Goal: Task Accomplishment & Management: Manage account settings

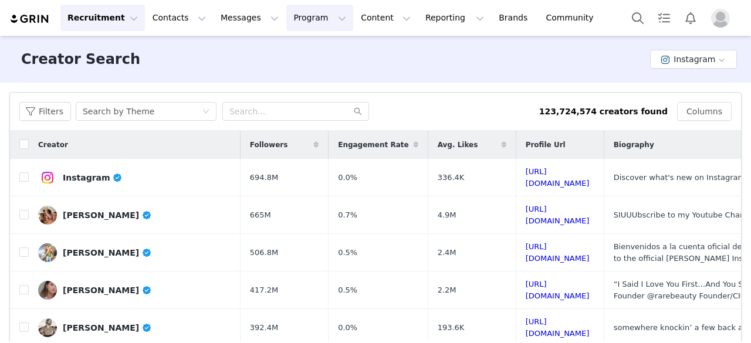
click at [286, 10] on button "Program Program" at bounding box center [319, 18] width 67 height 26
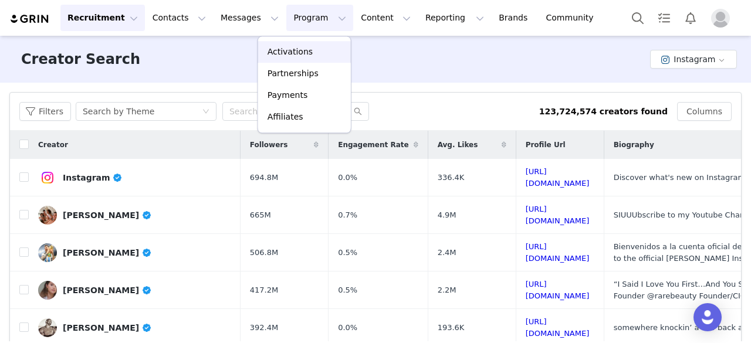
click at [277, 56] on p "Activations" at bounding box center [289, 52] width 45 height 12
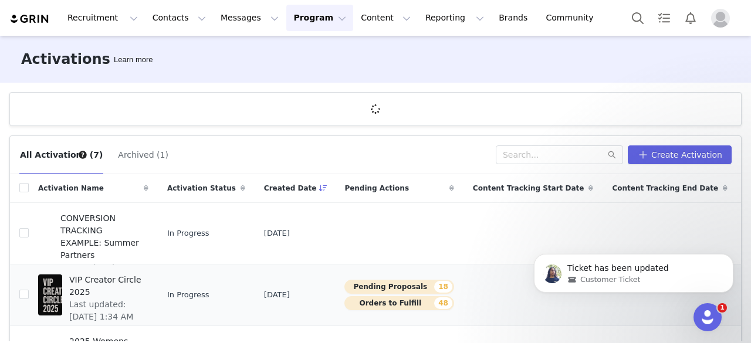
click at [100, 281] on span "VIP Creator Circle 2025" at bounding box center [105, 286] width 72 height 25
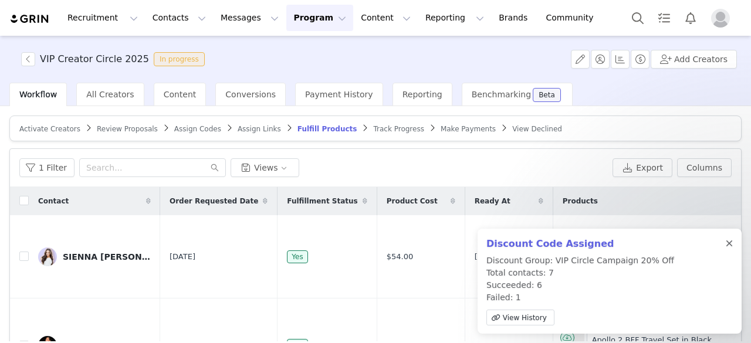
click at [728, 245] on div at bounding box center [728, 243] width 7 height 9
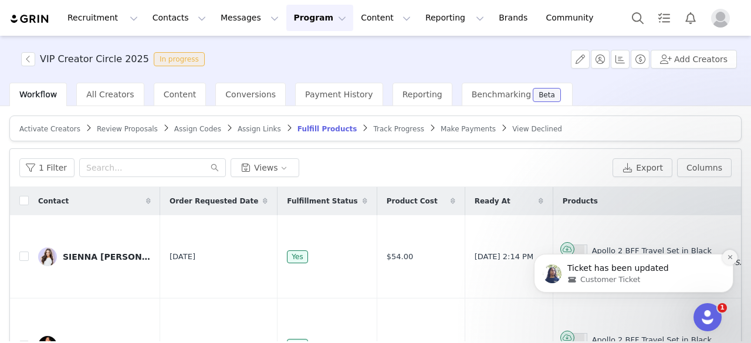
click at [730, 257] on icon "Dismiss notification" at bounding box center [729, 257] width 4 height 4
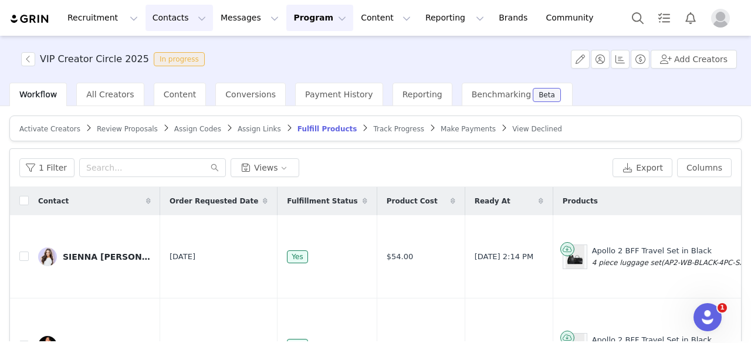
click at [155, 17] on button "Contacts Contacts" at bounding box center [178, 18] width 67 height 26
click at [159, 72] on p "Prospects" at bounding box center [162, 73] width 39 height 12
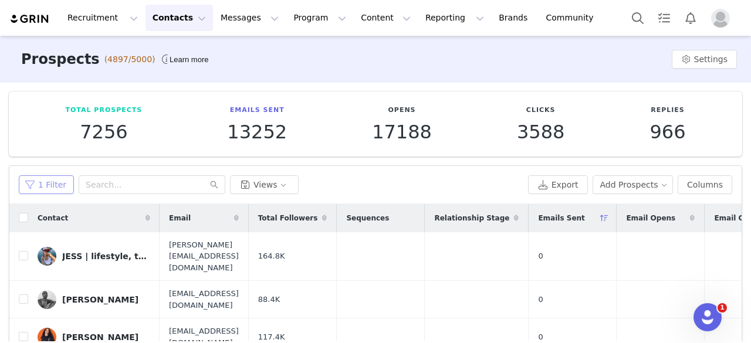
click at [50, 180] on button "1 Filter" at bounding box center [46, 184] width 55 height 19
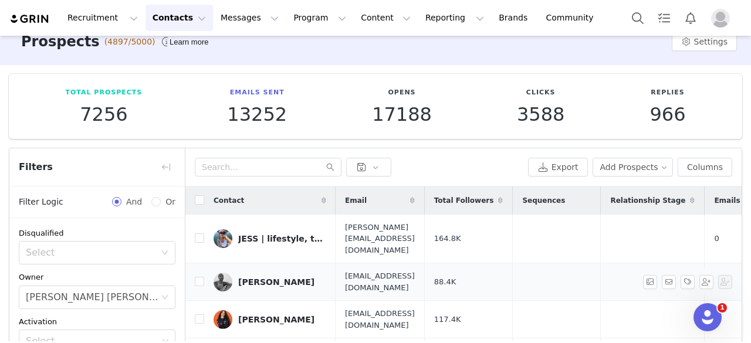
scroll to position [16, 0]
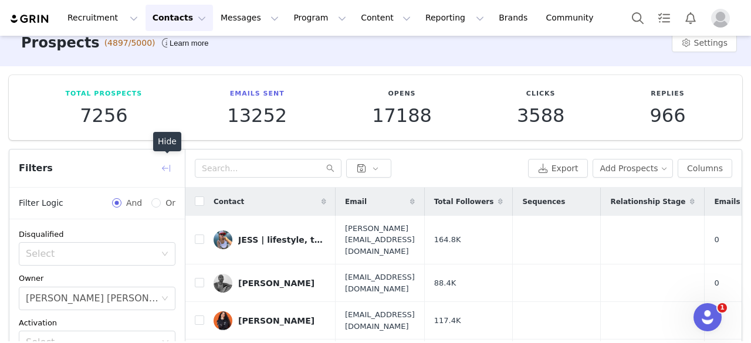
click at [167, 167] on button "button" at bounding box center [166, 168] width 19 height 19
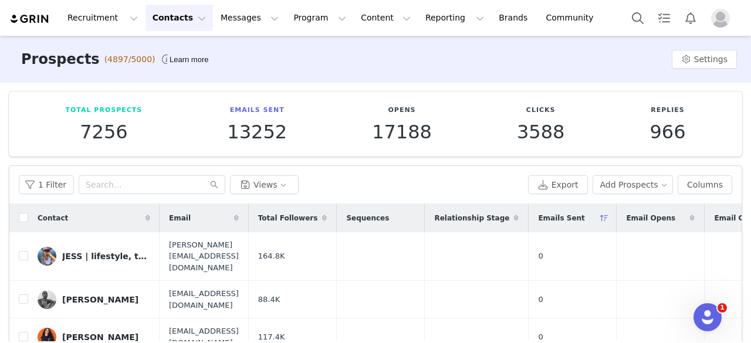
scroll to position [0, 0]
click at [286, 18] on button "Program Program" at bounding box center [319, 18] width 67 height 26
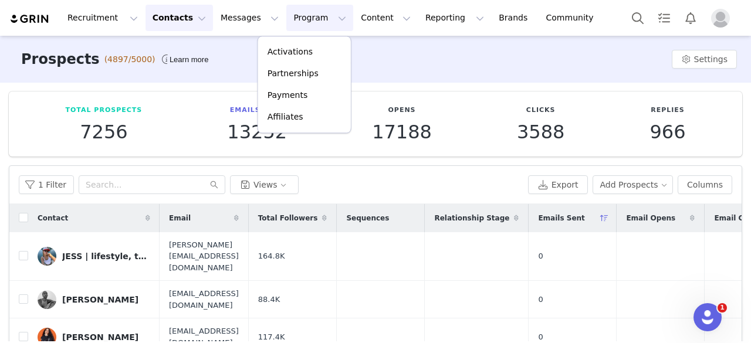
click at [20, 26] on div "Recruitment Recruitment Creator Search Curated Lists Landing Pages Web Extensio…" at bounding box center [307, 18] width 596 height 26
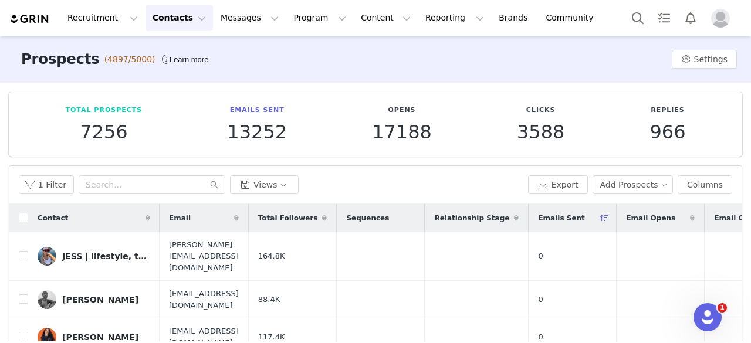
click at [170, 24] on button "Contacts Contacts" at bounding box center [178, 18] width 67 height 26
click at [163, 74] on p "Prospects" at bounding box center [162, 73] width 39 height 12
click at [39, 21] on img at bounding box center [29, 18] width 41 height 11
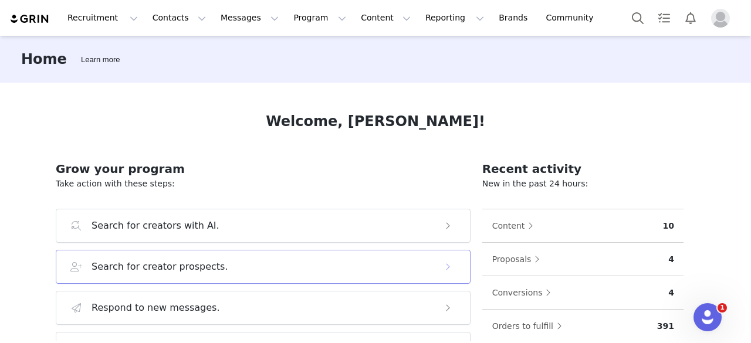
click at [223, 261] on div "Search for creator prospects." at bounding box center [251, 267] width 362 height 14
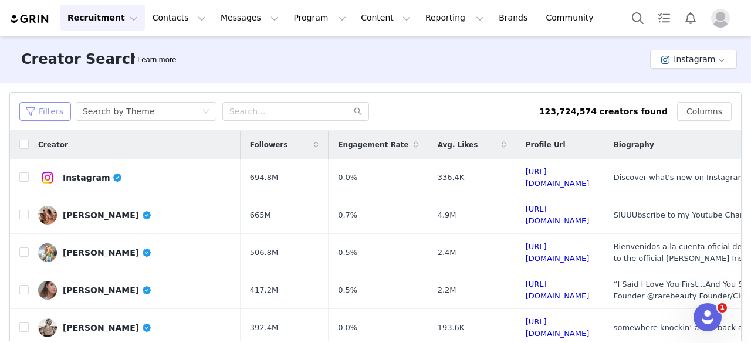
click at [34, 110] on button "Filters" at bounding box center [45, 111] width 52 height 19
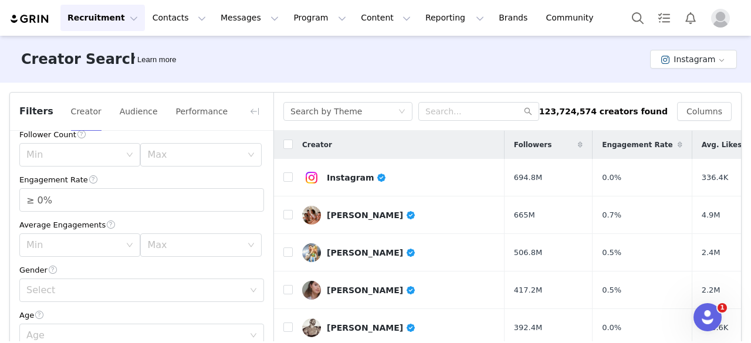
scroll to position [91, 0]
click at [99, 150] on div "Min" at bounding box center [73, 154] width 94 height 12
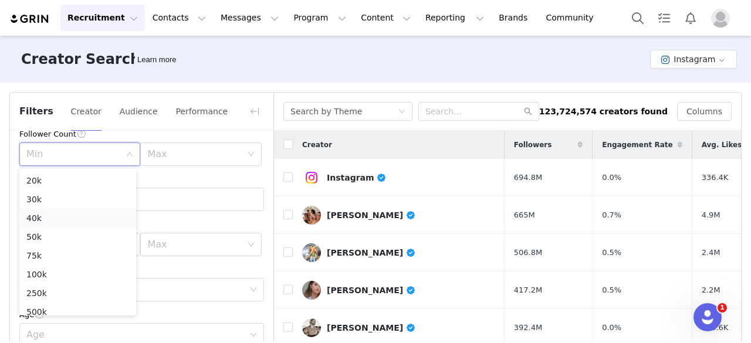
scroll to position [62, 0]
click at [84, 268] on li "100k" at bounding box center [77, 269] width 117 height 19
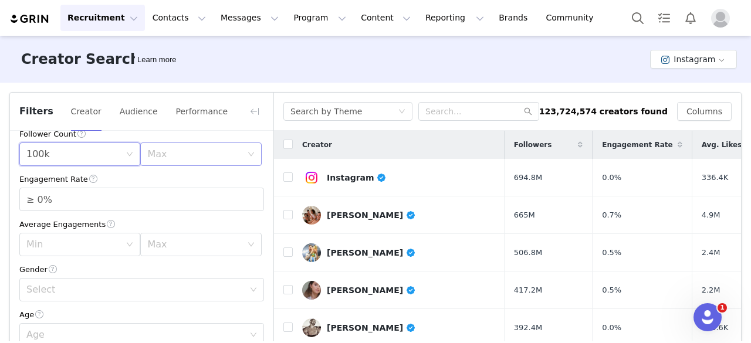
click at [160, 153] on div "Max" at bounding box center [194, 154] width 94 height 12
click at [185, 263] on li "250k" at bounding box center [194, 266] width 117 height 19
click at [89, 196] on input "≥ 0%" at bounding box center [141, 199] width 243 height 22
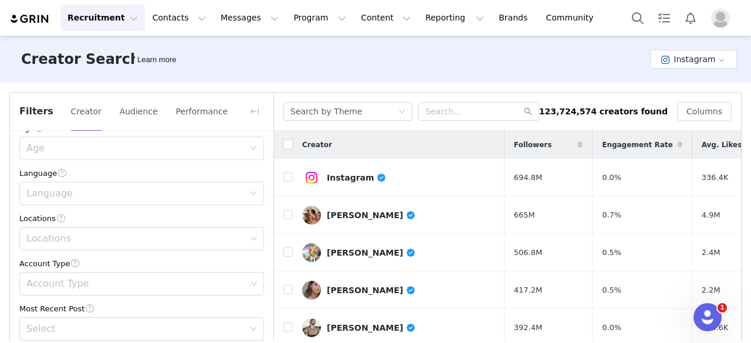
scroll to position [279, 0]
click at [88, 243] on div "Locations" at bounding box center [136, 238] width 220 height 12
type input "≥ 2%"
type input "unite"
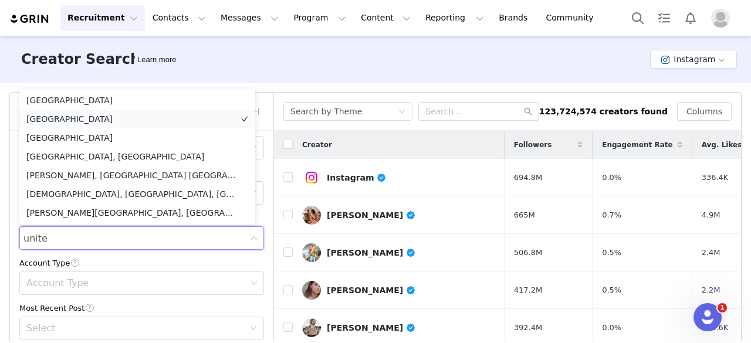
click at [69, 114] on li "United States" at bounding box center [137, 119] width 236 height 19
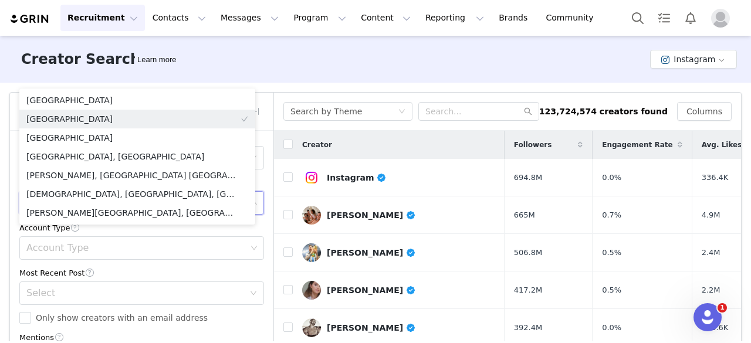
scroll to position [320, 0]
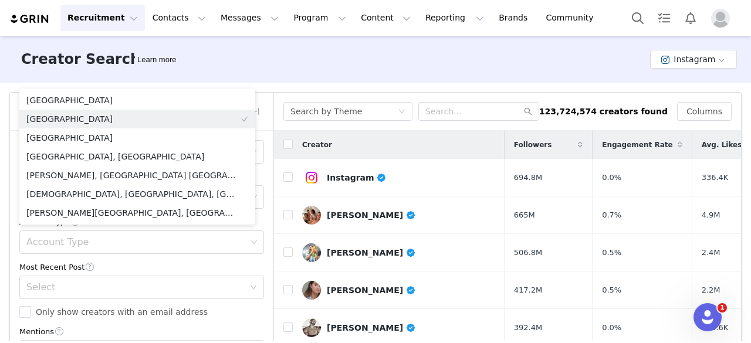
click at [15, 246] on div "Current Creators Hide creators in my CRM Bio Phrase Follower Count Min 100k Max…" at bounding box center [141, 137] width 263 height 652
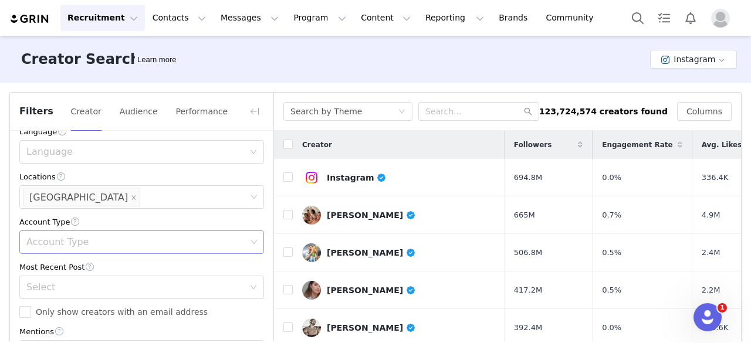
click at [39, 243] on div "Account Type" at bounding box center [136, 242] width 220 height 12
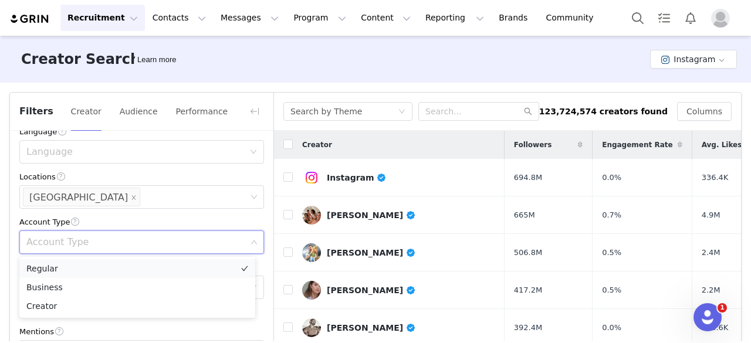
click at [65, 275] on li "Regular" at bounding box center [137, 268] width 236 height 19
click at [73, 307] on li "Creator" at bounding box center [137, 306] width 236 height 19
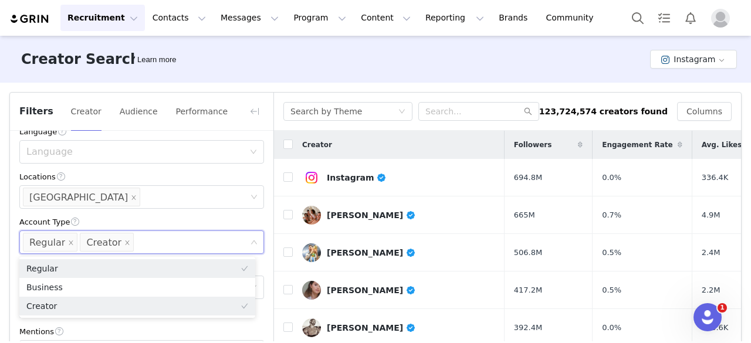
click at [13, 235] on div "Current Creators Hide creators in my CRM Bio Phrase Follower Count Min 100k Max…" at bounding box center [141, 137] width 263 height 652
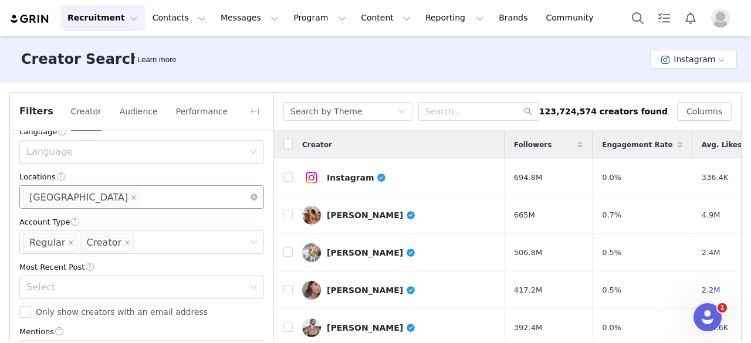
scroll to position [383, 0]
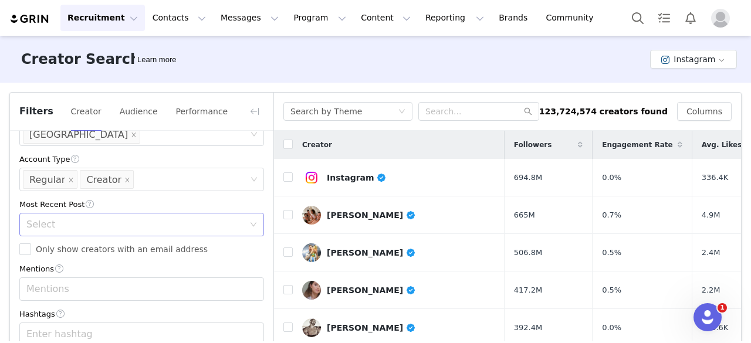
click at [114, 228] on div "Select" at bounding box center [135, 225] width 218 height 12
click at [74, 252] on li "<1 Month" at bounding box center [137, 250] width 236 height 19
click at [26, 254] on input "Only show creators with an email address" at bounding box center [25, 249] width 12 height 12
checkbox input "true"
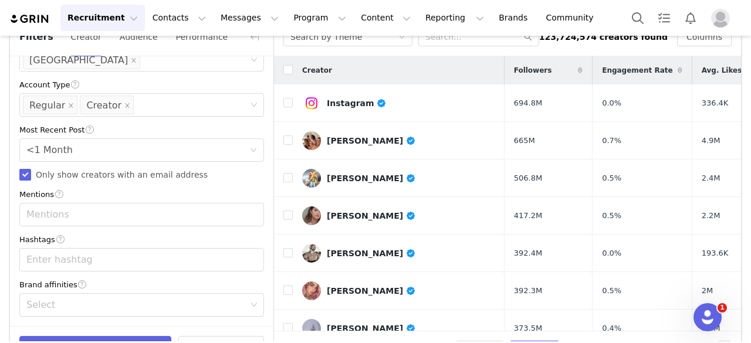
scroll to position [111, 0]
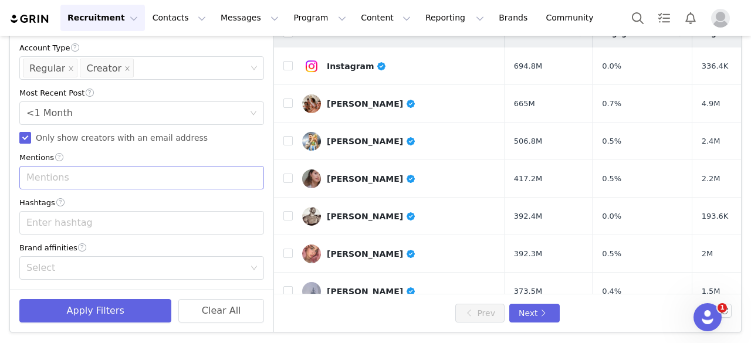
click at [50, 181] on div "Mentions" at bounding box center [136, 178] width 220 height 12
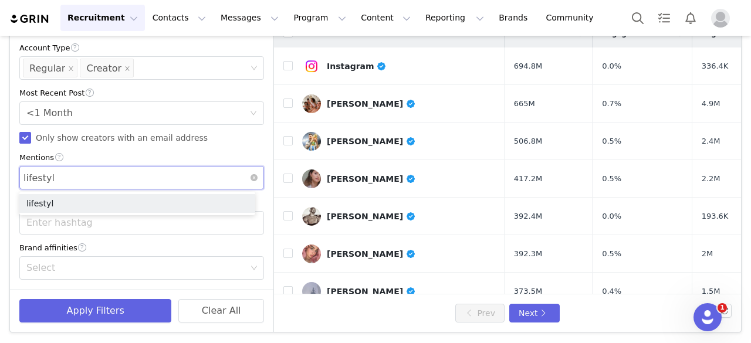
type input "lifestyle"
type input "travel"
type input "family"
type input "luxury"
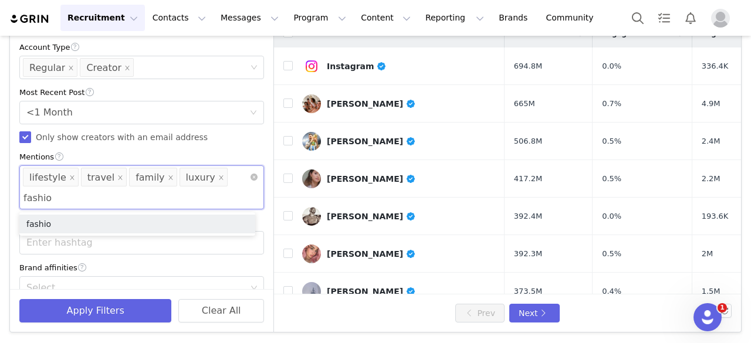
type input "fashion"
type input "fitness"
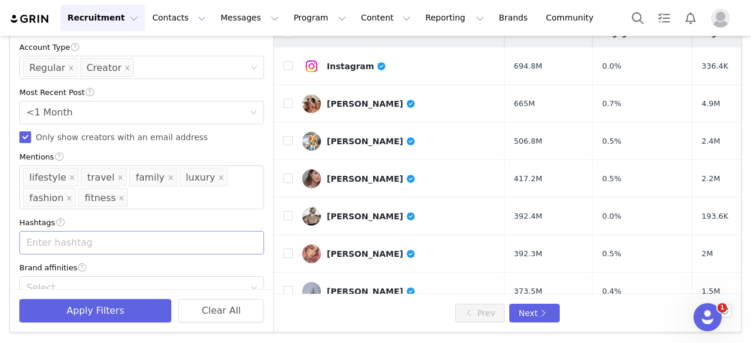
click at [47, 235] on div "Enter hashtag" at bounding box center [137, 243] width 229 height 22
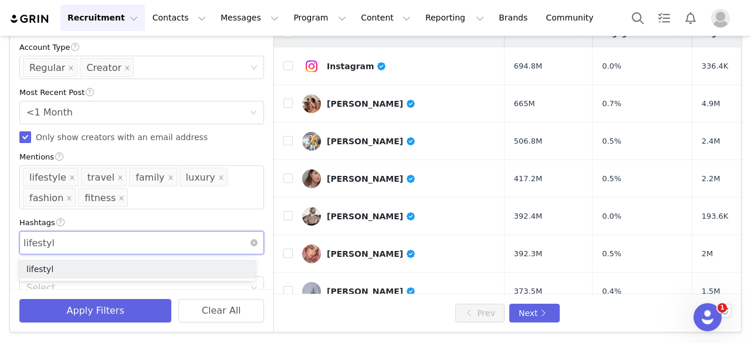
type input "lifestyle"
type input "travel"
type input "family"
type input "luxury"
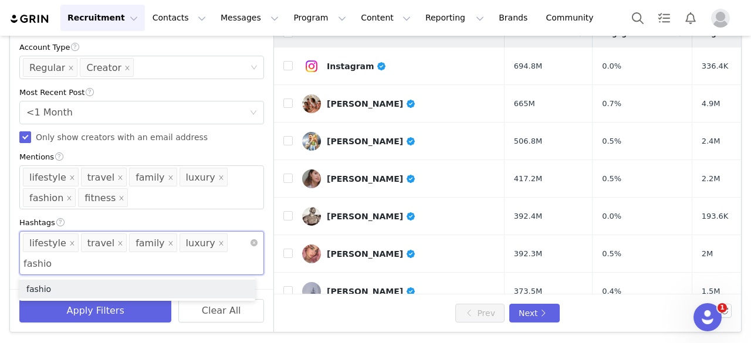
type input "fashion"
type input "fitness"
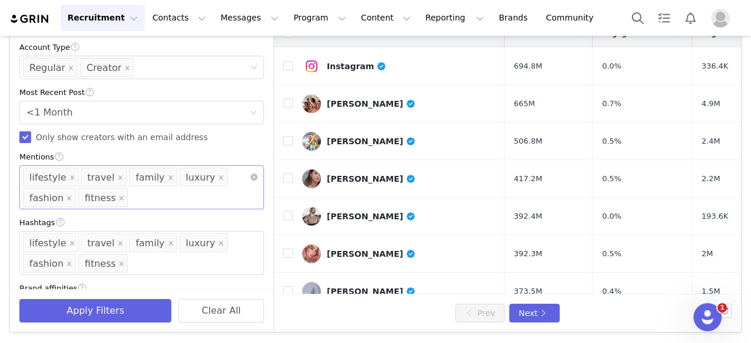
scroll to position [423, 0]
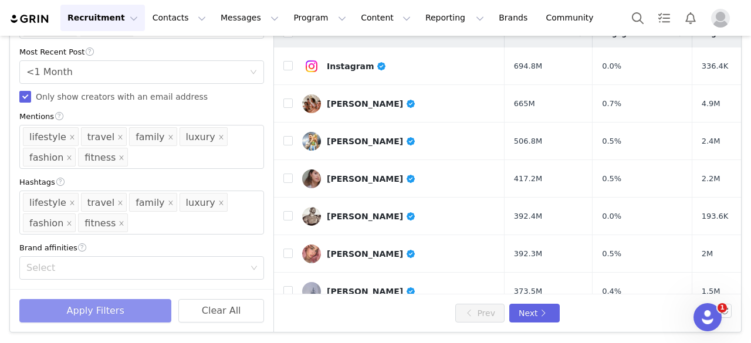
click at [100, 310] on button "Apply Filters" at bounding box center [95, 310] width 152 height 23
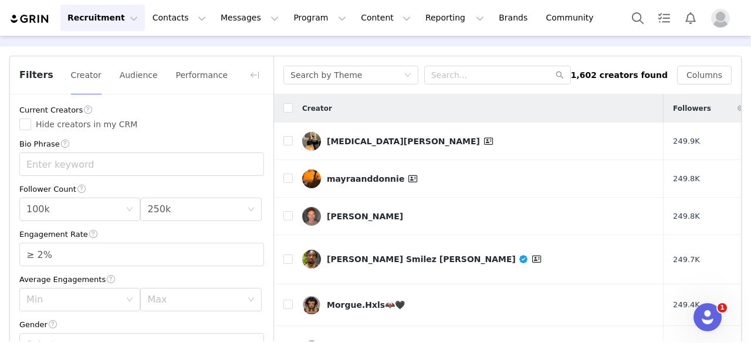
scroll to position [32, 0]
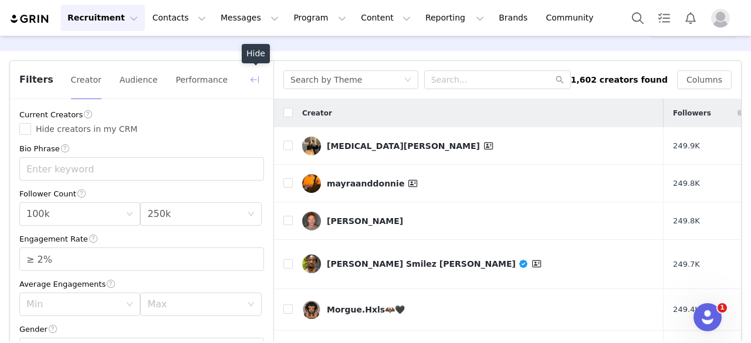
click at [260, 79] on button "button" at bounding box center [254, 79] width 19 height 19
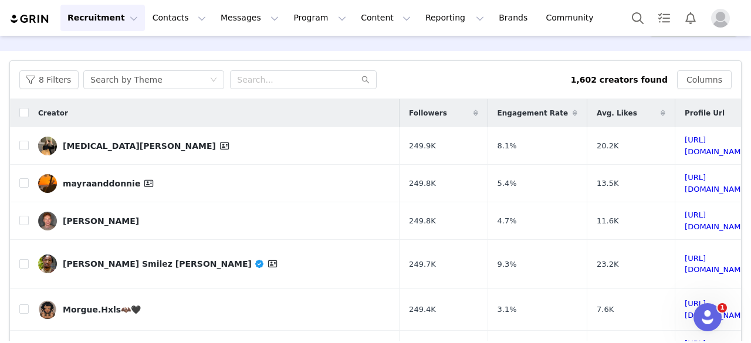
click at [572, 110] on icon at bounding box center [574, 113] width 5 height 7
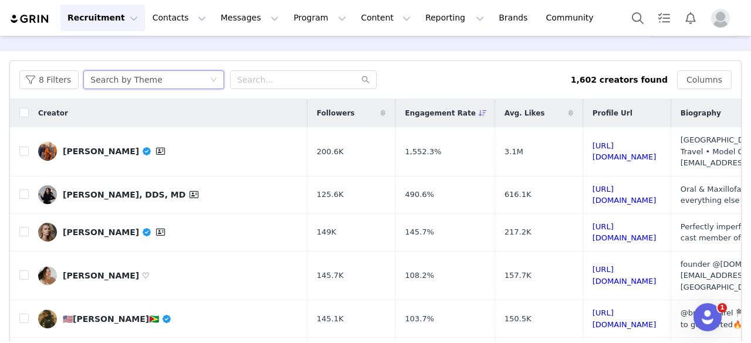
click at [152, 79] on div "Search by Theme" at bounding box center [149, 80] width 119 height 18
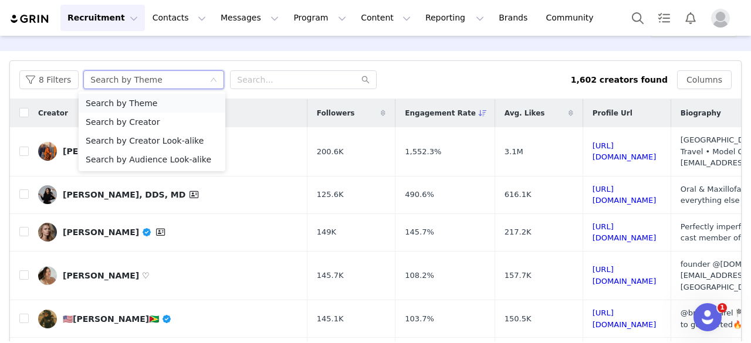
click at [151, 107] on li "Search by Theme" at bounding box center [152, 103] width 147 height 19
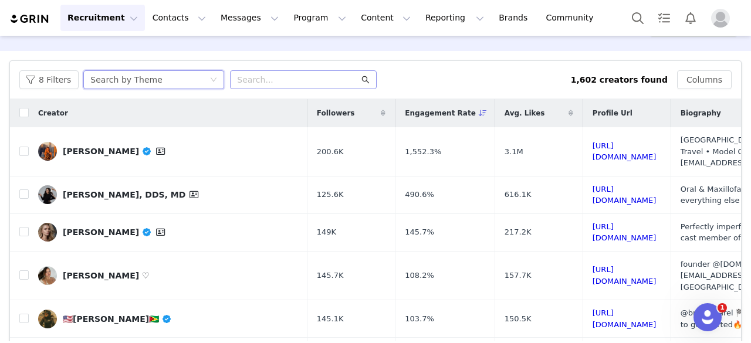
click at [361, 83] on icon "icon: search" at bounding box center [365, 80] width 8 height 8
click at [460, 82] on div "8 Filters Search by Theme" at bounding box center [294, 79] width 551 height 19
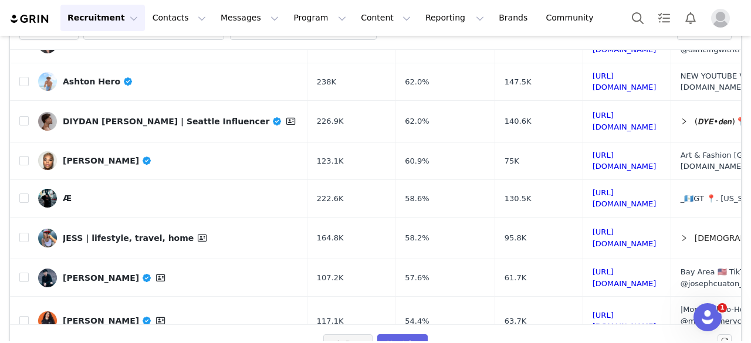
scroll to position [111, 0]
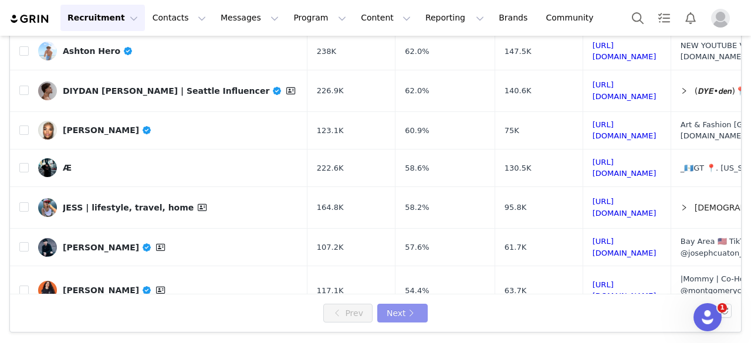
click at [409, 321] on button "Next" at bounding box center [402, 313] width 50 height 19
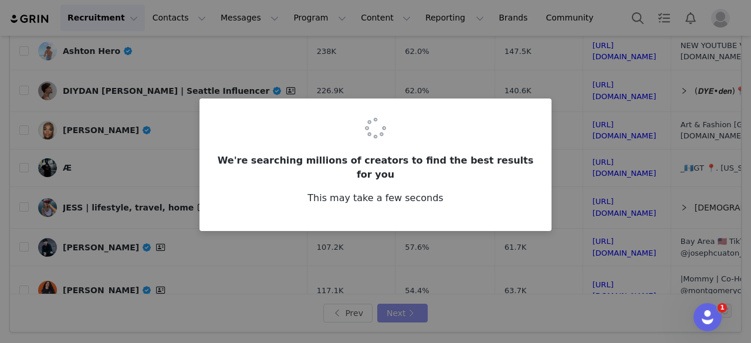
scroll to position [0, 0]
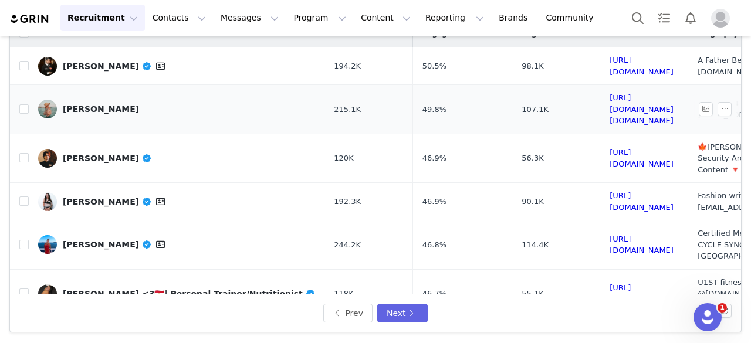
click at [85, 104] on div "Kayla P" at bounding box center [101, 108] width 76 height 9
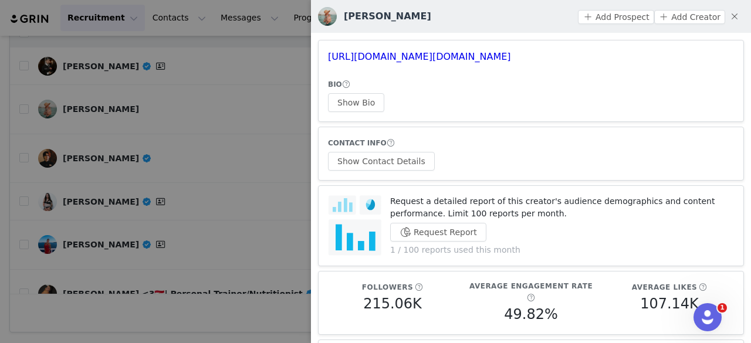
click at [262, 133] on div at bounding box center [375, 171] width 751 height 343
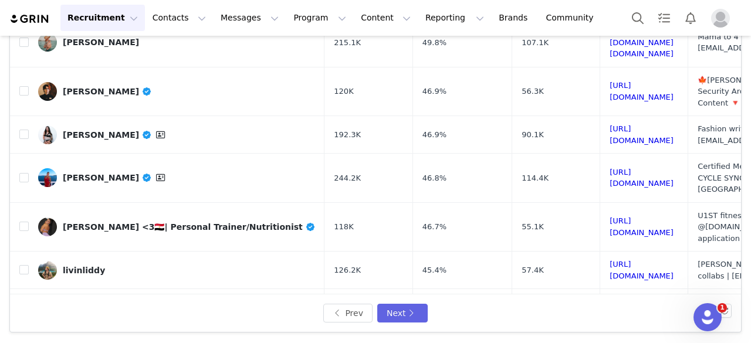
scroll to position [64, 0]
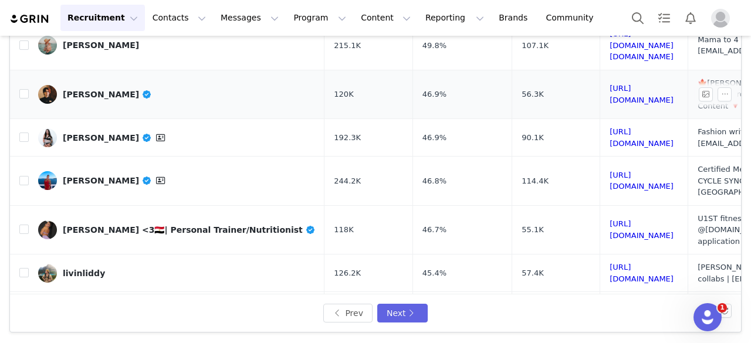
click at [99, 90] on div "Atticus Reid" at bounding box center [107, 94] width 89 height 9
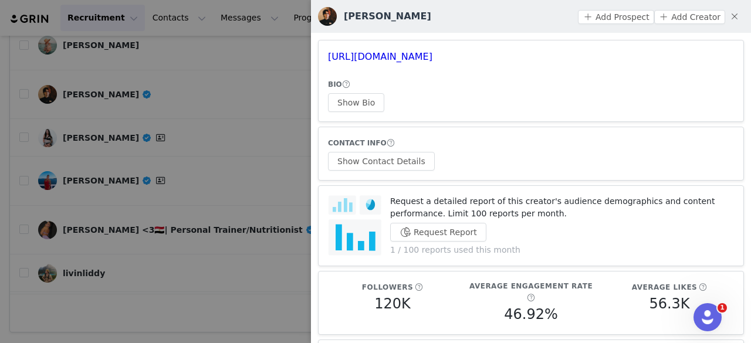
click at [195, 89] on div at bounding box center [375, 171] width 751 height 343
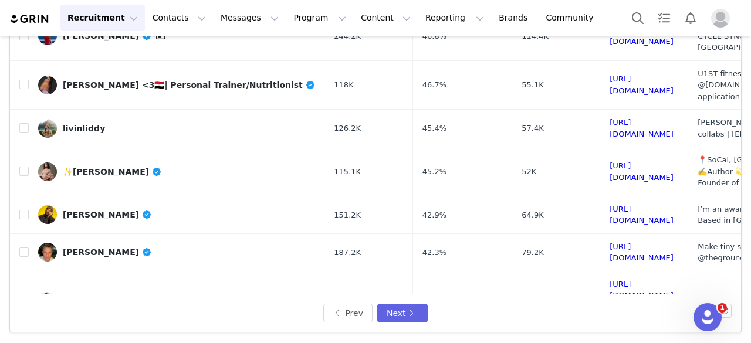
scroll to position [209, 0]
click at [90, 123] on div "livinliddy" at bounding box center [84, 127] width 42 height 9
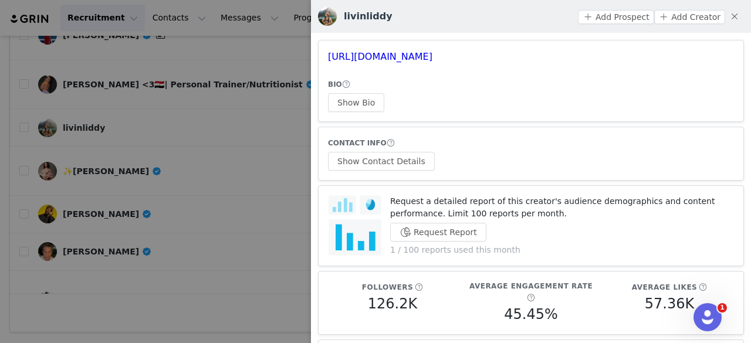
click at [137, 117] on div at bounding box center [375, 171] width 751 height 343
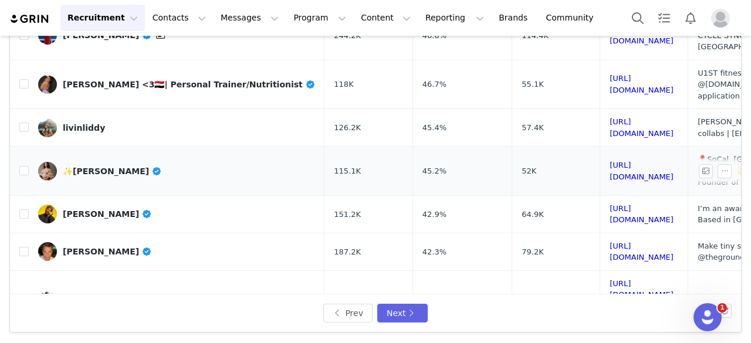
click at [111, 167] on div "✨Fatin Badran" at bounding box center [112, 171] width 99 height 9
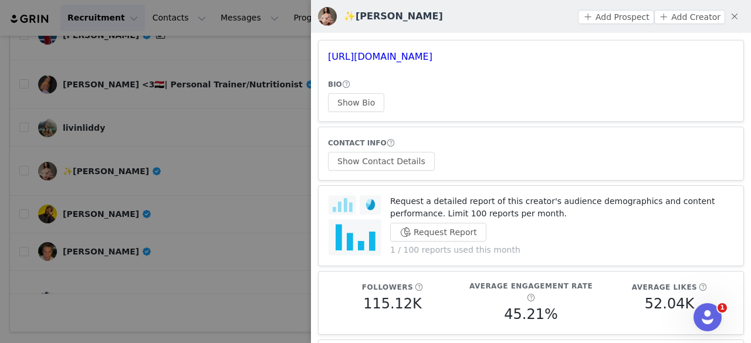
click at [162, 123] on div at bounding box center [375, 171] width 751 height 343
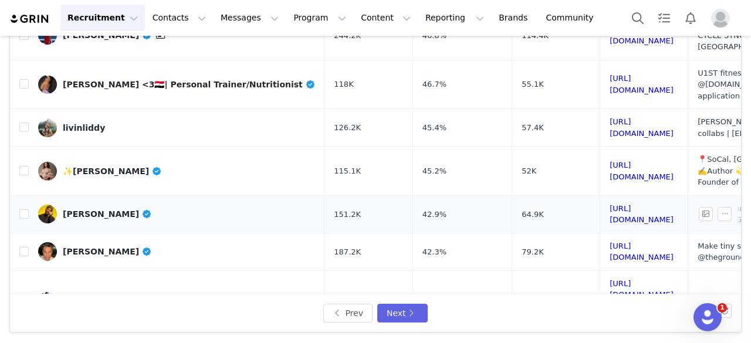
click at [106, 209] on div "Mel D. Cole" at bounding box center [107, 213] width 89 height 9
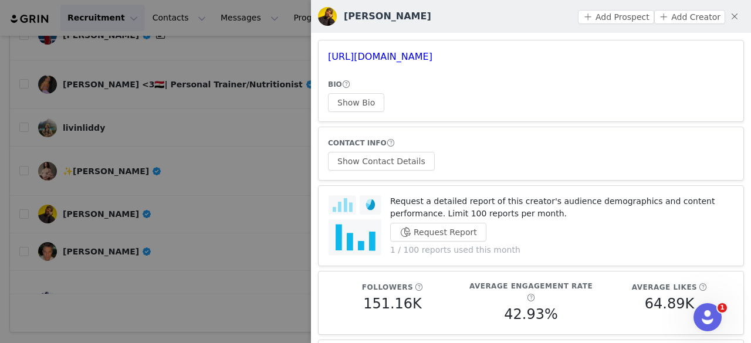
click at [158, 154] on div at bounding box center [375, 171] width 751 height 343
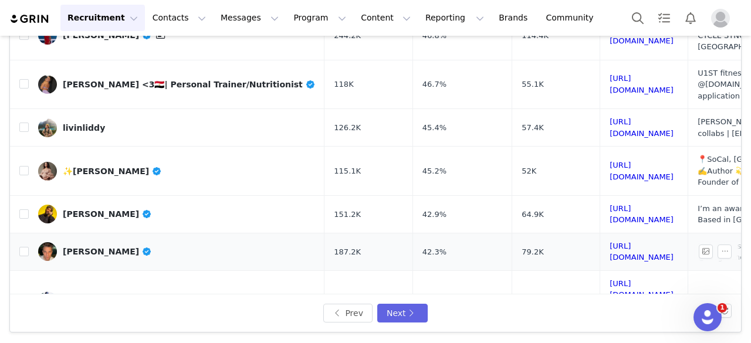
click at [86, 242] on link "Kiel Kennedy" at bounding box center [176, 251] width 277 height 19
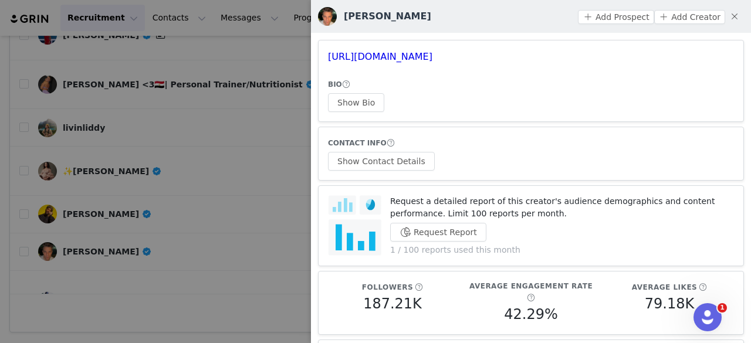
click at [201, 180] on div at bounding box center [375, 171] width 751 height 343
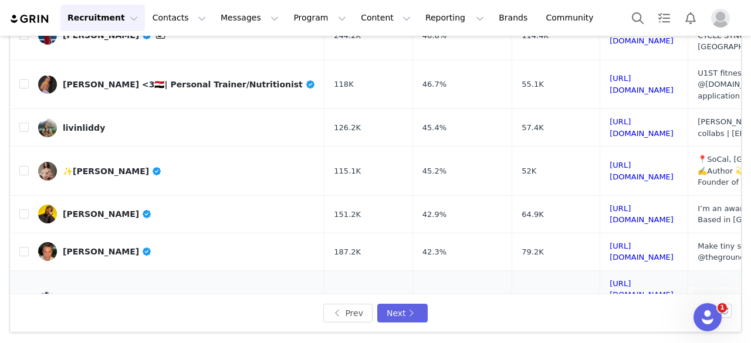
click at [151, 291] on link "C A R O L I N E . G R A V I T Y 🇦🇺🇫🇷🇬🇧🇺🇸🇭🇷" at bounding box center [176, 300] width 277 height 19
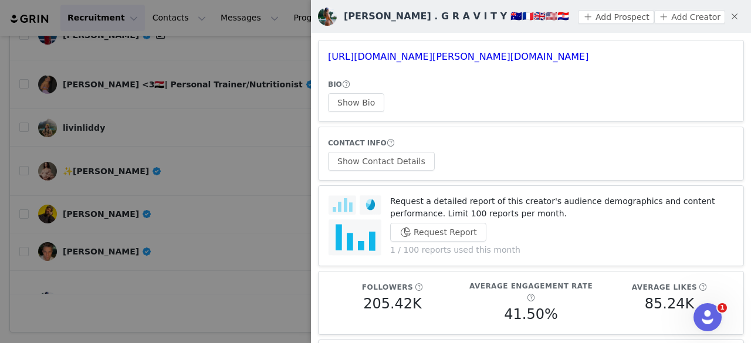
click at [169, 211] on div at bounding box center [375, 171] width 751 height 343
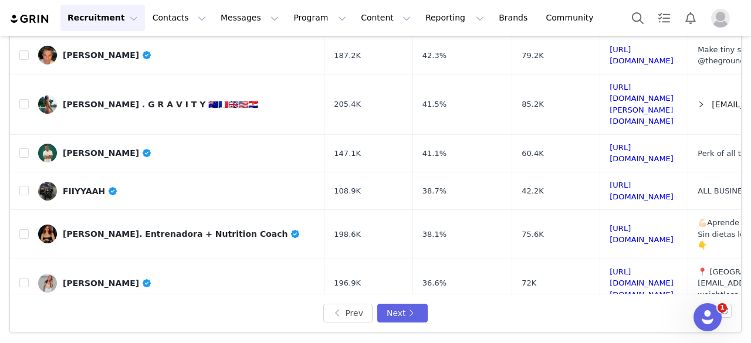
scroll to position [407, 0]
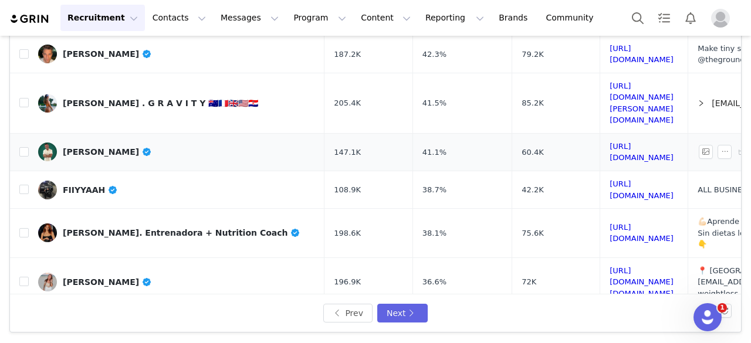
click at [99, 147] on div "Chris Perkins" at bounding box center [107, 151] width 89 height 9
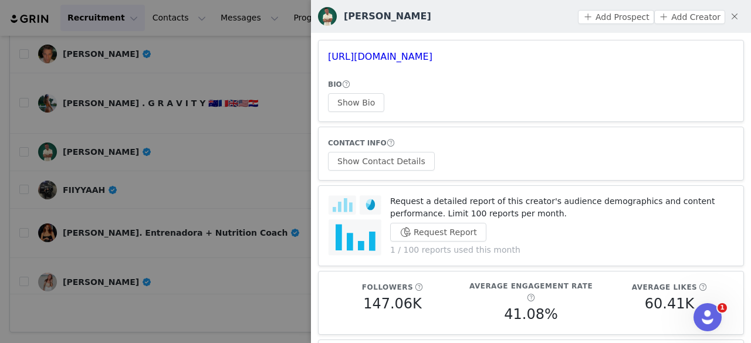
click at [93, 85] on div at bounding box center [375, 171] width 751 height 343
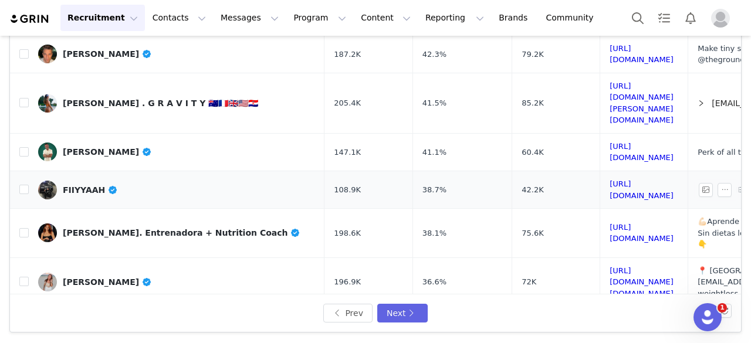
click at [88, 185] on div "FIIYYAAH" at bounding box center [90, 189] width 55 height 9
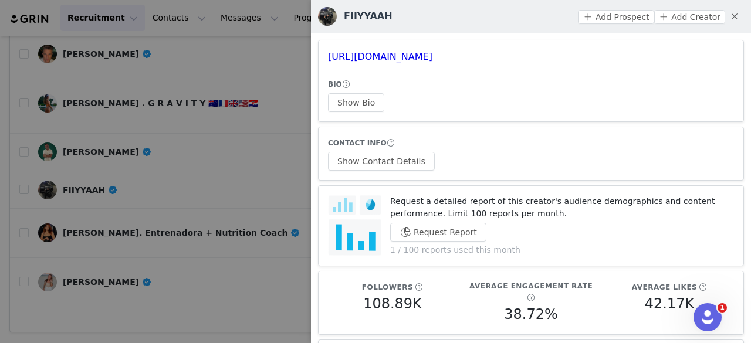
click at [170, 110] on div at bounding box center [375, 171] width 751 height 343
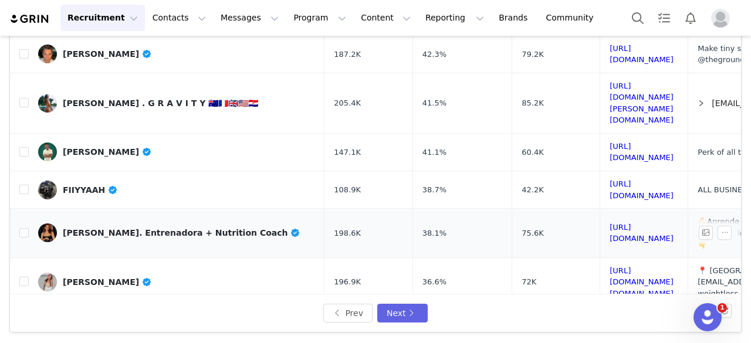
click at [171, 228] on div "Olga Del Barrio. Entrenadora + Nutrition Coach" at bounding box center [182, 232] width 238 height 9
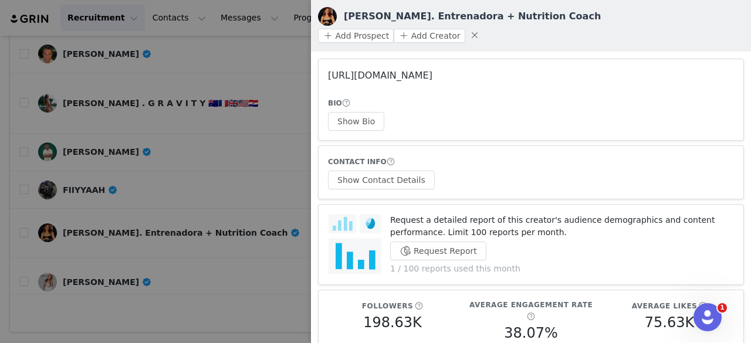
click at [432, 70] on link "https://www.instagram.com/lifestyleby_olgui/" at bounding box center [380, 75] width 104 height 11
click at [128, 101] on div at bounding box center [375, 171] width 751 height 343
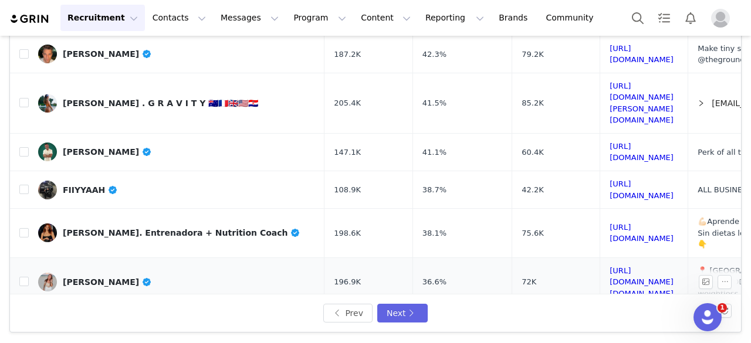
click at [88, 277] on div "Sylvia Glass" at bounding box center [107, 281] width 89 height 9
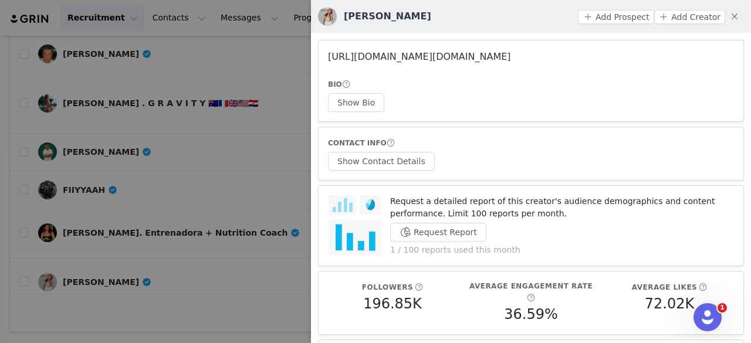
click at [372, 61] on link "https://www.instagram.com/syl.eats/" at bounding box center [419, 56] width 183 height 11
click at [177, 131] on div at bounding box center [375, 171] width 751 height 343
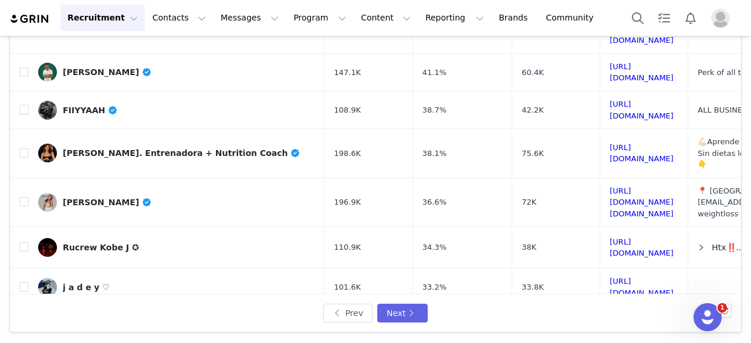
scroll to position [496, 0]
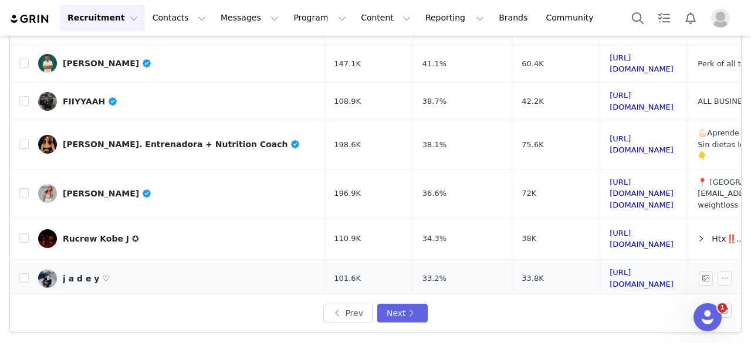
click at [84, 274] on div "j a d e y ♡" at bounding box center [86, 278] width 47 height 9
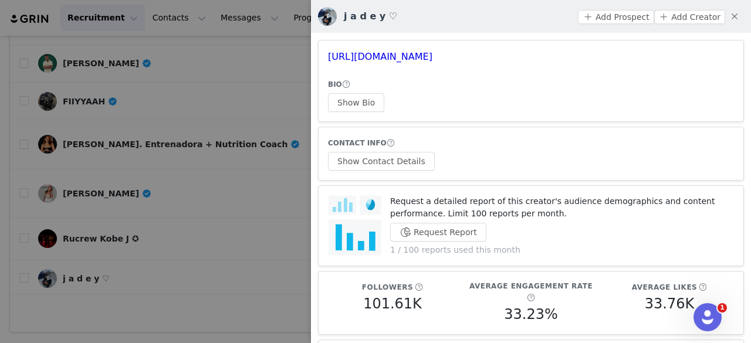
click at [220, 123] on div at bounding box center [375, 171] width 751 height 343
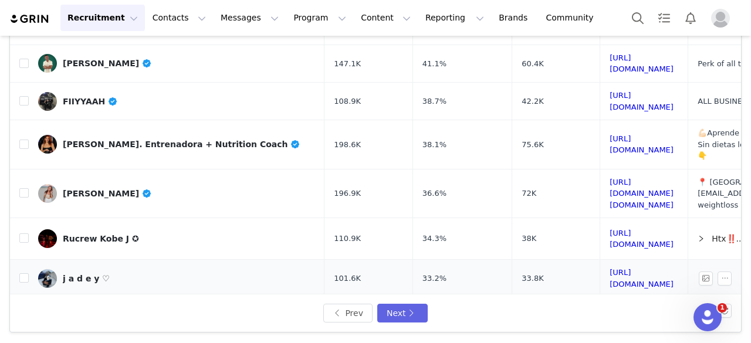
click at [65, 274] on div "j a d e y ♡" at bounding box center [86, 278] width 47 height 9
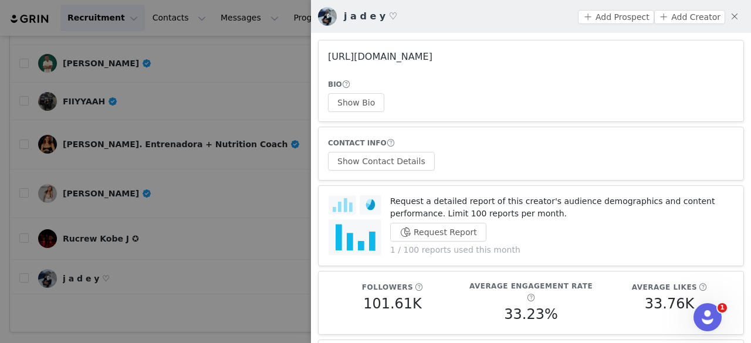
click at [365, 58] on link "https://www.instagram.com/srtjadee/" at bounding box center [380, 56] width 104 height 11
click at [211, 199] on div at bounding box center [375, 171] width 751 height 343
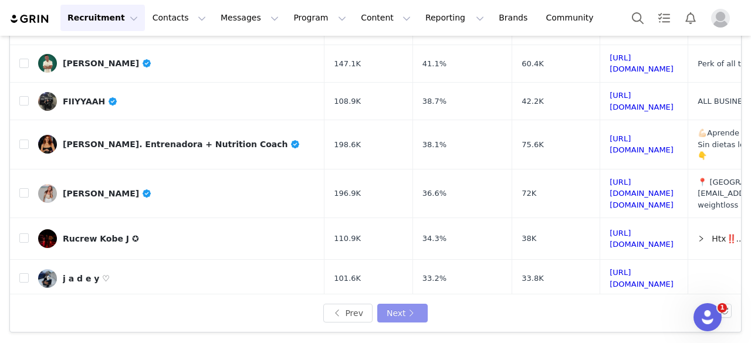
click at [384, 304] on button "Next" at bounding box center [402, 313] width 50 height 19
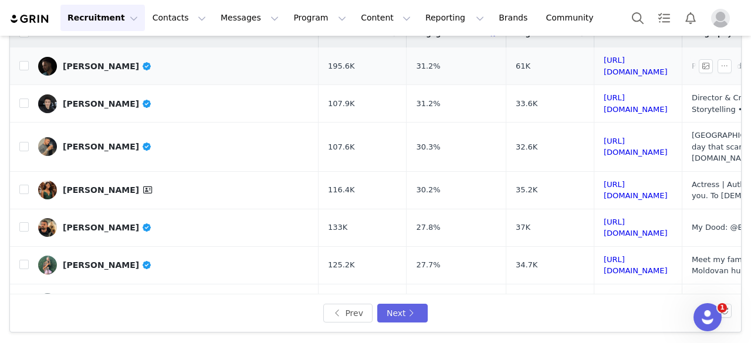
click at [87, 67] on div "Diego Woods" at bounding box center [107, 66] width 89 height 9
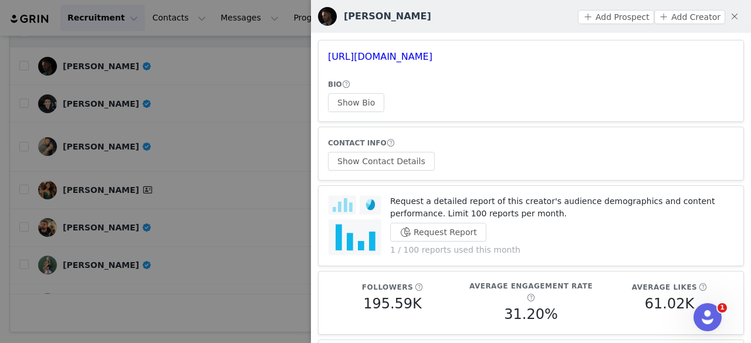
click at [94, 91] on div at bounding box center [375, 171] width 751 height 343
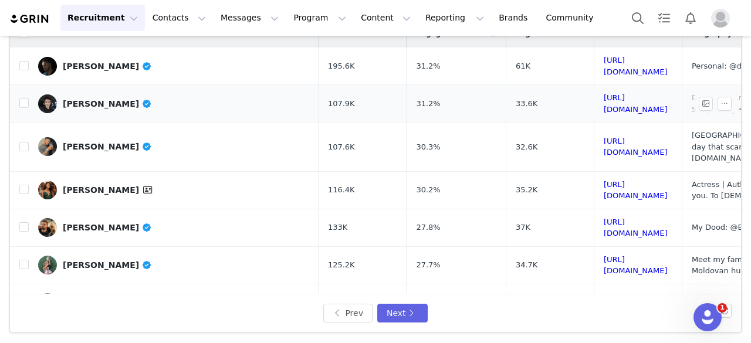
click at [100, 103] on div "Mykyta Skorin" at bounding box center [107, 103] width 89 height 9
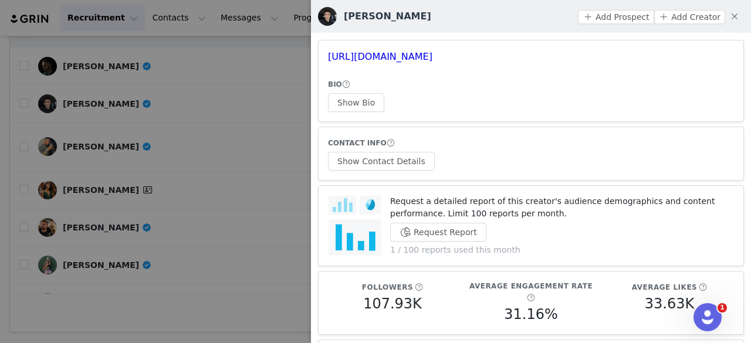
click at [137, 110] on div at bounding box center [375, 171] width 751 height 343
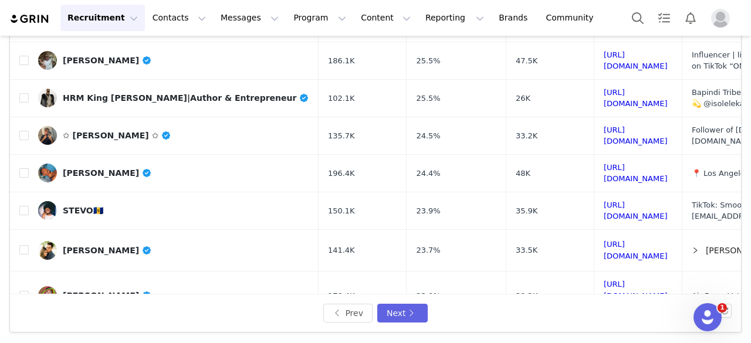
scroll to position [483, 0]
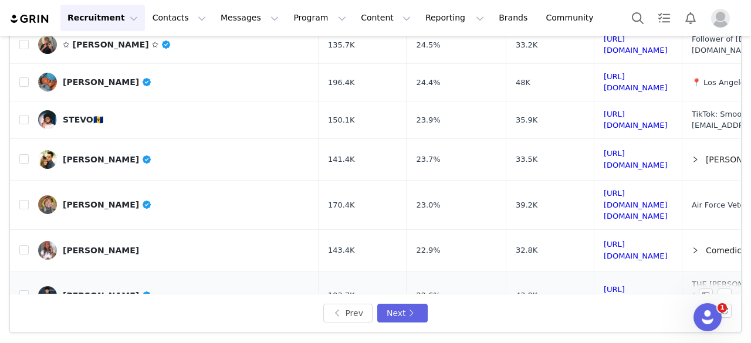
click at [107, 291] on div "[PERSON_NAME]" at bounding box center [107, 295] width 89 height 9
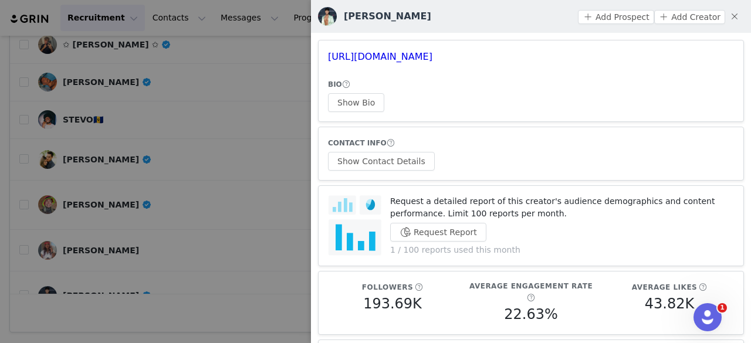
click at [165, 152] on div at bounding box center [375, 171] width 751 height 343
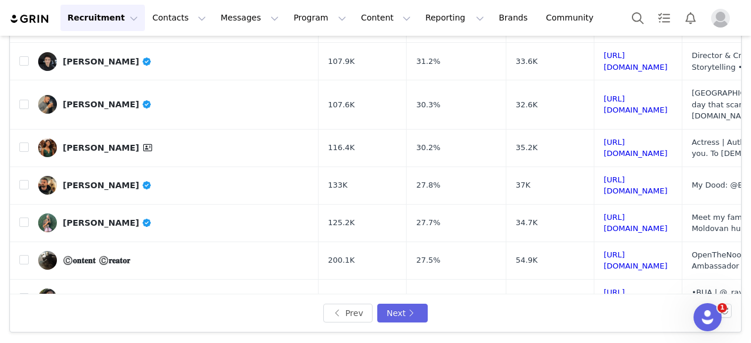
scroll to position [0, 0]
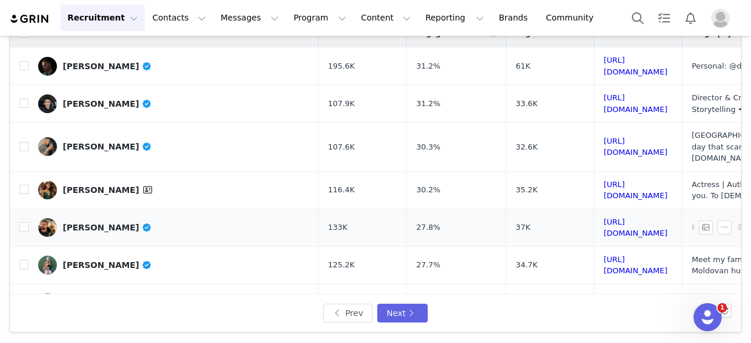
click at [93, 223] on div "Cliff Brush Jr." at bounding box center [107, 227] width 89 height 9
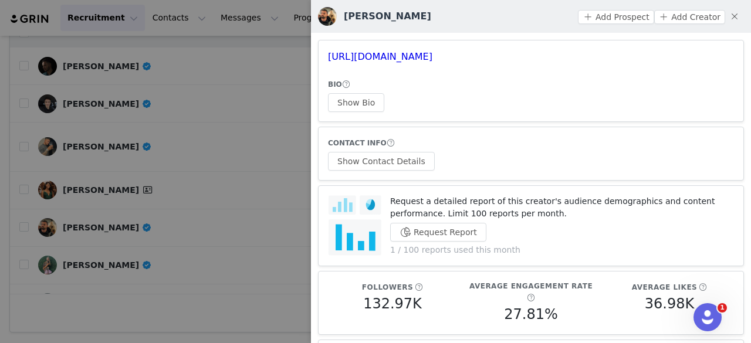
click at [187, 148] on div at bounding box center [375, 171] width 751 height 343
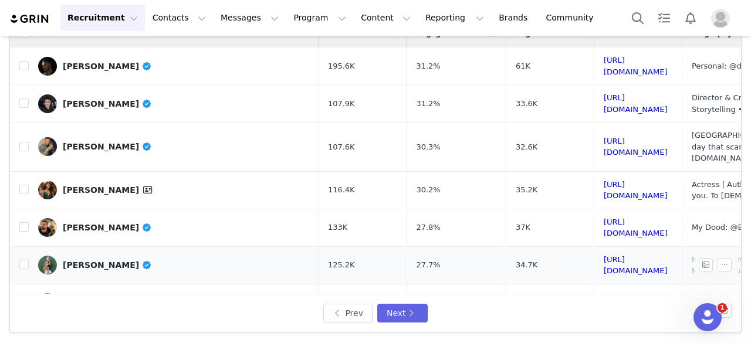
click at [97, 260] on div "Kristin Sitova" at bounding box center [107, 264] width 89 height 9
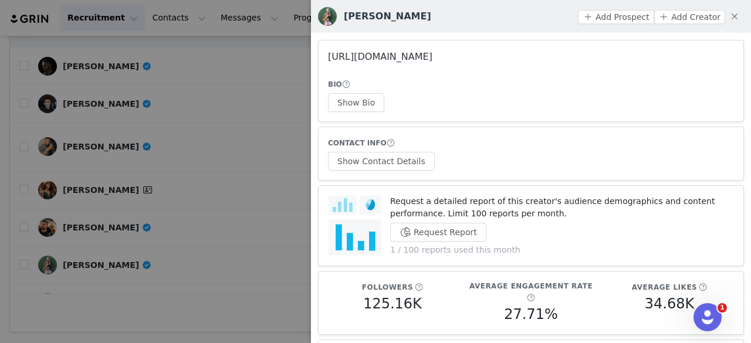
click at [371, 56] on link "https://www.instagram.com/kristinsitova/" at bounding box center [380, 56] width 104 height 11
click at [201, 99] on div at bounding box center [375, 171] width 751 height 343
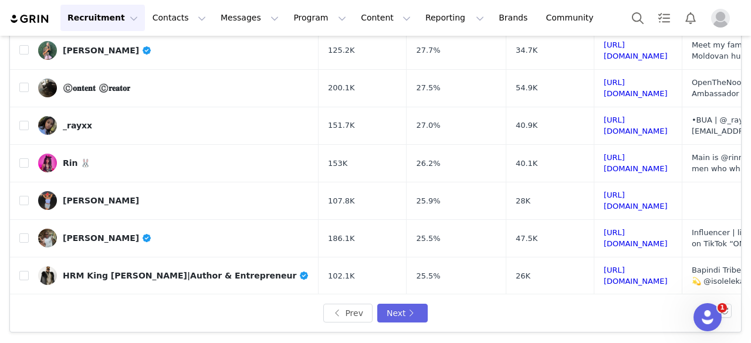
scroll to position [216, 0]
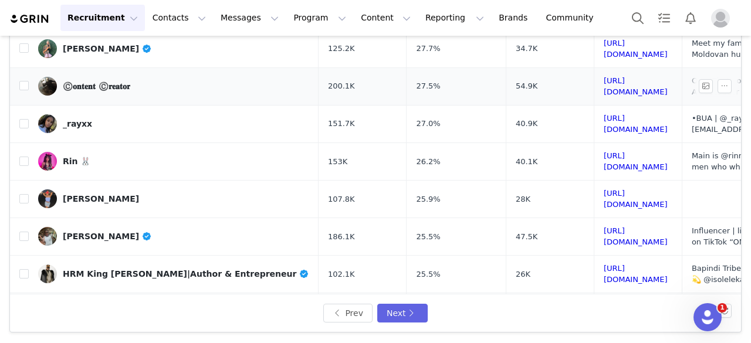
click at [123, 82] on div "©️𝐨𝐧𝐭𝐞𝐧𝐭 ©️𝐫𝐞𝐚𝐭𝐨𝐫" at bounding box center [96, 86] width 67 height 9
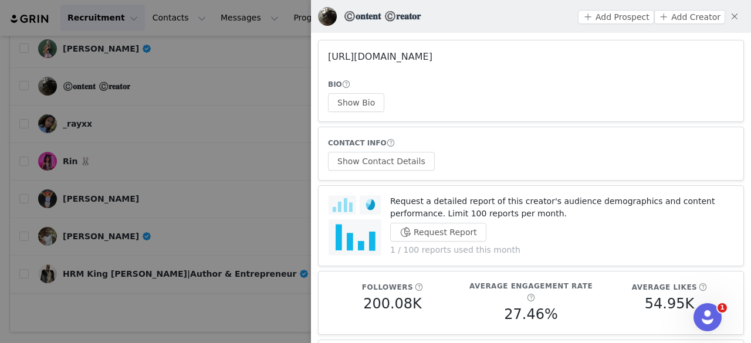
click at [432, 53] on link "https://www.instagram.com/giosofamous/" at bounding box center [380, 56] width 104 height 11
click at [213, 116] on div at bounding box center [375, 171] width 751 height 343
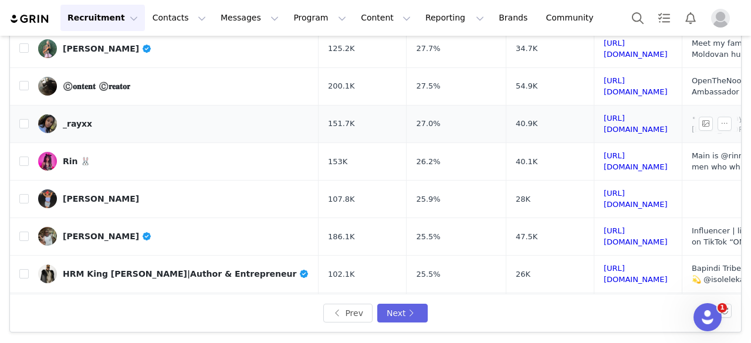
click at [82, 119] on div "_rayxx" at bounding box center [77, 123] width 29 height 9
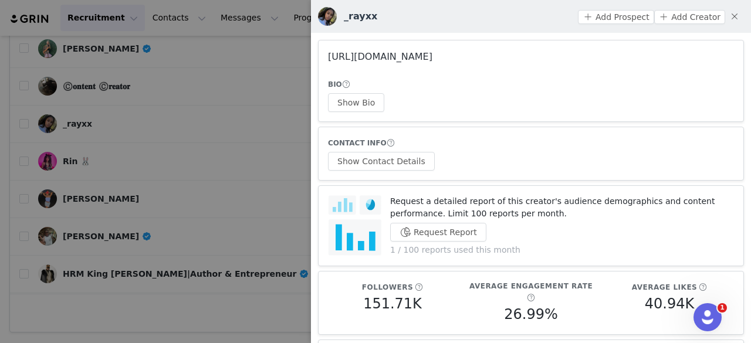
click at [369, 62] on link "https://www.instagram.com/_rayxx/" at bounding box center [380, 56] width 104 height 11
click at [373, 103] on button "Show Bio" at bounding box center [356, 102] width 56 height 19
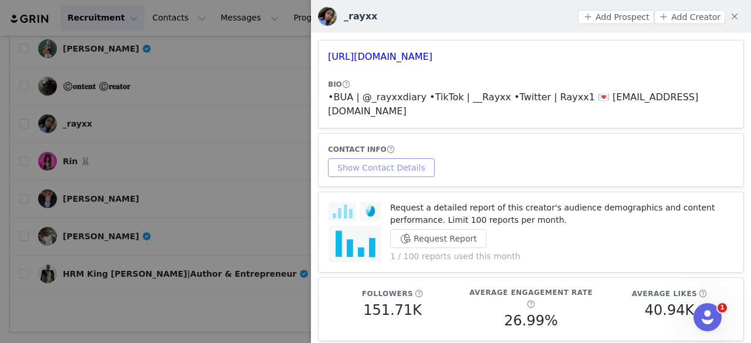
click at [396, 158] on button "Show Contact Details" at bounding box center [381, 167] width 107 height 19
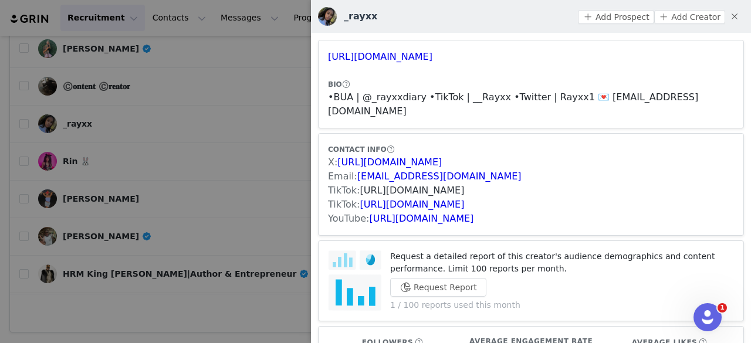
click at [416, 185] on link "https://www.tiktok.com/share/user/6532030751343378434" at bounding box center [412, 190] width 104 height 11
click at [436, 199] on link "https://www.tiktok.com/share/user/7091315843393405994" at bounding box center [412, 204] width 104 height 11
click at [593, 18] on button "Add Prospect" at bounding box center [616, 17] width 76 height 14
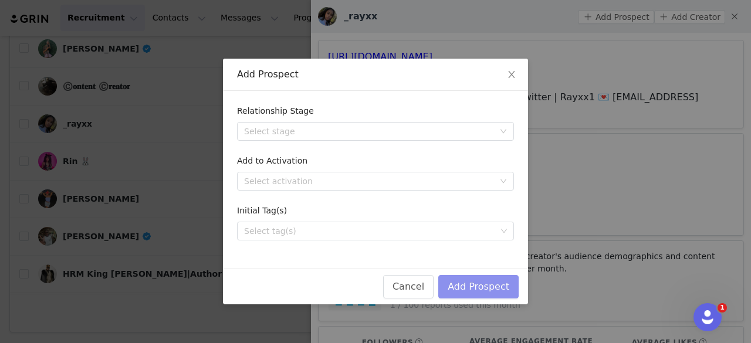
click at [502, 280] on button "Add Prospect" at bounding box center [478, 286] width 80 height 23
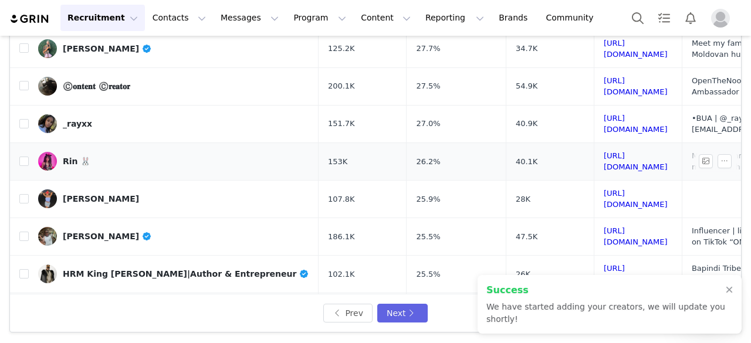
click at [72, 157] on div "Rin 🐰" at bounding box center [77, 161] width 28 height 9
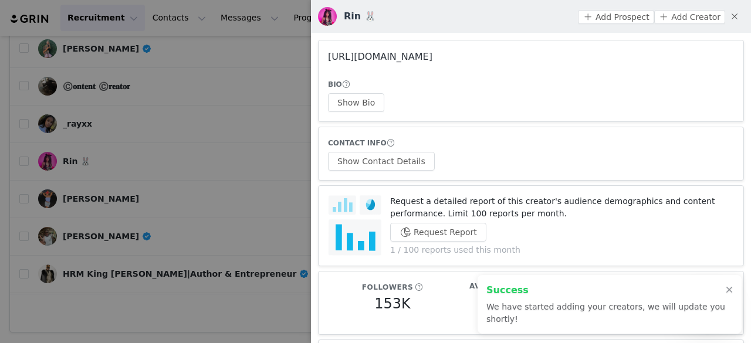
click at [412, 55] on link "https://www.instagram.com/itsrinnibunny/" at bounding box center [380, 56] width 104 height 11
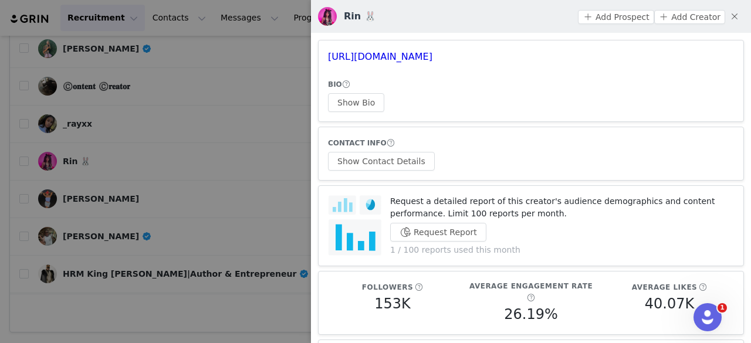
click at [239, 148] on div at bounding box center [375, 171] width 751 height 343
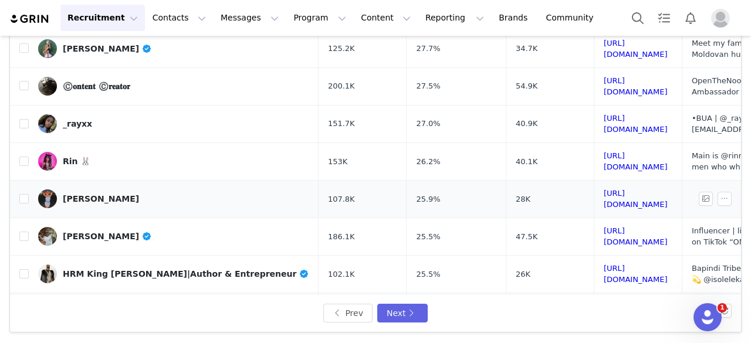
click at [107, 194] on div "[PERSON_NAME]" at bounding box center [101, 198] width 76 height 9
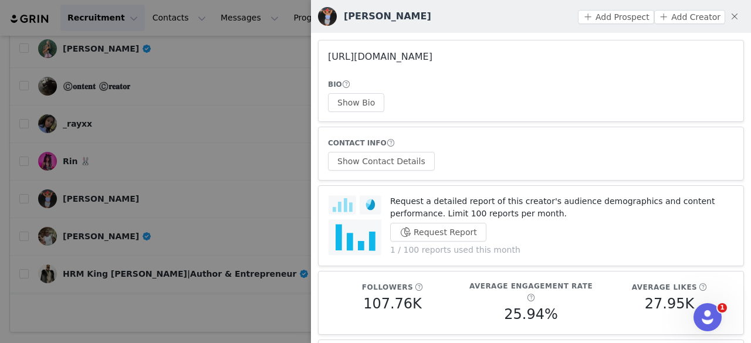
click at [368, 62] on link "https://www.instagram.com/rebeccafrater__/" at bounding box center [380, 56] width 104 height 11
click at [345, 100] on button "Show Bio" at bounding box center [356, 102] width 56 height 19
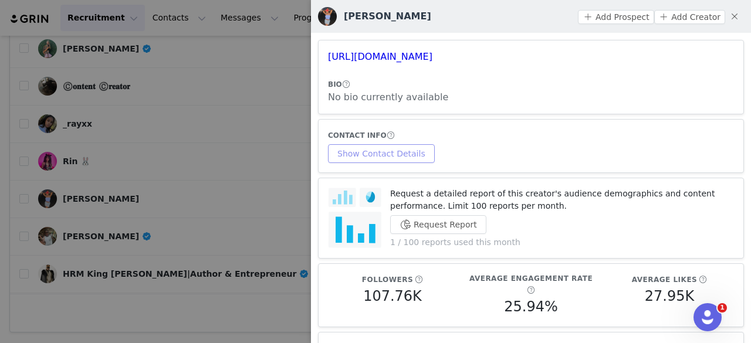
click at [381, 159] on button "Show Contact Details" at bounding box center [381, 153] width 107 height 19
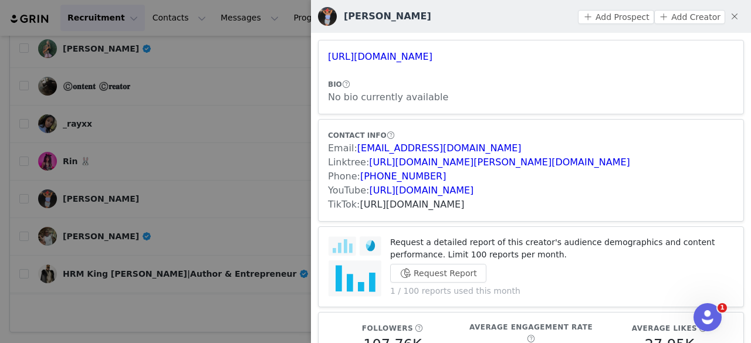
click at [403, 203] on link "https://www.tiktok.com/share/user/129778065894686721" at bounding box center [412, 204] width 104 height 11
click at [595, 16] on button "Add Prospect" at bounding box center [616, 17] width 76 height 14
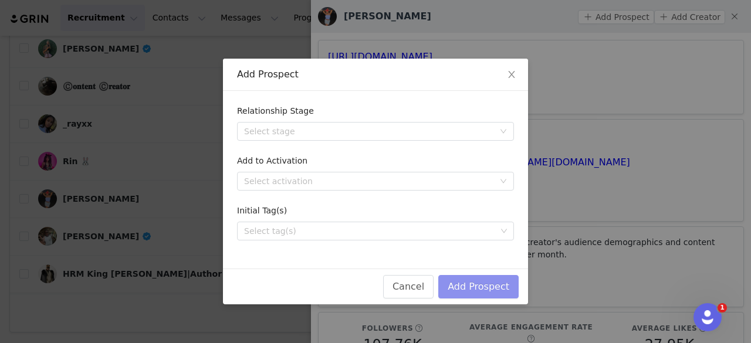
click at [467, 291] on button "Add Prospect" at bounding box center [478, 286] width 80 height 23
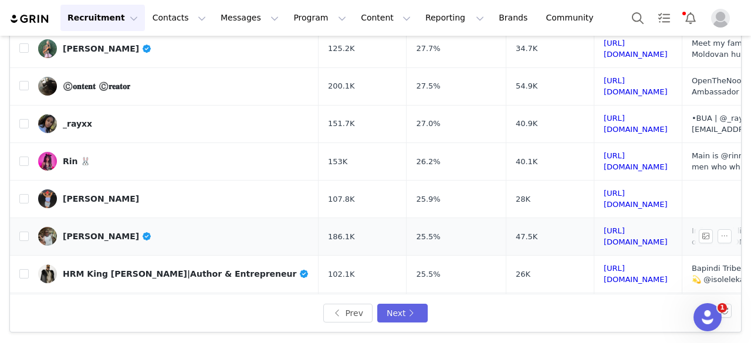
click at [97, 232] on div "[PERSON_NAME]" at bounding box center [107, 236] width 89 height 9
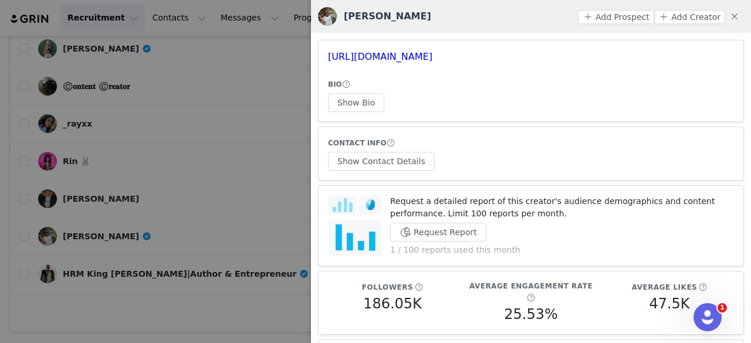
click at [128, 182] on div at bounding box center [375, 171] width 751 height 343
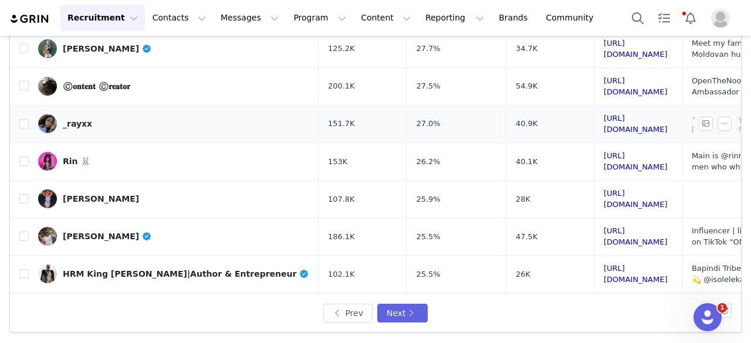
click at [80, 119] on div "_rayxx" at bounding box center [77, 123] width 29 height 9
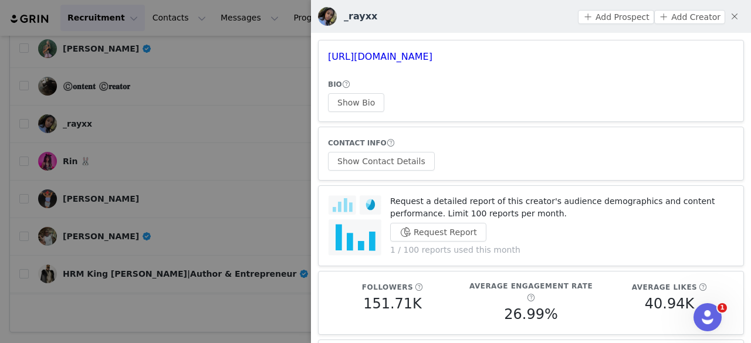
click at [615, 24] on div "Add Prospect Add Creator" at bounding box center [661, 16] width 166 height 19
click at [610, 18] on button "Add Prospect" at bounding box center [616, 17] width 76 height 14
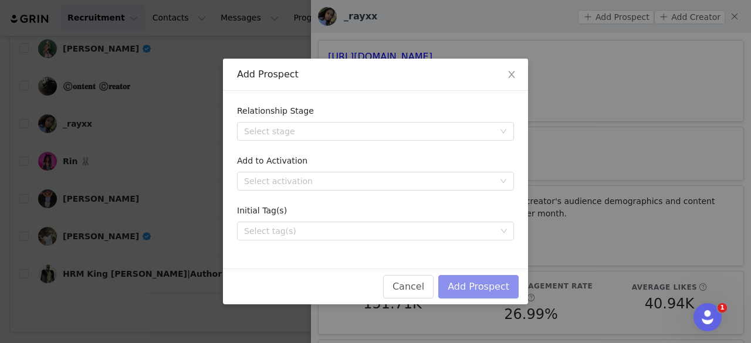
click at [469, 289] on button "Add Prospect" at bounding box center [478, 286] width 80 height 23
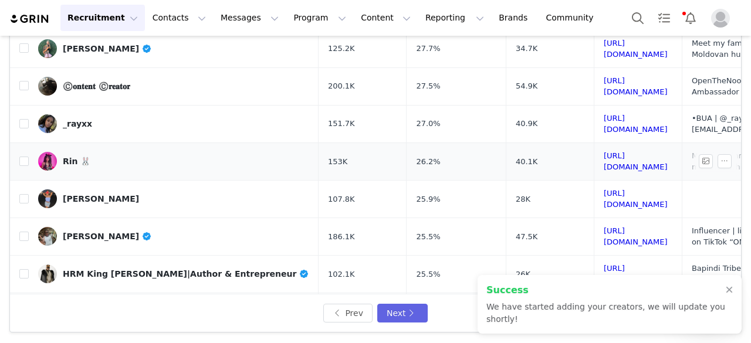
click at [148, 152] on link "Rin 🐰" at bounding box center [173, 161] width 271 height 19
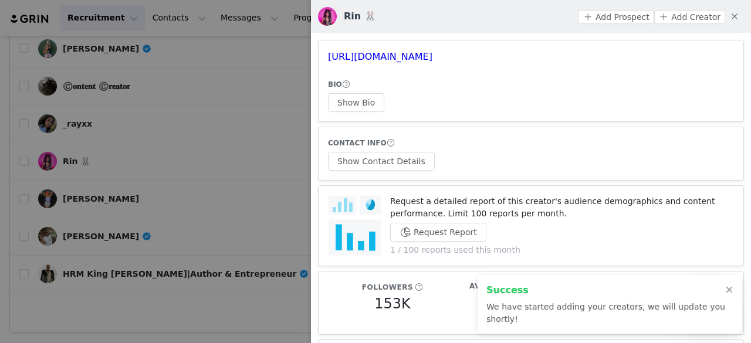
click at [82, 165] on div at bounding box center [375, 171] width 751 height 343
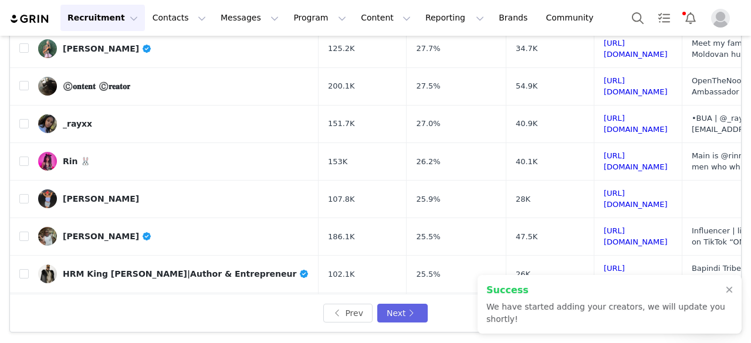
click at [93, 194] on div "[PERSON_NAME]" at bounding box center [101, 198] width 76 height 9
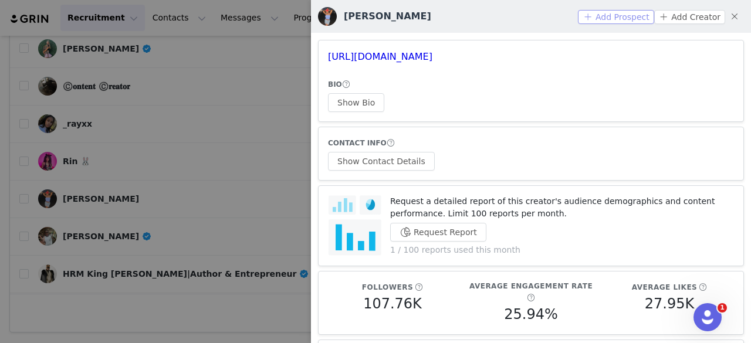
click at [602, 13] on button "Add Prospect" at bounding box center [616, 17] width 76 height 14
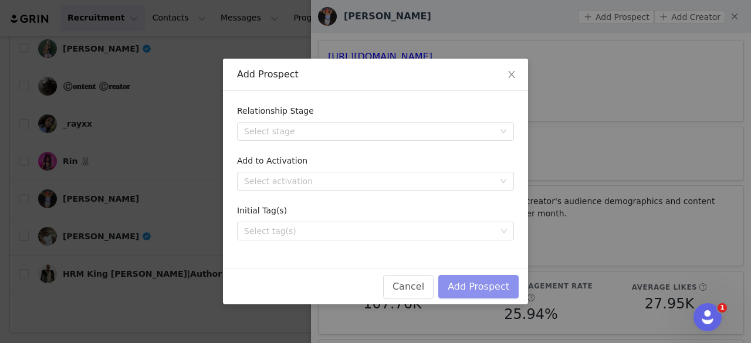
click at [495, 288] on button "Add Prospect" at bounding box center [478, 286] width 80 height 23
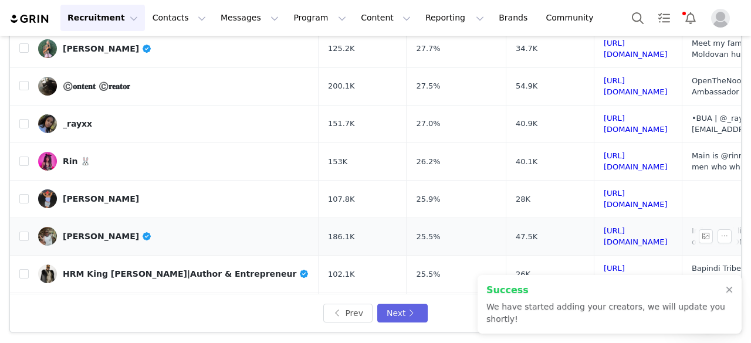
click at [77, 232] on div "[PERSON_NAME]" at bounding box center [107, 236] width 89 height 9
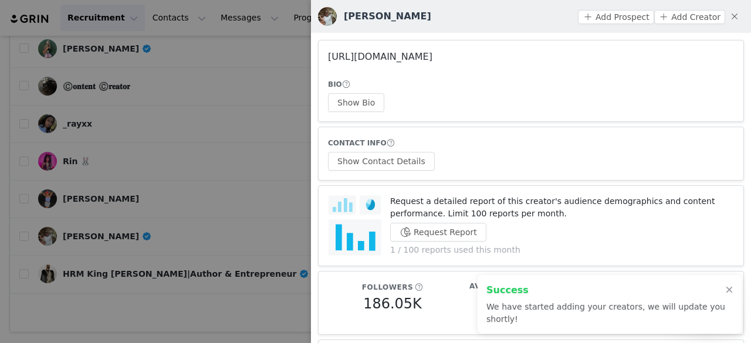
click at [432, 55] on link "https://www.instagram.com/toyyii_/" at bounding box center [380, 56] width 104 height 11
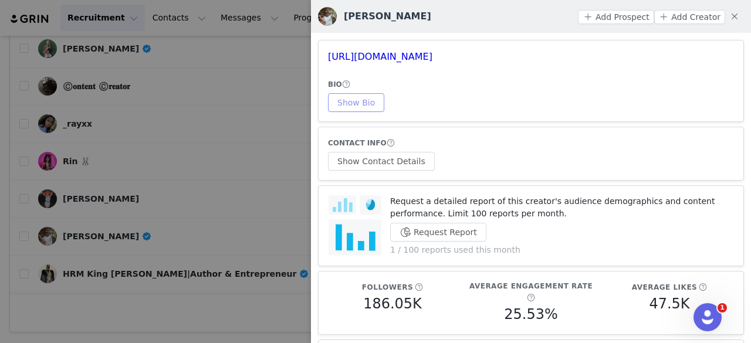
click at [338, 109] on button "Show Bio" at bounding box center [356, 102] width 56 height 19
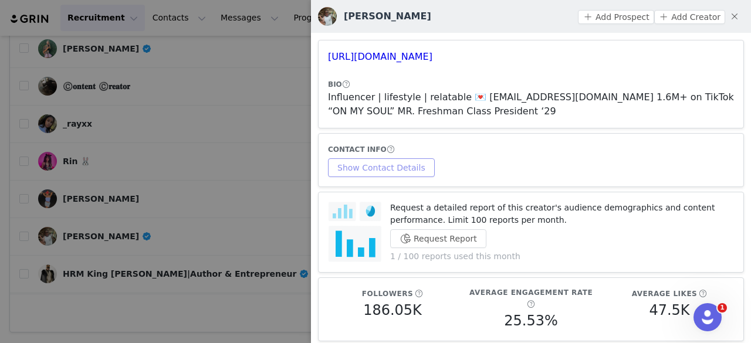
click at [394, 162] on button "Show Contact Details" at bounding box center [381, 167] width 107 height 19
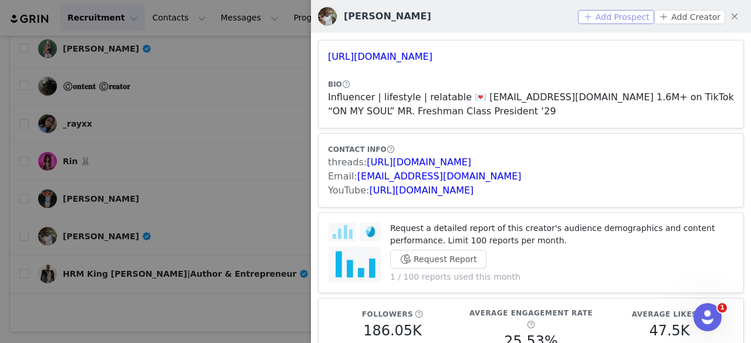
click at [605, 10] on button "Add Prospect" at bounding box center [616, 17] width 76 height 14
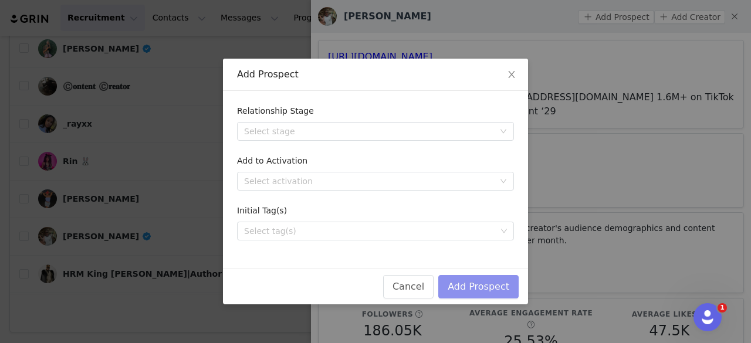
click at [469, 281] on button "Add Prospect" at bounding box center [478, 286] width 80 height 23
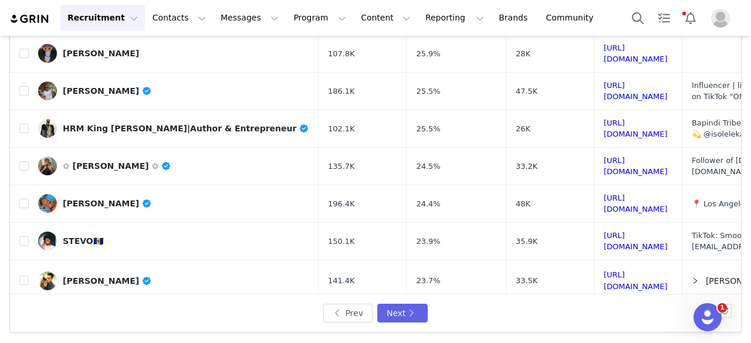
scroll to position [413, 0]
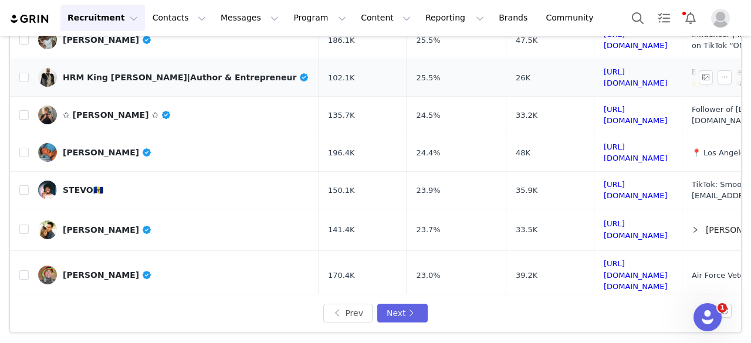
click at [156, 73] on div "HRM King Kufulula|Author & Entrepreneur" at bounding box center [186, 77] width 246 height 9
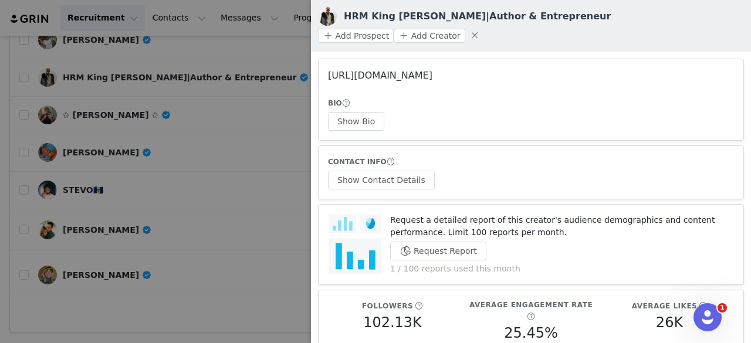
click at [420, 70] on link "https://www.instagram.com/lionofcongo/" at bounding box center [380, 75] width 104 height 11
click at [198, 72] on div at bounding box center [375, 171] width 751 height 343
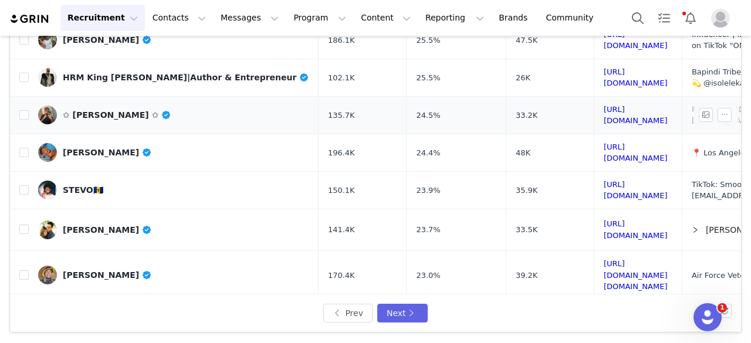
click at [138, 106] on link "✩ [PERSON_NAME] ✩" at bounding box center [173, 115] width 271 height 19
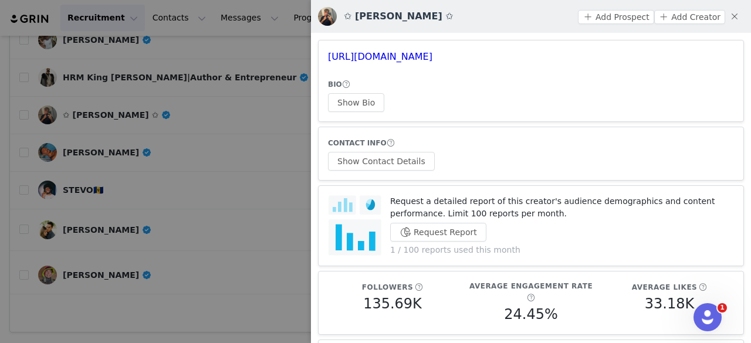
click at [380, 64] on article "https://www.instagram.com/westonblakee/ BIO Show Bio" at bounding box center [531, 81] width 426 height 82
click at [374, 57] on link "https://www.instagram.com/westonblakee/" at bounding box center [380, 56] width 104 height 11
click at [352, 107] on button "Show Bio" at bounding box center [356, 102] width 56 height 19
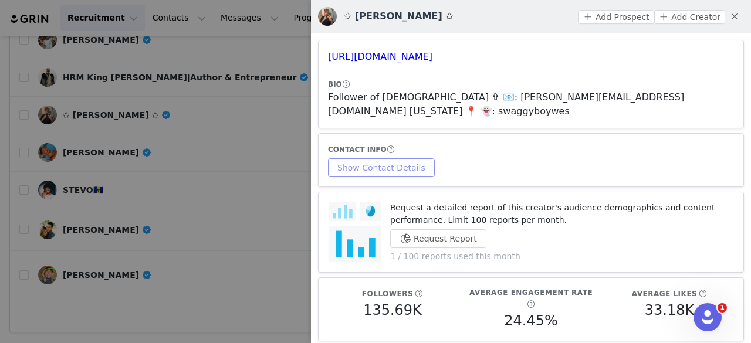
click at [392, 164] on article "CONTACT INFO Show Contact Details" at bounding box center [531, 160] width 426 height 54
click at [382, 158] on button "Show Contact Details" at bounding box center [381, 167] width 107 height 19
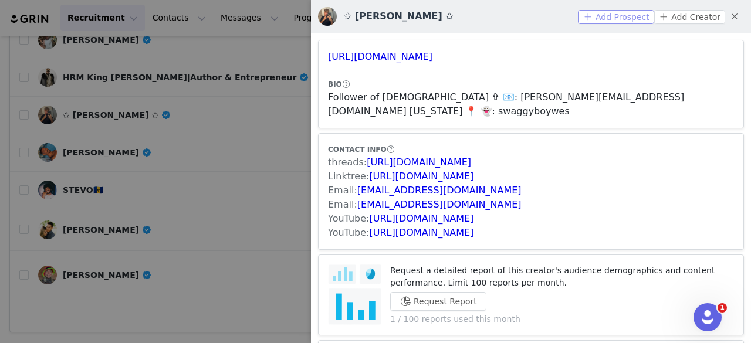
click at [606, 16] on button "Add Prospect" at bounding box center [616, 17] width 76 height 14
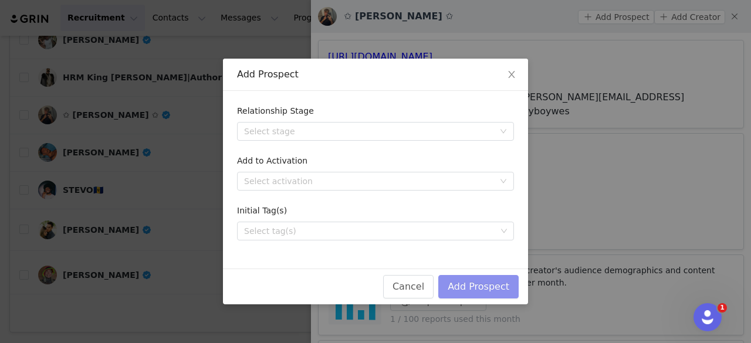
click at [479, 290] on button "Add Prospect" at bounding box center [478, 286] width 80 height 23
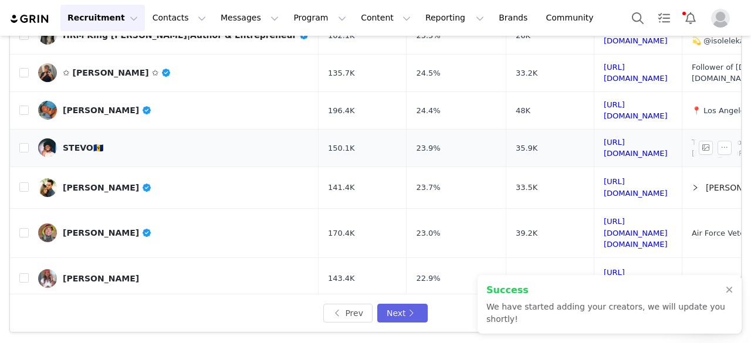
scroll to position [457, 0]
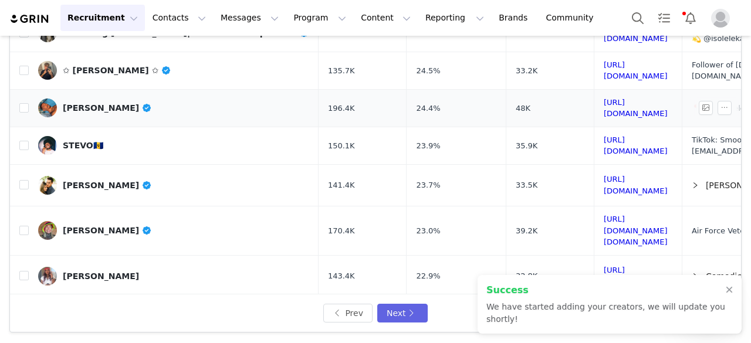
click at [124, 103] on div "[PERSON_NAME]" at bounding box center [107, 107] width 89 height 9
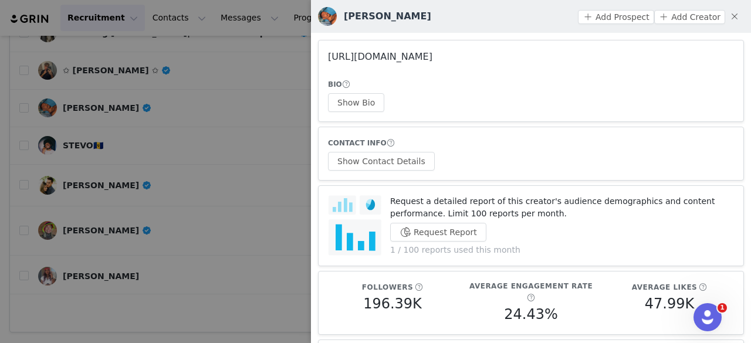
click at [432, 56] on link "https://www.instagram.com/marceldwilliams/" at bounding box center [380, 56] width 104 height 11
click at [363, 108] on button "Show Bio" at bounding box center [356, 102] width 56 height 19
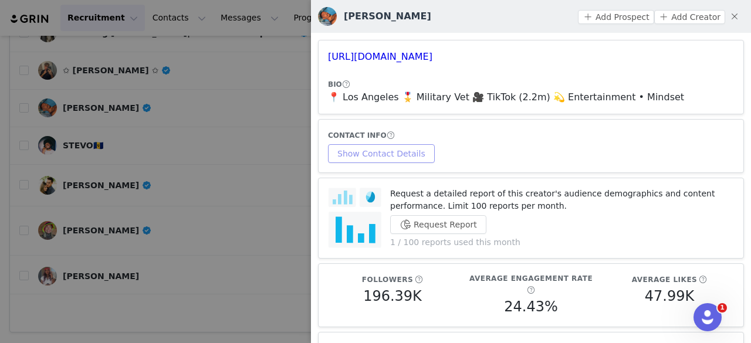
click at [392, 158] on button "Show Contact Details" at bounding box center [381, 153] width 107 height 19
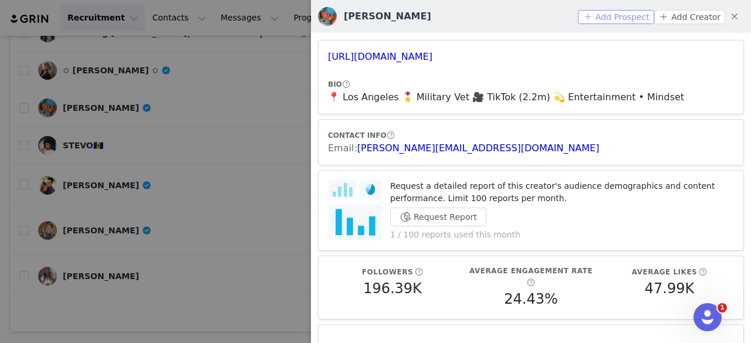
click at [616, 19] on button "Add Prospect" at bounding box center [616, 17] width 76 height 14
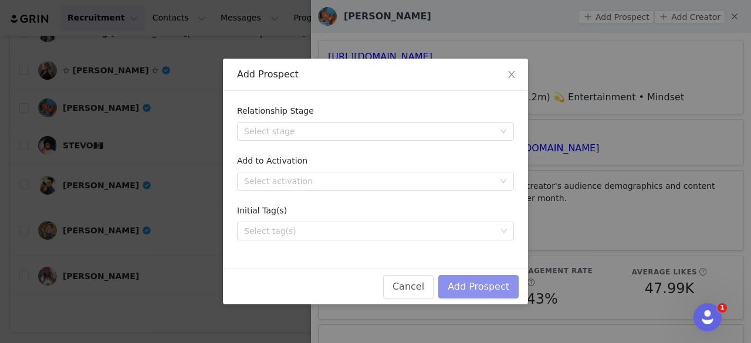
click at [490, 280] on button "Add Prospect" at bounding box center [478, 286] width 80 height 23
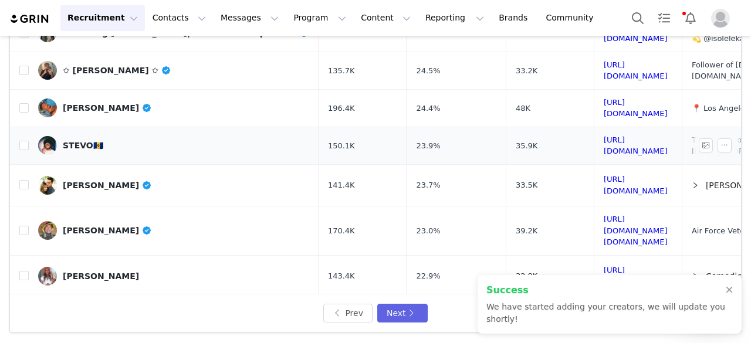
click at [76, 136] on link "STEVO🇧🇧" at bounding box center [173, 145] width 271 height 19
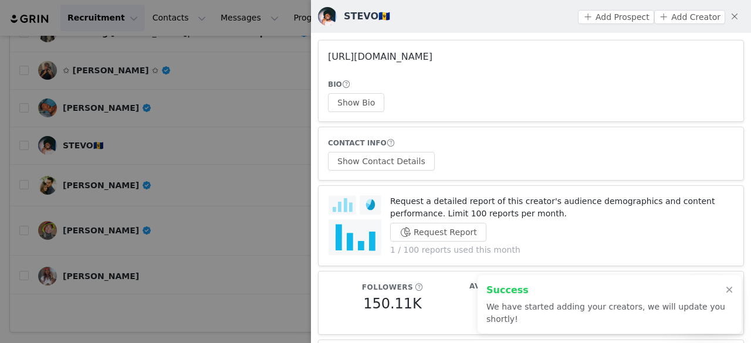
click at [432, 55] on link "https://www.instagram.com/smoovestevo/" at bounding box center [380, 56] width 104 height 11
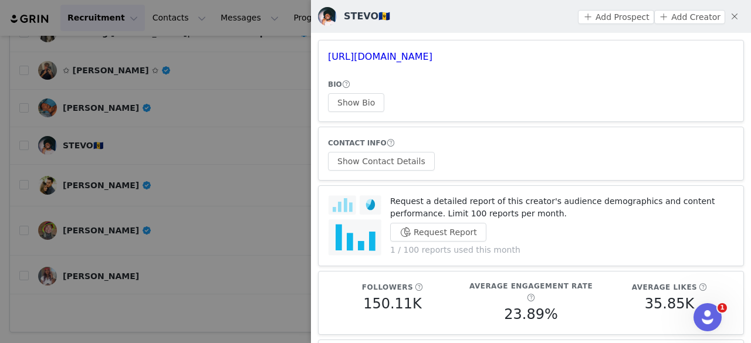
click at [289, 97] on div at bounding box center [375, 171] width 751 height 343
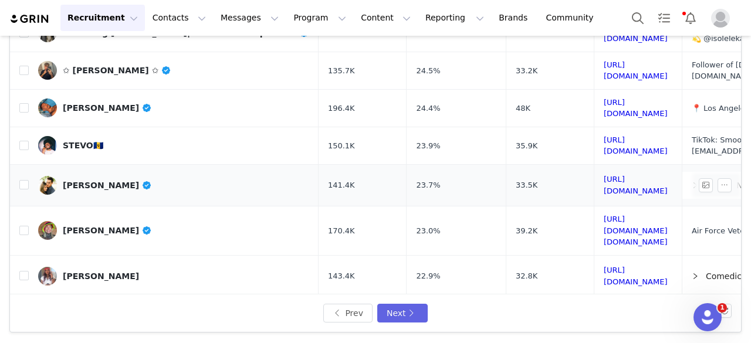
click at [102, 181] on div "[PERSON_NAME]" at bounding box center [107, 185] width 89 height 9
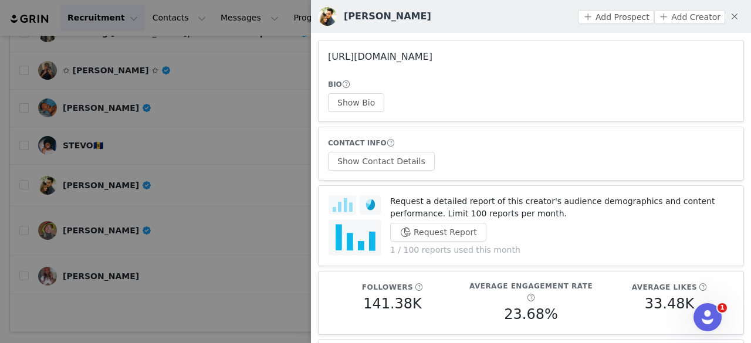
click at [354, 58] on link "https://www.instagram.com/evanpstewart16/" at bounding box center [380, 56] width 104 height 11
click at [366, 101] on button "Show Bio" at bounding box center [356, 102] width 56 height 19
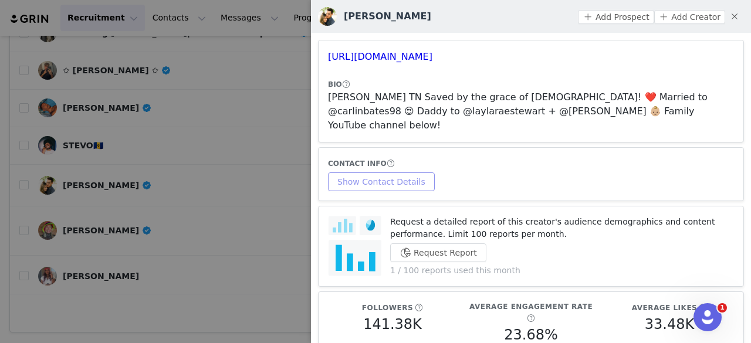
click at [391, 172] on button "Show Contact Details" at bounding box center [381, 181] width 107 height 19
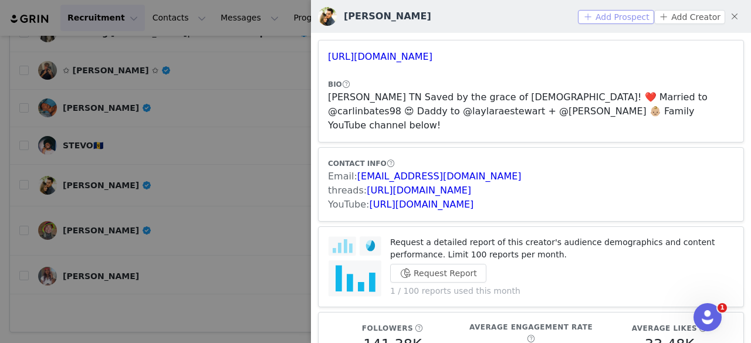
click at [615, 22] on button "Add Prospect" at bounding box center [616, 17] width 76 height 14
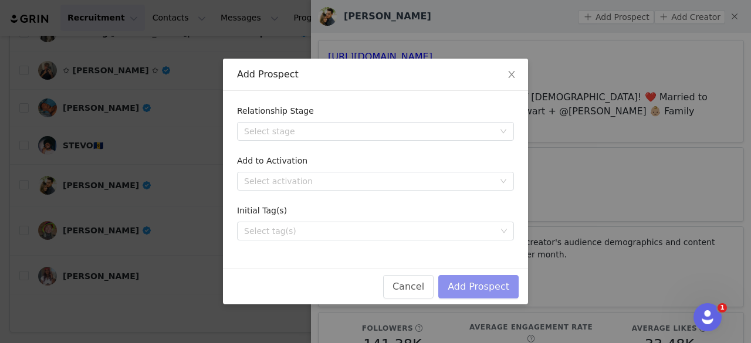
click at [481, 280] on button "Add Prospect" at bounding box center [478, 286] width 80 height 23
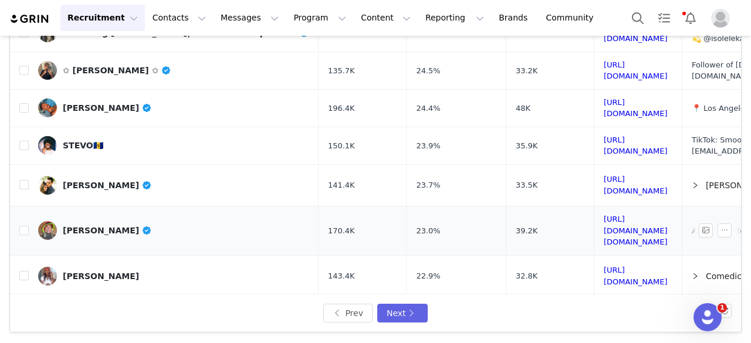
click at [101, 221] on link "Veronica Taylor" at bounding box center [173, 230] width 271 height 19
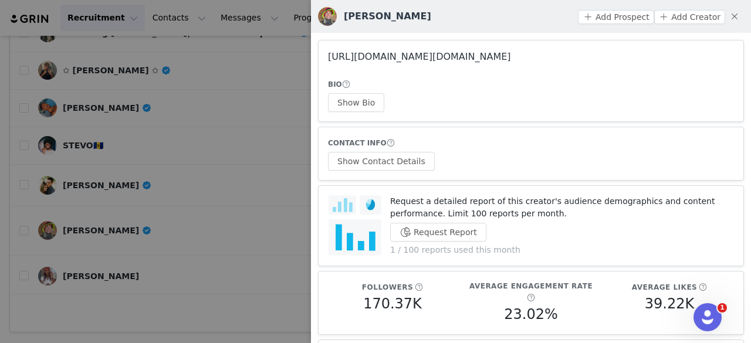
click at [409, 52] on link "https://www.instagram.com/vero.venturing/" at bounding box center [419, 56] width 183 height 11
click at [162, 172] on div at bounding box center [375, 171] width 751 height 343
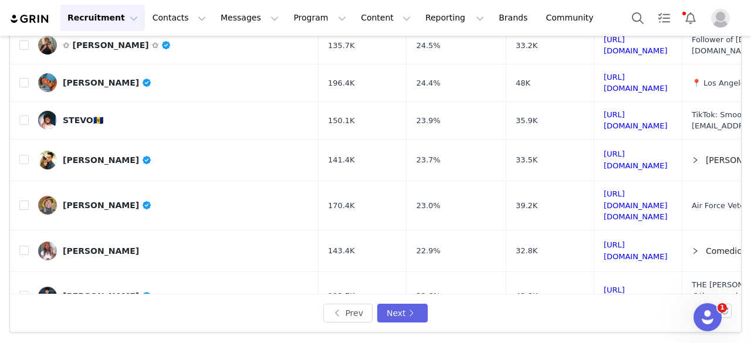
scroll to position [483, 0]
click at [96, 246] on div "Shani Goodz" at bounding box center [101, 250] width 76 height 9
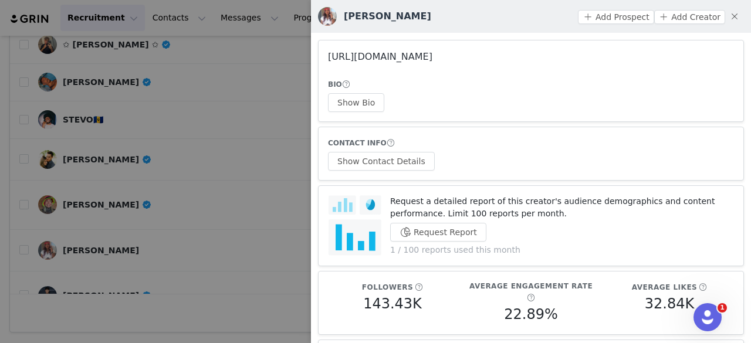
click at [428, 58] on link "https://www.instagram.com/iamshanigoodz/" at bounding box center [380, 56] width 104 height 11
click at [187, 117] on div at bounding box center [375, 171] width 751 height 343
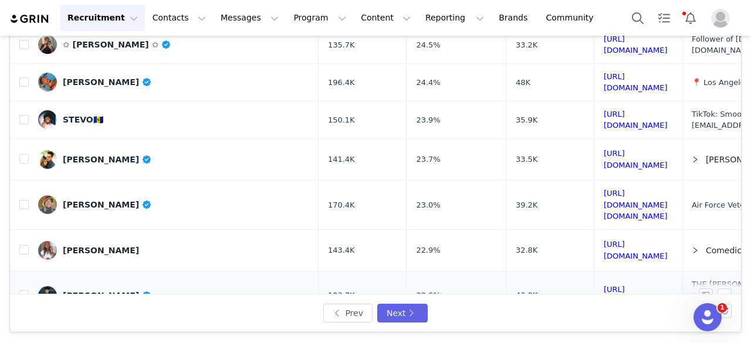
click at [83, 291] on div "[PERSON_NAME]" at bounding box center [107, 295] width 89 height 9
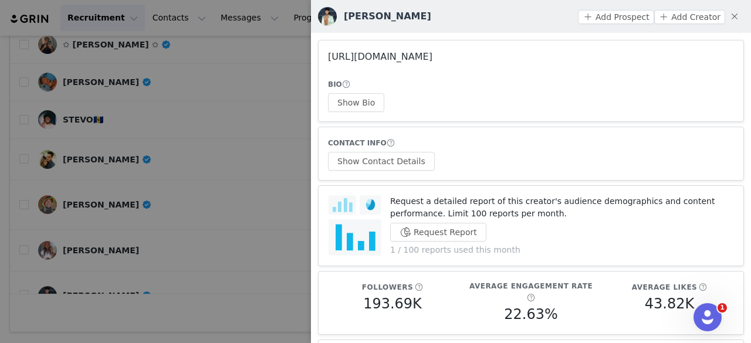
click at [374, 62] on link "https://www.instagram.com/anthonyfabisme/" at bounding box center [380, 56] width 104 height 11
click at [358, 101] on button "Show Bio" at bounding box center [356, 102] width 56 height 19
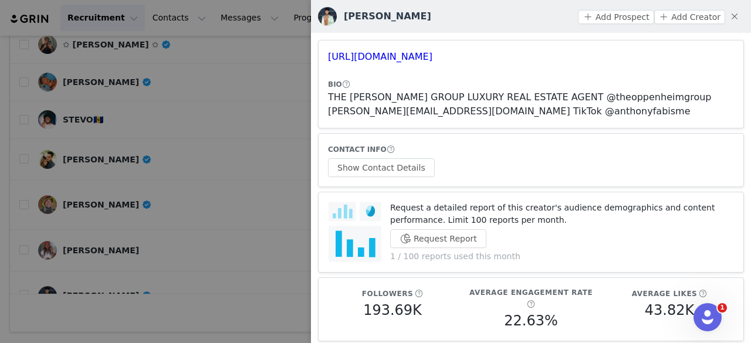
click at [400, 157] on div "CONTACT INFO Show Contact Details" at bounding box center [531, 160] width 406 height 34
click at [406, 161] on button "Show Contact Details" at bounding box center [381, 167] width 107 height 19
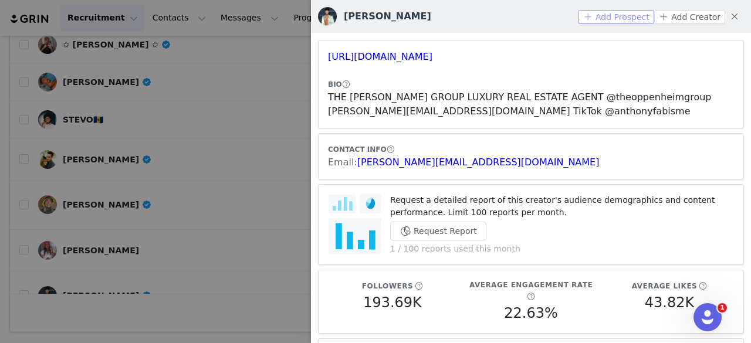
click at [610, 22] on button "Add Prospect" at bounding box center [616, 17] width 76 height 14
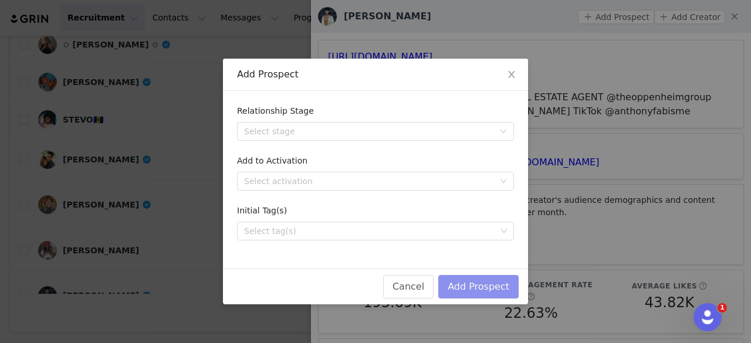
click at [463, 285] on button "Add Prospect" at bounding box center [478, 286] width 80 height 23
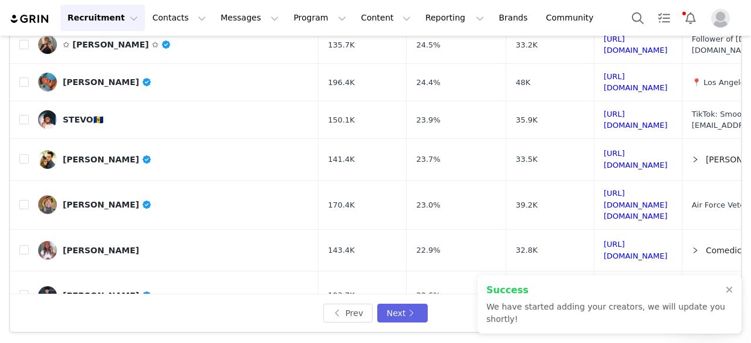
click at [141, 334] on span at bounding box center [146, 338] width 11 height 9
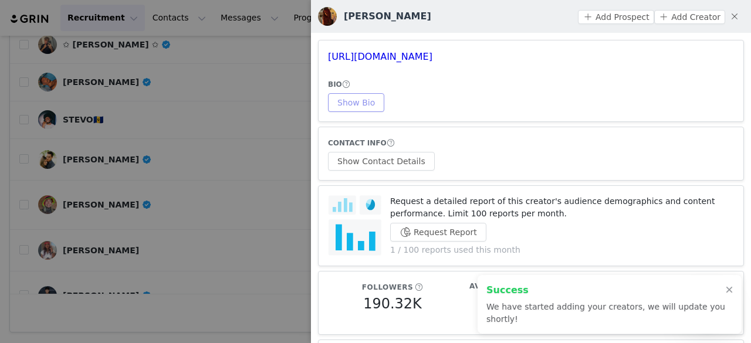
click at [360, 97] on button "Show Bio" at bounding box center [356, 102] width 56 height 19
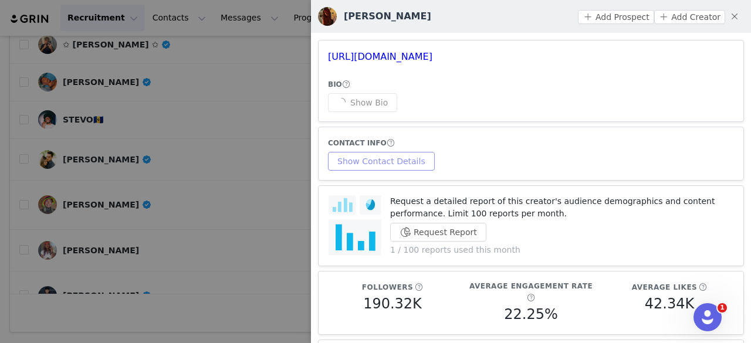
click at [408, 161] on button "Show Contact Details" at bounding box center [381, 161] width 107 height 19
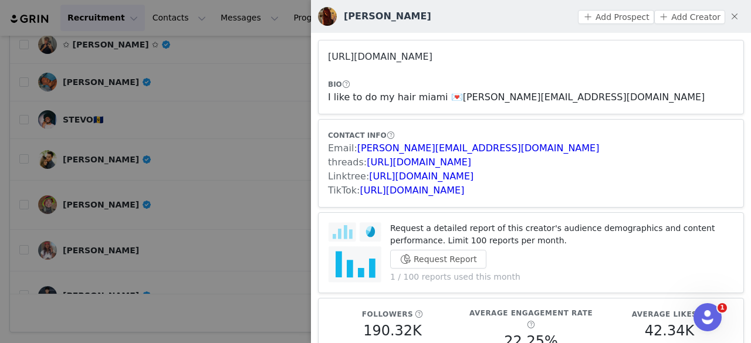
click at [432, 51] on link "https://www.instagram.com/chloebelmar/" at bounding box center [380, 56] width 104 height 11
click at [432, 191] on link "https://www.tiktok.com/share/user/7197624407309501486" at bounding box center [412, 190] width 104 height 11
click at [604, 19] on button "Add Prospect" at bounding box center [616, 17] width 76 height 14
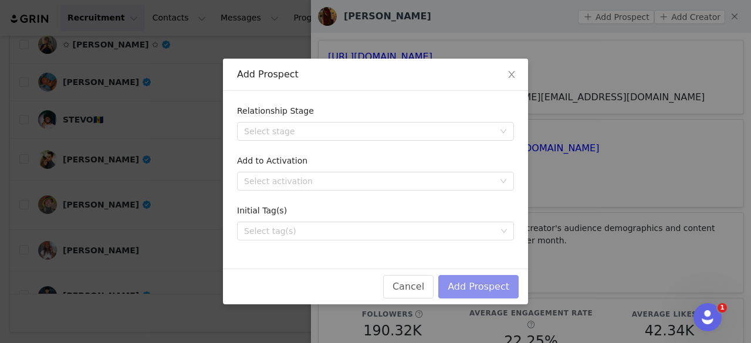
click at [497, 283] on button "Add Prospect" at bounding box center [478, 286] width 80 height 23
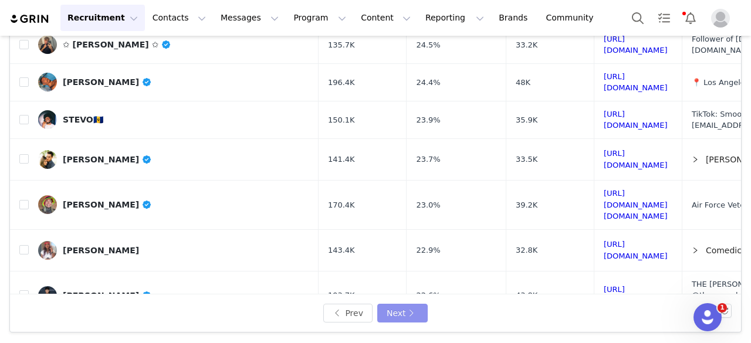
click at [402, 307] on button "Next" at bounding box center [402, 313] width 50 height 19
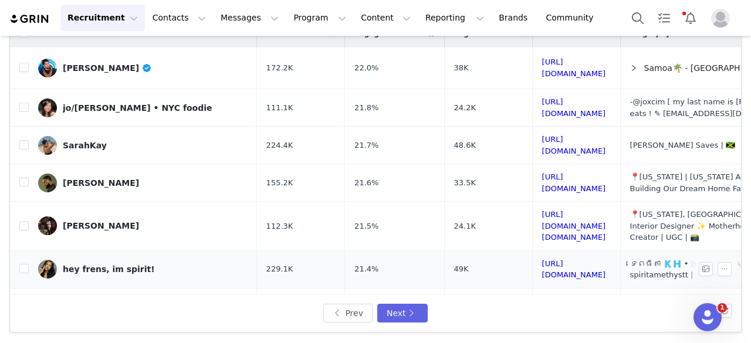
scroll to position [107, 0]
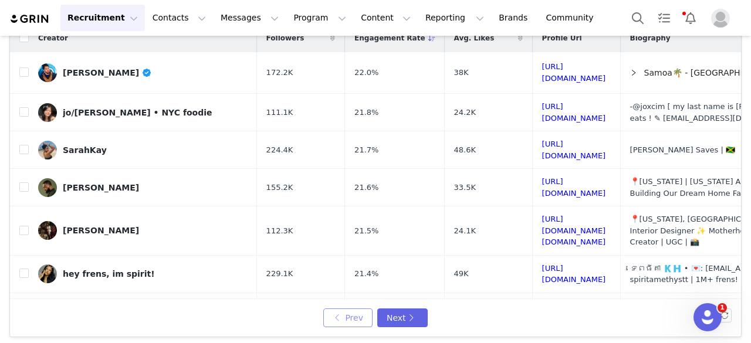
click at [354, 316] on button "Prev" at bounding box center [347, 317] width 49 height 19
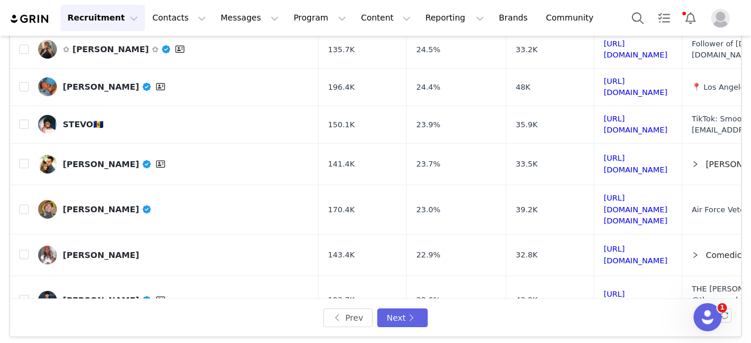
scroll to position [111, 0]
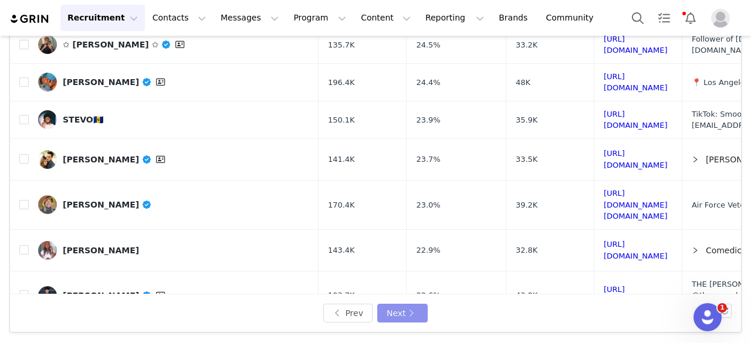
click at [395, 310] on button "Next" at bounding box center [402, 313] width 50 height 19
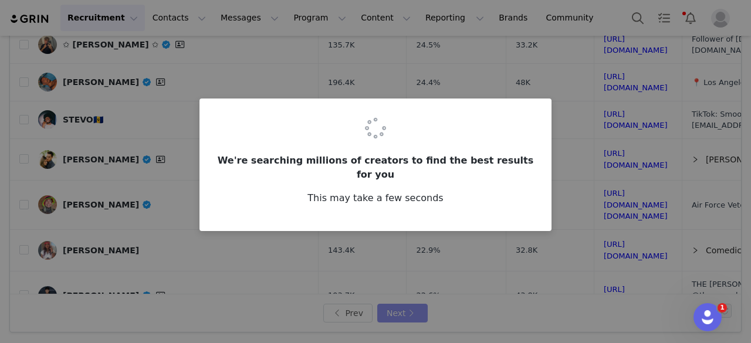
scroll to position [0, 0]
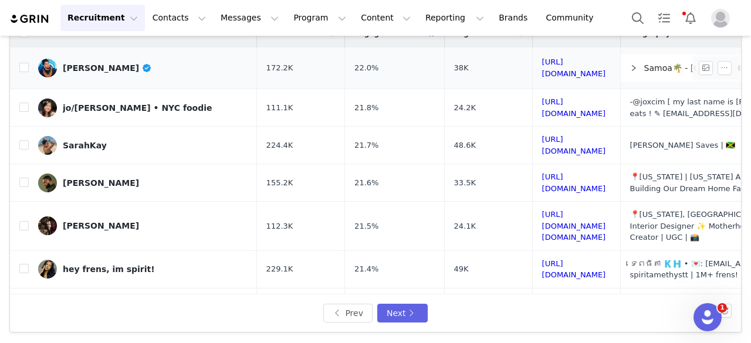
click at [84, 65] on div "Jason D Casem" at bounding box center [107, 67] width 89 height 9
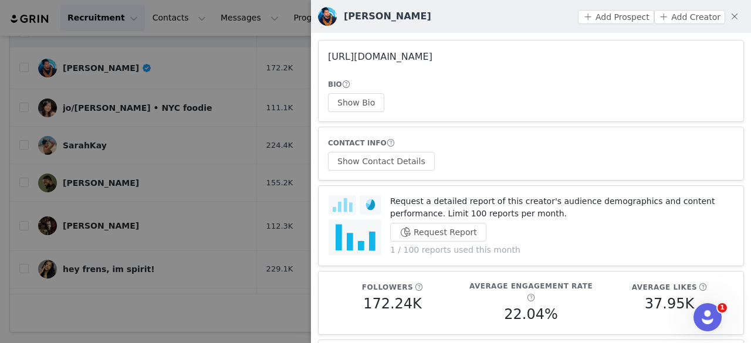
click at [381, 62] on link "https://www.instagram.com/thatkingscar/" at bounding box center [380, 56] width 104 height 11
click at [193, 99] on div at bounding box center [375, 171] width 751 height 343
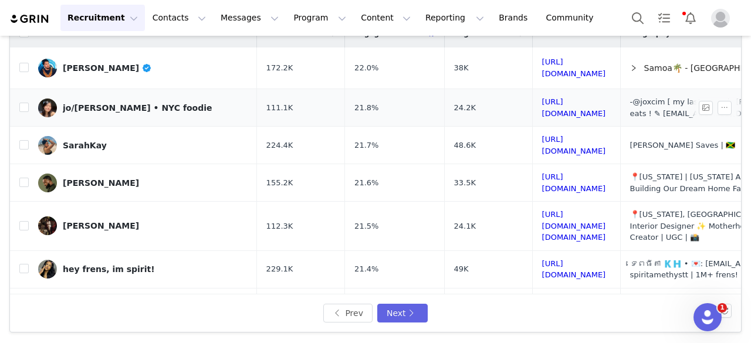
click at [135, 105] on div "jo/joanna • NYC foodie" at bounding box center [138, 107] width 150 height 9
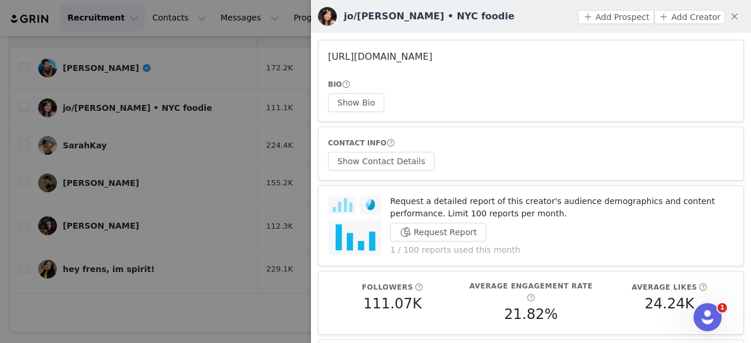
click at [403, 61] on link "https://www.instagram.com/chungeats/" at bounding box center [380, 56] width 104 height 11
click at [220, 100] on div at bounding box center [375, 171] width 751 height 343
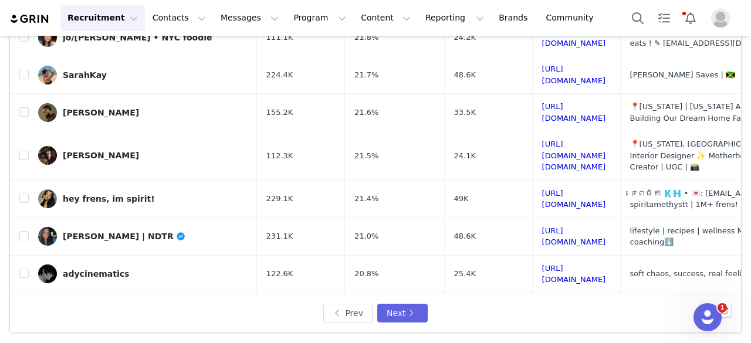
scroll to position [76, 0]
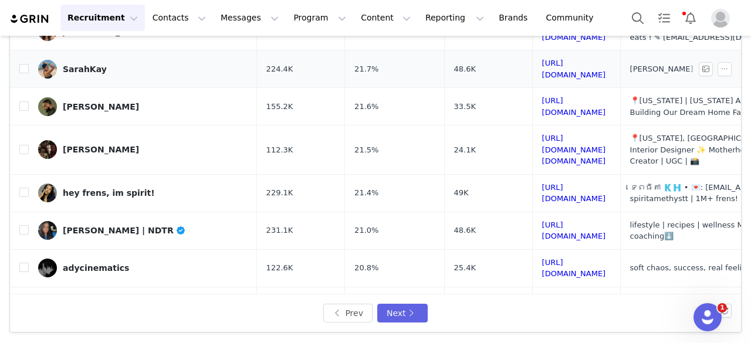
click at [89, 69] on div "SarahKay" at bounding box center [85, 69] width 44 height 9
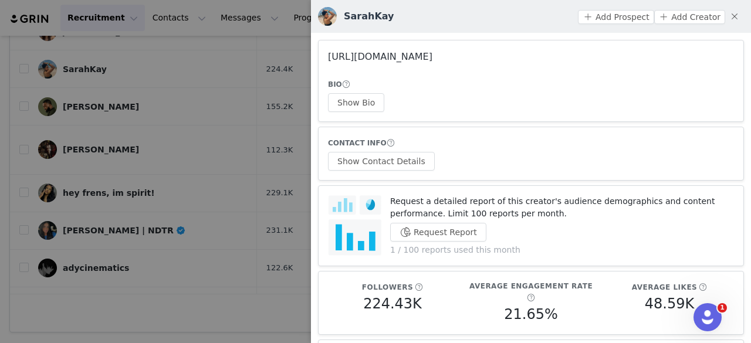
click at [432, 62] on link "https://www.instagram.com/sarahkayimani/" at bounding box center [380, 56] width 104 height 11
click at [365, 99] on button "Show Bio" at bounding box center [356, 102] width 56 height 19
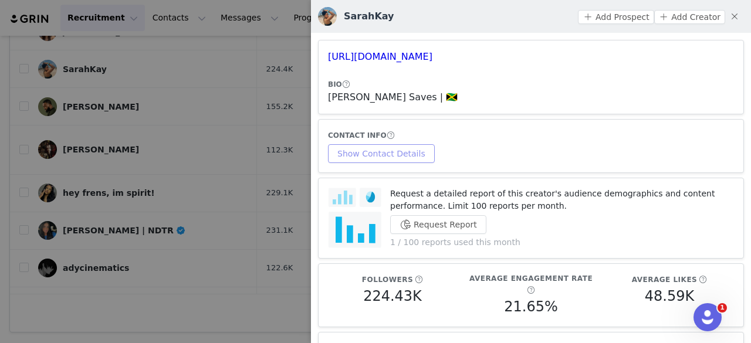
click at [405, 155] on button "Show Contact Details" at bounding box center [381, 153] width 107 height 19
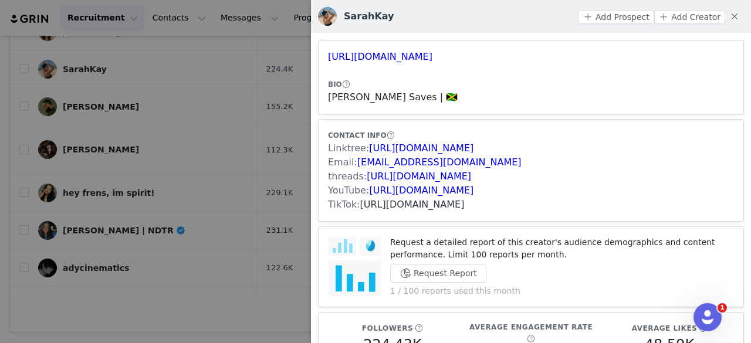
click at [383, 205] on link "https://www.tiktok.com/share/user/6829033488755688454" at bounding box center [412, 204] width 104 height 11
click at [590, 16] on button "Add Prospect" at bounding box center [616, 17] width 76 height 14
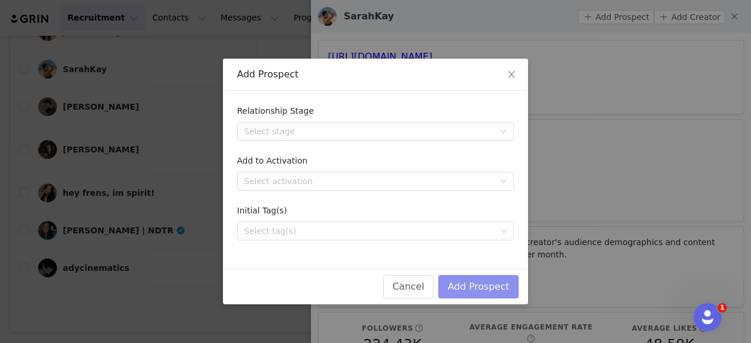
click at [471, 288] on button "Add Prospect" at bounding box center [478, 286] width 80 height 23
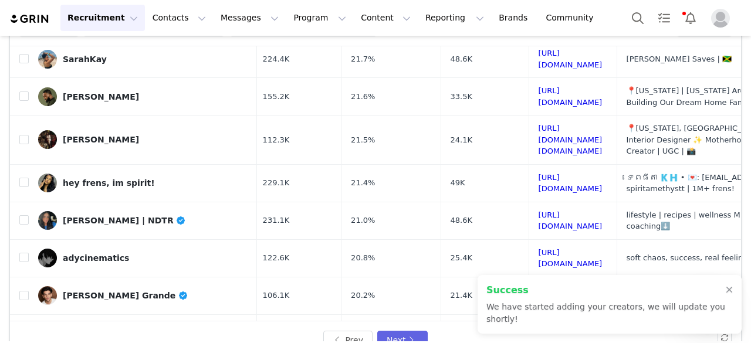
scroll to position [82, 0]
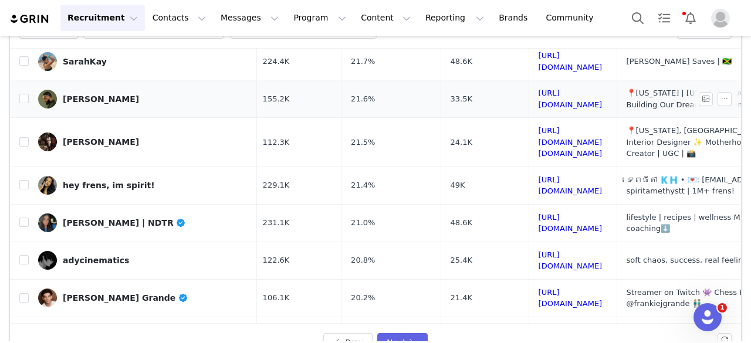
click at [89, 94] on div "[PERSON_NAME]" at bounding box center [101, 98] width 76 height 9
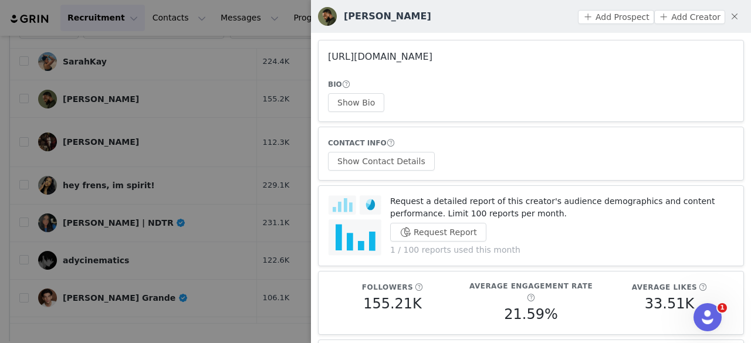
click at [359, 59] on link "https://www.instagram.com/_gqtone/" at bounding box center [380, 56] width 104 height 11
click at [374, 101] on button "Show Bio" at bounding box center [356, 102] width 56 height 19
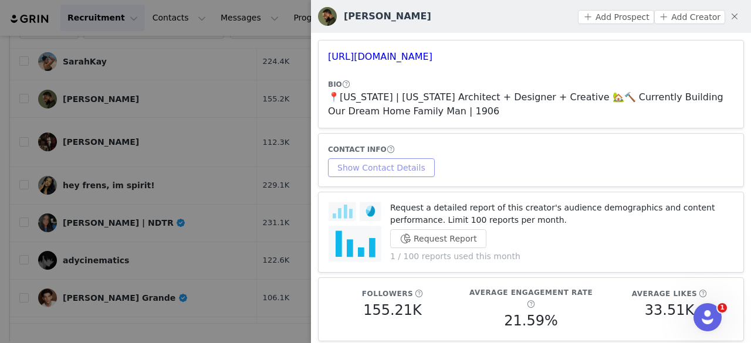
click at [405, 170] on button "Show Contact Details" at bounding box center [381, 167] width 107 height 19
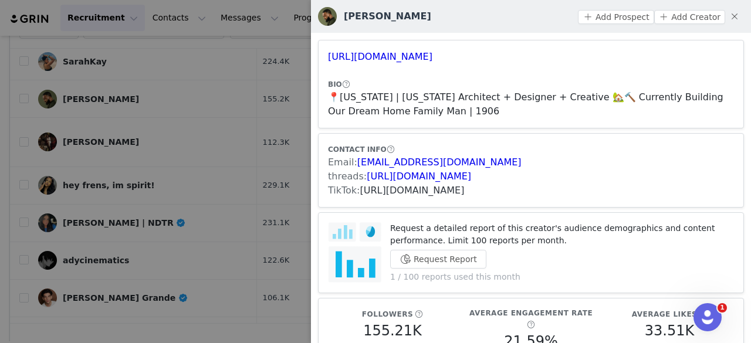
click at [375, 194] on link "https://www.tiktok.com/share/user/29075683" at bounding box center [412, 190] width 104 height 11
click at [613, 15] on button "Add Prospect" at bounding box center [616, 17] width 76 height 14
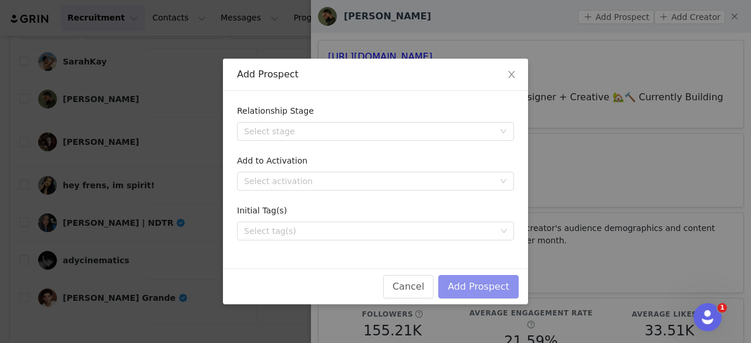
click at [469, 286] on button "Add Prospect" at bounding box center [478, 286] width 80 height 23
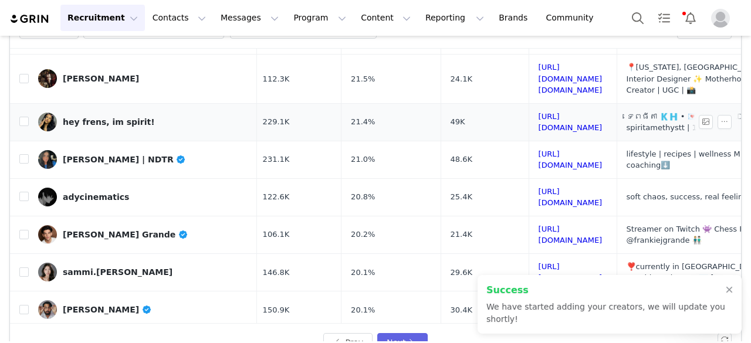
scroll to position [177, 4]
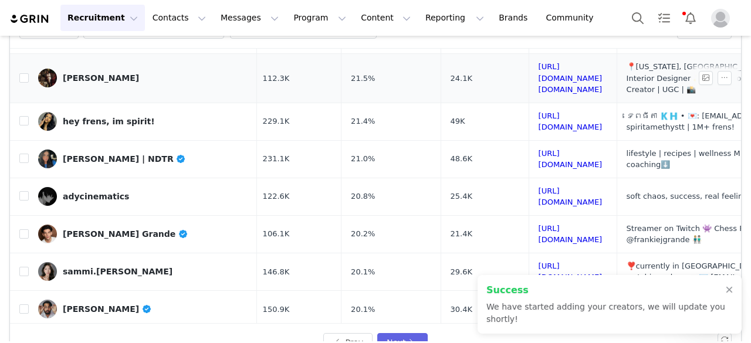
click at [98, 73] on div "[PERSON_NAME]" at bounding box center [101, 77] width 76 height 9
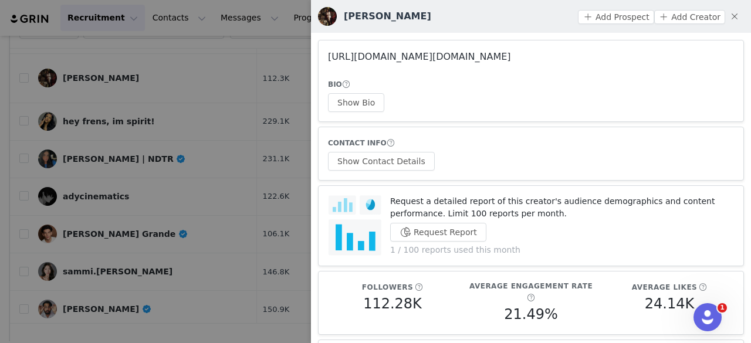
click at [380, 59] on link "https://www.instagram.com/_alicia.bianca_/" at bounding box center [419, 56] width 183 height 11
click at [357, 99] on button "Show Bio" at bounding box center [356, 102] width 56 height 19
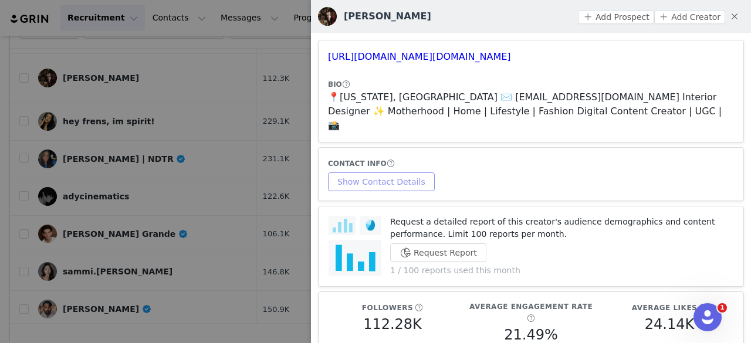
click at [398, 172] on button "Show Contact Details" at bounding box center [381, 181] width 107 height 19
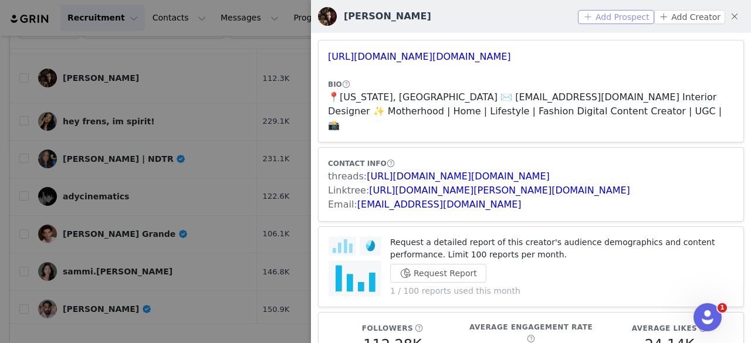
click at [605, 15] on button "Add Prospect" at bounding box center [616, 17] width 76 height 14
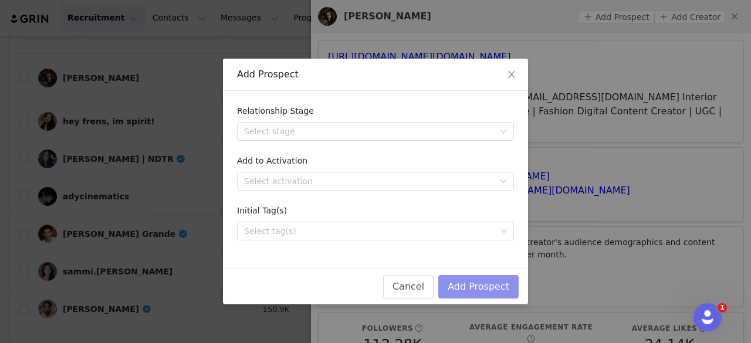
click at [477, 277] on button "Add Prospect" at bounding box center [478, 286] width 80 height 23
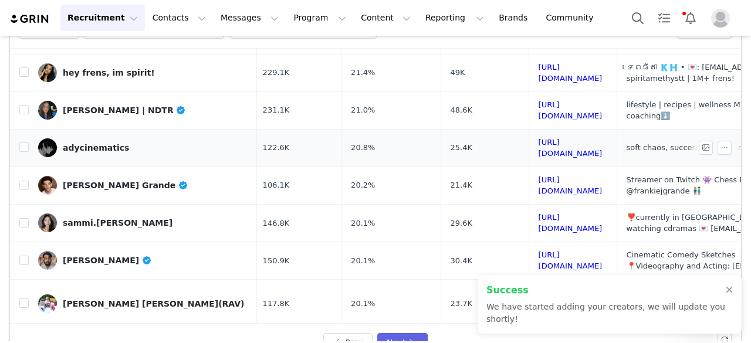
scroll to position [227, 4]
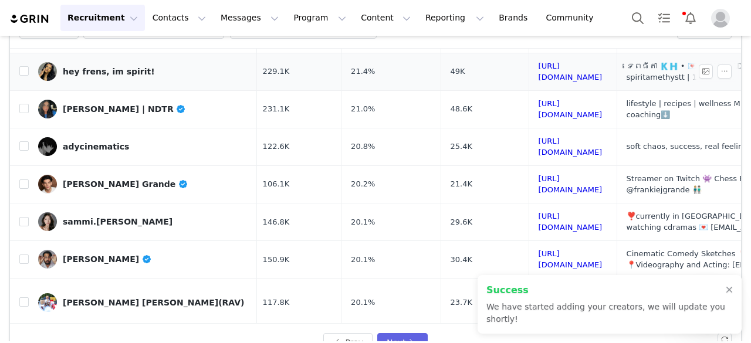
click at [102, 62] on td "hey frens, im spirit!" at bounding box center [143, 72] width 228 height 38
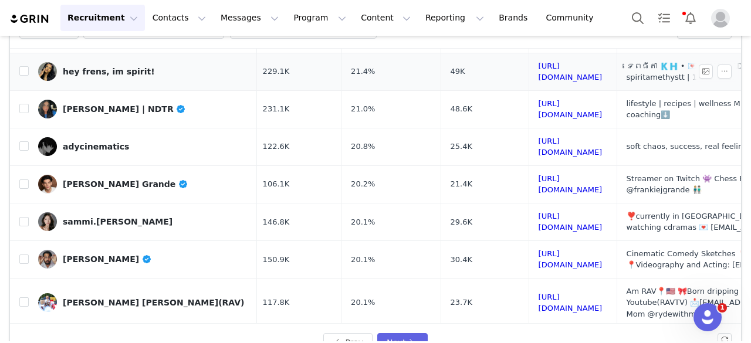
click at [99, 67] on div "hey frens, im spirit!" at bounding box center [109, 71] width 92 height 9
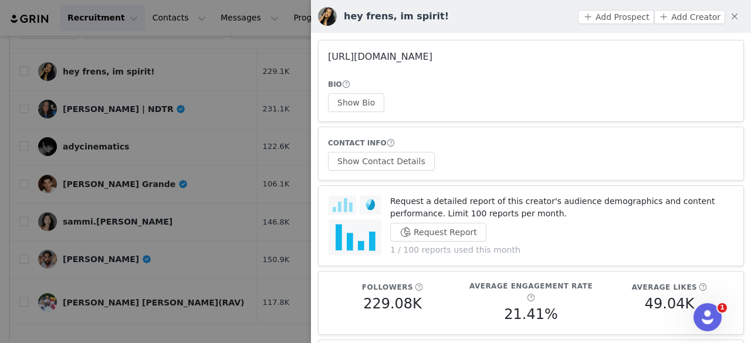
click at [374, 57] on link "https://www.instagram.com/spiritamethystt/" at bounding box center [380, 56] width 104 height 11
click at [358, 111] on button "Show Bio" at bounding box center [356, 102] width 56 height 19
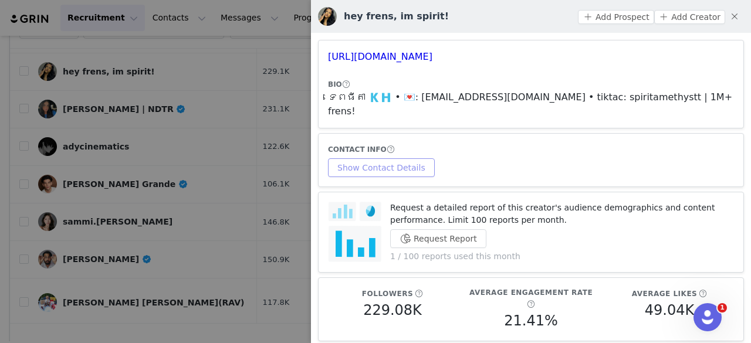
click at [369, 158] on button "Show Contact Details" at bounding box center [381, 167] width 107 height 19
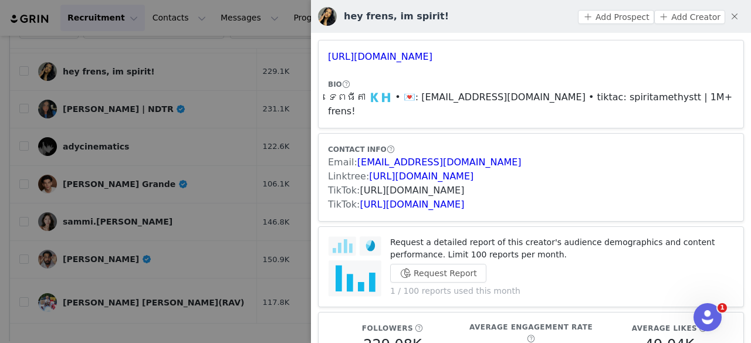
click at [364, 185] on link "https://www.tiktok.com/share/user/6720730872091345925" at bounding box center [412, 190] width 104 height 11
click at [420, 199] on link "https://www.tiktok.com/share/user/6902308052536837125" at bounding box center [412, 204] width 104 height 11
click at [592, 17] on button "Add Prospect" at bounding box center [616, 17] width 76 height 14
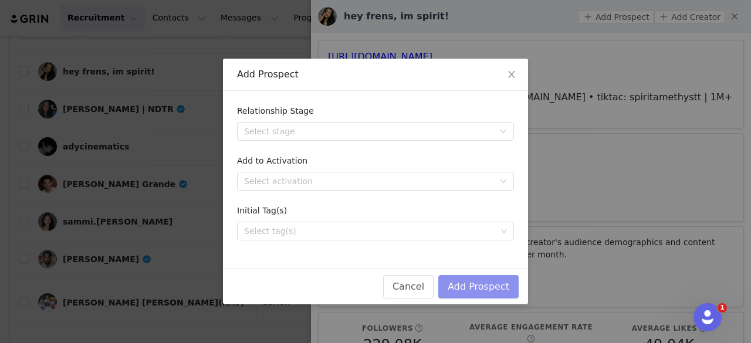
click at [482, 283] on button "Add Prospect" at bounding box center [478, 286] width 80 height 23
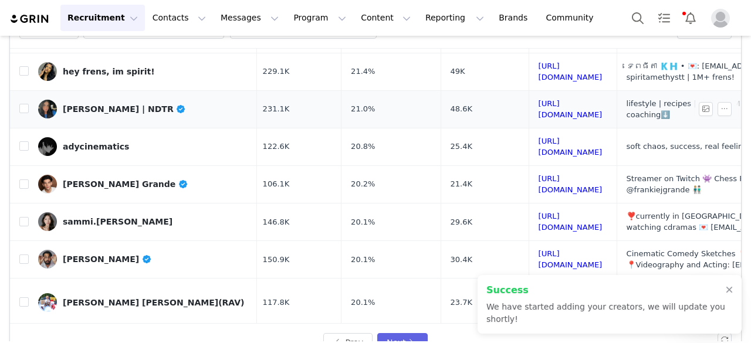
click at [106, 104] on div "[PERSON_NAME] | NDTR" at bounding box center [124, 108] width 123 height 9
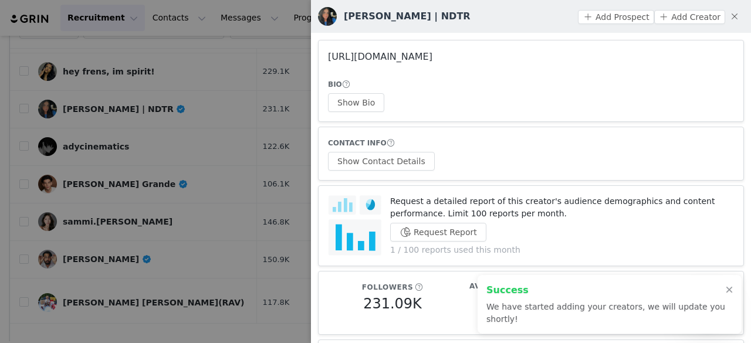
click at [427, 57] on link "https://www.instagram.com/_nutritionwithnat/" at bounding box center [380, 56] width 104 height 11
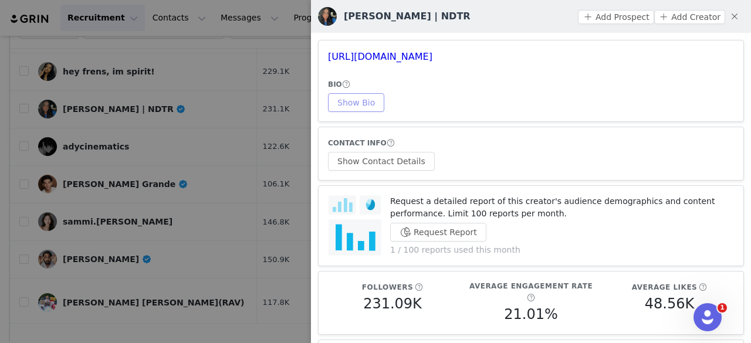
click at [334, 106] on button "Show Bio" at bounding box center [356, 102] width 56 height 19
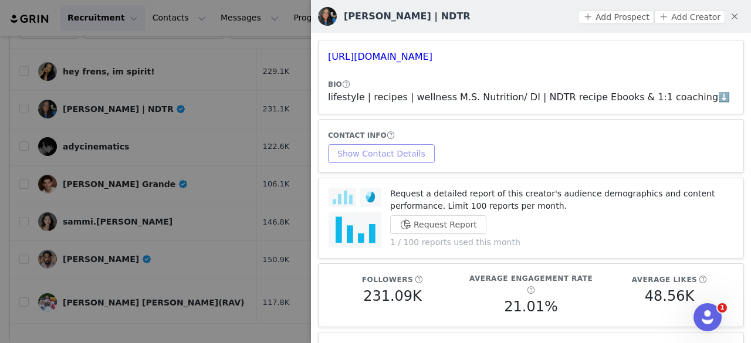
click at [388, 162] on button "Show Contact Details" at bounding box center [381, 153] width 107 height 19
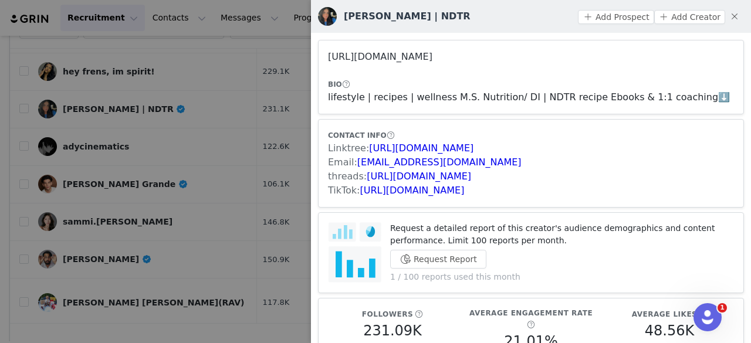
click at [432, 59] on link "https://www.instagram.com/_nutritionwithnat/" at bounding box center [380, 56] width 104 height 11
click at [388, 186] on link "https://www.tiktok.com/share/user/6846957697059030021" at bounding box center [412, 190] width 104 height 11
click at [615, 19] on button "Add Prospect" at bounding box center [616, 17] width 76 height 14
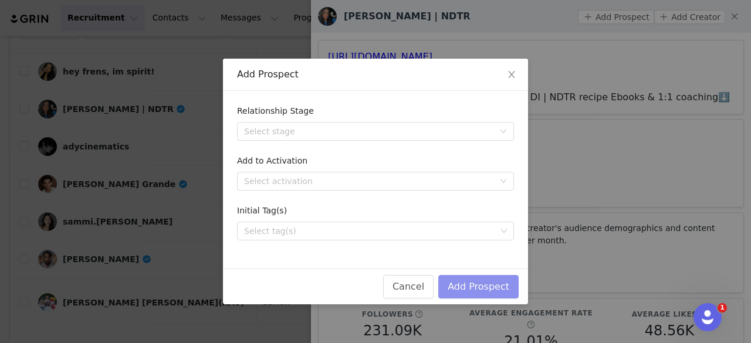
click at [471, 285] on button "Add Prospect" at bounding box center [478, 286] width 80 height 23
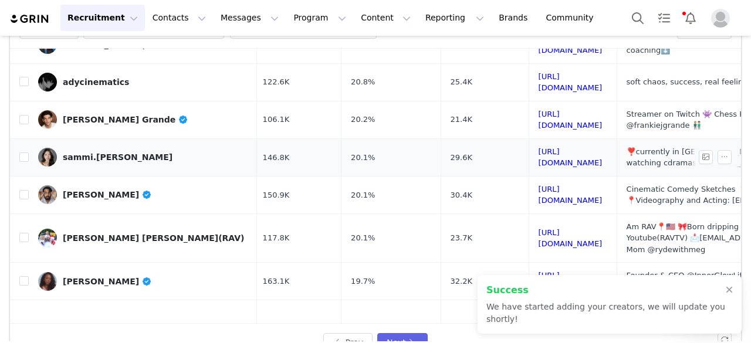
scroll to position [292, 4]
click at [94, 72] on link "adycinematics" at bounding box center [142, 81] width 209 height 19
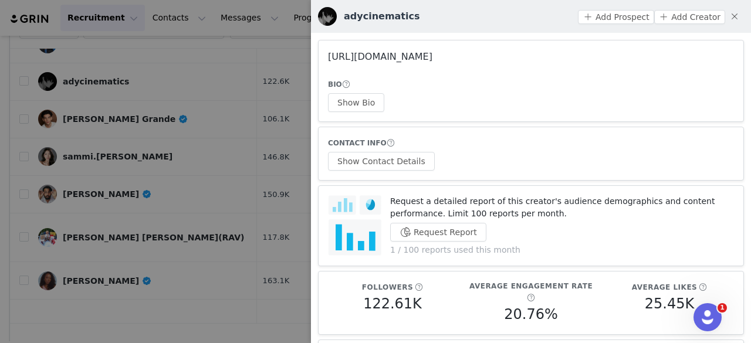
click at [432, 55] on link "https://www.instagram.com/adycinematics/" at bounding box center [380, 56] width 104 height 11
click at [145, 78] on div at bounding box center [375, 171] width 751 height 343
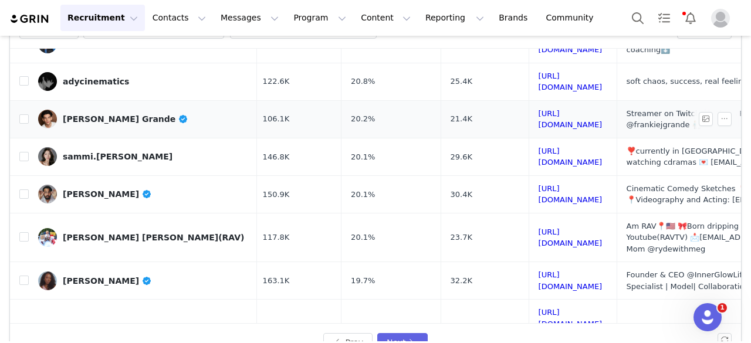
click at [104, 114] on div "Hale Grande" at bounding box center [125, 118] width 125 height 9
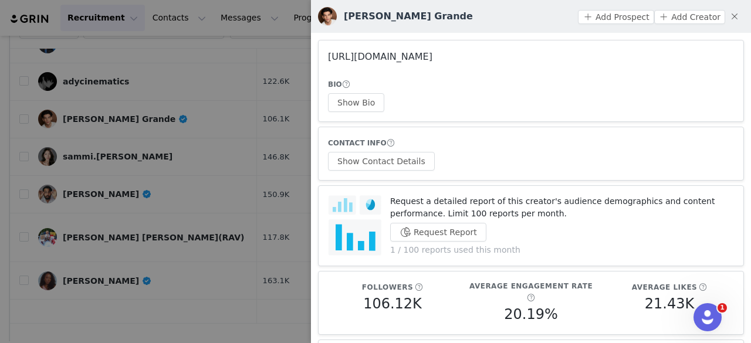
click at [391, 57] on link "https://www.instagram.com/halegrande/" at bounding box center [380, 56] width 104 height 11
click at [176, 105] on div at bounding box center [375, 171] width 751 height 343
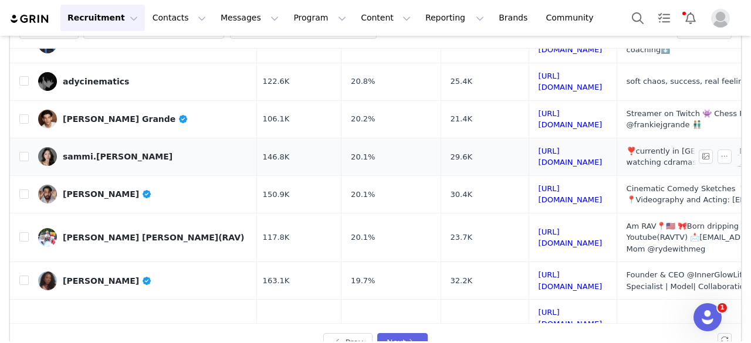
click at [101, 152] on div "sammi.wong" at bounding box center [118, 156] width 110 height 9
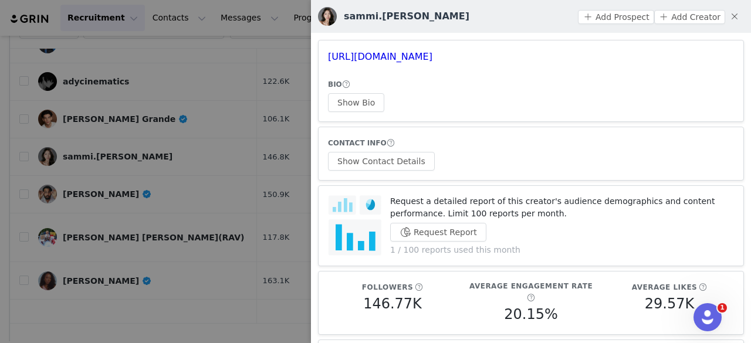
click at [144, 209] on div at bounding box center [375, 171] width 751 height 343
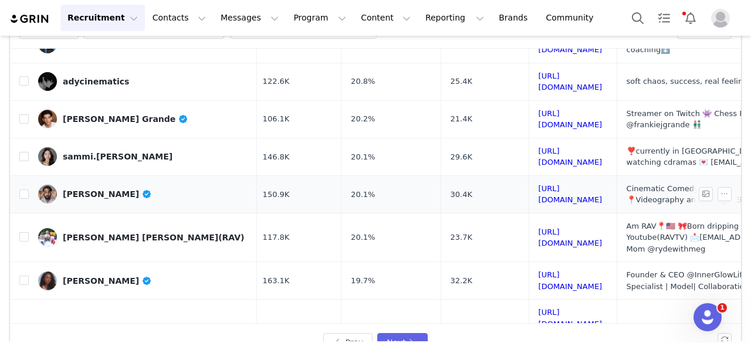
click at [80, 189] on div "Mike Ricci" at bounding box center [107, 193] width 89 height 9
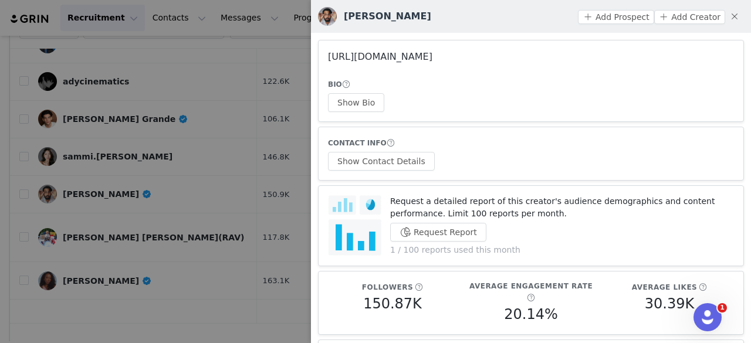
click at [365, 52] on link "https://www.instagram.com/themikericci/" at bounding box center [380, 56] width 104 height 11
click at [137, 160] on div at bounding box center [375, 171] width 751 height 343
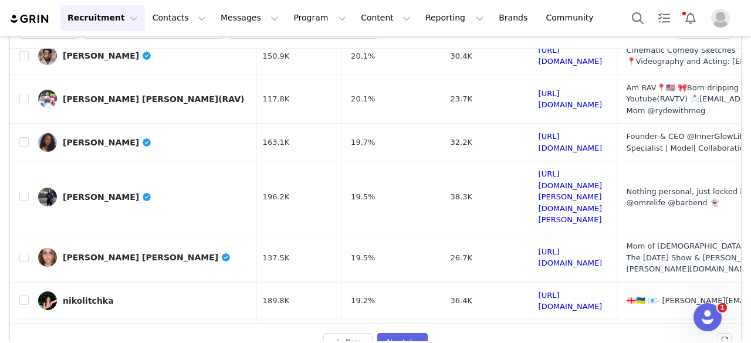
scroll to position [431, 4]
click at [116, 94] on div "Riley Adora Vilvens(RAV)" at bounding box center [153, 98] width 181 height 9
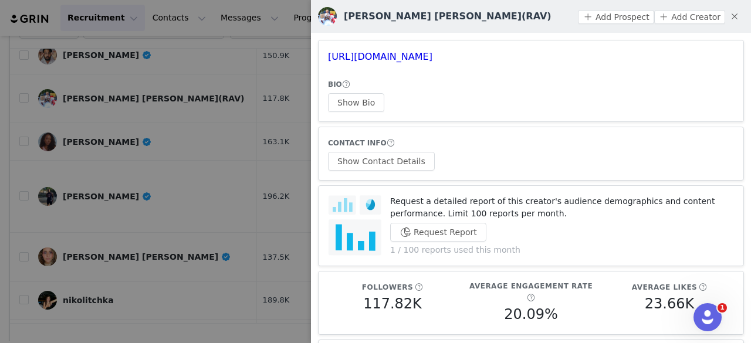
click at [375, 63] on h3 "https://www.instagram.com/rileyadora/" at bounding box center [531, 57] width 406 height 14
click at [370, 59] on link "https://www.instagram.com/rileyadora/" at bounding box center [380, 56] width 104 height 11
click at [185, 103] on div at bounding box center [375, 171] width 751 height 343
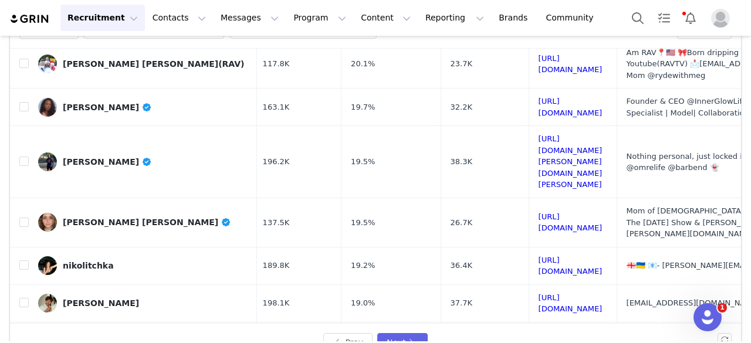
scroll to position [467, 4]
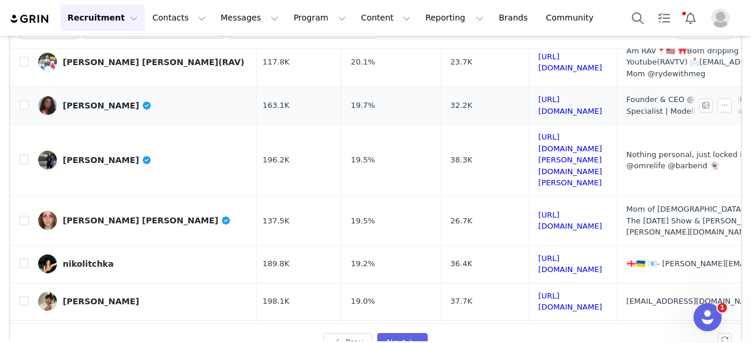
click at [99, 96] on link "[PERSON_NAME]" at bounding box center [142, 105] width 209 height 19
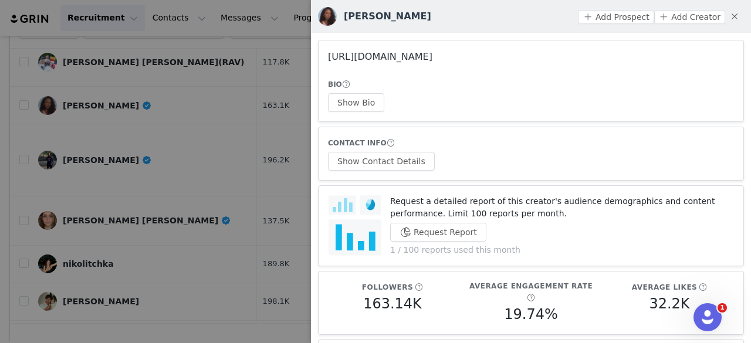
click at [396, 58] on link "https://www.instagram.com/mella_p/" at bounding box center [380, 56] width 104 height 11
click at [354, 93] on button "Show Bio" at bounding box center [356, 102] width 56 height 19
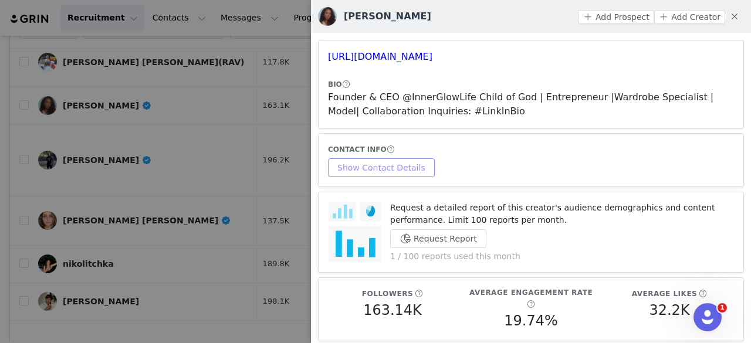
click at [403, 161] on button "Show Contact Details" at bounding box center [381, 167] width 107 height 19
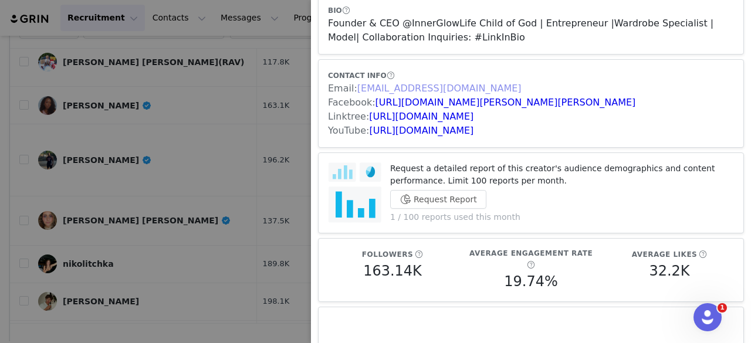
scroll to position [0, 0]
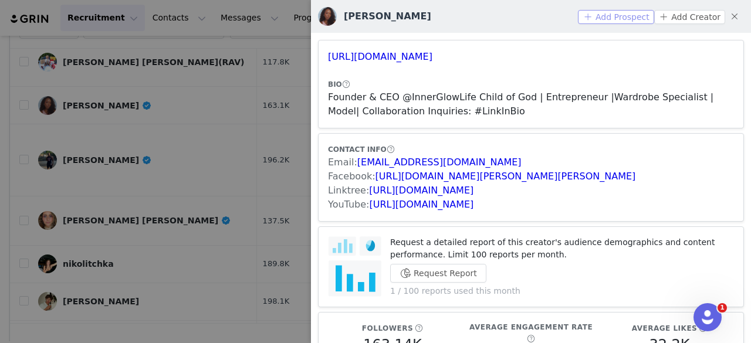
click at [633, 12] on button "Add Prospect" at bounding box center [616, 17] width 76 height 14
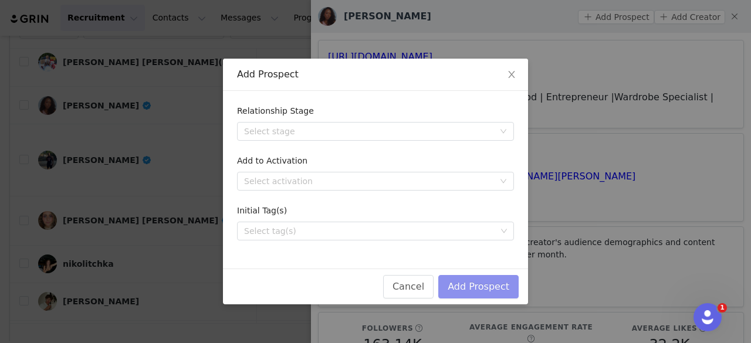
click at [477, 288] on button "Add Prospect" at bounding box center [478, 286] width 80 height 23
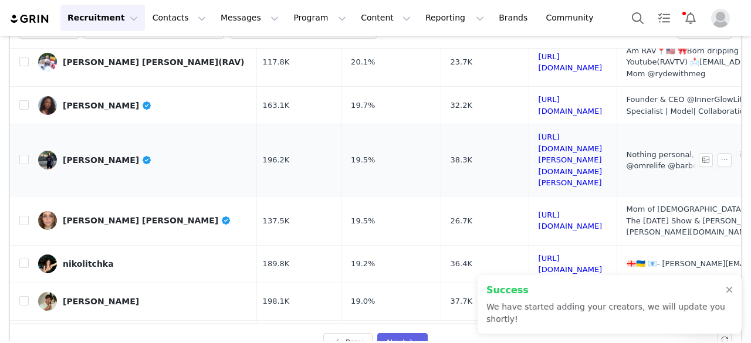
click at [103, 155] on div "Aaron Burrison" at bounding box center [107, 159] width 89 height 9
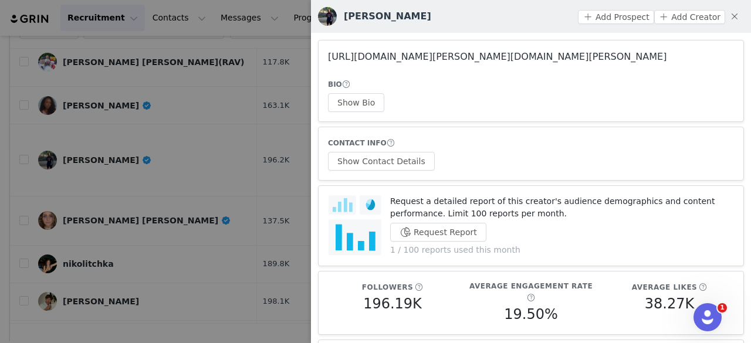
click at [409, 60] on link "https://www.instagram.com/aaron.burrison/" at bounding box center [497, 56] width 338 height 11
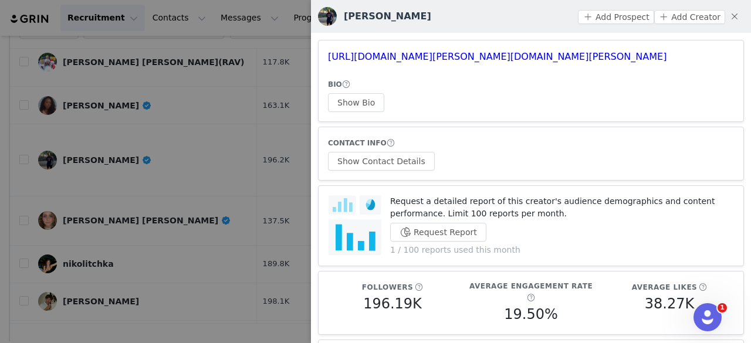
click at [239, 97] on div at bounding box center [375, 171] width 751 height 343
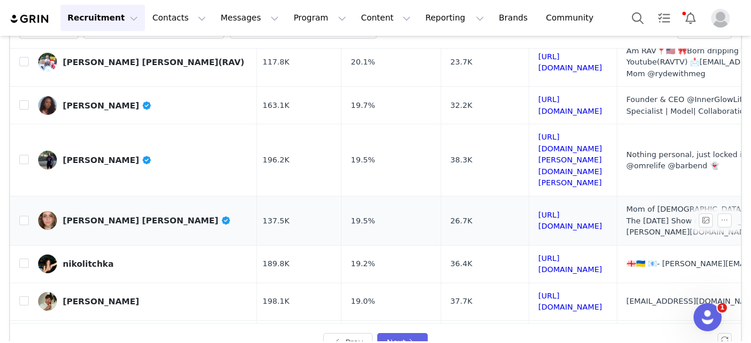
click at [130, 216] on div "brenda rivera stearns" at bounding box center [147, 220] width 168 height 9
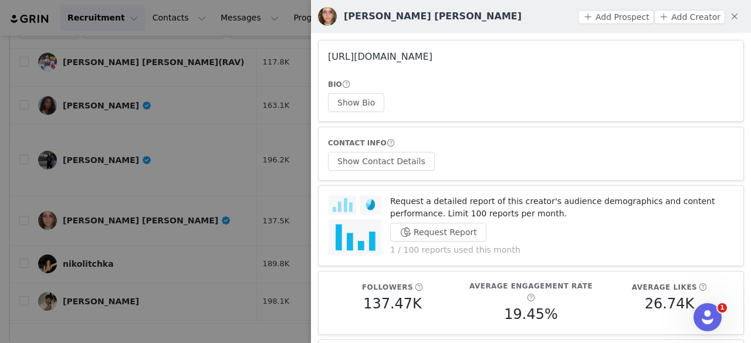
click at [432, 59] on link "https://www.instagram.com/she_plusfive/" at bounding box center [380, 56] width 104 height 11
click at [185, 80] on div at bounding box center [375, 171] width 751 height 343
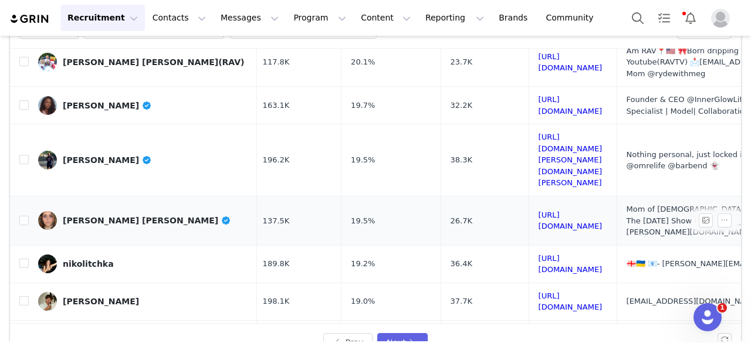
scroll to position [487, 4]
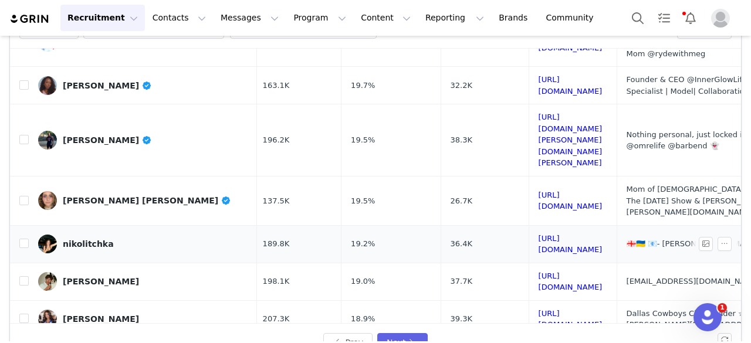
click at [94, 239] on div "nikolitchka" at bounding box center [88, 243] width 51 height 9
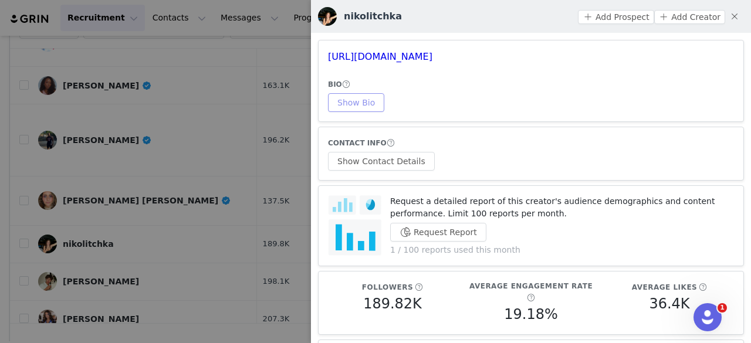
click at [359, 106] on button "Show Bio" at bounding box center [356, 102] width 56 height 19
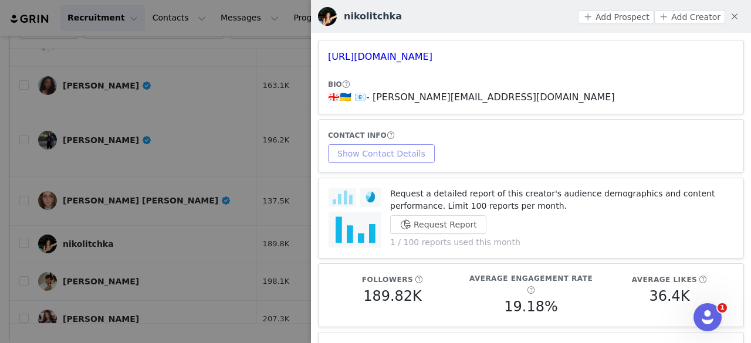
click at [381, 145] on button "Show Contact Details" at bounding box center [381, 153] width 107 height 19
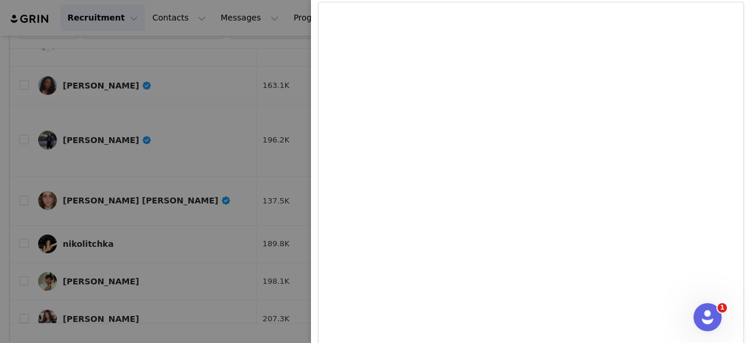
scroll to position [0, 0]
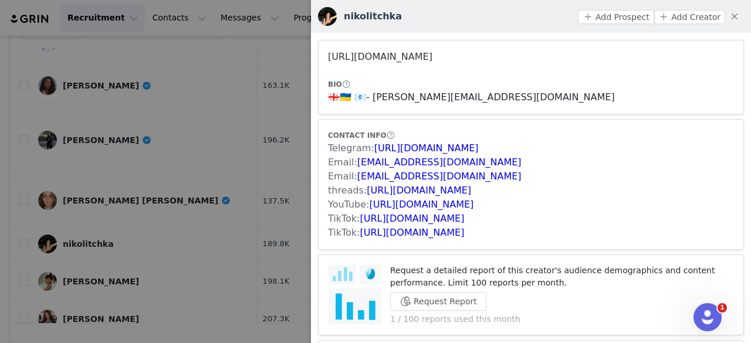
click at [413, 58] on link "https://www.instagram.com/nikolitchka/" at bounding box center [380, 56] width 104 height 11
click at [387, 218] on link "https://www.tiktok.com/share/user/7223908062784013354" at bounding box center [412, 218] width 104 height 11
click at [418, 233] on link "https://www.tiktok.com/share/user/7161401162797499438" at bounding box center [412, 232] width 104 height 11
click at [600, 21] on button "Add Prospect" at bounding box center [616, 17] width 76 height 14
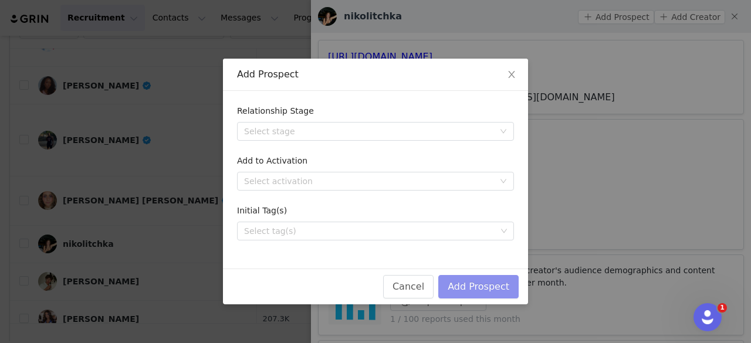
click at [465, 286] on button "Add Prospect" at bounding box center [478, 286] width 80 height 23
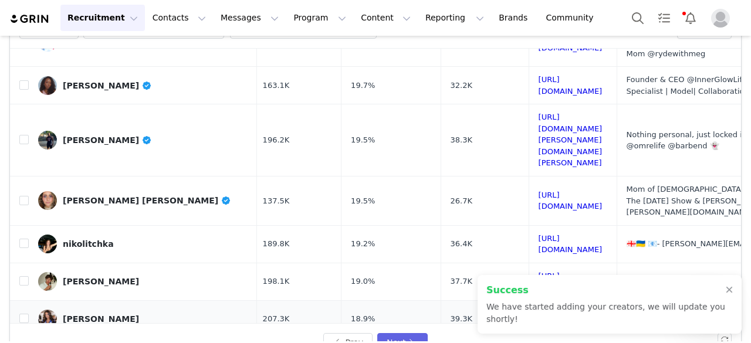
scroll to position [111, 0]
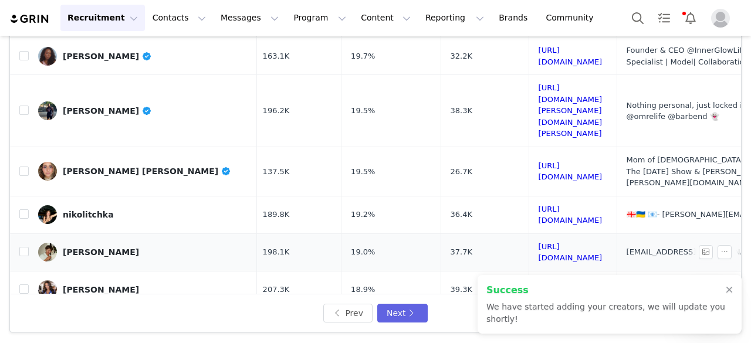
click at [68, 247] on div "Bryant" at bounding box center [101, 251] width 76 height 9
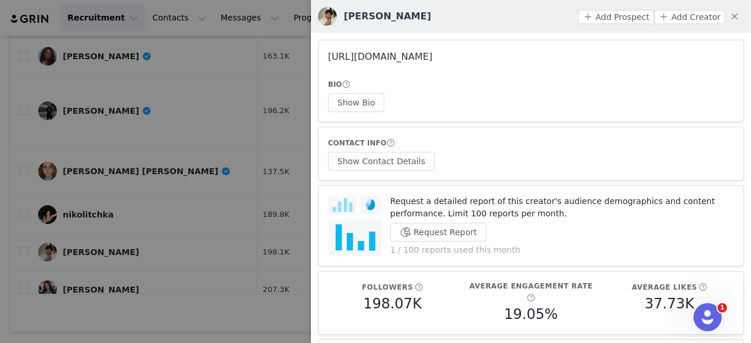
click at [378, 60] on link "https://www.instagram.com/bryantgavello/" at bounding box center [380, 56] width 104 height 11
click at [209, 82] on div at bounding box center [375, 171] width 751 height 343
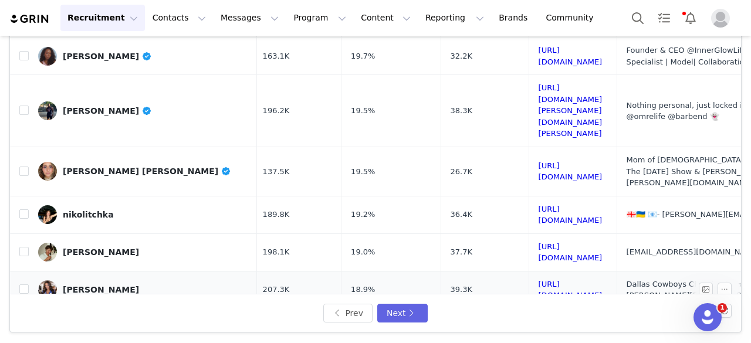
click at [97, 285] on div "[PERSON_NAME]" at bounding box center [101, 289] width 76 height 9
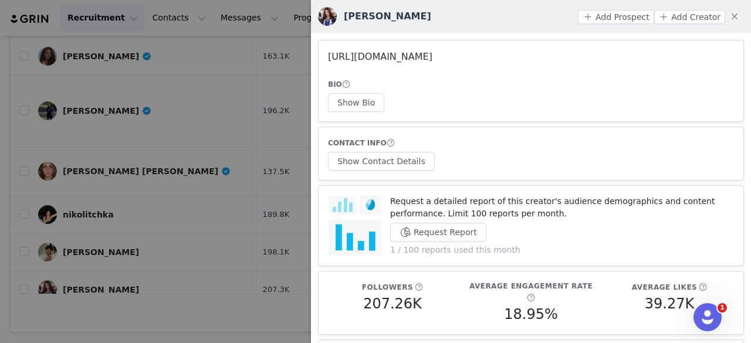
click at [427, 59] on link "https://www.instagram.com/kellyvillares/" at bounding box center [380, 56] width 104 height 11
click at [355, 109] on button "Show Bio" at bounding box center [356, 102] width 56 height 19
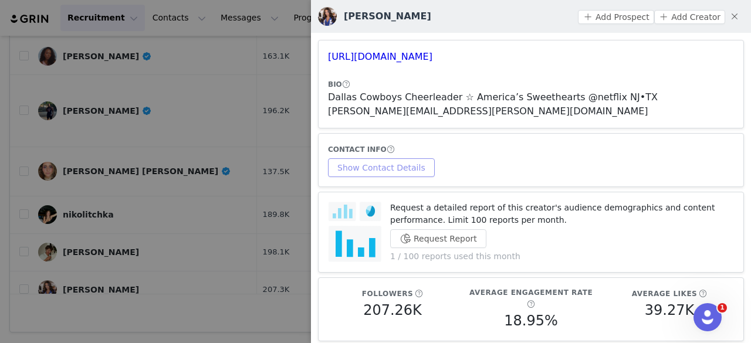
click at [391, 165] on button "Show Contact Details" at bounding box center [381, 167] width 107 height 19
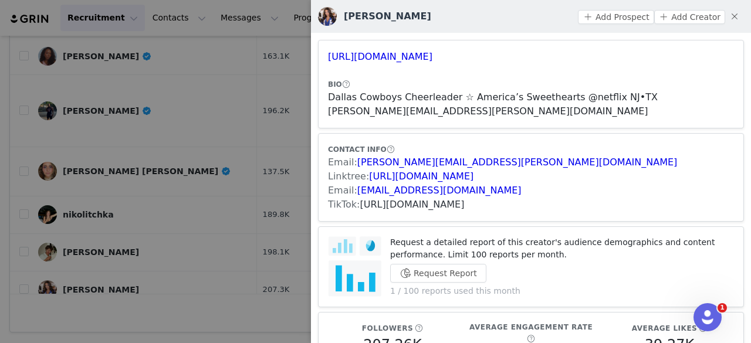
click at [393, 206] on link "https://www.tiktok.com/share/user/6676968992546915333" at bounding box center [412, 204] width 104 height 11
click at [592, 19] on button "Add Prospect" at bounding box center [616, 17] width 76 height 14
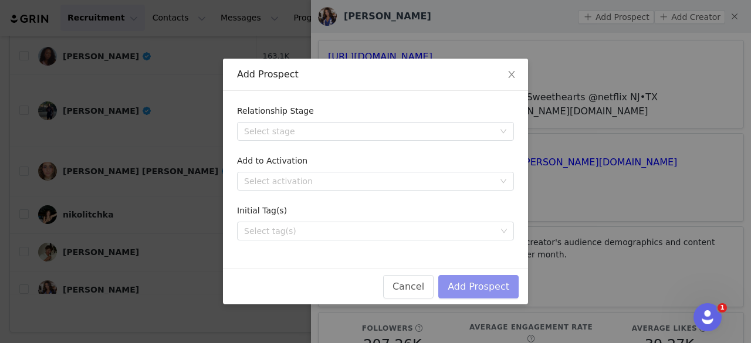
click at [469, 289] on button "Add Prospect" at bounding box center [478, 286] width 80 height 23
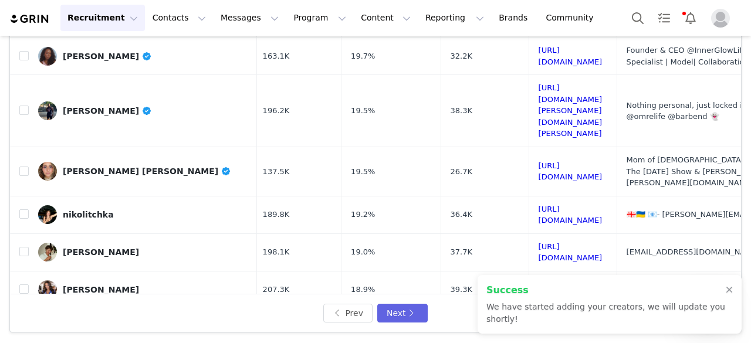
click at [127, 328] on div "Katelyn & Archie" at bounding box center [131, 332] width 137 height 9
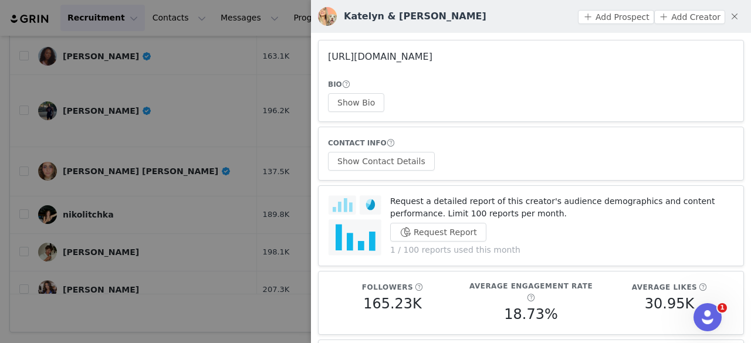
click at [410, 55] on link "https://www.instagram.com/adventuringwitharchie_/" at bounding box center [380, 56] width 104 height 11
click at [267, 310] on div at bounding box center [375, 171] width 751 height 343
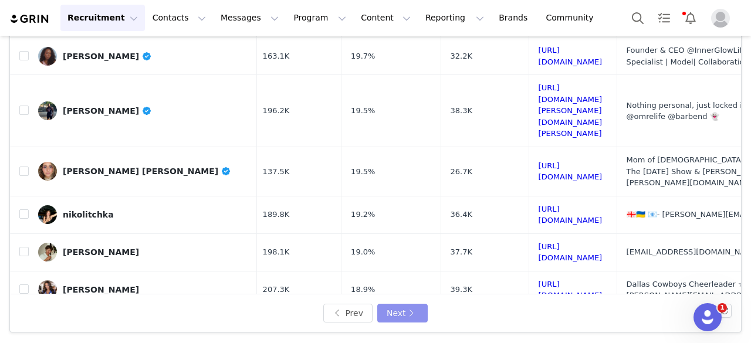
click at [398, 315] on button "Next" at bounding box center [402, 313] width 50 height 19
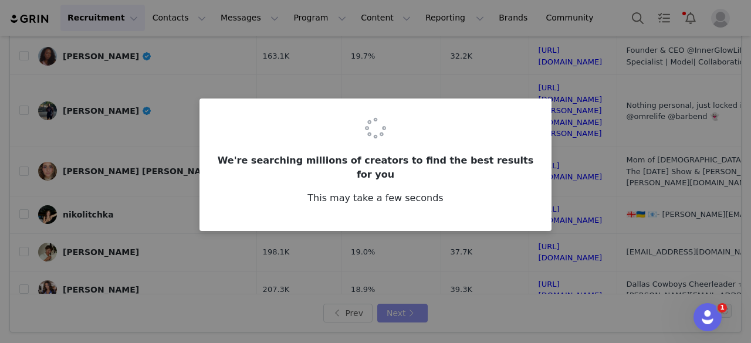
scroll to position [0, 0]
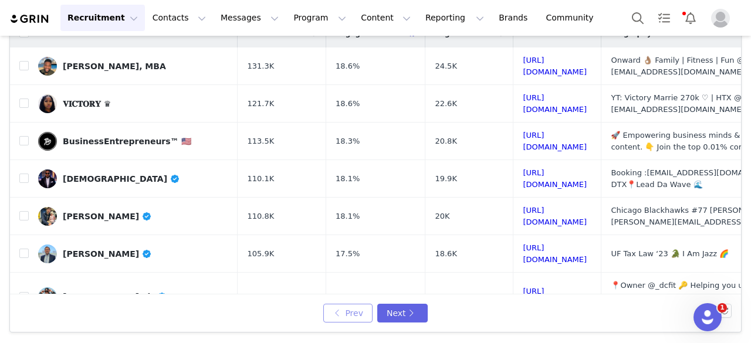
click at [359, 313] on button "Prev" at bounding box center [347, 313] width 49 height 19
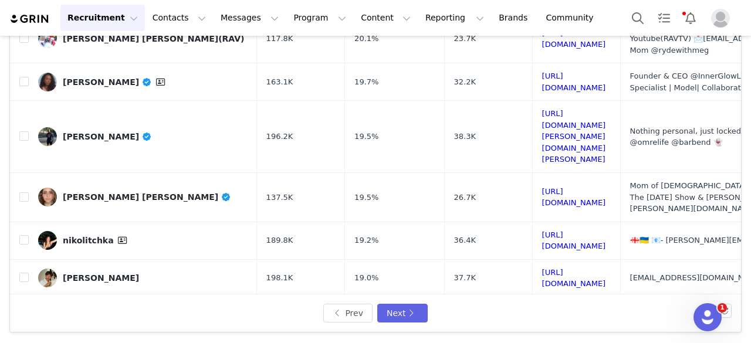
scroll to position [487, 0]
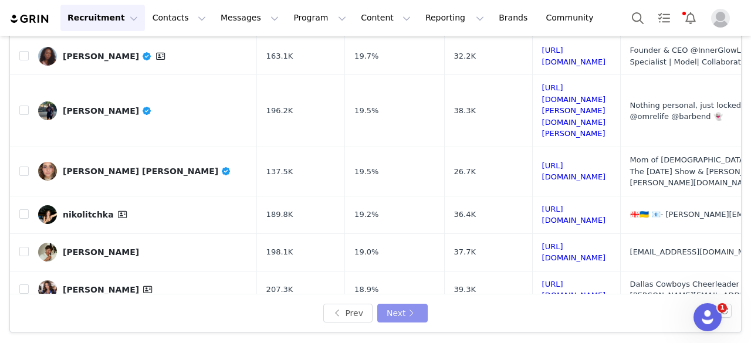
click at [385, 307] on button "Next" at bounding box center [402, 313] width 50 height 19
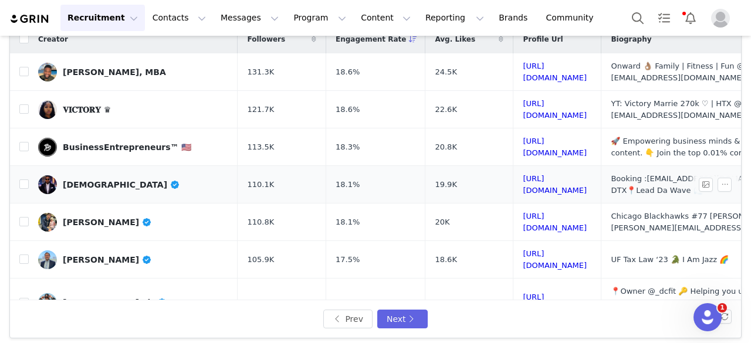
scroll to position [104, 0]
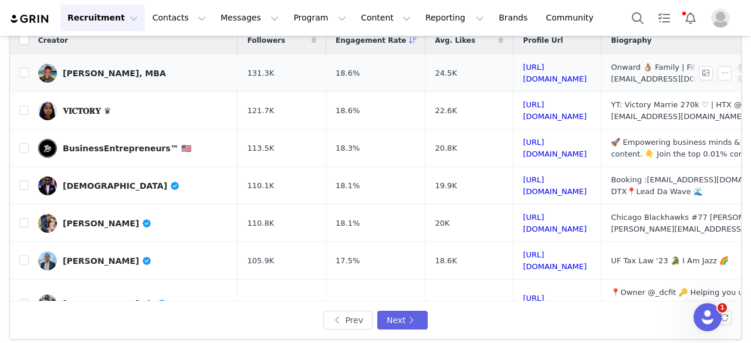
click at [101, 70] on div "[PERSON_NAME], MBA" at bounding box center [114, 73] width 103 height 9
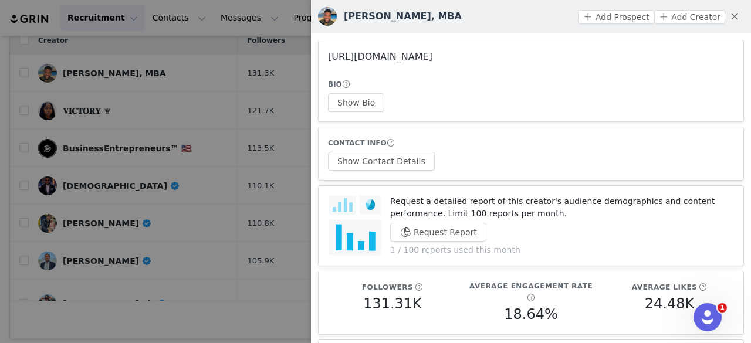
click at [432, 55] on link "https://www.instagram.com/itsaaronblake/" at bounding box center [380, 56] width 104 height 11
click at [336, 104] on button "Show Bio" at bounding box center [356, 102] width 56 height 19
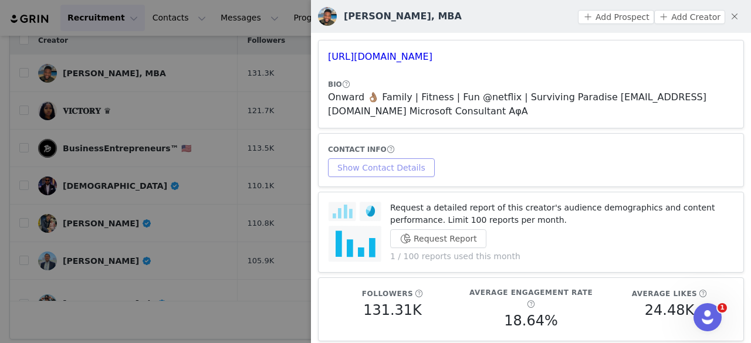
click at [386, 162] on button "Show Contact Details" at bounding box center [381, 167] width 107 height 19
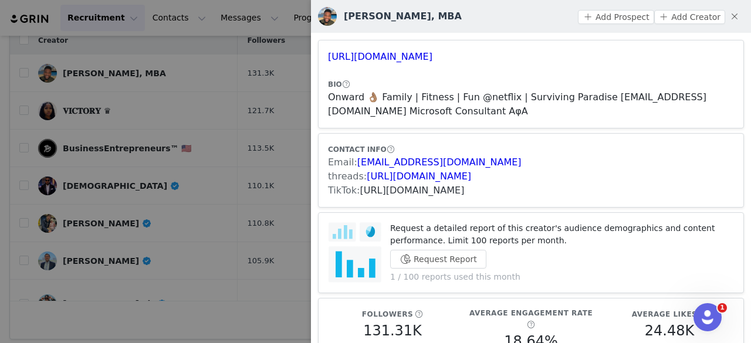
click at [392, 192] on link "https://www.tiktok.com/share/user/6820852697337758726" at bounding box center [412, 190] width 104 height 11
click at [616, 18] on button "Add Prospect" at bounding box center [616, 17] width 76 height 14
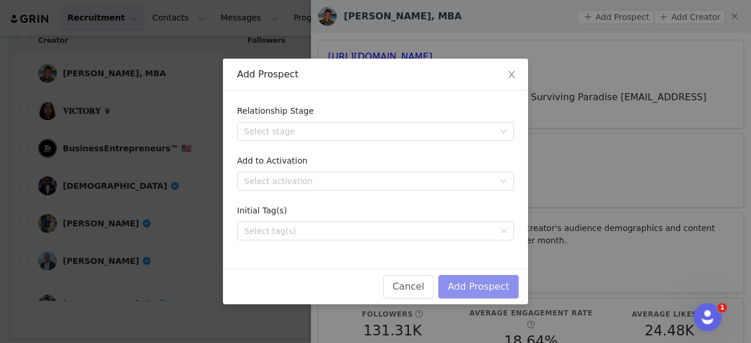
click at [493, 280] on button "Add Prospect" at bounding box center [478, 286] width 80 height 23
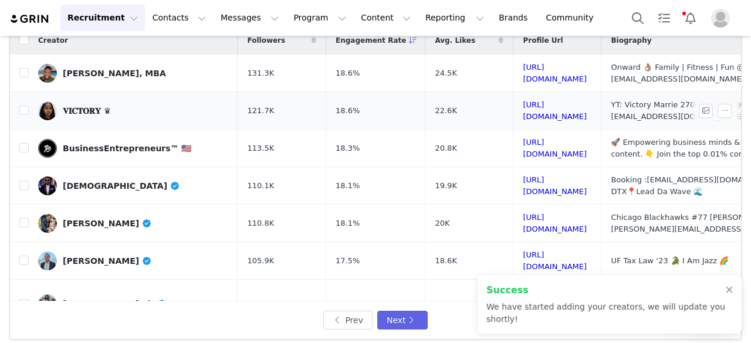
click at [134, 111] on link "𝐕𝚰𝐂𝚻𝚶𝐑𝐘 ♛" at bounding box center [133, 110] width 190 height 19
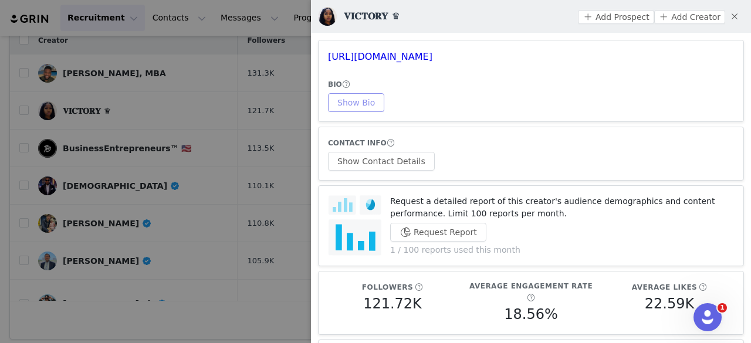
click at [366, 97] on button "Show Bio" at bounding box center [356, 102] width 56 height 19
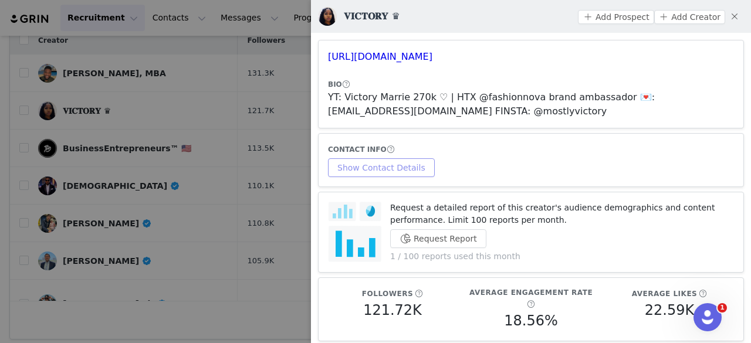
click at [401, 173] on button "Show Contact Details" at bounding box center [381, 167] width 107 height 19
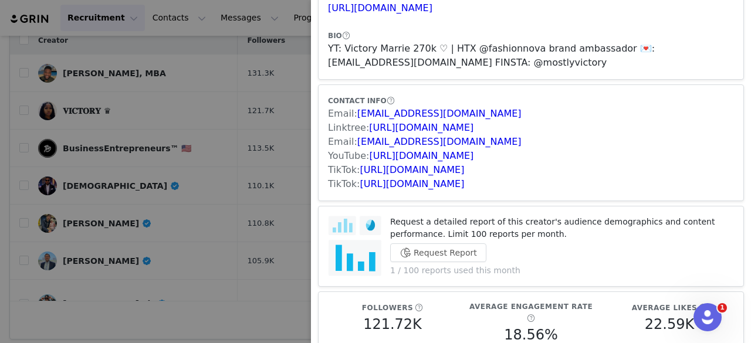
scroll to position [0, 0]
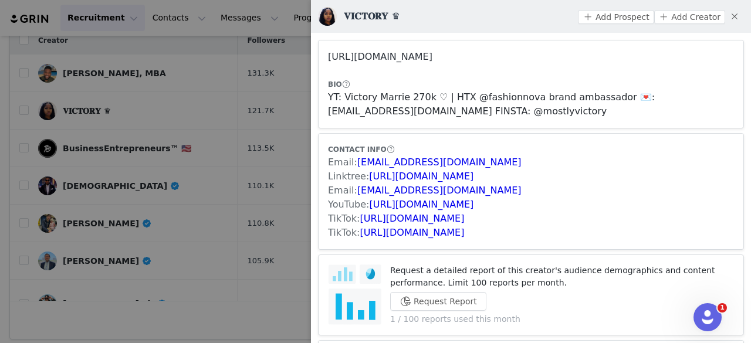
click at [432, 60] on link "https://www.instagram.com/victorymarrie/" at bounding box center [380, 56] width 104 height 11
click at [401, 222] on link "https://www.tiktok.com/share/user/7264514008819581994" at bounding box center [412, 218] width 104 height 11
click at [447, 229] on link "https://www.tiktok.com/share/user/7300361974276539435" at bounding box center [412, 232] width 104 height 11
click at [400, 228] on link "https://www.tiktok.com/share/user/7300361974276539435" at bounding box center [412, 232] width 104 height 11
click at [610, 19] on button "Add Prospect" at bounding box center [616, 17] width 76 height 14
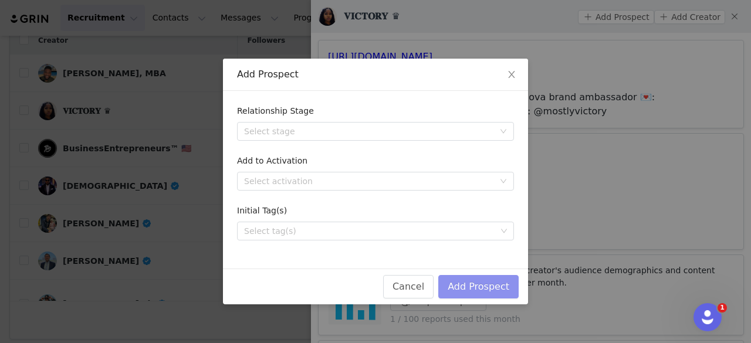
click at [477, 285] on button "Add Prospect" at bounding box center [478, 286] width 80 height 23
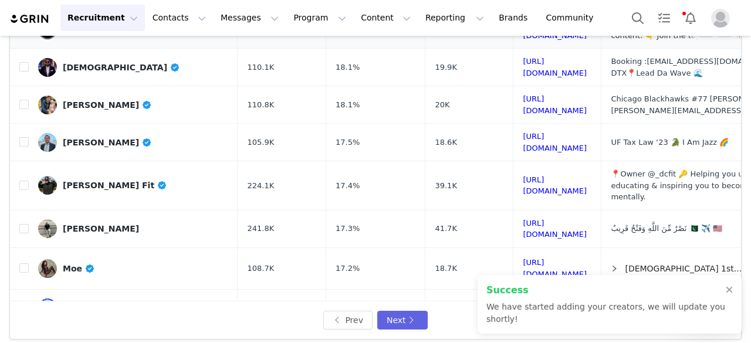
scroll to position [119, 0]
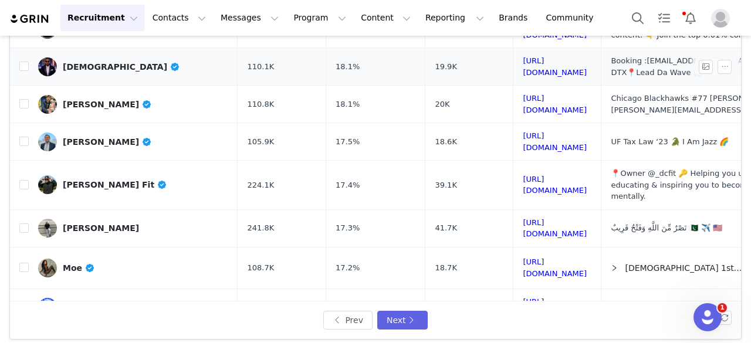
click at [73, 69] on div "Swipa" at bounding box center [121, 66] width 117 height 9
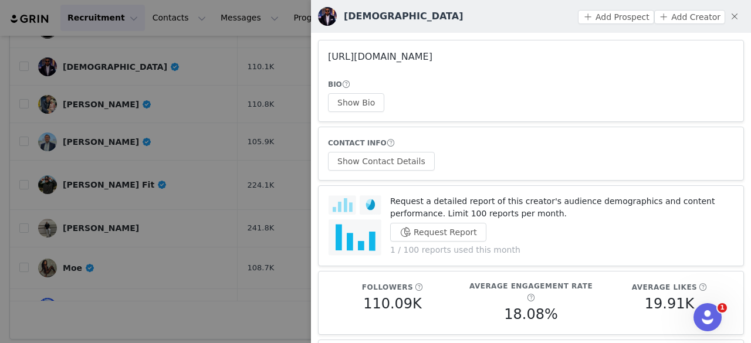
click at [394, 59] on link "https://www.instagram.com/therealswipa/" at bounding box center [380, 56] width 104 height 11
click at [79, 108] on div at bounding box center [375, 171] width 751 height 343
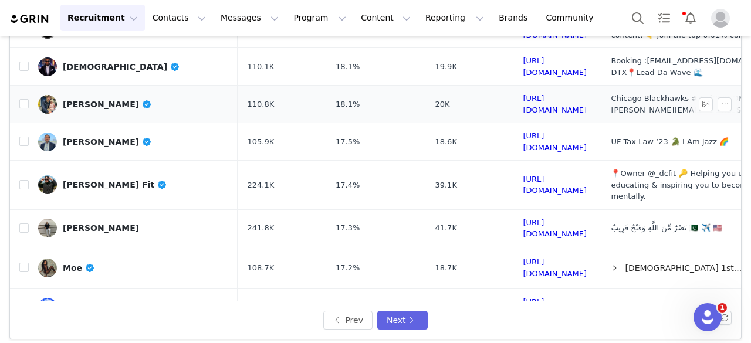
click at [95, 101] on div "Patrick Maroon" at bounding box center [107, 104] width 89 height 9
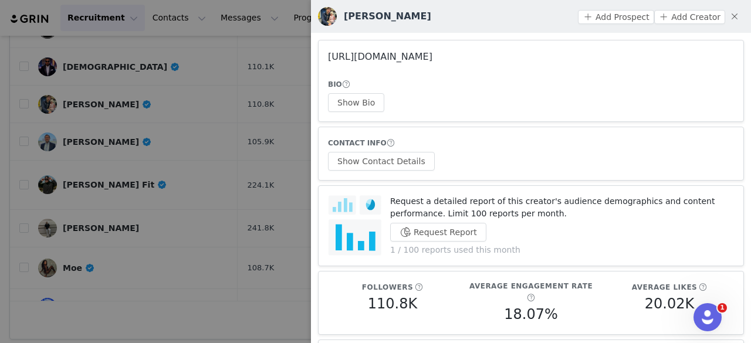
click at [388, 60] on link "https://www.instagram.com/pattymaroon/" at bounding box center [380, 56] width 104 height 11
click at [265, 83] on div at bounding box center [375, 171] width 751 height 343
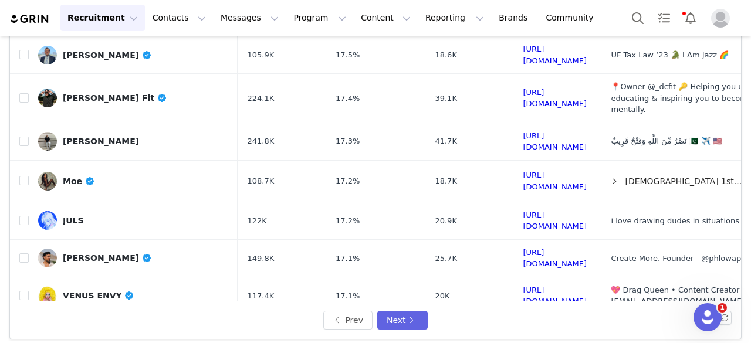
scroll to position [206, 0]
click at [84, 50] on div "Griffen Jennings" at bounding box center [107, 54] width 89 height 9
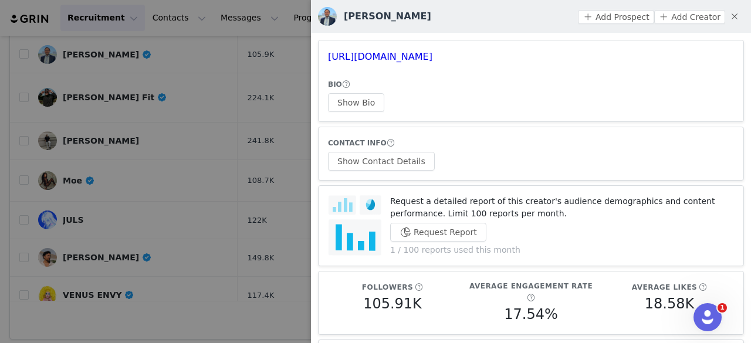
click at [371, 63] on h3 "https://www.instagram.com/griffen_jennings/" at bounding box center [531, 57] width 406 height 14
click at [367, 57] on link "https://www.instagram.com/griffen_jennings/" at bounding box center [380, 56] width 104 height 11
click at [242, 72] on div at bounding box center [375, 171] width 751 height 343
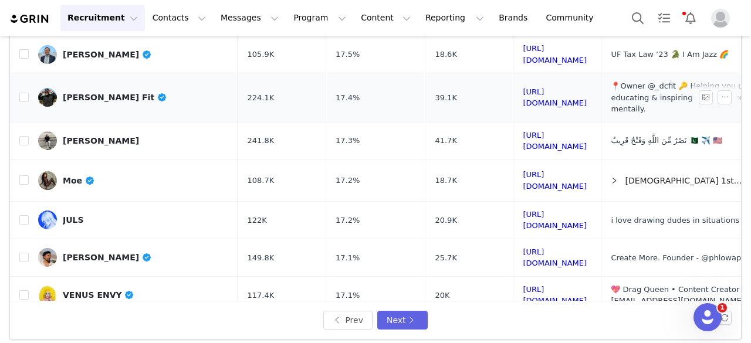
click at [101, 95] on link "Derek Pratt Fit" at bounding box center [133, 97] width 190 height 19
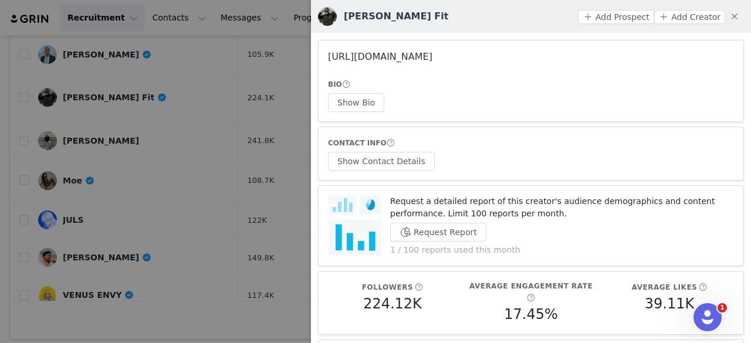
click at [350, 59] on link "https://www.instagram.com/derekprattfit/" at bounding box center [380, 56] width 104 height 11
click at [171, 159] on div at bounding box center [375, 171] width 751 height 343
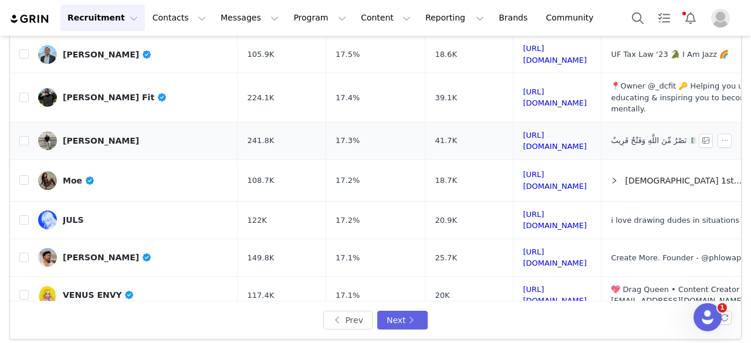
click at [86, 136] on div "عبدالله توقير" at bounding box center [101, 140] width 76 height 9
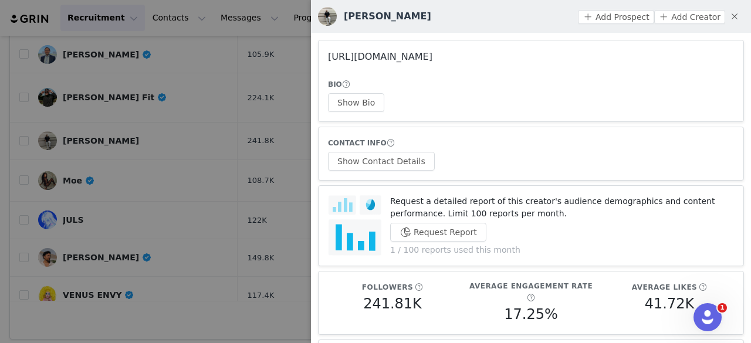
click at [359, 58] on link "https://www.instagram.com/atauqeerr43/" at bounding box center [380, 56] width 104 height 11
click at [172, 125] on div at bounding box center [375, 171] width 751 height 343
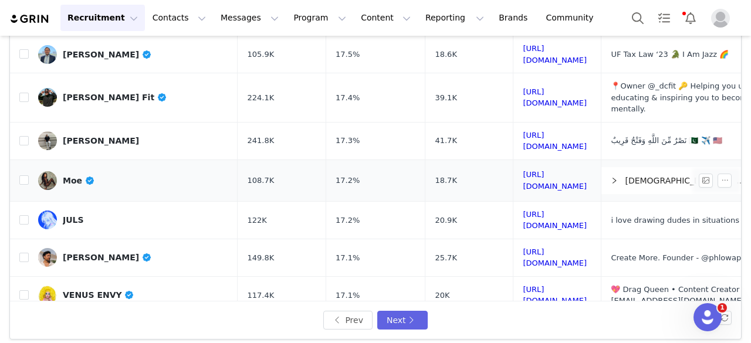
click at [80, 176] on div "Moe" at bounding box center [79, 180] width 32 height 9
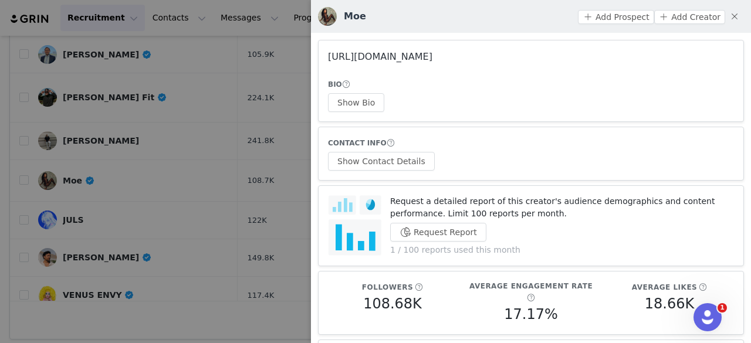
click at [372, 59] on link "https://www.instagram.com/msmoemoney/" at bounding box center [380, 56] width 104 height 11
click at [366, 101] on button "Show Bio" at bounding box center [356, 102] width 56 height 19
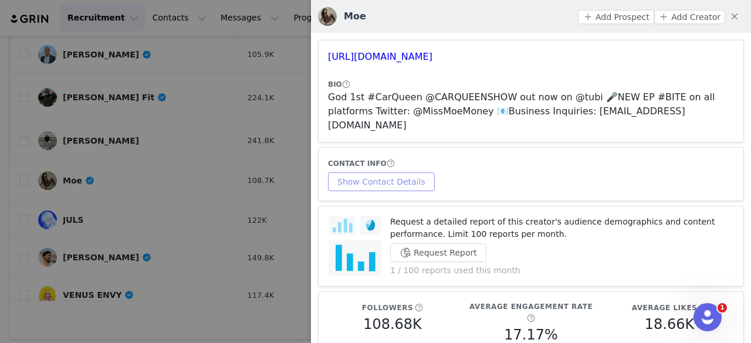
click at [382, 172] on button "Show Contact Details" at bounding box center [381, 181] width 107 height 19
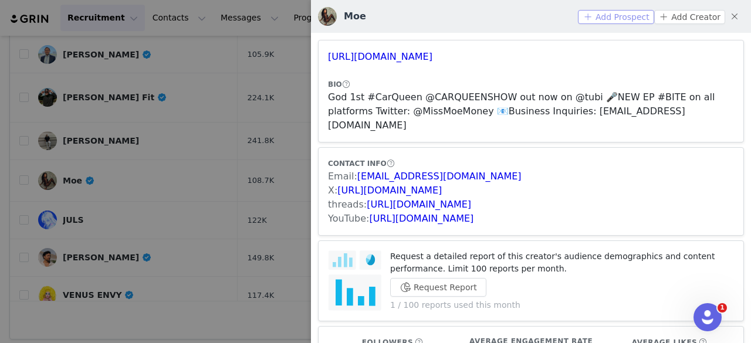
click at [608, 15] on button "Add Prospect" at bounding box center [616, 17] width 76 height 14
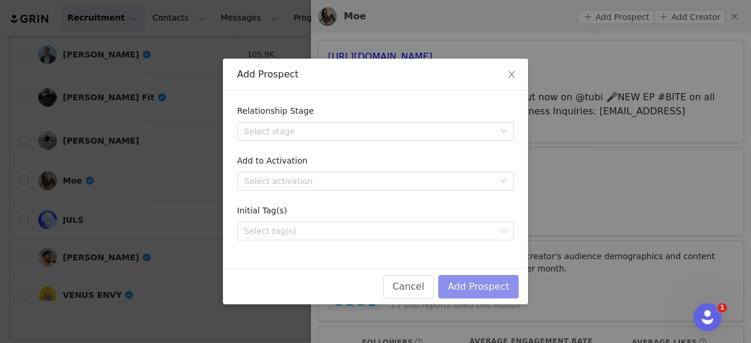
click at [466, 284] on button "Add Prospect" at bounding box center [478, 286] width 80 height 23
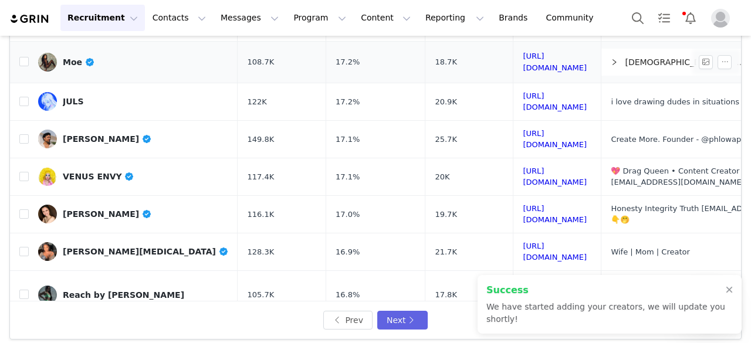
scroll to position [328, 0]
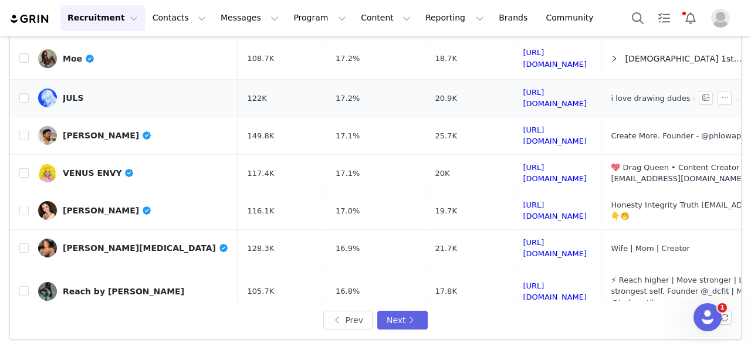
click at [86, 89] on link "JULS" at bounding box center [133, 98] width 190 height 19
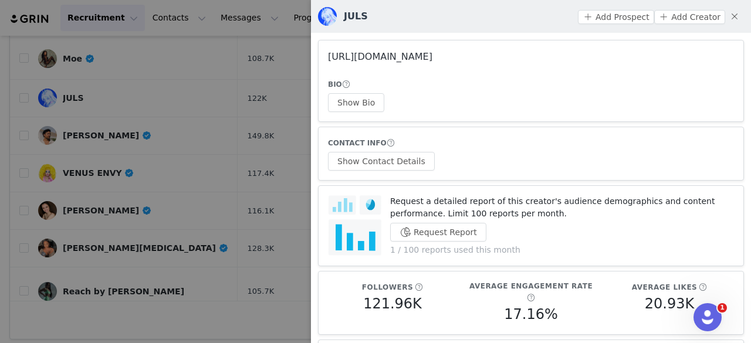
click at [369, 57] on link "https://www.instagram.com/lunarelles/" at bounding box center [380, 56] width 104 height 11
click at [175, 71] on div at bounding box center [375, 171] width 751 height 343
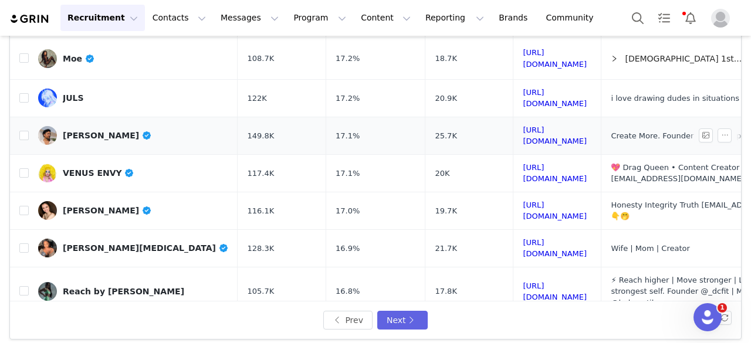
click at [100, 131] on div "[PERSON_NAME]" at bounding box center [107, 135] width 89 height 9
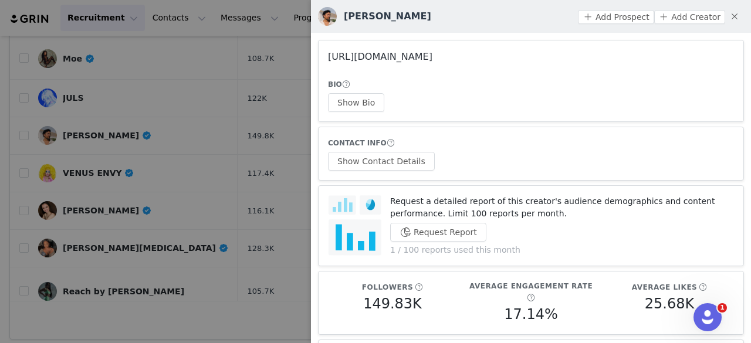
click at [408, 57] on link "https://www.instagram.com/zackkalter/" at bounding box center [380, 56] width 104 height 11
click at [368, 104] on button "Show Bio" at bounding box center [356, 102] width 56 height 19
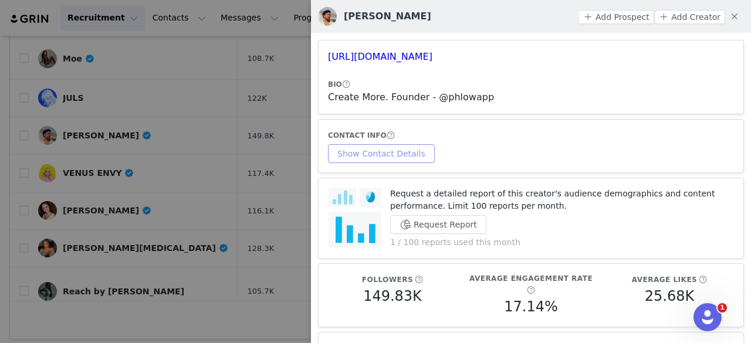
click at [396, 162] on button "Show Contact Details" at bounding box center [381, 153] width 107 height 19
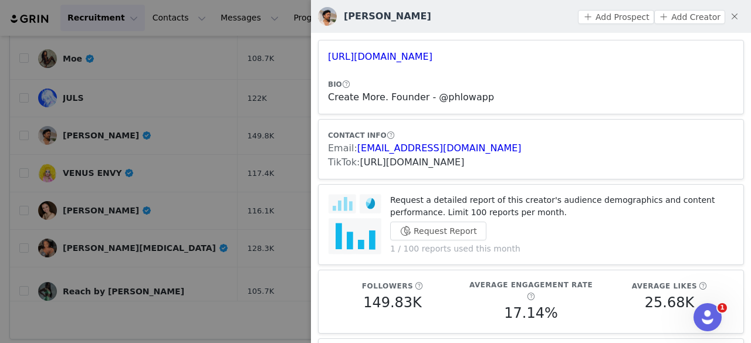
click at [435, 160] on link "https://www.tiktok.com/share/user/80097642860412928" at bounding box center [412, 162] width 104 height 11
click at [627, 13] on button "Add Prospect" at bounding box center [616, 17] width 76 height 14
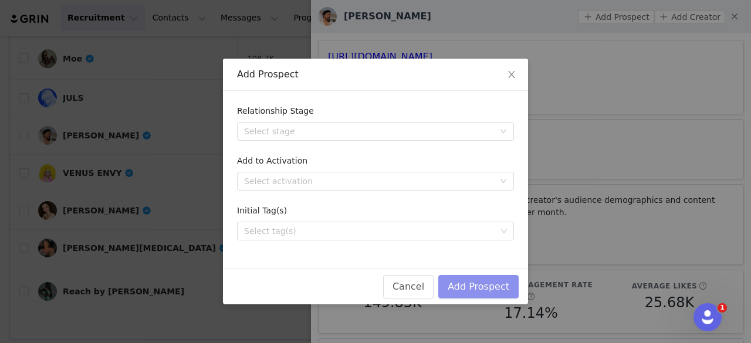
click at [474, 281] on button "Add Prospect" at bounding box center [478, 286] width 80 height 23
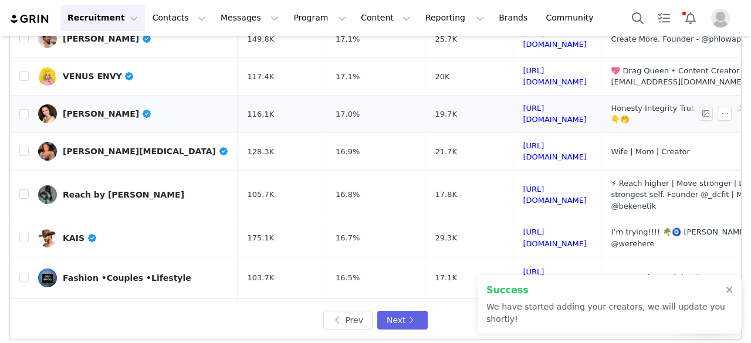
scroll to position [426, 0]
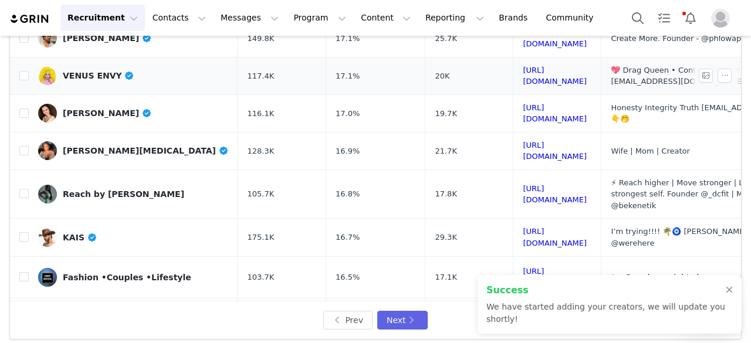
click at [100, 71] on div "VENUS ENVY" at bounding box center [99, 75] width 72 height 9
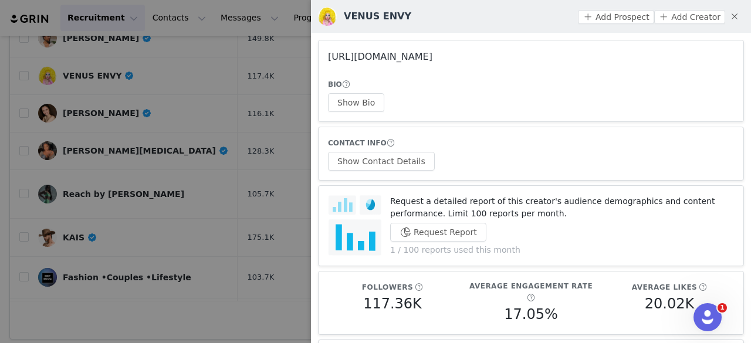
click at [432, 58] on link "https://www.instagram.com/venusenvydrag/" at bounding box center [380, 56] width 104 height 11
click at [143, 73] on div at bounding box center [375, 171] width 751 height 343
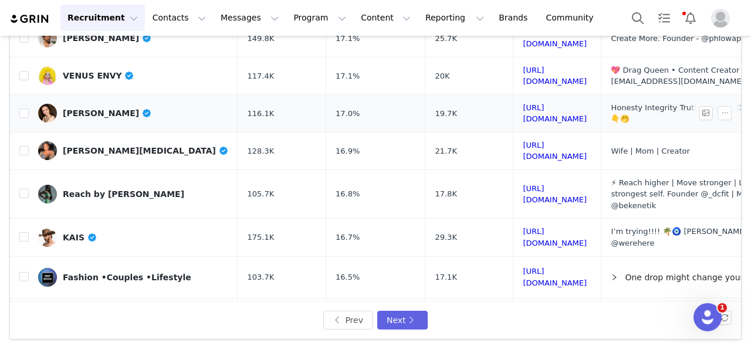
click at [115, 108] on div "Louisa Melcher" at bounding box center [107, 112] width 89 height 9
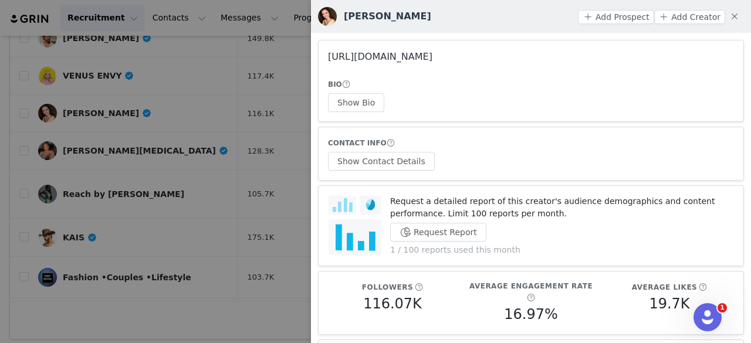
click at [387, 53] on link "https://www.instagram.com/louisamelcher/" at bounding box center [380, 56] width 104 height 11
click at [228, 70] on div at bounding box center [375, 171] width 751 height 343
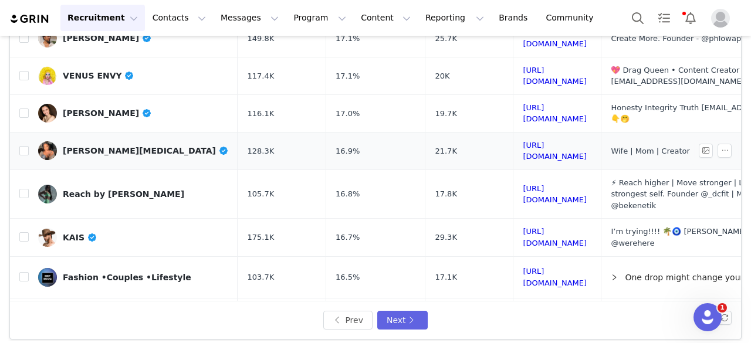
click at [133, 146] on div "[PERSON_NAME]" at bounding box center [145, 150] width 165 height 9
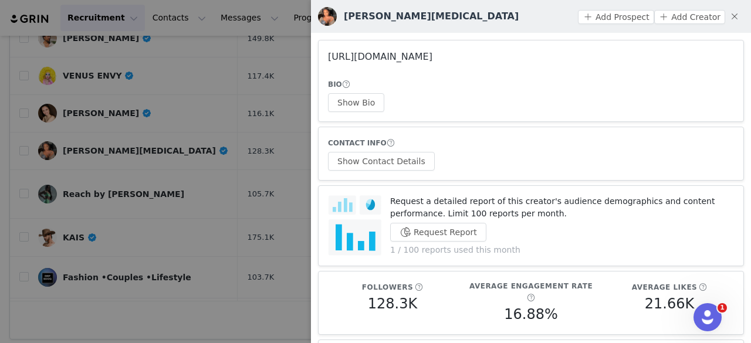
click at [367, 59] on link "https://www.instagram.com/tanice___amira/" at bounding box center [380, 56] width 104 height 11
click at [356, 98] on button "Show Bio" at bounding box center [356, 102] width 56 height 19
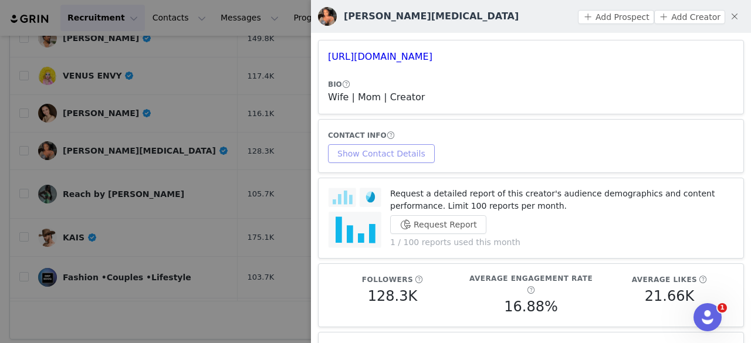
click at [395, 158] on button "Show Contact Details" at bounding box center [381, 153] width 107 height 19
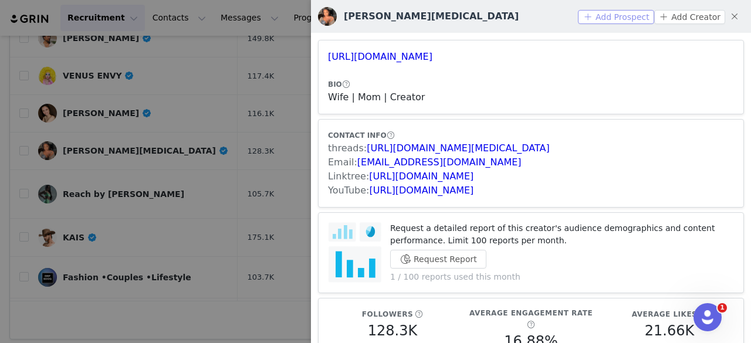
click at [615, 18] on button "Add Prospect" at bounding box center [616, 17] width 76 height 14
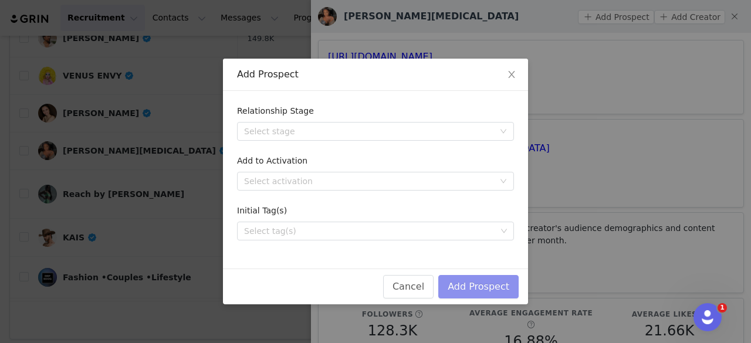
click at [469, 283] on button "Add Prospect" at bounding box center [478, 286] width 80 height 23
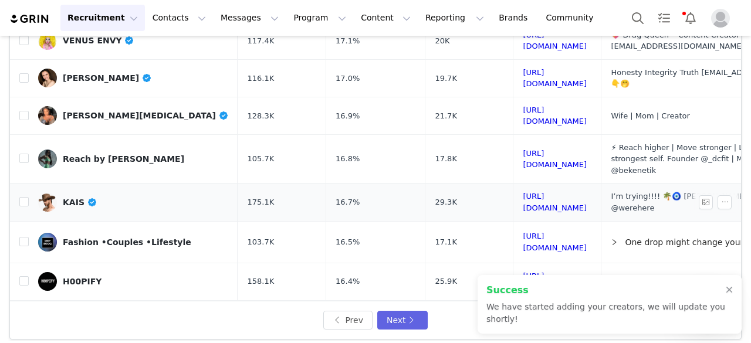
scroll to position [471, 0]
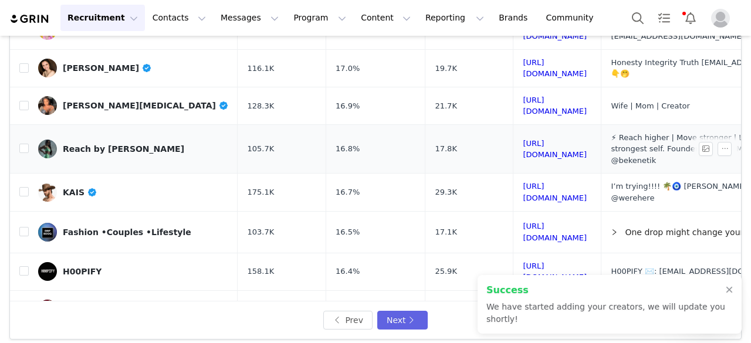
click at [82, 140] on link "Reach by [PERSON_NAME]" at bounding box center [133, 149] width 190 height 19
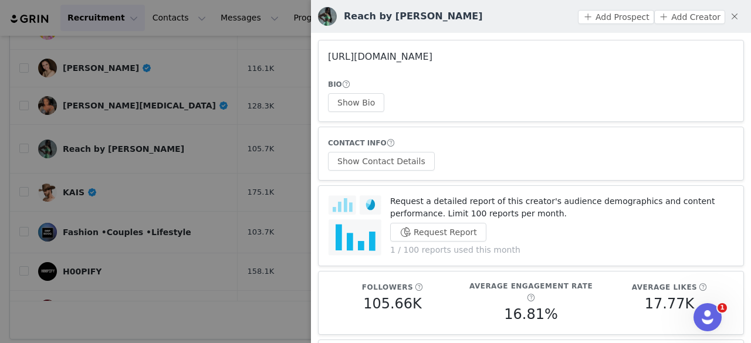
click at [432, 53] on link "https://www.instagram.com/reachbycassie/" at bounding box center [380, 56] width 104 height 11
click at [357, 97] on button "Show Bio" at bounding box center [356, 102] width 56 height 19
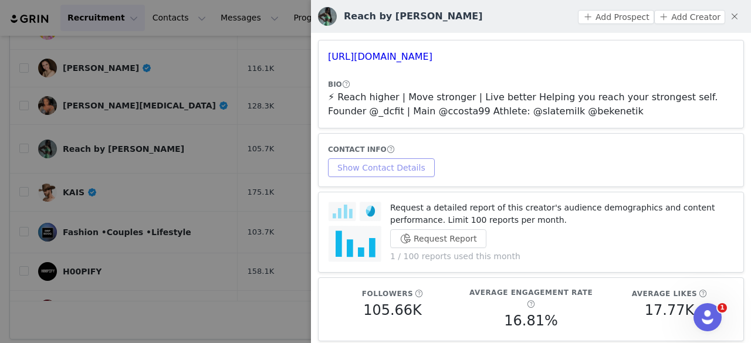
click at [394, 159] on button "Show Contact Details" at bounding box center [381, 167] width 107 height 19
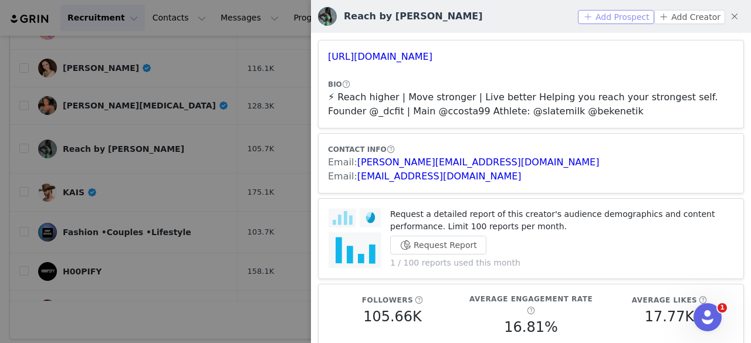
click at [609, 14] on button "Add Prospect" at bounding box center [616, 17] width 76 height 14
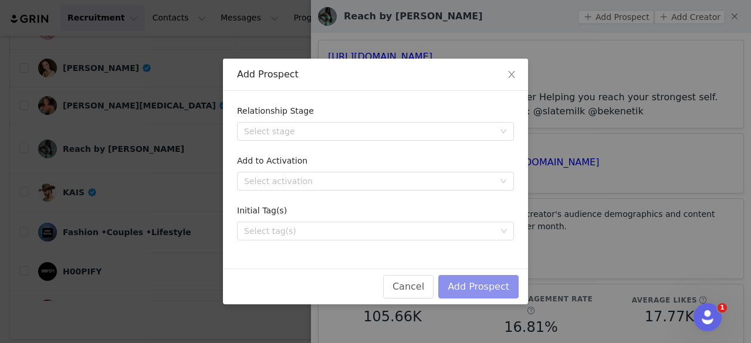
click at [504, 277] on button "Add Prospect" at bounding box center [478, 286] width 80 height 23
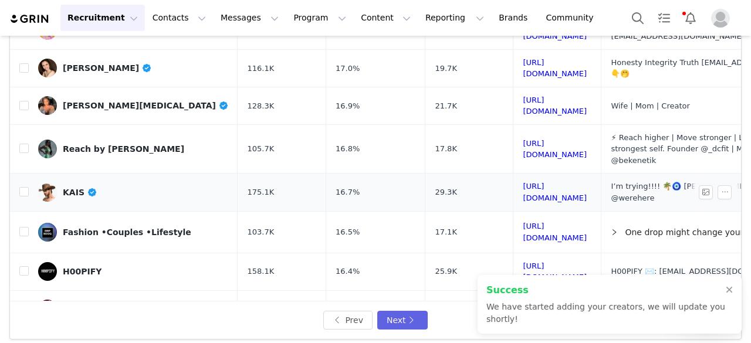
click at [118, 183] on link "KAIS" at bounding box center [133, 192] width 190 height 19
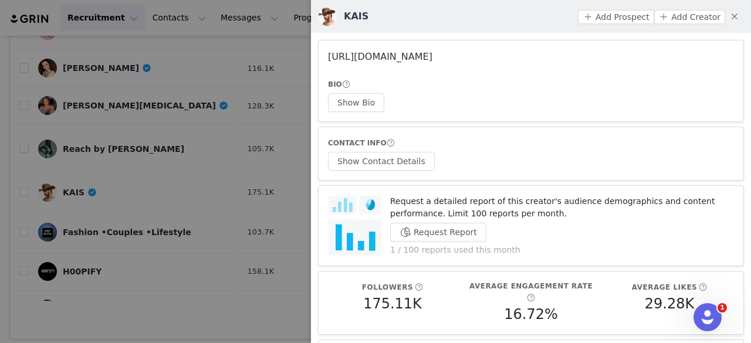
click at [408, 54] on link "https://www.instagram.com/kayeshurricane/" at bounding box center [380, 56] width 104 height 11
click at [259, 160] on div at bounding box center [375, 171] width 751 height 343
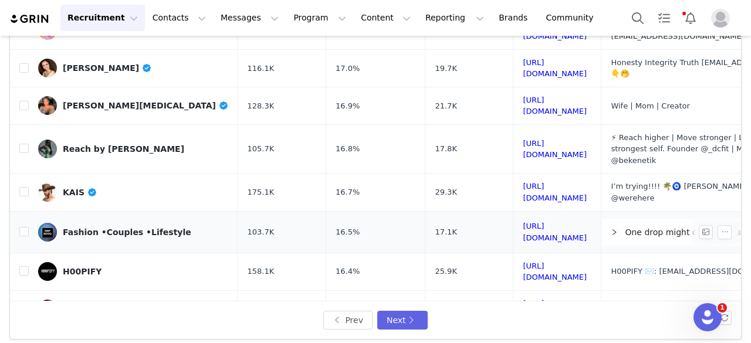
click at [134, 223] on link "Fashion •Couples •Lifestyle" at bounding box center [133, 232] width 190 height 19
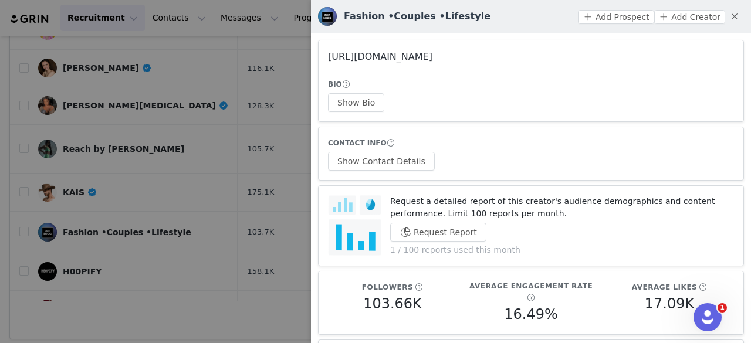
click at [386, 59] on link "https://www.instagram.com/thedripbooq/" at bounding box center [380, 56] width 104 height 11
click at [120, 223] on div at bounding box center [375, 171] width 751 height 343
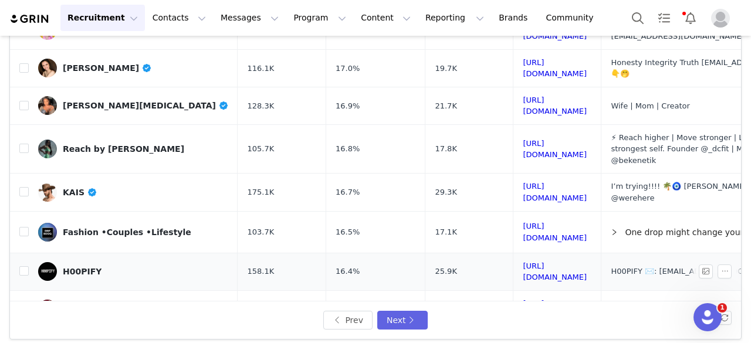
click at [74, 262] on link "H00PIFY" at bounding box center [133, 271] width 190 height 19
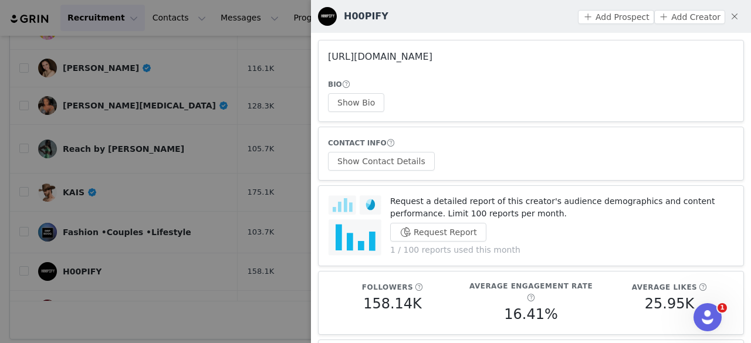
click at [409, 57] on link "https://www.instagram.com/h00pify/" at bounding box center [380, 56] width 104 height 11
click at [141, 215] on div at bounding box center [375, 171] width 751 height 343
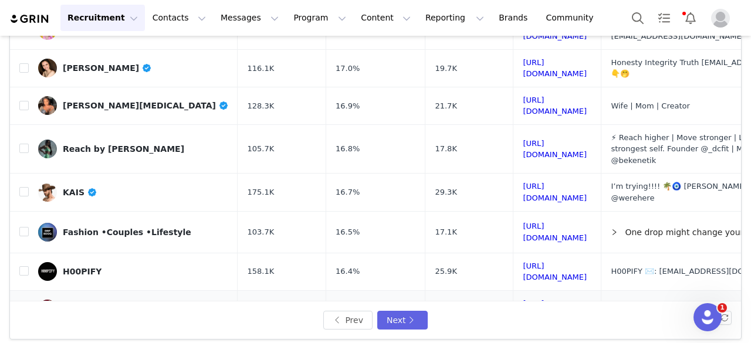
click at [72, 304] on div ""ok"" at bounding box center [73, 308] width 20 height 9
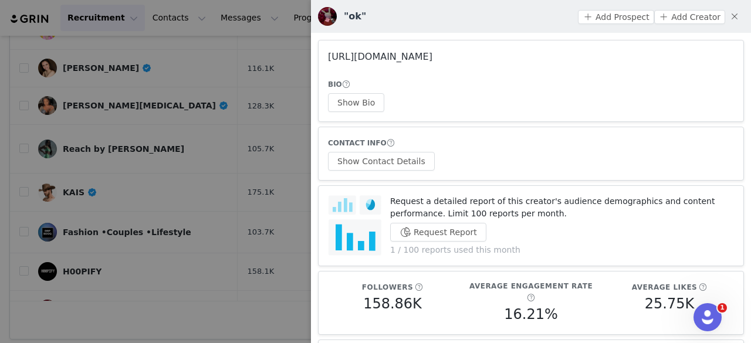
click at [364, 56] on link "https://www.instagram.com/wegonebeok/" at bounding box center [380, 56] width 104 height 11
click at [105, 236] on div at bounding box center [375, 171] width 751 height 343
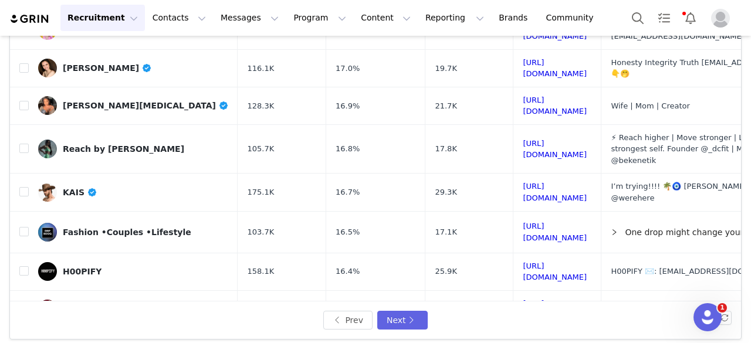
click at [97, 342] on div "[PERSON_NAME]" at bounding box center [101, 346] width 76 height 9
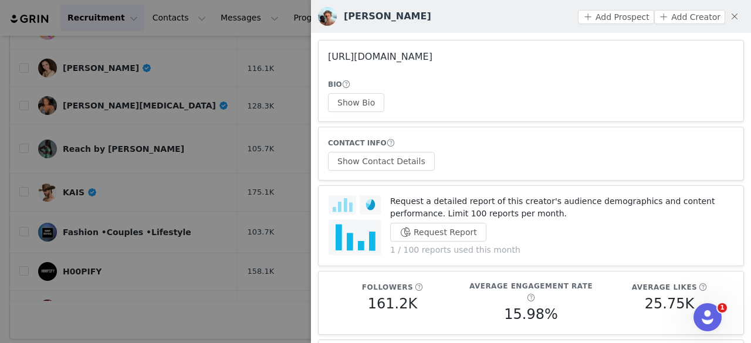
click at [396, 62] on link "https://www.instagram.com/finnwhitakerr/" at bounding box center [380, 56] width 104 height 11
click at [378, 96] on button "Show Bio" at bounding box center [356, 102] width 56 height 19
click at [403, 169] on button "Show Contact Details" at bounding box center [381, 161] width 107 height 19
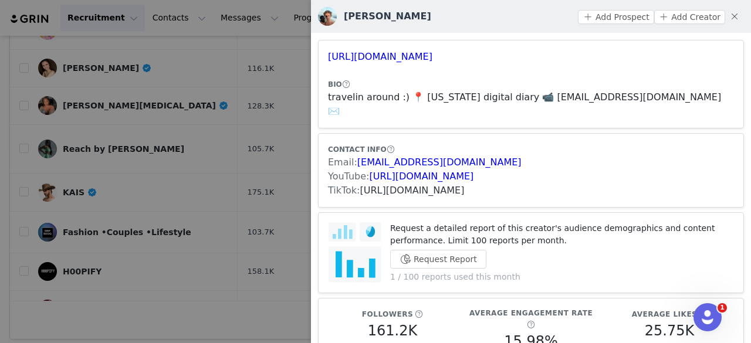
click at [395, 185] on link "https://www.tiktok.com/share/user/7045848735964791814" at bounding box center [412, 190] width 104 height 11
click at [601, 22] on button "Add Prospect" at bounding box center [616, 17] width 76 height 14
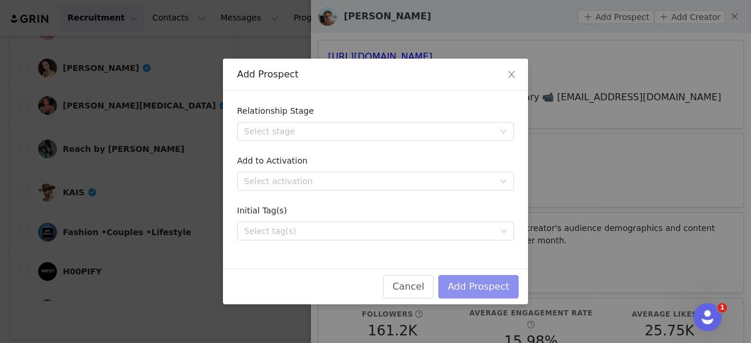
click at [463, 287] on button "Add Prospect" at bounding box center [478, 286] width 80 height 23
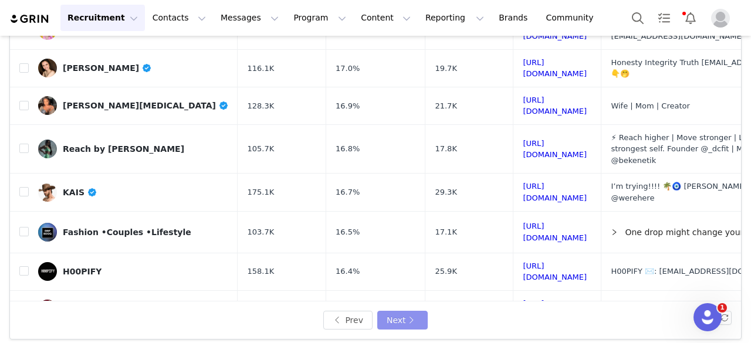
click at [395, 316] on button "Next" at bounding box center [402, 320] width 50 height 19
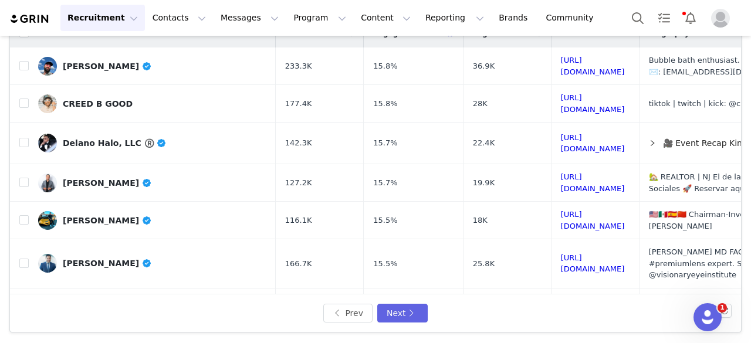
scroll to position [111, 0]
click at [102, 65] on div "Alexander Begnel" at bounding box center [107, 66] width 89 height 9
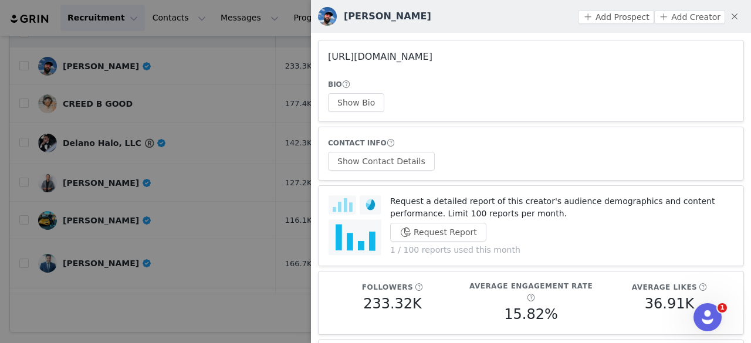
click at [411, 56] on link "https://www.instagram.com/alexbegs/" at bounding box center [380, 56] width 104 height 11
click at [91, 79] on div at bounding box center [375, 171] width 751 height 343
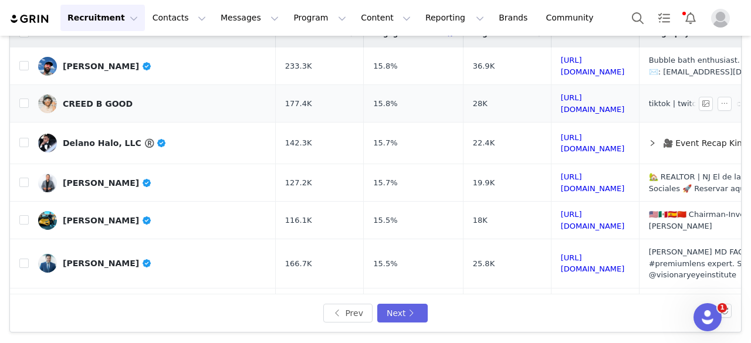
click at [100, 100] on div "CREED B GOOD" at bounding box center [98, 103] width 70 height 9
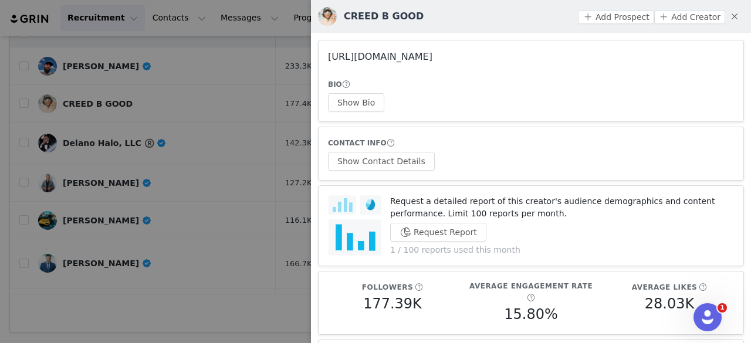
click at [429, 53] on link "https://www.instagram.com/creedbgood/" at bounding box center [380, 56] width 104 height 11
click at [121, 107] on div at bounding box center [375, 171] width 751 height 343
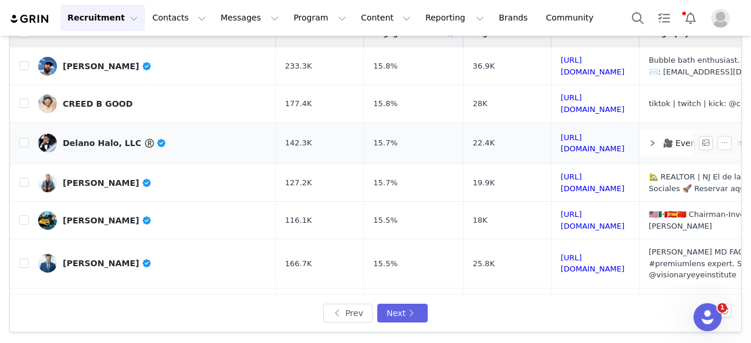
click at [111, 138] on div "Delano Halo, LLC ®️" at bounding box center [115, 142] width 104 height 9
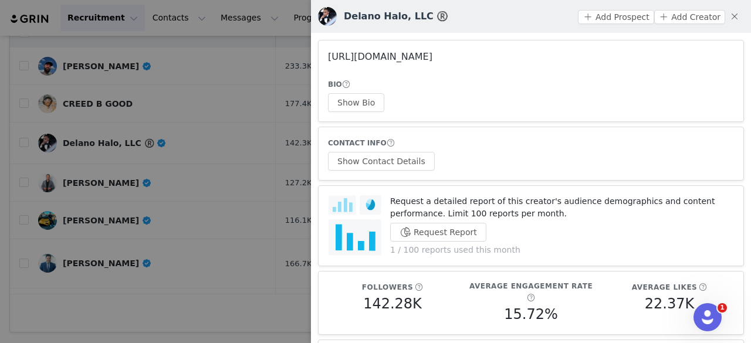
click at [378, 53] on link "https://www.instagram.com/delanohalo/" at bounding box center [380, 56] width 104 height 11
click at [206, 66] on div at bounding box center [375, 171] width 751 height 343
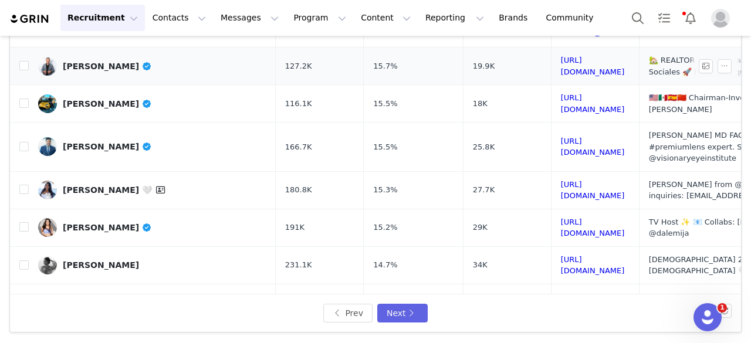
scroll to position [118, 0]
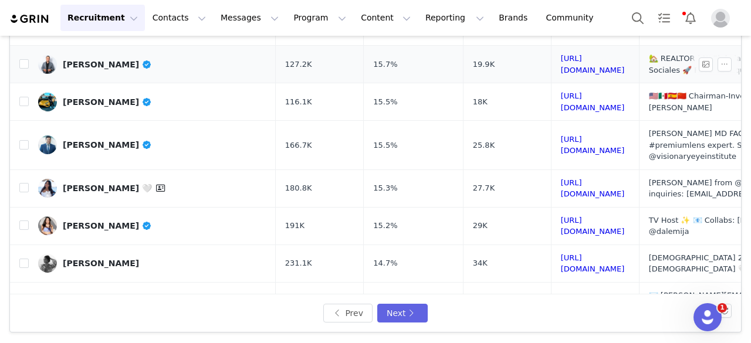
click at [94, 60] on div "Carlos Kinq" at bounding box center [107, 64] width 89 height 9
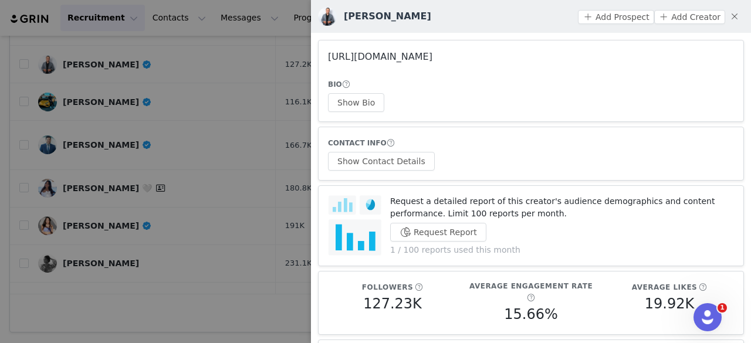
click at [395, 53] on link "https://www.instagram.com/carloskinq/" at bounding box center [380, 56] width 104 height 11
click at [174, 133] on div at bounding box center [375, 171] width 751 height 343
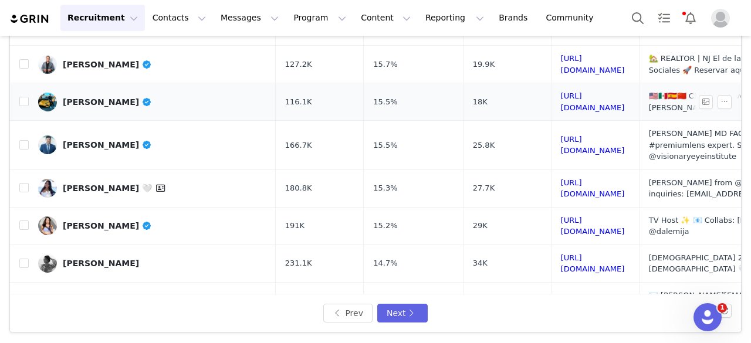
click at [93, 97] on div "Mario Chan" at bounding box center [107, 101] width 89 height 9
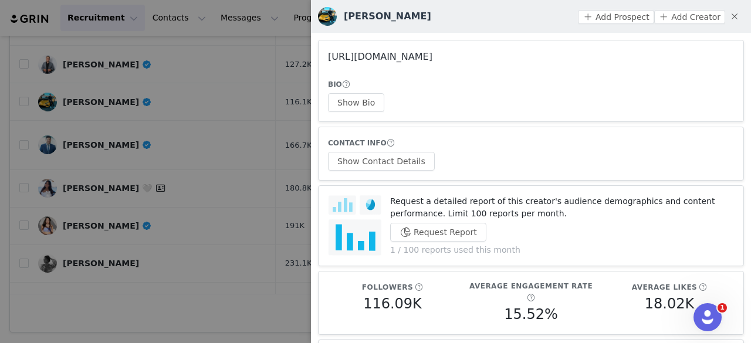
click at [371, 61] on link "https://www.instagram.com/sr._chan/" at bounding box center [380, 56] width 104 height 11
click at [189, 74] on div at bounding box center [375, 171] width 751 height 343
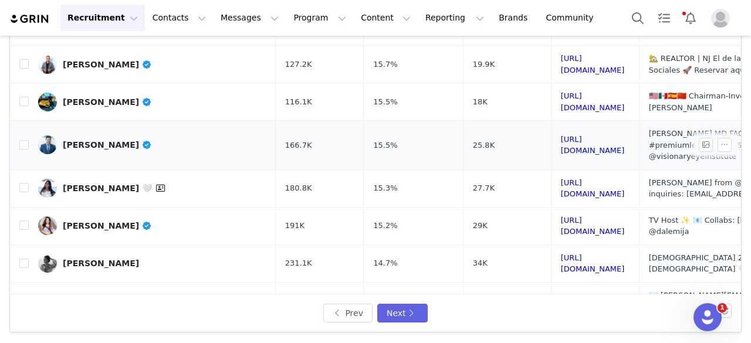
click at [84, 140] on div "[PERSON_NAME]" at bounding box center [107, 144] width 89 height 9
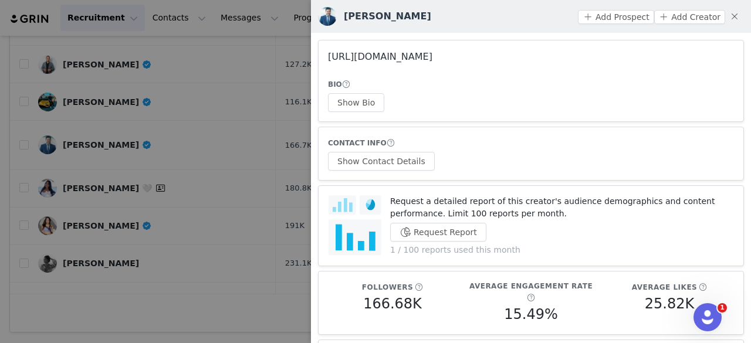
click at [392, 57] on link "https://www.instagram.com/drehsansadri/" at bounding box center [380, 56] width 104 height 11
click at [338, 107] on button "Show Bio" at bounding box center [356, 102] width 56 height 19
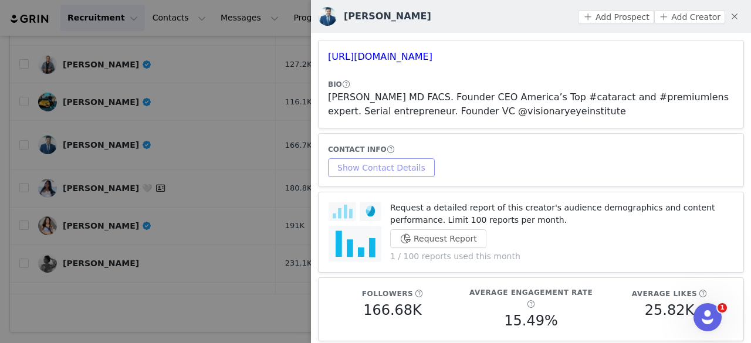
click at [396, 161] on button "Show Contact Details" at bounding box center [381, 167] width 107 height 19
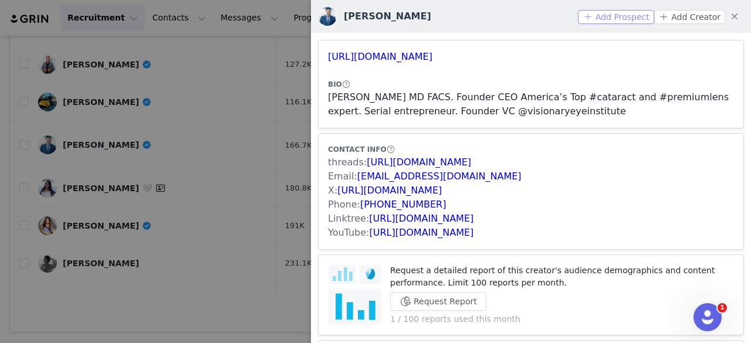
click at [596, 16] on button "Add Prospect" at bounding box center [616, 17] width 76 height 14
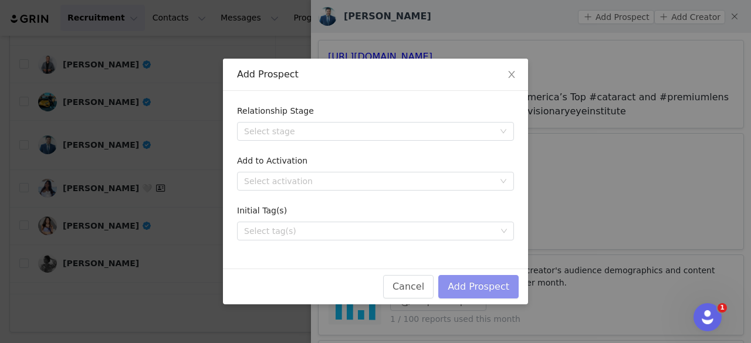
click at [461, 287] on button "Add Prospect" at bounding box center [478, 286] width 80 height 23
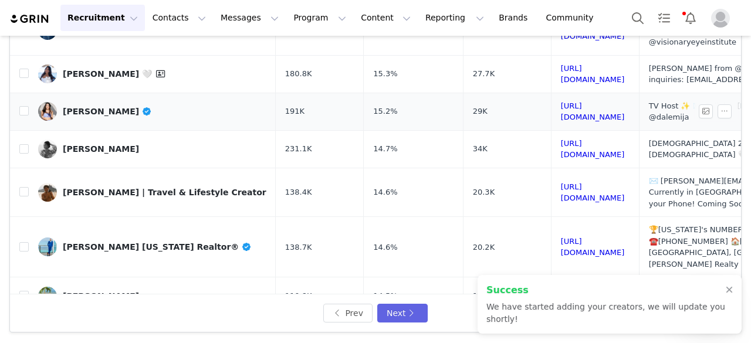
scroll to position [240, 0]
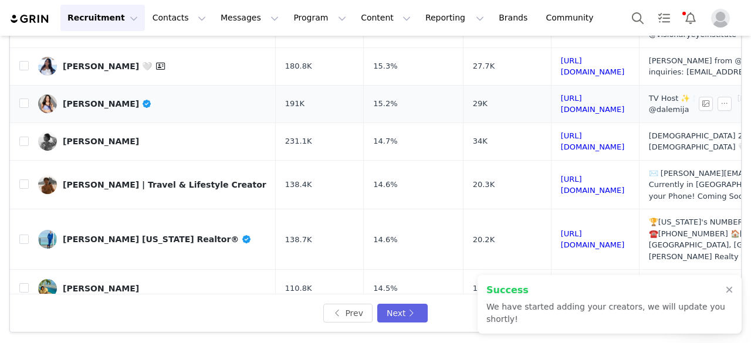
click at [86, 99] on div "[PERSON_NAME]" at bounding box center [107, 103] width 89 height 9
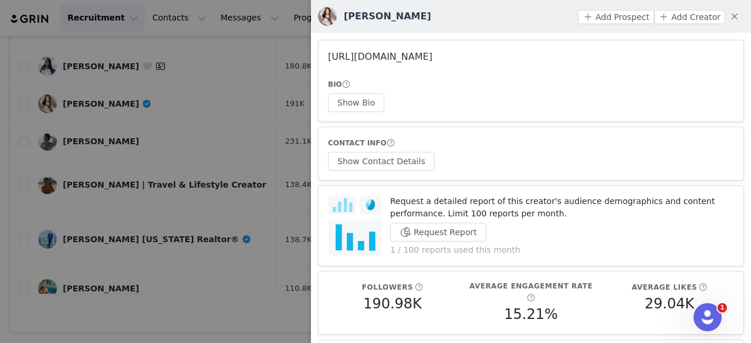
click at [432, 53] on link "https://www.instagram.com/yaritzamdina/" at bounding box center [380, 56] width 104 height 11
click at [328, 110] on button "Show Bio" at bounding box center [356, 102] width 56 height 19
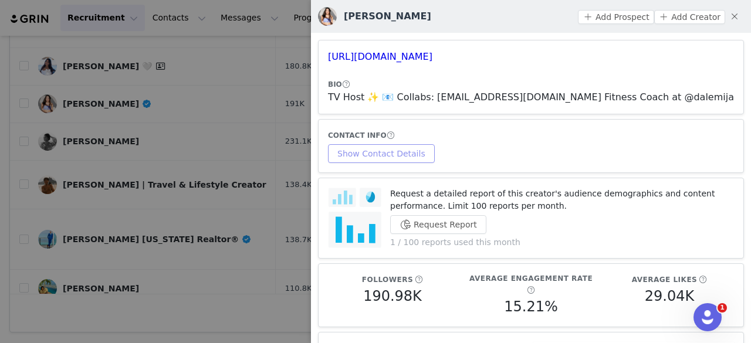
click at [393, 160] on button "Show Contact Details" at bounding box center [381, 153] width 107 height 19
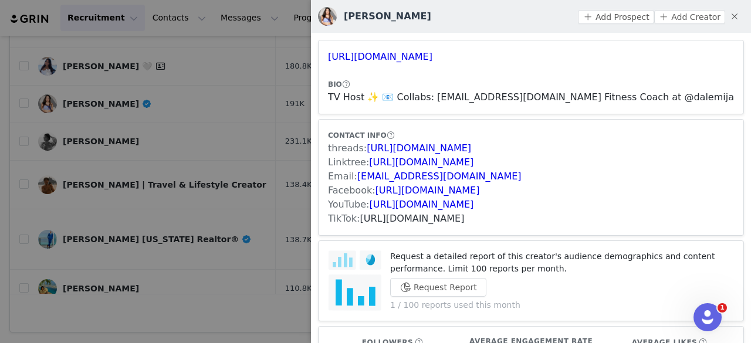
click at [380, 216] on link "https://www.tiktok.com/share/user/6788543055025964037" at bounding box center [412, 218] width 104 height 11
click at [588, 21] on button "Add Prospect" at bounding box center [616, 17] width 76 height 14
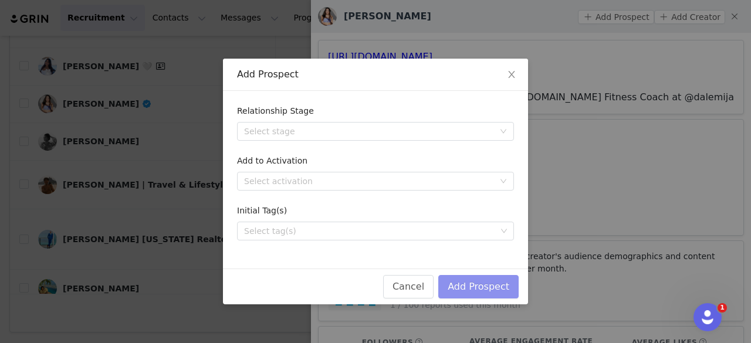
click at [463, 287] on button "Add Prospect" at bounding box center [478, 286] width 80 height 23
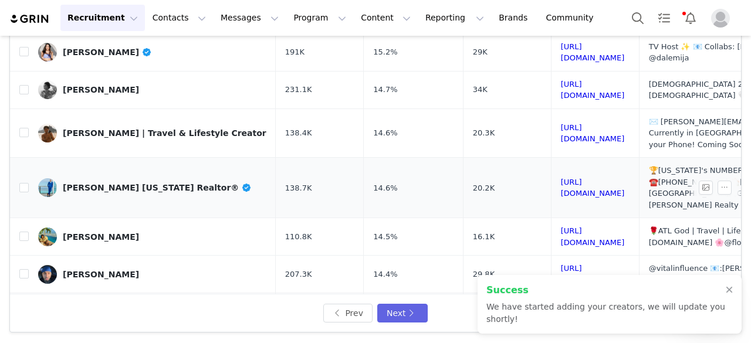
scroll to position [297, 0]
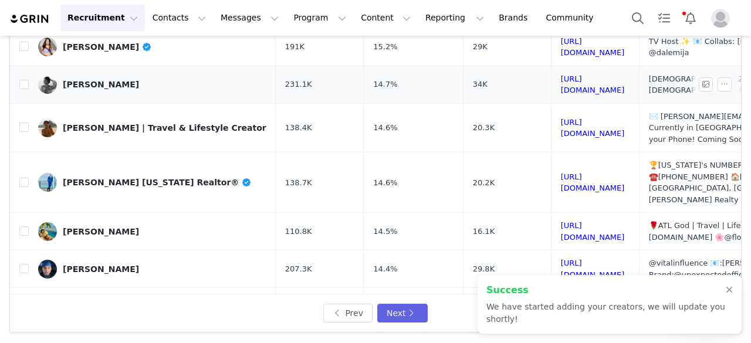
click at [119, 75] on link "[PERSON_NAME]" at bounding box center [152, 84] width 228 height 19
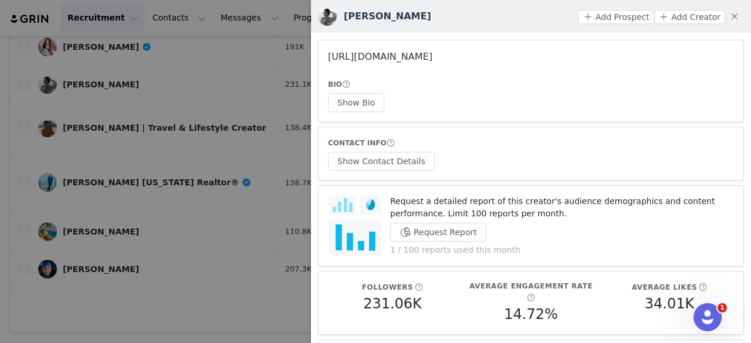
click at [390, 62] on link "https://www.instagram.com/alexandraxknox/" at bounding box center [380, 56] width 104 height 11
click at [354, 105] on button "Show Bio" at bounding box center [356, 102] width 56 height 19
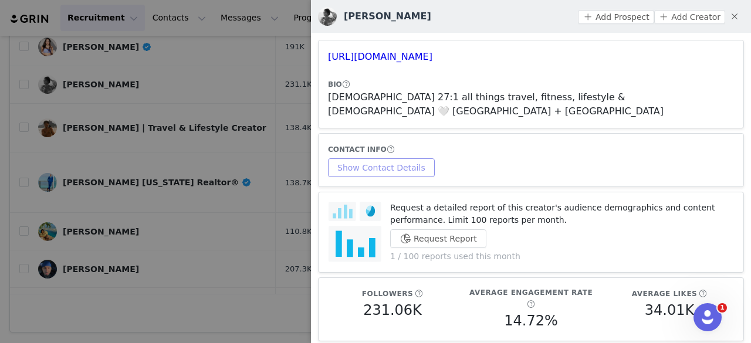
click at [382, 158] on button "Show Contact Details" at bounding box center [381, 167] width 107 height 19
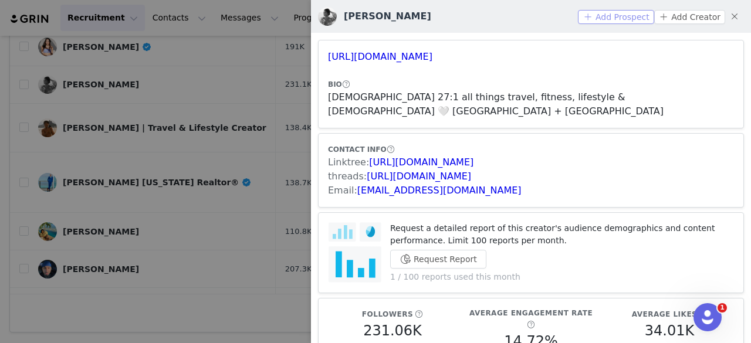
click at [586, 17] on button "Add Prospect" at bounding box center [616, 17] width 76 height 14
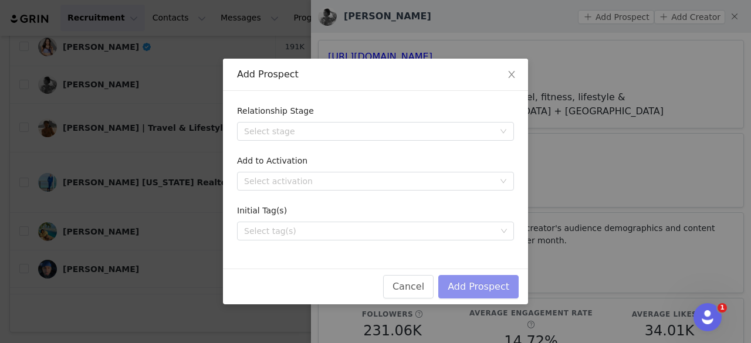
click at [498, 277] on button "Add Prospect" at bounding box center [478, 286] width 80 height 23
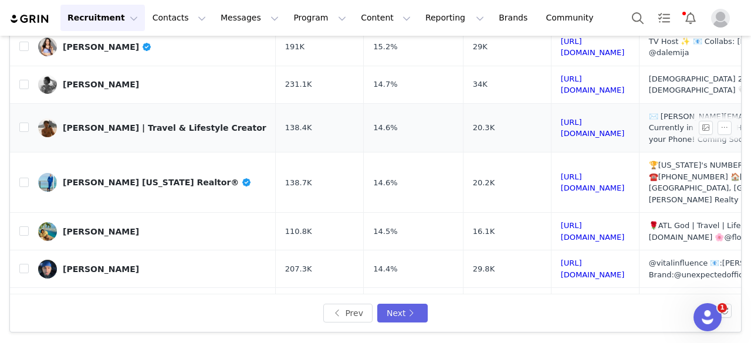
click at [113, 118] on link "Phillip Pham | Travel & Lifestyle Creator" at bounding box center [152, 127] width 228 height 19
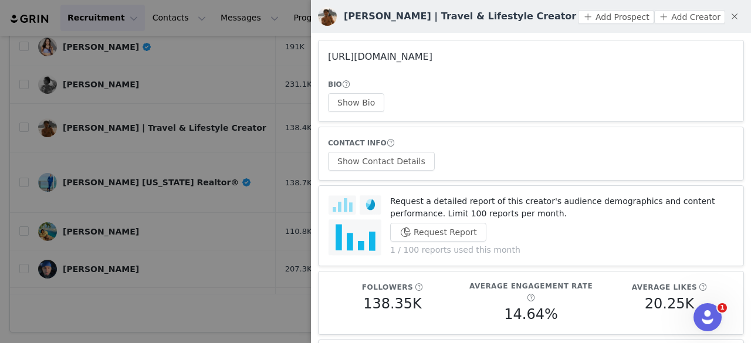
click at [432, 62] on link "https://www.instagram.com/phillip3s/" at bounding box center [380, 56] width 104 height 11
click at [130, 138] on div at bounding box center [375, 171] width 751 height 343
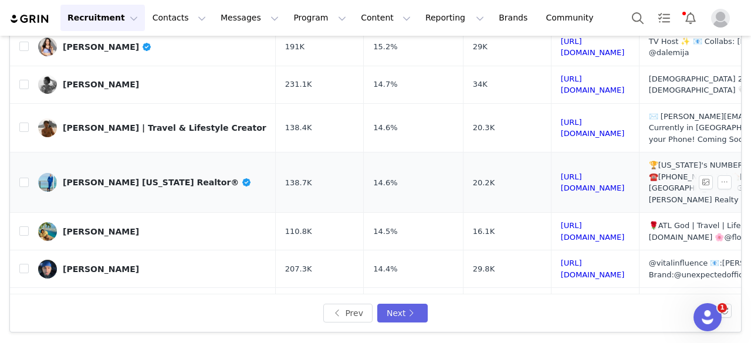
click at [116, 178] on div "Dustin Sims Florida Realtor®" at bounding box center [157, 182] width 189 height 9
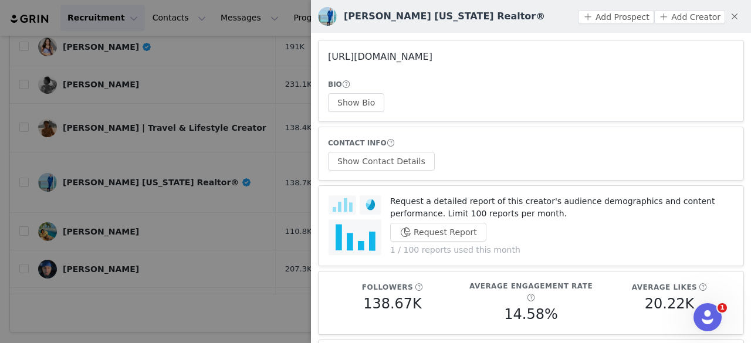
click at [406, 57] on link "https://www.instagram.com/dustinsims_realtor/" at bounding box center [380, 56] width 104 height 11
click at [119, 121] on div at bounding box center [375, 171] width 751 height 343
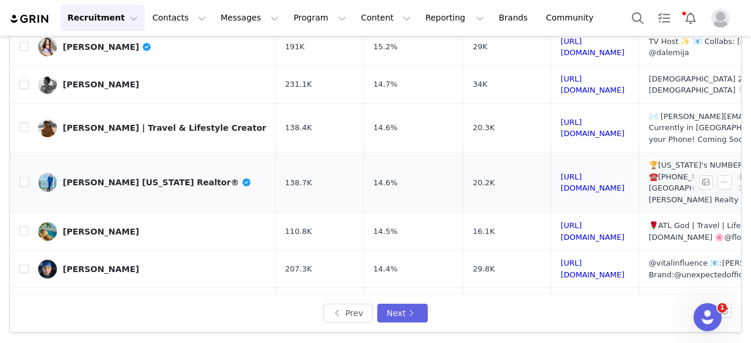
click at [125, 178] on div "Dustin Sims Florida Realtor®" at bounding box center [157, 182] width 189 height 9
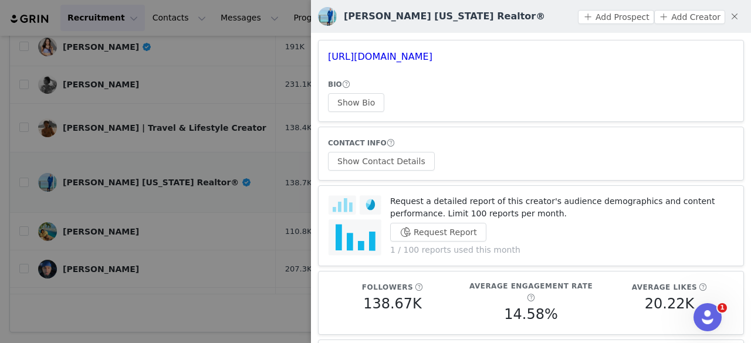
click at [125, 129] on div at bounding box center [375, 171] width 751 height 343
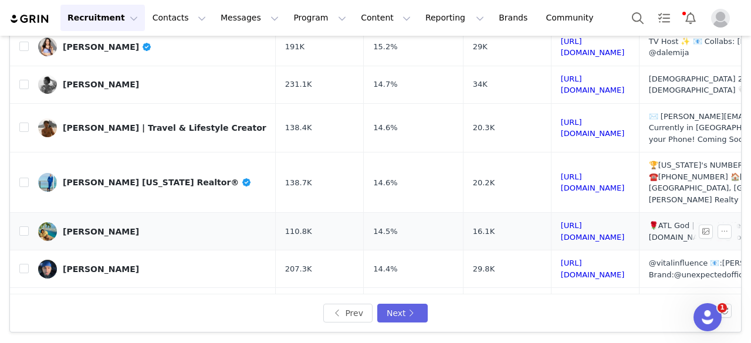
click at [89, 227] on div "[PERSON_NAME]" at bounding box center [101, 231] width 76 height 9
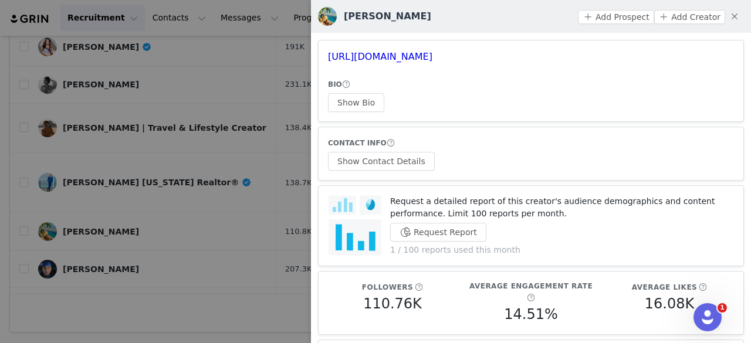
click at [403, 65] on article "https://www.instagram.com/_iamdenahh/ BIO Show Bio" at bounding box center [531, 81] width 426 height 82
click at [398, 59] on link "https://www.instagram.com/_iamdenahh/" at bounding box center [380, 56] width 104 height 11
click at [379, 159] on button "Show Contact Details" at bounding box center [381, 161] width 107 height 19
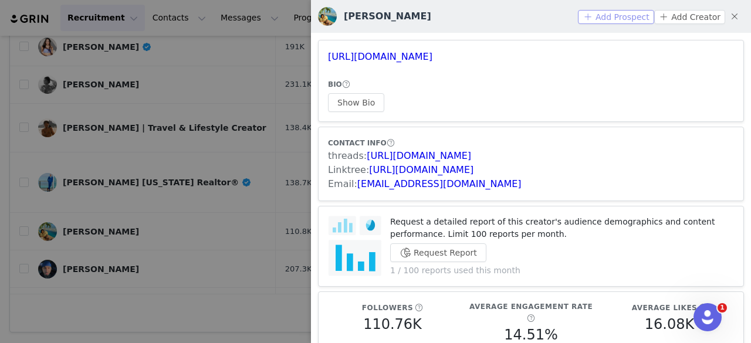
click at [609, 18] on button "Add Prospect" at bounding box center [616, 17] width 76 height 14
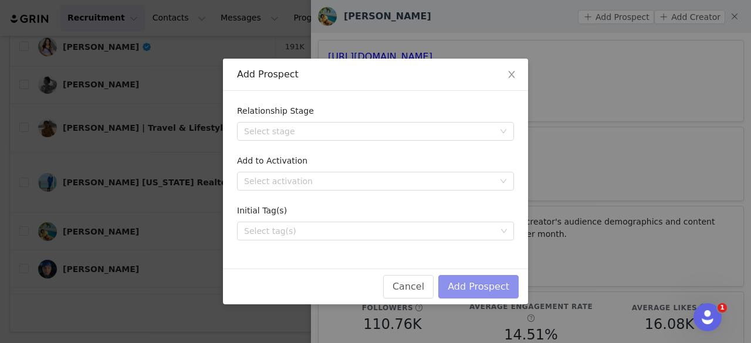
click at [511, 287] on button "Add Prospect" at bounding box center [478, 286] width 80 height 23
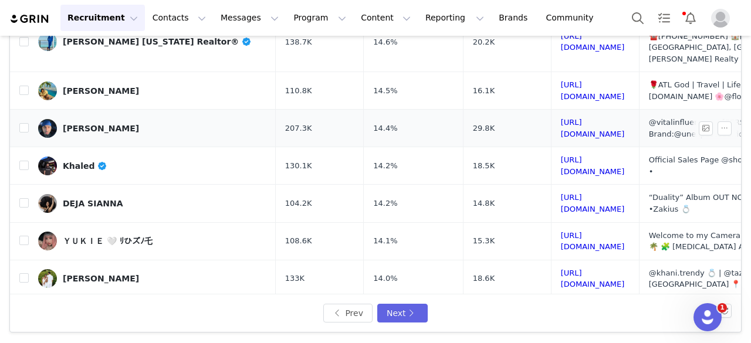
scroll to position [439, 0]
click at [99, 123] on div "Randy Reyes" at bounding box center [101, 127] width 76 height 9
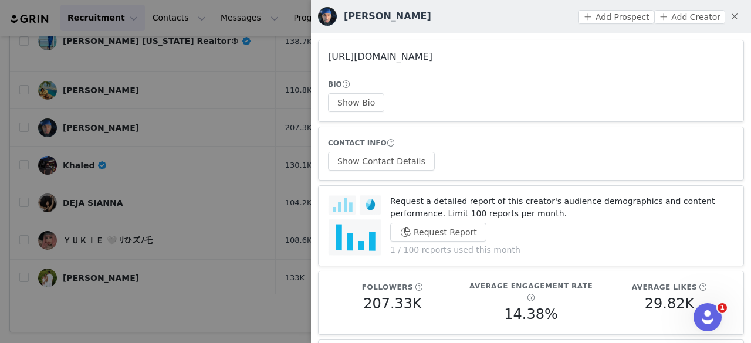
click at [358, 62] on link "https://www.instagram.com/randy_lomejor/" at bounding box center [380, 56] width 104 height 11
click at [198, 117] on div at bounding box center [375, 171] width 751 height 343
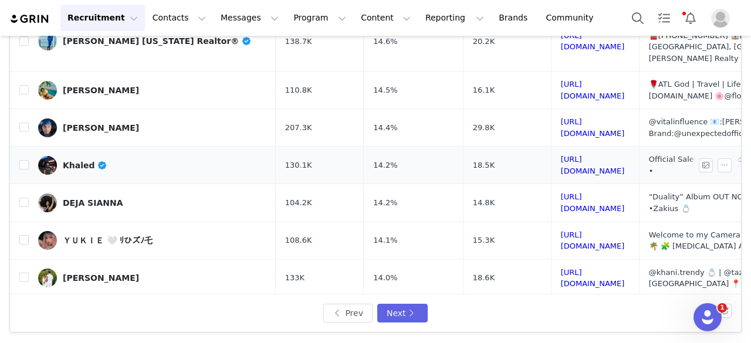
click at [97, 161] on span at bounding box center [102, 165] width 11 height 9
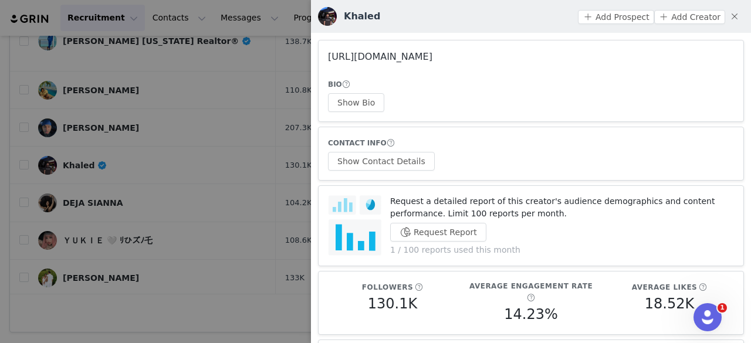
click at [432, 58] on link "https://www.instagram.com/khal_srt/" at bounding box center [380, 56] width 104 height 11
click at [182, 100] on div at bounding box center [375, 171] width 751 height 343
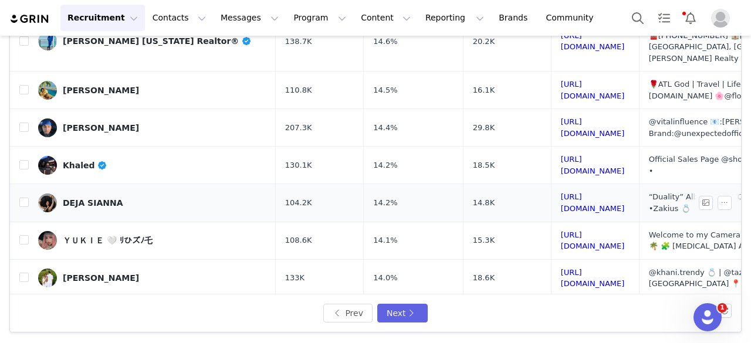
click at [97, 194] on link "DEJA SIANNA" at bounding box center [152, 203] width 228 height 19
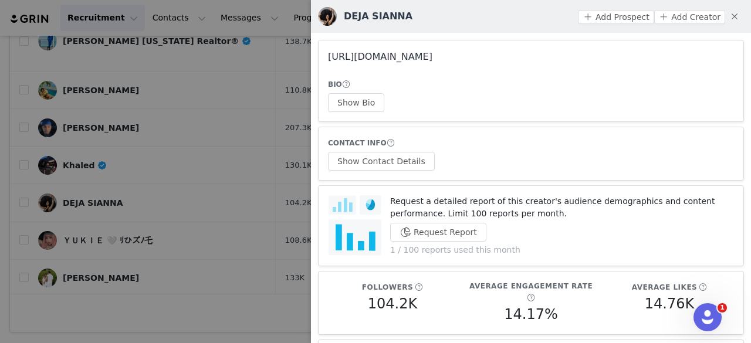
click at [394, 62] on link "https://www.instagram.com/dopelymixed/" at bounding box center [380, 56] width 104 height 11
click at [182, 154] on div at bounding box center [375, 171] width 751 height 343
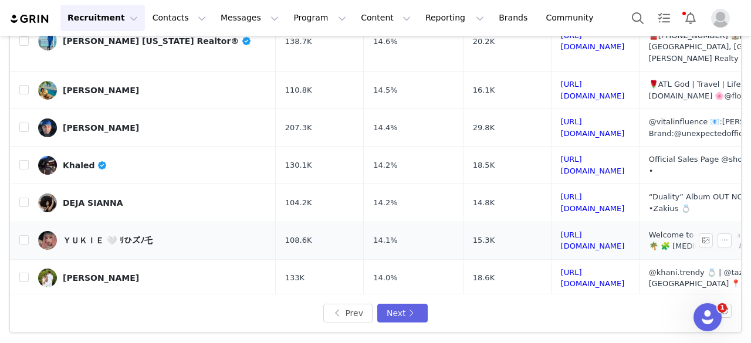
scroll to position [483, 0]
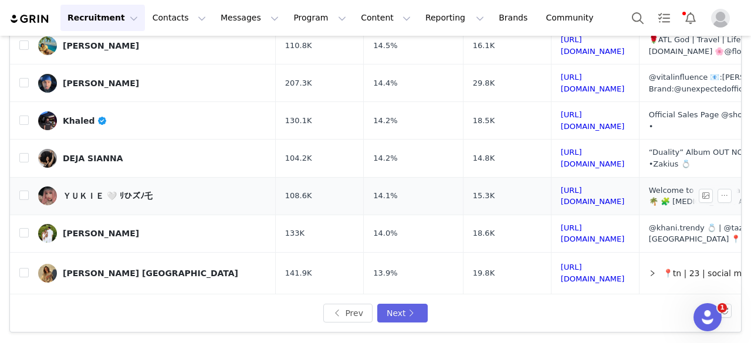
click at [143, 191] on div "ＹＵＫＩＥ 🤍 ﾘひズﾉ乇" at bounding box center [108, 195] width 90 height 9
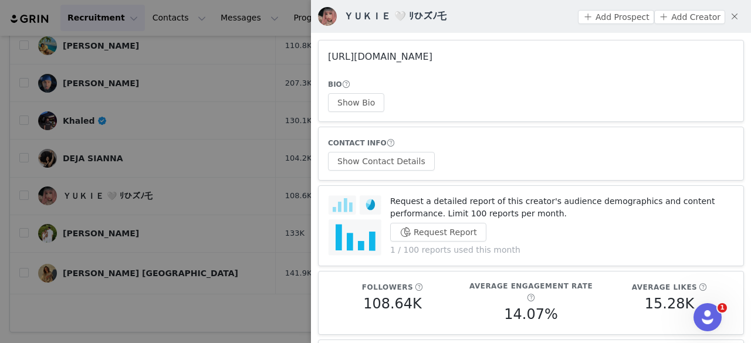
click at [422, 55] on link "https://www.instagram.com/shesyukie/" at bounding box center [380, 56] width 104 height 11
click at [155, 148] on div at bounding box center [375, 171] width 751 height 343
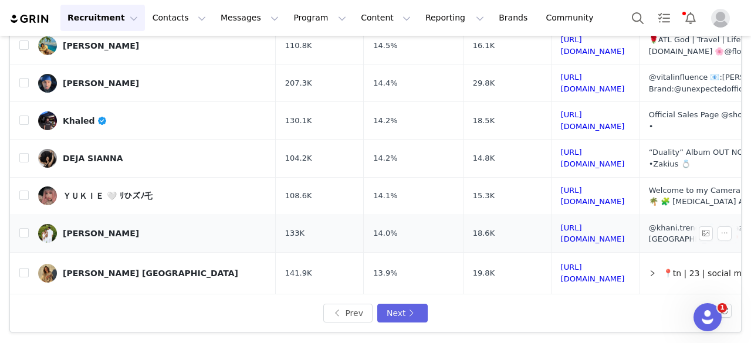
click at [98, 229] on div "[PERSON_NAME]" at bounding box center [101, 233] width 76 height 9
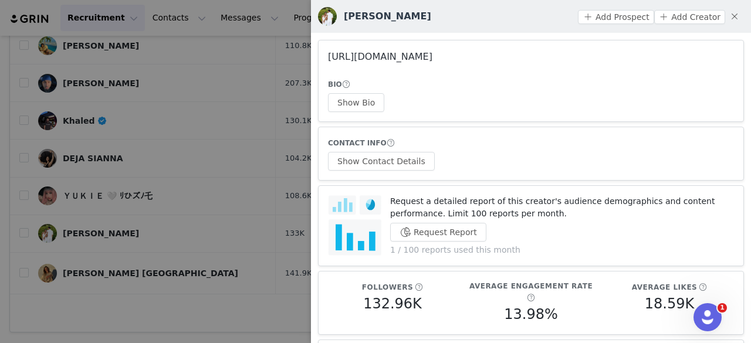
click at [432, 57] on link "https://www.instagram.com/darealtazmin/" at bounding box center [380, 56] width 104 height 11
click at [385, 153] on button "Show Contact Details" at bounding box center [381, 161] width 107 height 19
click at [354, 106] on button "Show Bio" at bounding box center [356, 102] width 56 height 19
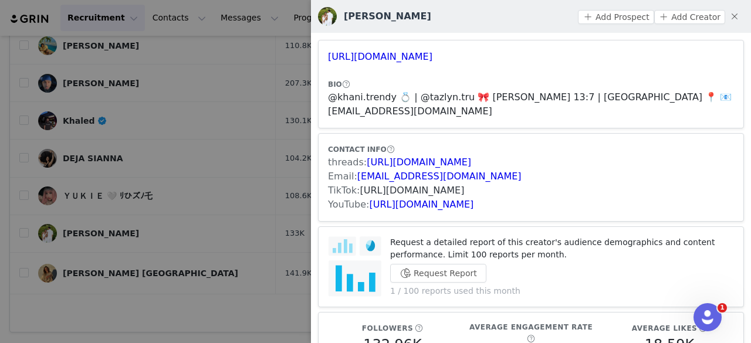
click at [406, 185] on link "https://www.tiktok.com/share/user/7259766306379400234" at bounding box center [412, 190] width 104 height 11
click at [607, 15] on button "Add Prospect" at bounding box center [616, 17] width 76 height 14
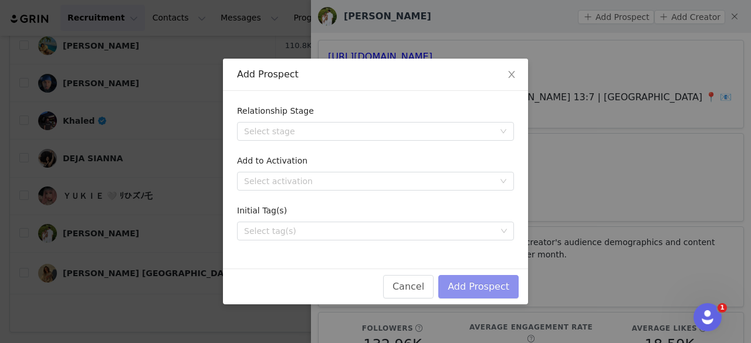
click at [463, 291] on button "Add Prospect" at bounding box center [478, 286] width 80 height 23
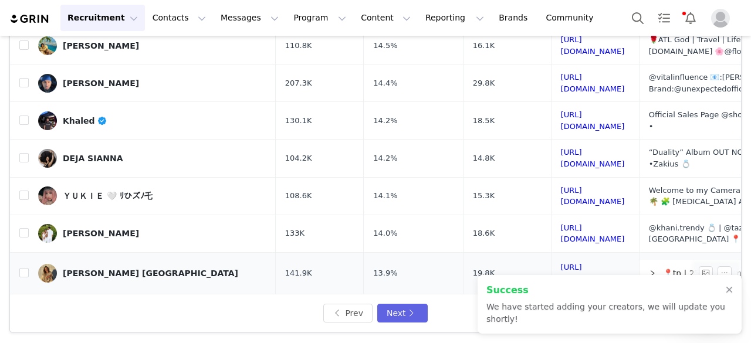
click at [91, 269] on div "[PERSON_NAME] [GEOGRAPHIC_DATA]" at bounding box center [150, 273] width 175 height 9
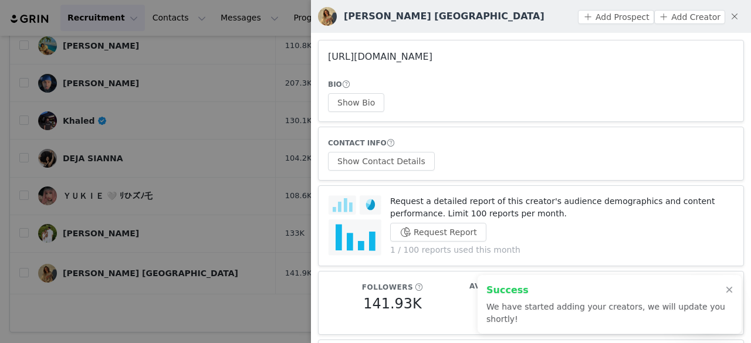
click at [430, 57] on link "https://www.instagram.com/macey_mexico/" at bounding box center [380, 56] width 104 height 11
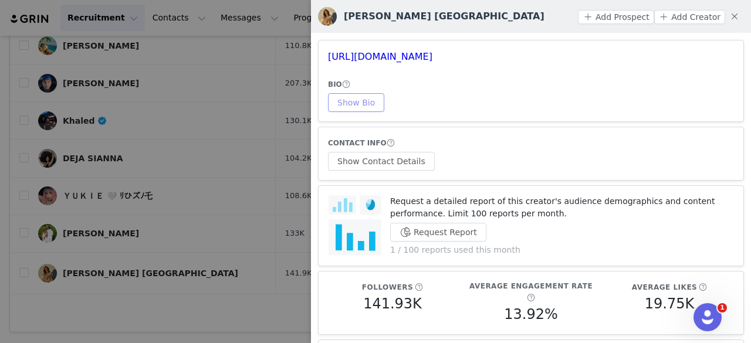
click at [355, 111] on button "Show Bio" at bounding box center [356, 102] width 56 height 19
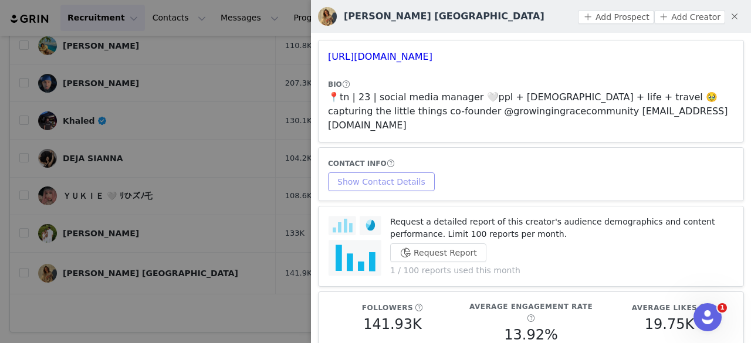
click at [379, 172] on button "Show Contact Details" at bounding box center [381, 181] width 107 height 19
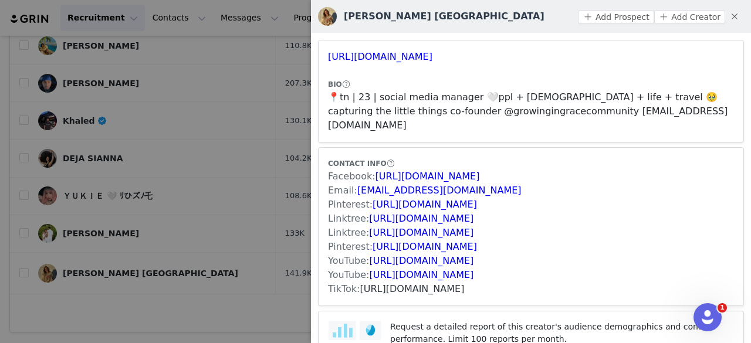
click at [371, 283] on link "https://www.tiktok.com/share/user/6806121587265094662" at bounding box center [412, 288] width 104 height 11
click at [612, 15] on button "Add Prospect" at bounding box center [616, 17] width 76 height 14
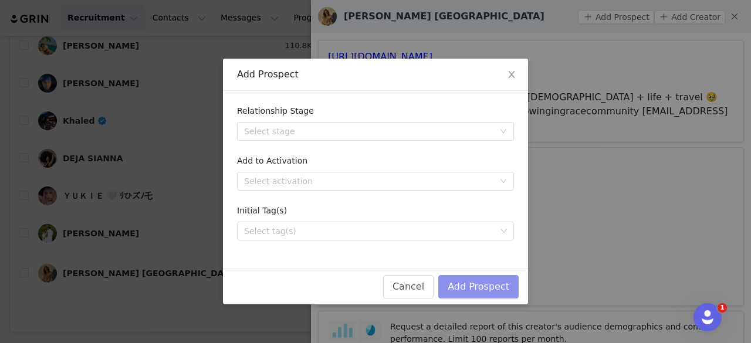
click at [481, 289] on button "Add Prospect" at bounding box center [478, 286] width 80 height 23
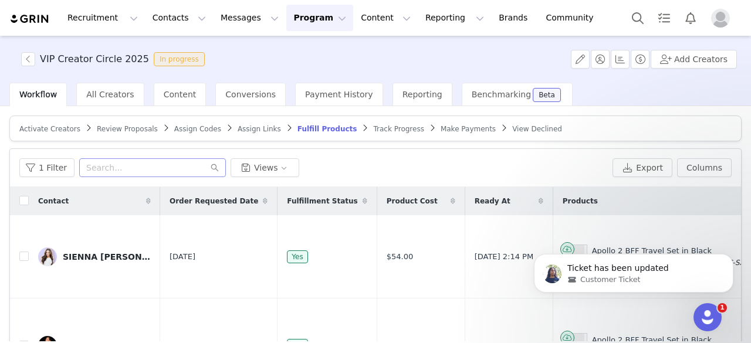
scroll to position [63, 0]
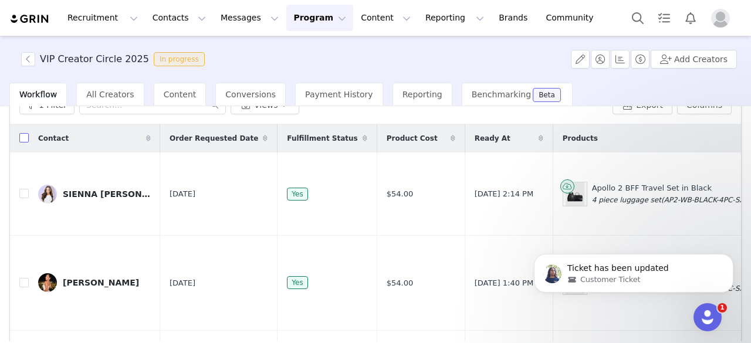
click at [26, 135] on input "checkbox" at bounding box center [23, 137] width 9 height 9
checkbox input "true"
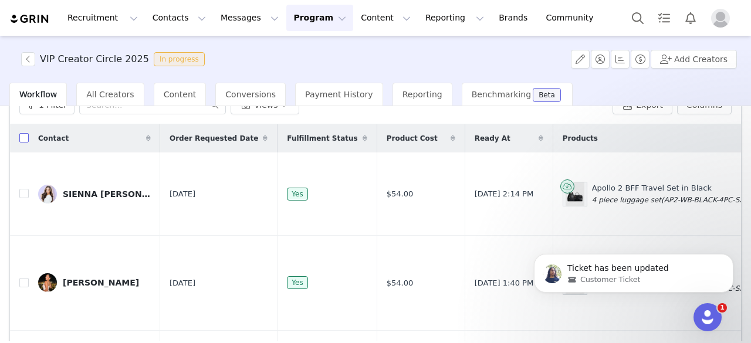
checkbox input "true"
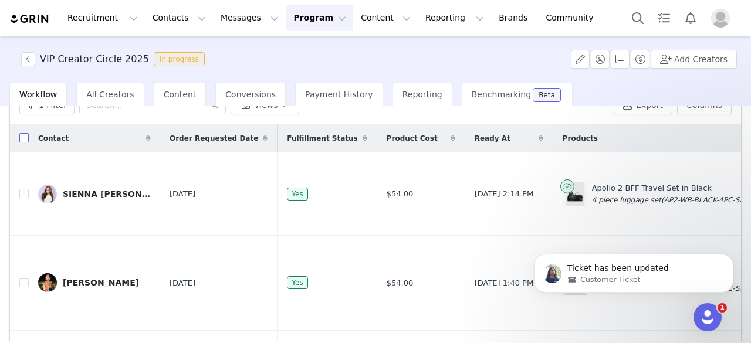
checkbox input "true"
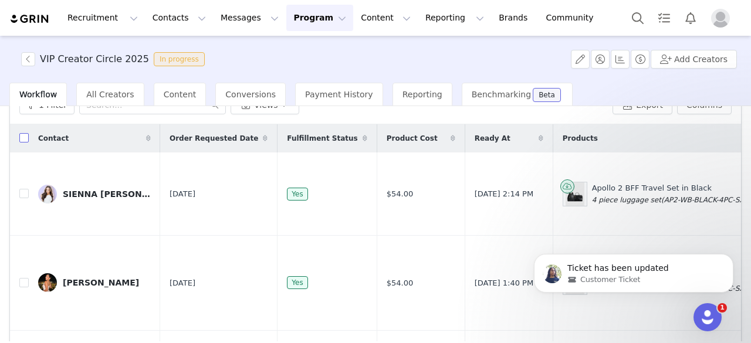
checkbox input "true"
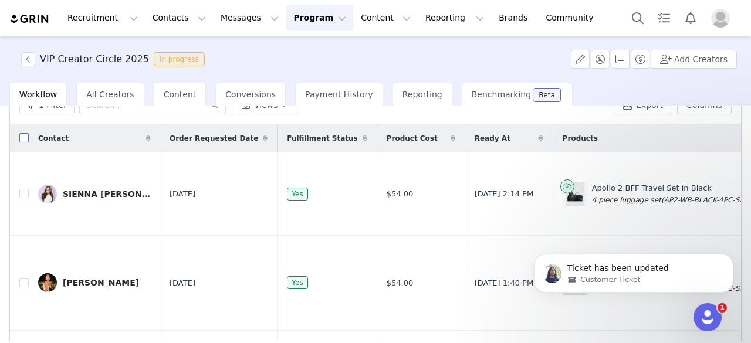
checkbox input "true"
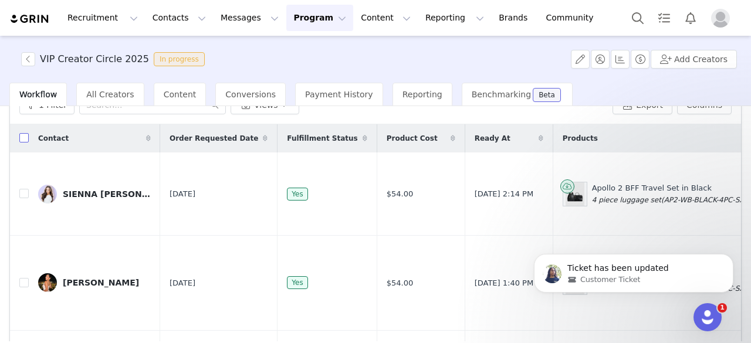
checkbox input "true"
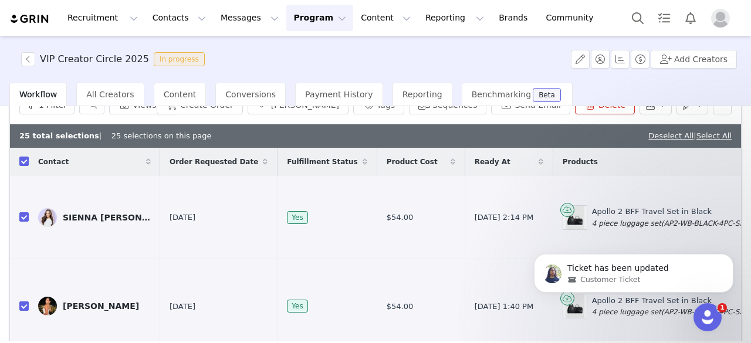
scroll to position [0, 0]
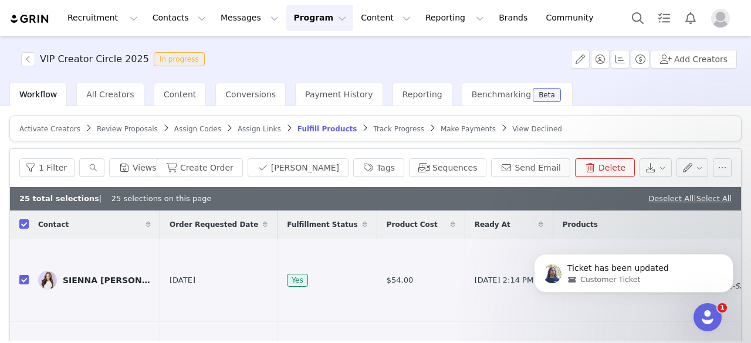
click at [134, 127] on span "Review Proposals" at bounding box center [127, 129] width 61 height 8
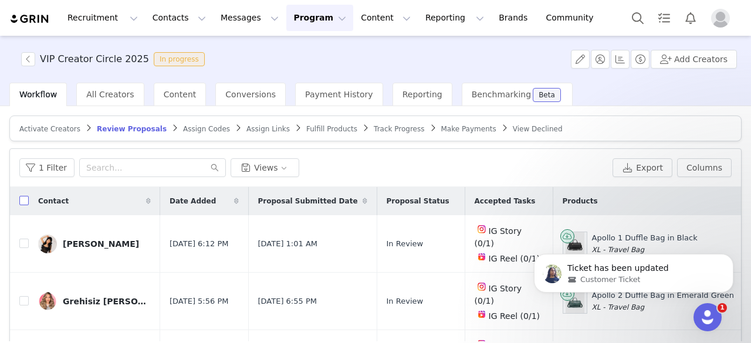
click at [25, 196] on input "checkbox" at bounding box center [23, 200] width 9 height 9
checkbox input "true"
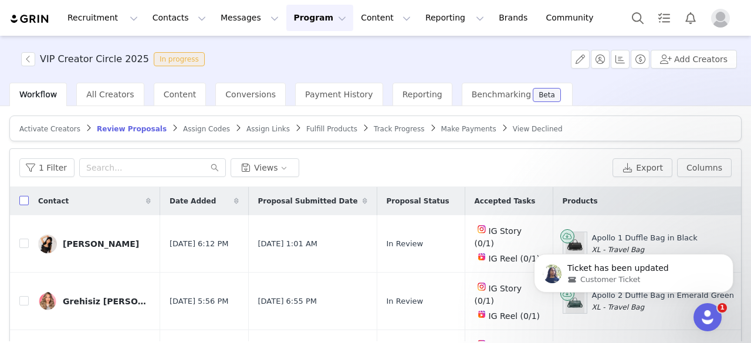
checkbox input "true"
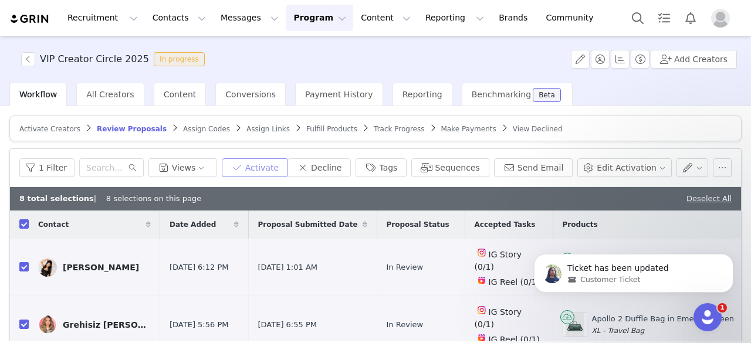
click at [288, 165] on button "Activate" at bounding box center [255, 167] width 66 height 19
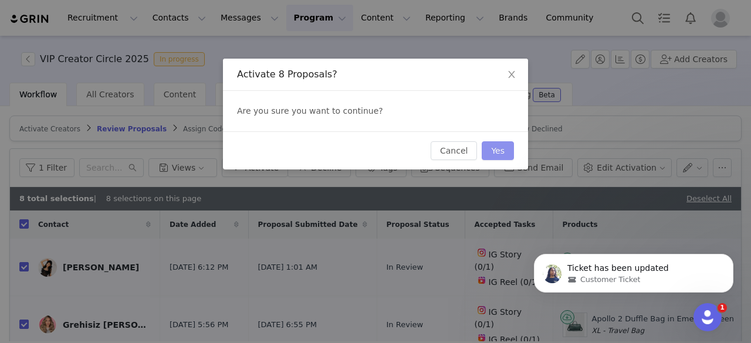
click at [504, 151] on button "Yes" at bounding box center [497, 150] width 32 height 19
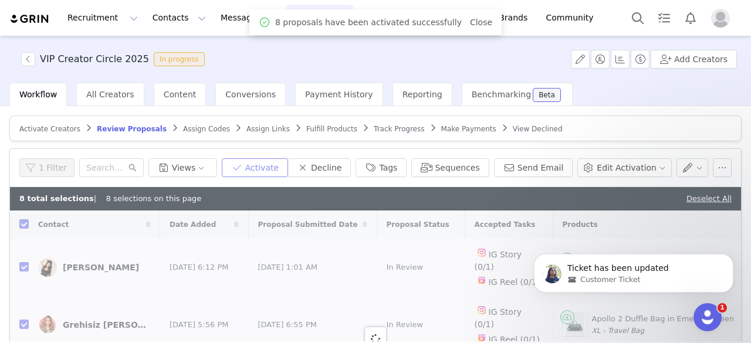
checkbox input "false"
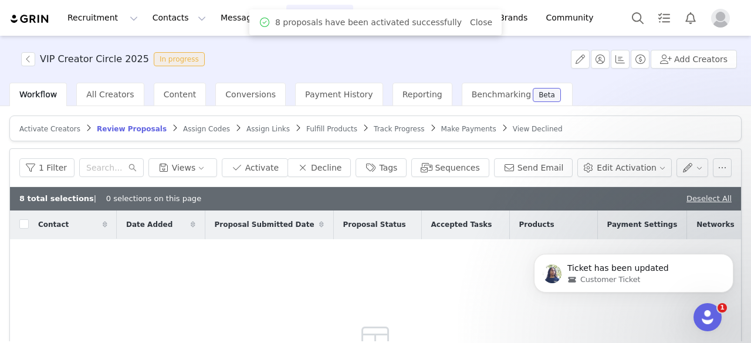
click at [185, 127] on span "Assign Codes" at bounding box center [206, 129] width 47 height 8
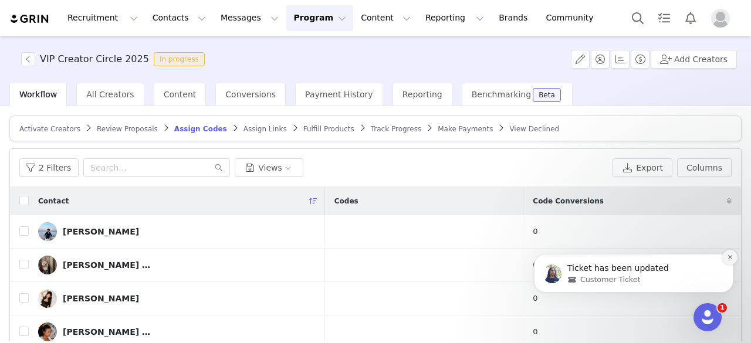
click at [730, 257] on icon "Dismiss notification" at bounding box center [729, 257] width 4 height 4
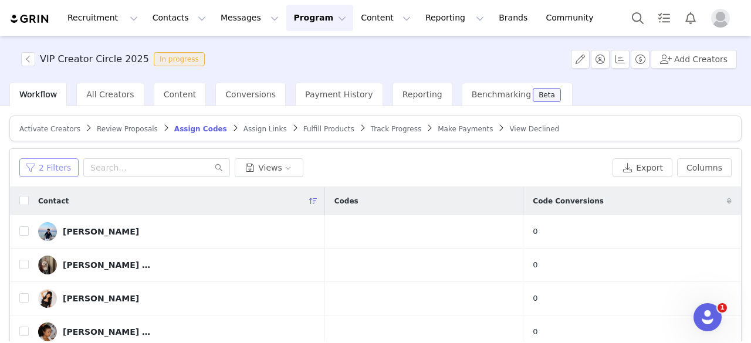
click at [35, 169] on button "2 Filters" at bounding box center [48, 167] width 59 height 19
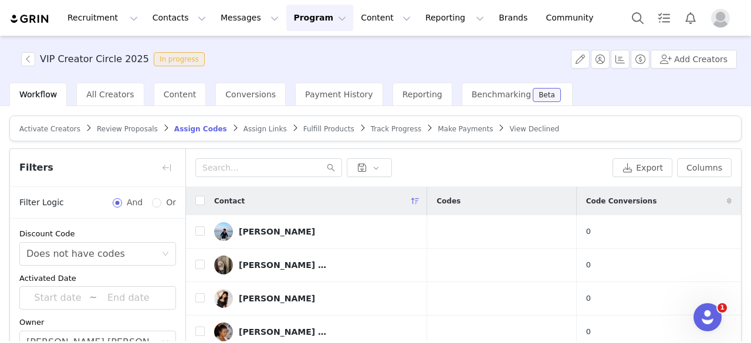
click at [412, 162] on div at bounding box center [401, 167] width 412 height 19
click at [160, 168] on button "button" at bounding box center [166, 167] width 19 height 19
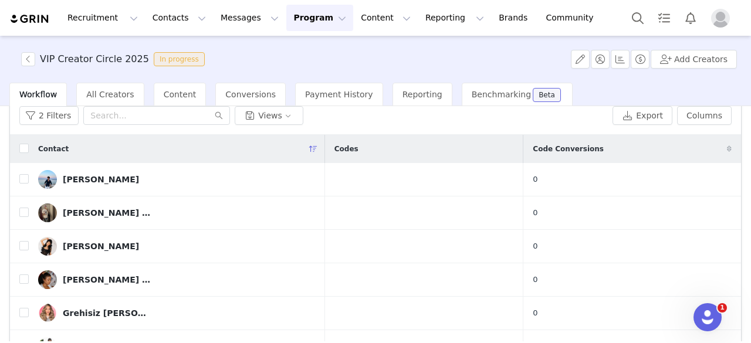
scroll to position [57, 0]
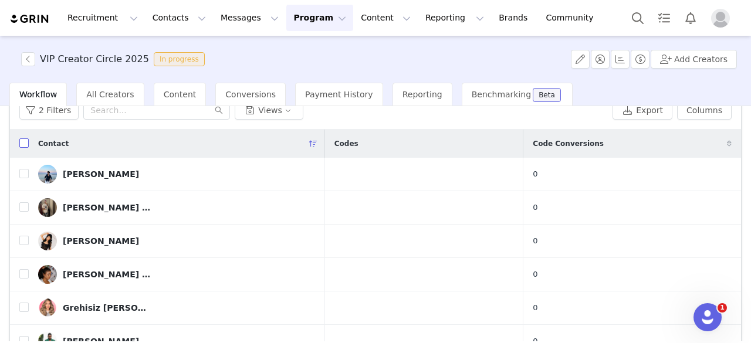
click at [23, 140] on input "checkbox" at bounding box center [23, 142] width 9 height 9
checkbox input "true"
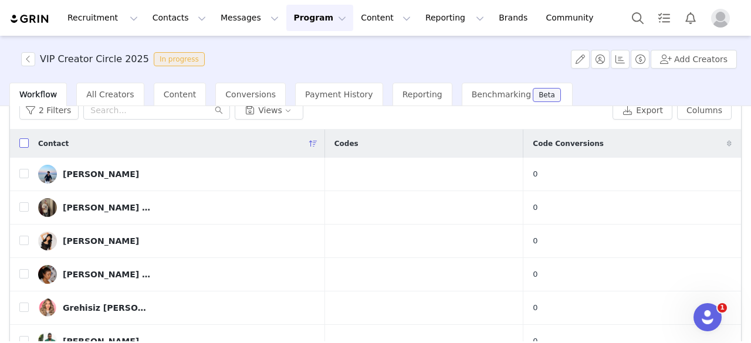
checkbox input "true"
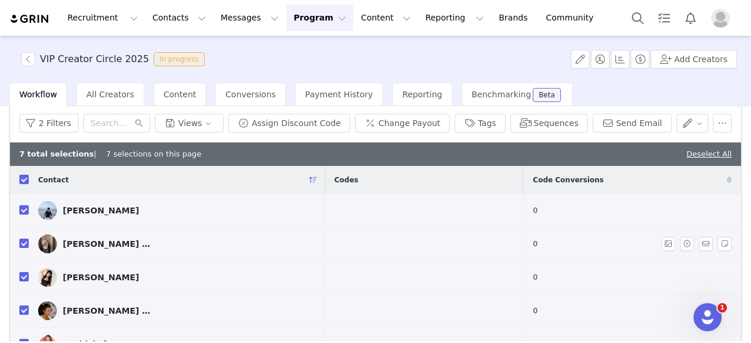
scroll to position [43, 0]
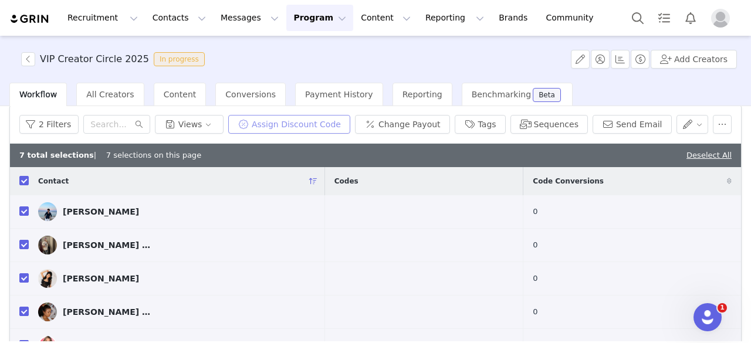
click at [308, 124] on button "Assign Discount Code" at bounding box center [289, 124] width 122 height 19
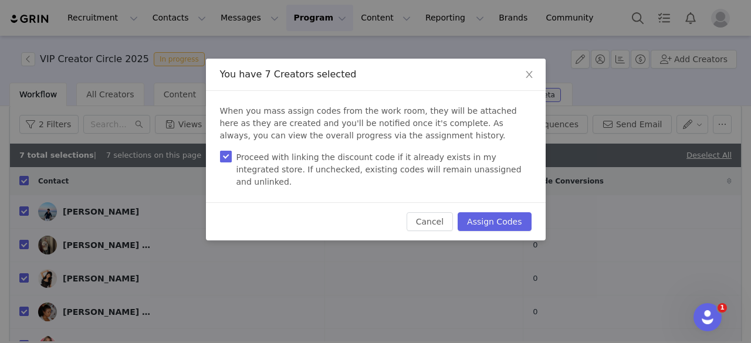
click at [226, 153] on input "Proceed with linking the discount code if it already exists in my integrated st…" at bounding box center [226, 157] width 12 height 12
checkbox input "false"
click at [500, 212] on button "Assign Codes" at bounding box center [493, 221] width 73 height 19
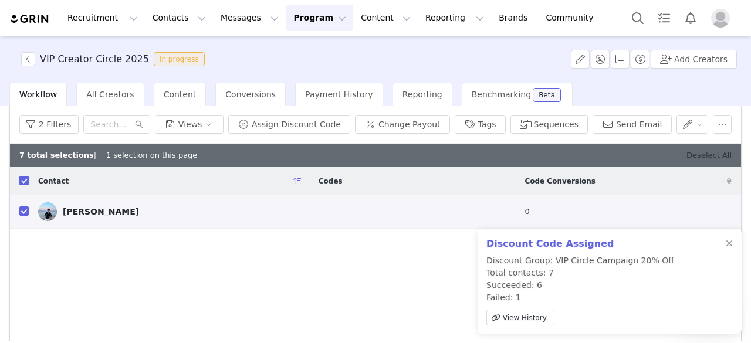
click at [693, 153] on link "Deselect All" at bounding box center [708, 155] width 45 height 9
checkbox input "false"
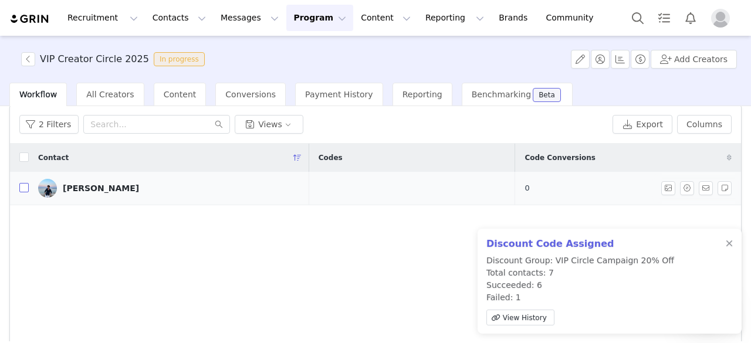
click at [21, 188] on input "checkbox" at bounding box center [23, 187] width 9 height 9
checkbox input "true"
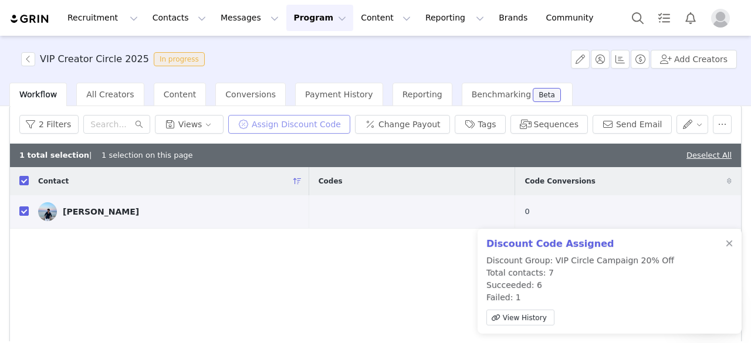
click at [323, 120] on button "Assign Discount Code" at bounding box center [289, 124] width 122 height 19
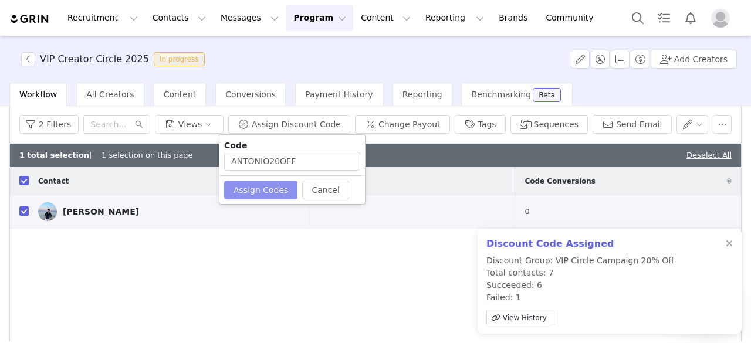
click at [264, 185] on button "Assign Codes" at bounding box center [260, 190] width 73 height 19
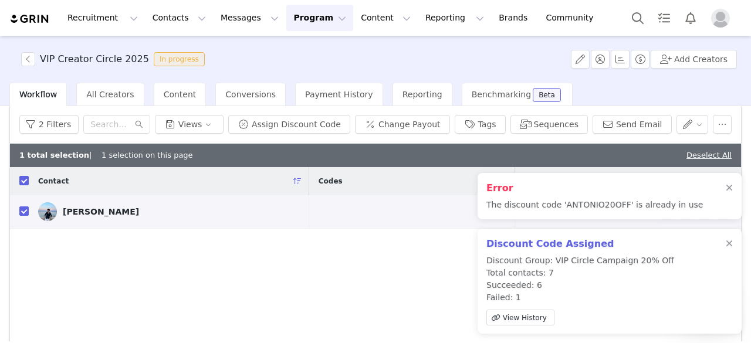
click at [50, 209] on img at bounding box center [47, 211] width 19 height 19
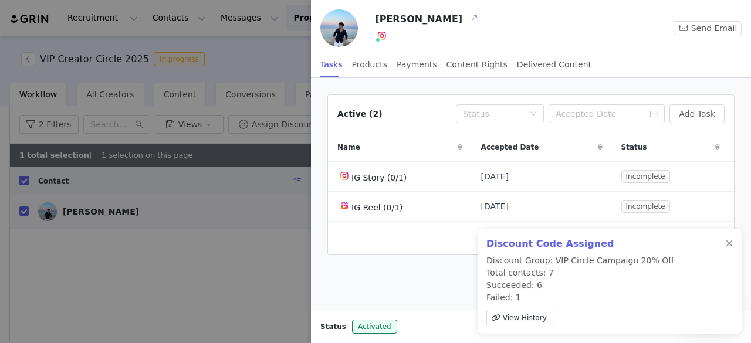
click at [463, 14] on button "button" at bounding box center [472, 19] width 19 height 19
click at [463, 21] on button "button" at bounding box center [472, 19] width 19 height 19
click at [137, 241] on div at bounding box center [375, 171] width 751 height 343
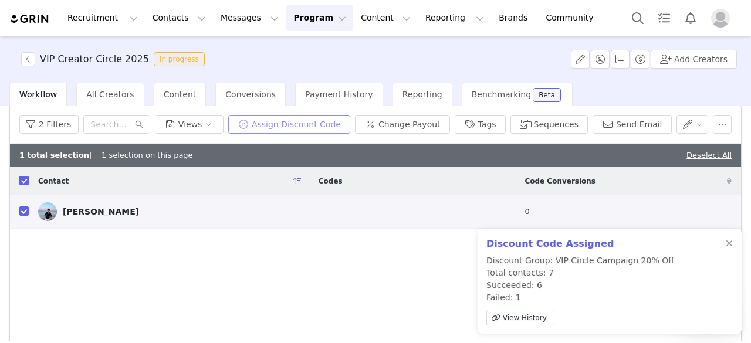
click at [277, 124] on button "Assign Discount Code" at bounding box center [289, 124] width 122 height 19
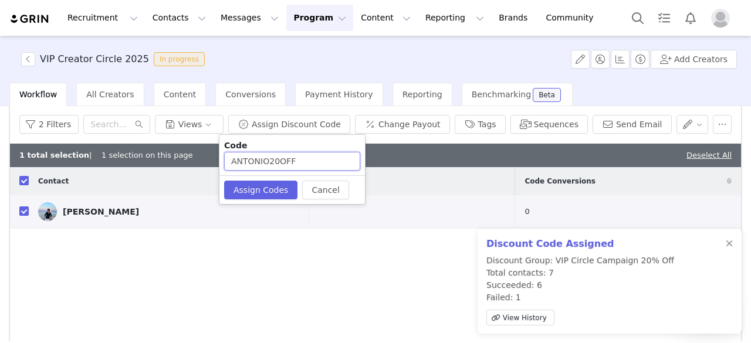
click at [268, 160] on input "ANTONIO20OFF" at bounding box center [292, 161] width 136 height 19
type input "ANTONIOGNA20OFF"
click at [257, 189] on button "Assign Codes" at bounding box center [260, 190] width 73 height 19
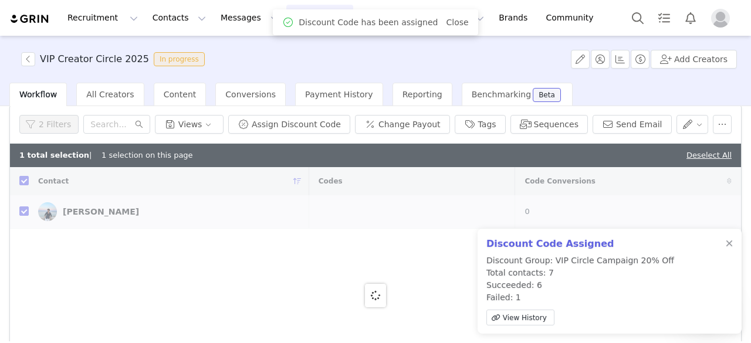
drag, startPoint x: 257, startPoint y: 189, endPoint x: 209, endPoint y: 236, distance: 66.8
click at [209, 236] on body "Recruitment Recruitment Creator Search Curated Lists Landing Pages Web Extensio…" at bounding box center [375, 171] width 751 height 343
checkbox input "false"
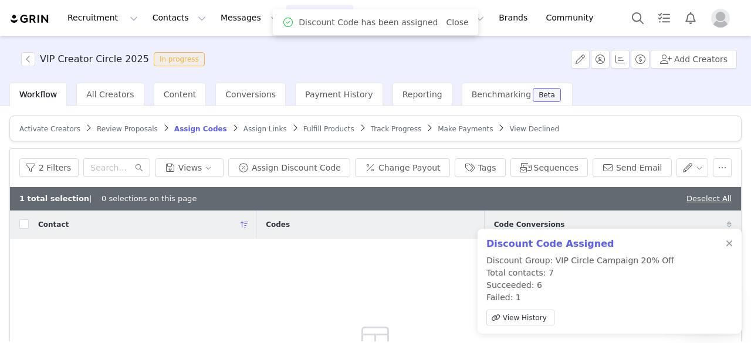
scroll to position [0, 0]
click at [243, 127] on span "Assign Links" at bounding box center [264, 129] width 43 height 8
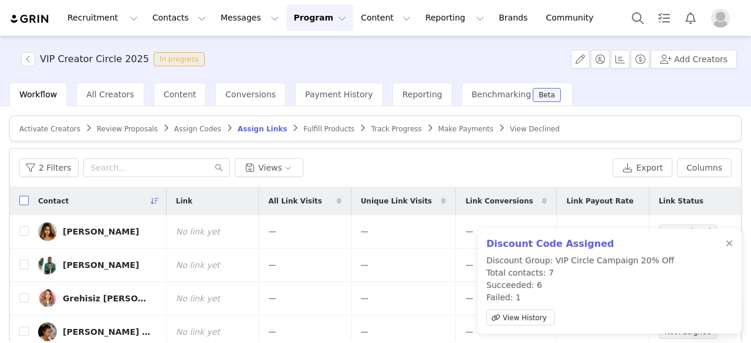
click at [23, 198] on input "checkbox" at bounding box center [23, 200] width 9 height 9
checkbox input "true"
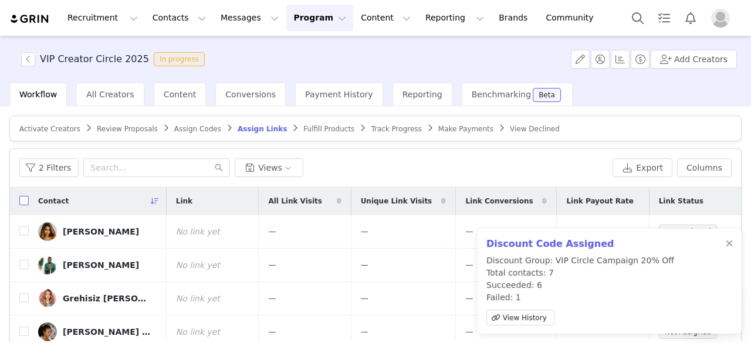
checkbox input "true"
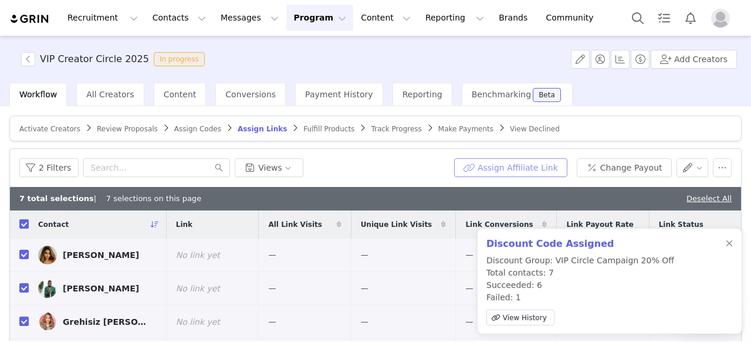
click at [490, 161] on button "Assign Affiliate Link" at bounding box center [510, 167] width 113 height 19
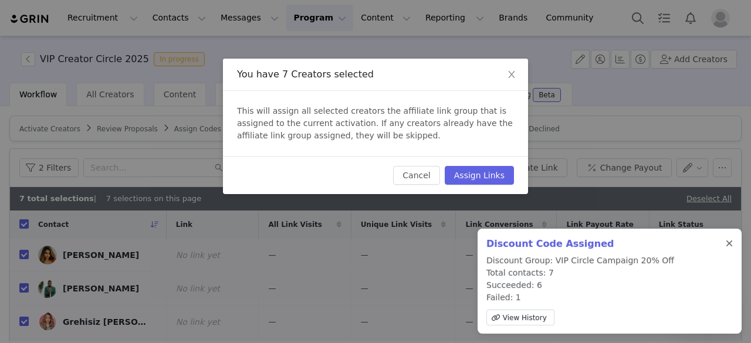
click at [727, 242] on div at bounding box center [728, 243] width 7 height 9
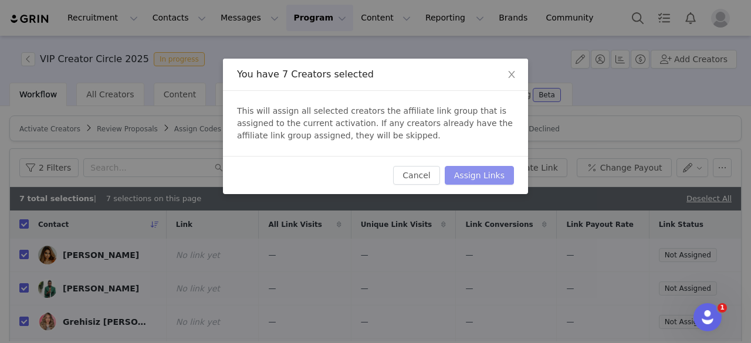
click at [467, 178] on button "Assign Links" at bounding box center [479, 175] width 69 height 19
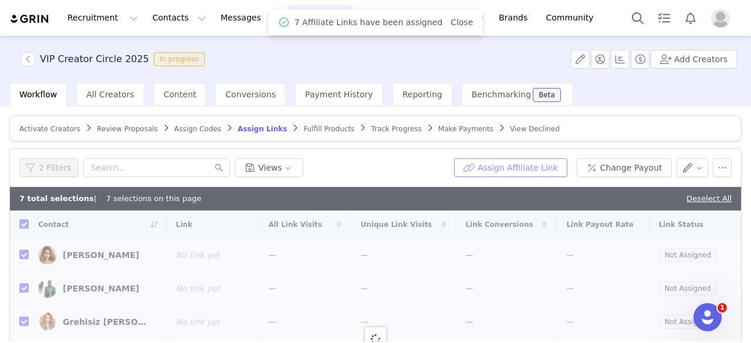
checkbox input "false"
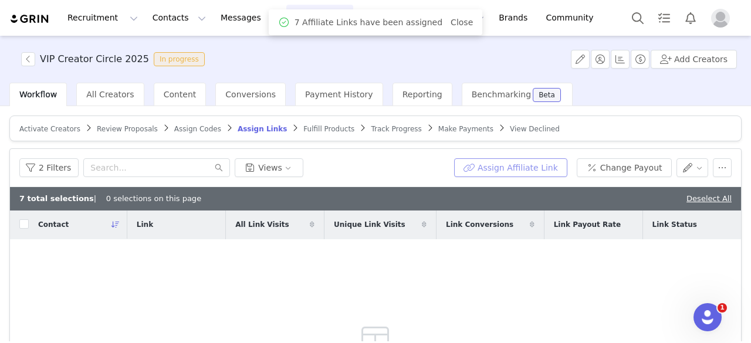
scroll to position [9, 0]
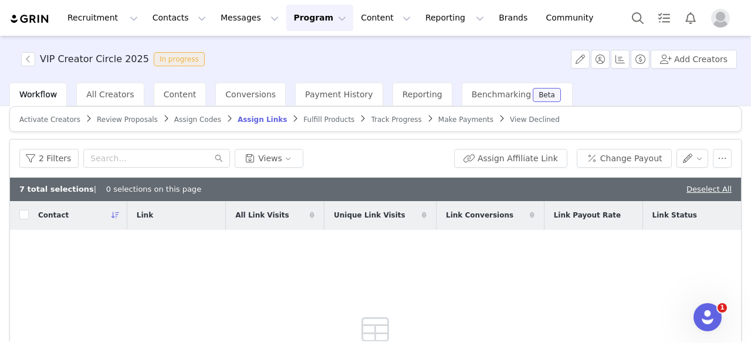
click at [303, 116] on span "Fulfill Products" at bounding box center [328, 120] width 51 height 8
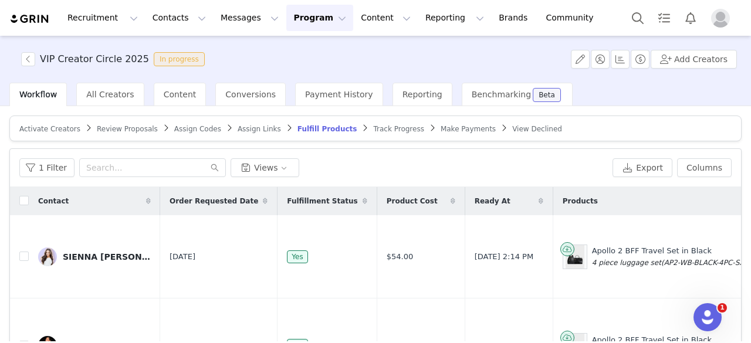
click at [238, 128] on span "Assign Links" at bounding box center [259, 129] width 43 height 8
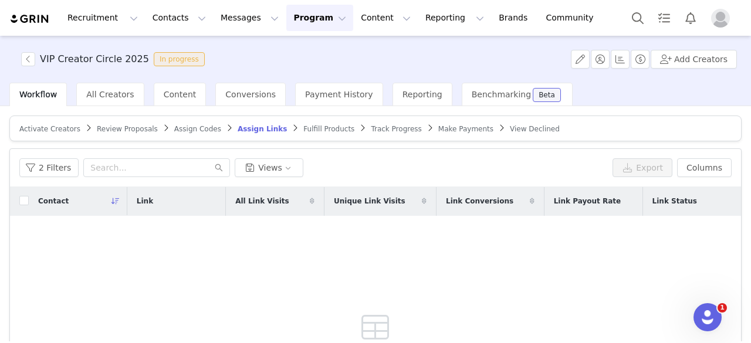
click at [303, 127] on span "Fulfill Products" at bounding box center [328, 129] width 51 height 8
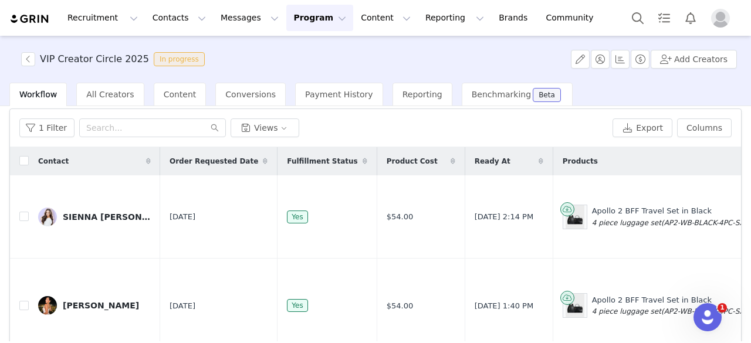
scroll to position [43, 0]
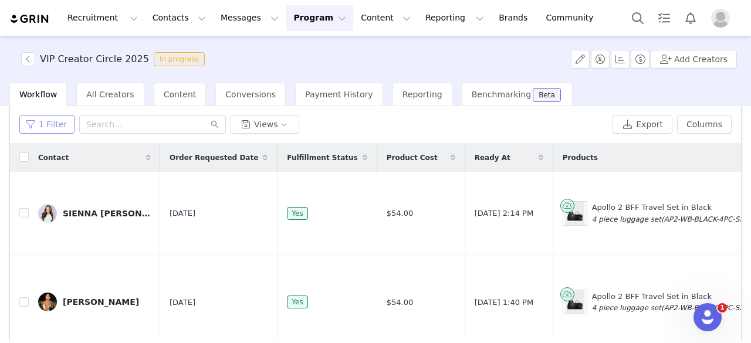
click at [50, 117] on button "1 Filter" at bounding box center [46, 124] width 55 height 19
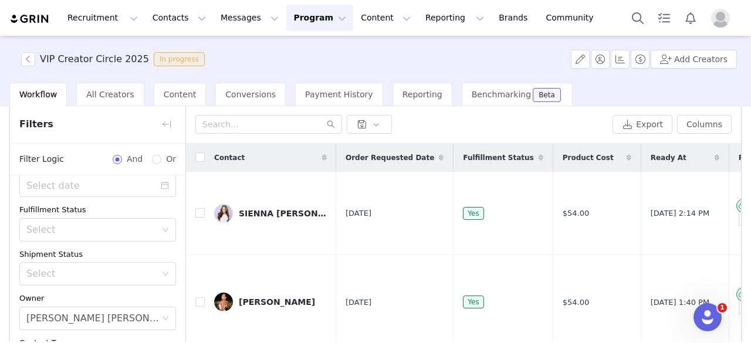
scroll to position [86, 0]
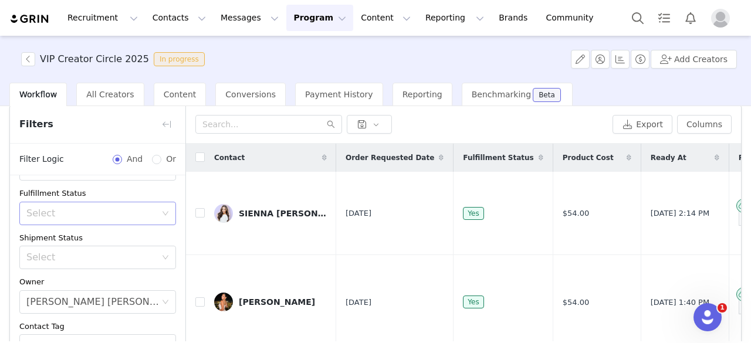
click at [133, 208] on div "Select" at bounding box center [91, 214] width 130 height 12
click at [15, 228] on div "Activated Date ~ Order Submitted Date Fulfillment Status Select Shipment Status…" at bounding box center [97, 251] width 175 height 322
click at [72, 255] on div "Select" at bounding box center [91, 258] width 130 height 12
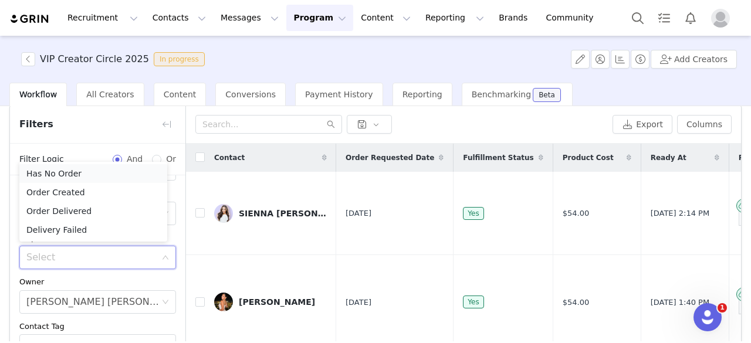
click at [76, 178] on li "Has No Order" at bounding box center [93, 173] width 148 height 19
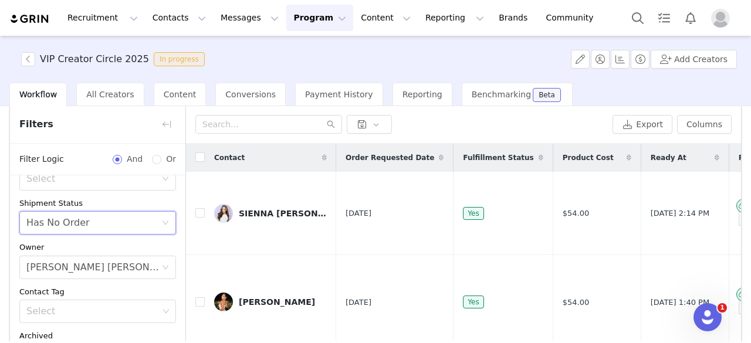
scroll to position [167, 0]
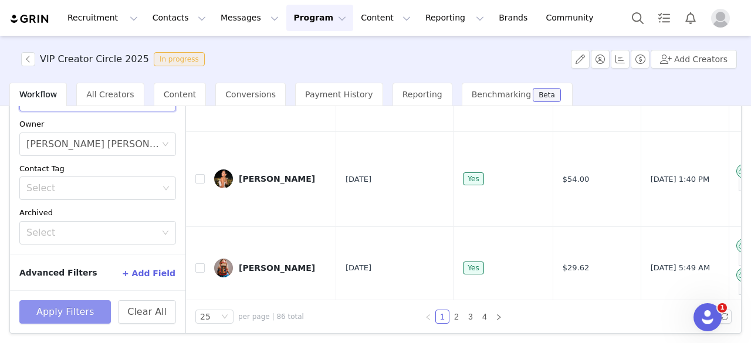
click at [79, 313] on button "Apply Filters" at bounding box center [64, 311] width 91 height 23
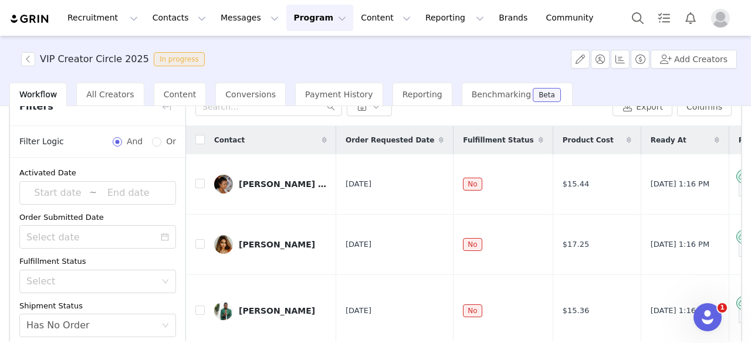
scroll to position [54, 0]
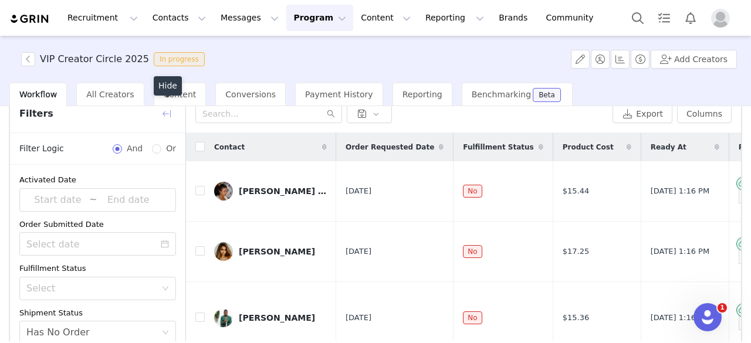
click at [165, 119] on button "button" at bounding box center [166, 113] width 19 height 19
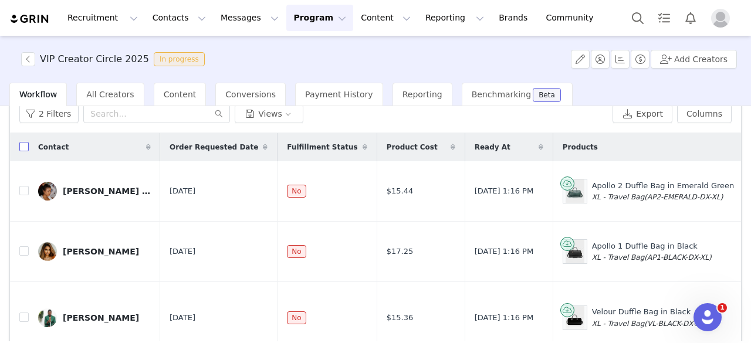
click at [23, 143] on input "checkbox" at bounding box center [23, 146] width 9 height 9
checkbox input "true"
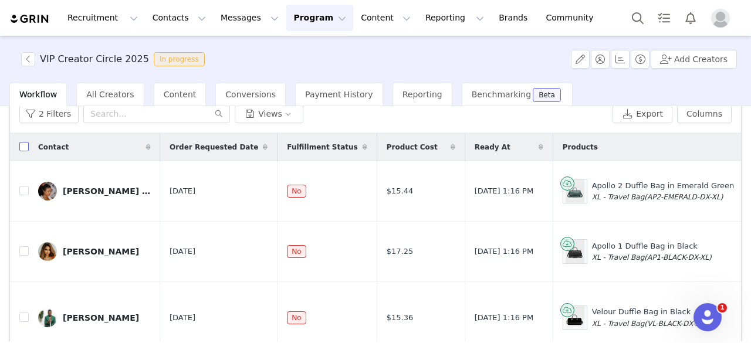
checkbox input "true"
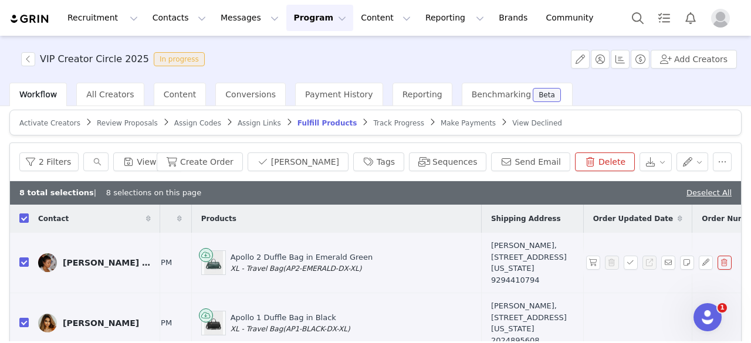
scroll to position [6, 0]
click at [243, 158] on button "Create Order" at bounding box center [200, 161] width 86 height 19
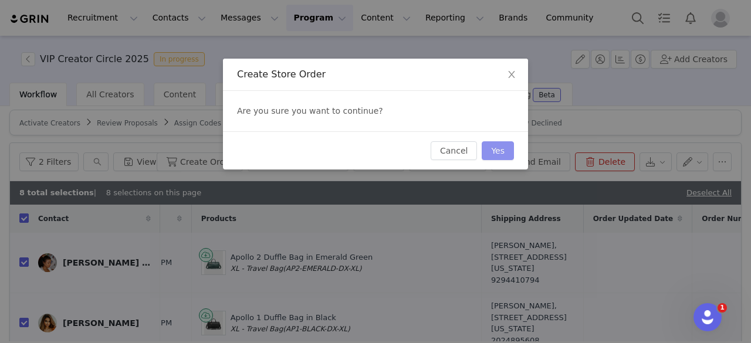
click at [503, 152] on button "Yes" at bounding box center [497, 150] width 32 height 19
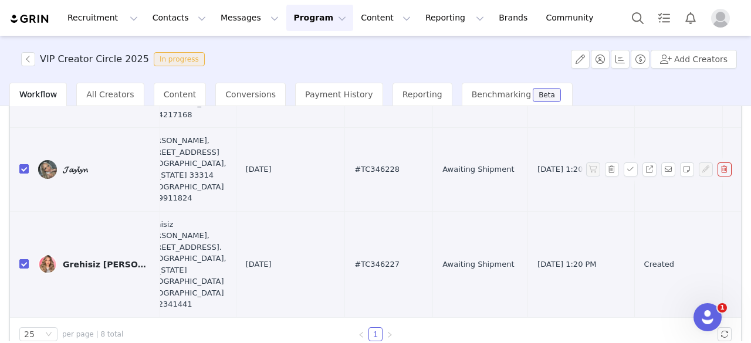
scroll to position [150, 0]
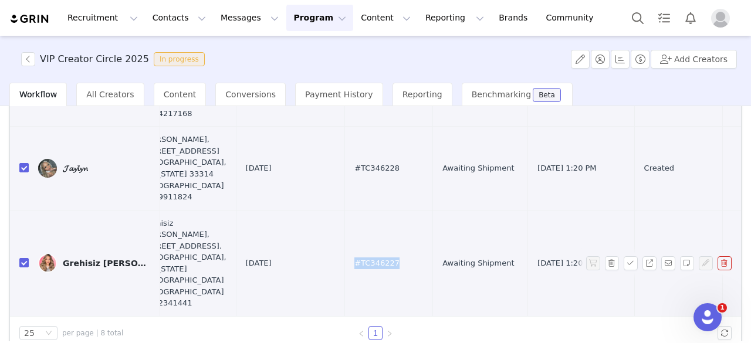
drag, startPoint x: 327, startPoint y: 264, endPoint x: 272, endPoint y: 262, distance: 55.2
click at [345, 262] on td "#TC346227" at bounding box center [389, 263] width 88 height 106
copy span "#TC346227"
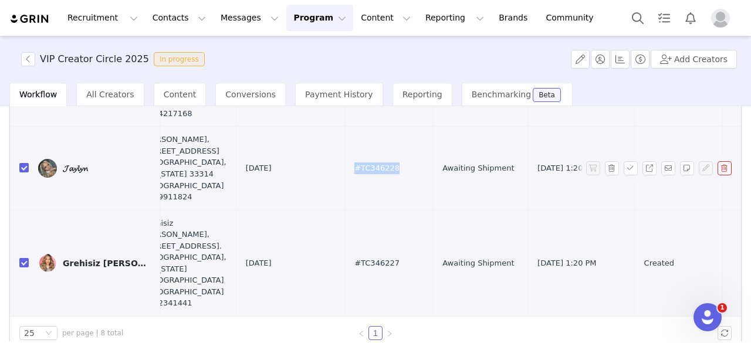
drag, startPoint x: 325, startPoint y: 177, endPoint x: 274, endPoint y: 178, distance: 51.6
click at [345, 178] on td "#TC346228" at bounding box center [389, 168] width 88 height 83
copy span "#TC346228"
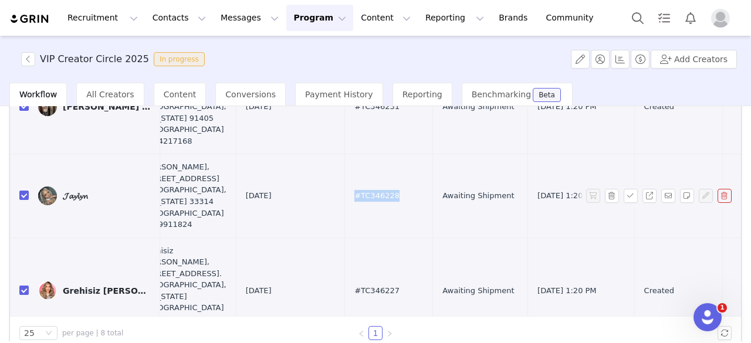
scroll to position [327, 708]
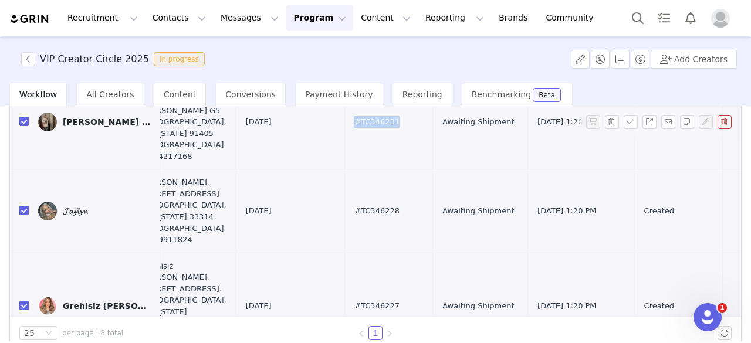
drag, startPoint x: 321, startPoint y: 193, endPoint x: 274, endPoint y: 194, distance: 46.9
click at [345, 169] on td "#TC346231" at bounding box center [389, 121] width 88 height 95
copy span "#TC346231"
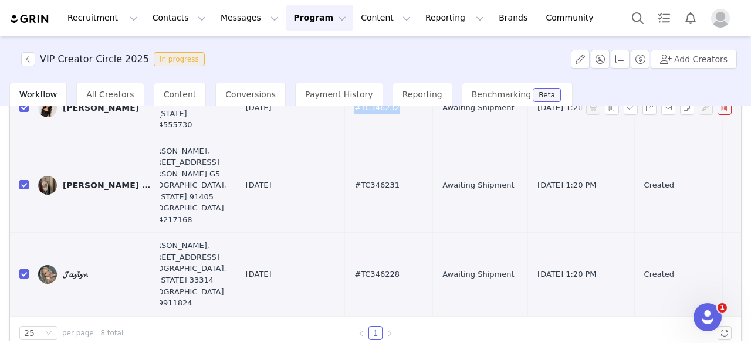
drag, startPoint x: 320, startPoint y: 184, endPoint x: 276, endPoint y: 184, distance: 44.6
click at [345, 138] on td "#TC346232" at bounding box center [389, 107] width 88 height 60
copy span "#TC346232"
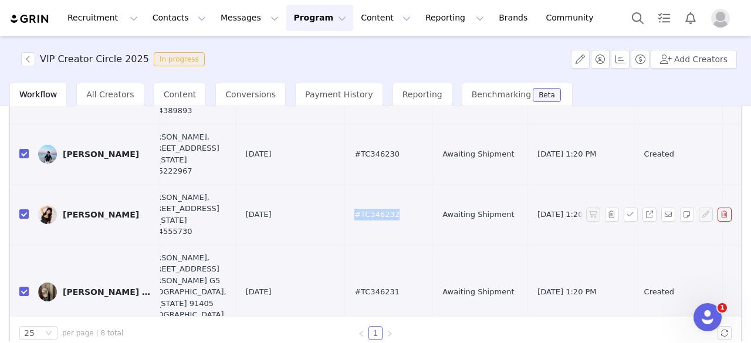
scroll to position [152, 708]
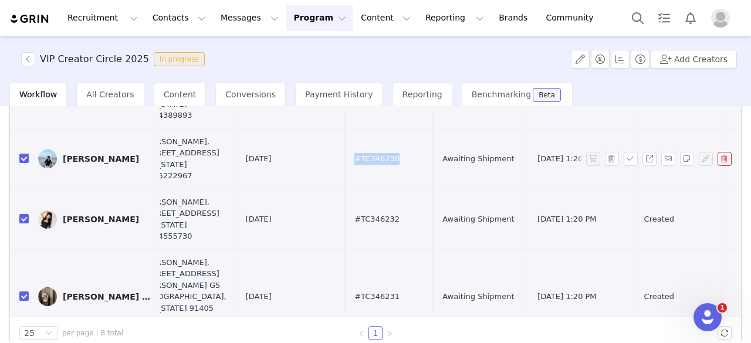
drag, startPoint x: 323, startPoint y: 209, endPoint x: 273, endPoint y: 210, distance: 49.3
click at [345, 189] on td "#TC346230" at bounding box center [389, 158] width 88 height 60
copy span "#TC346230"
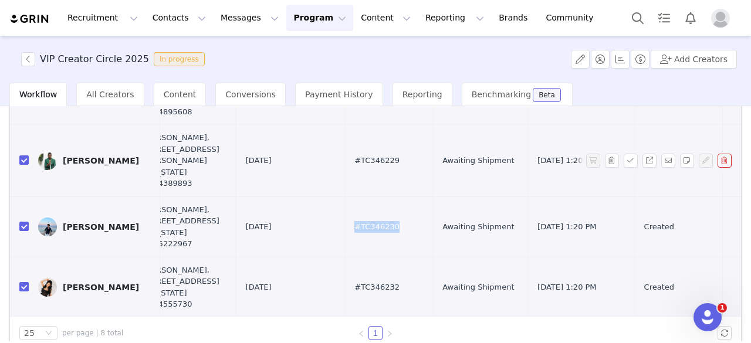
scroll to position [82, 708]
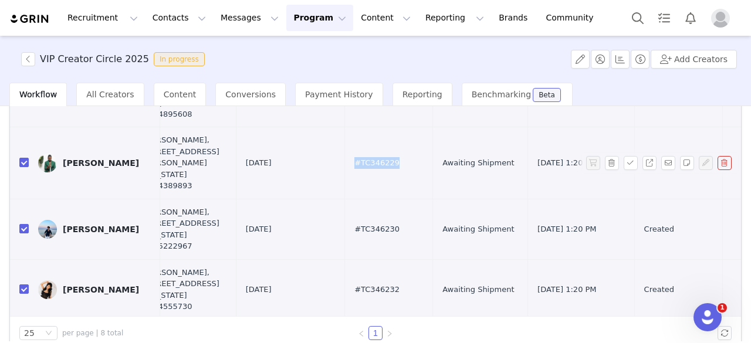
drag, startPoint x: 328, startPoint y: 194, endPoint x: 273, endPoint y: 192, distance: 55.2
click at [345, 192] on td "#TC346229" at bounding box center [389, 163] width 88 height 72
copy span "#TC346229"
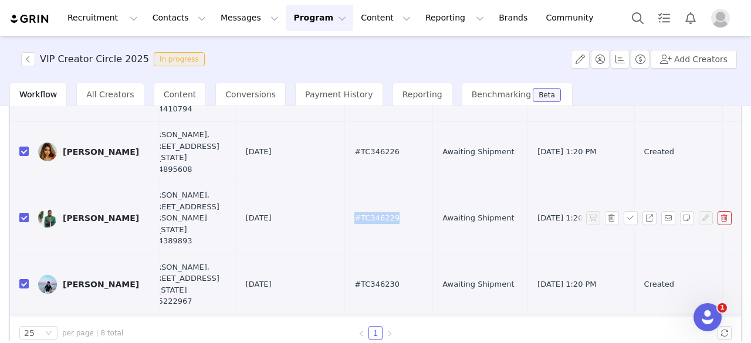
scroll to position [27, 708]
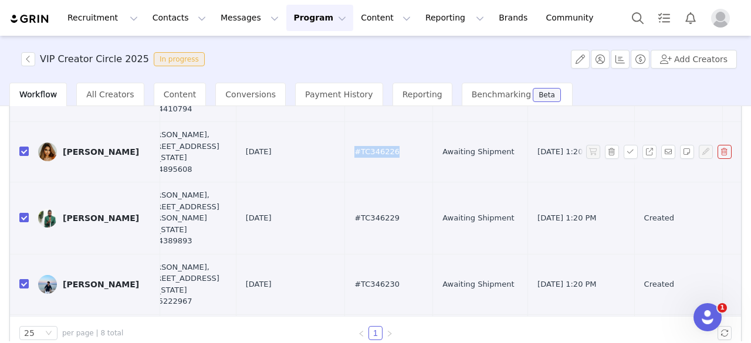
drag, startPoint x: 323, startPoint y: 184, endPoint x: 275, endPoint y: 181, distance: 47.6
click at [345, 181] on td "#TC346226" at bounding box center [389, 152] width 88 height 60
copy span "#TC346226"
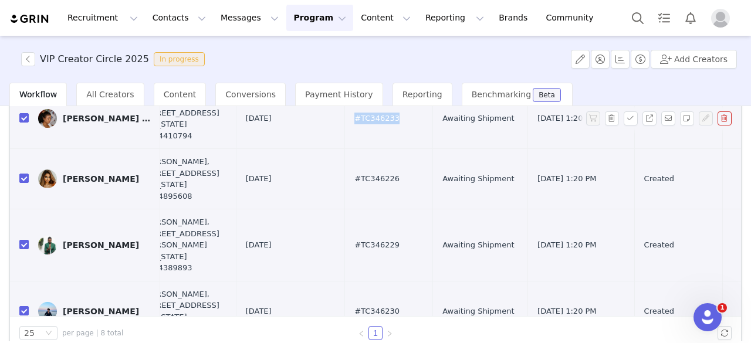
drag, startPoint x: 323, startPoint y: 132, endPoint x: 276, endPoint y: 129, distance: 47.0
click at [345, 129] on td "#TC346233" at bounding box center [389, 119] width 88 height 60
copy span "#TC346233"
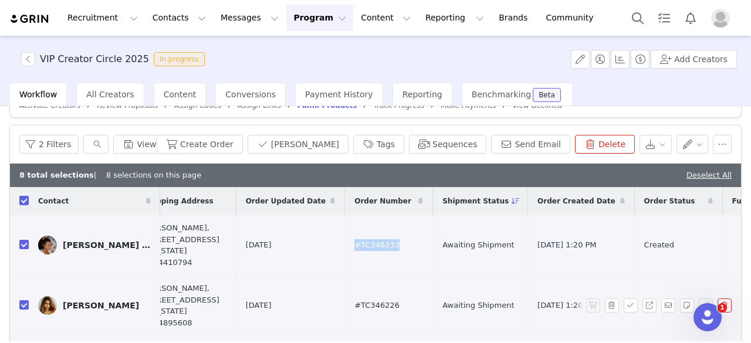
scroll to position [0, 0]
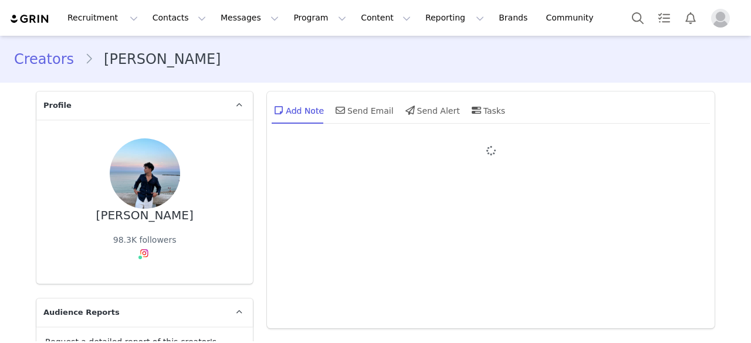
type input "+1 ([GEOGRAPHIC_DATA])"
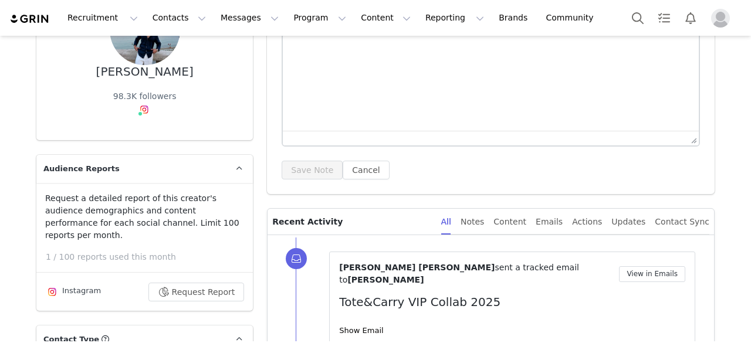
scroll to position [144, 0]
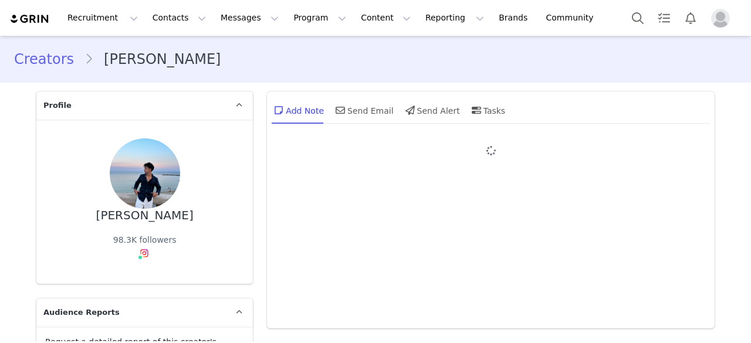
type input "+1 ([GEOGRAPHIC_DATA])"
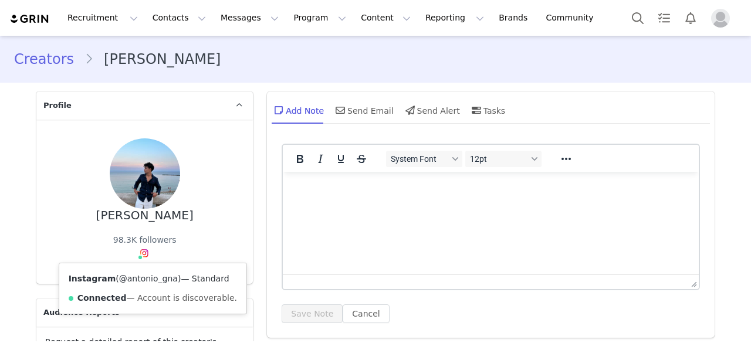
click at [141, 279] on link "@antonio_gna" at bounding box center [148, 278] width 59 height 9
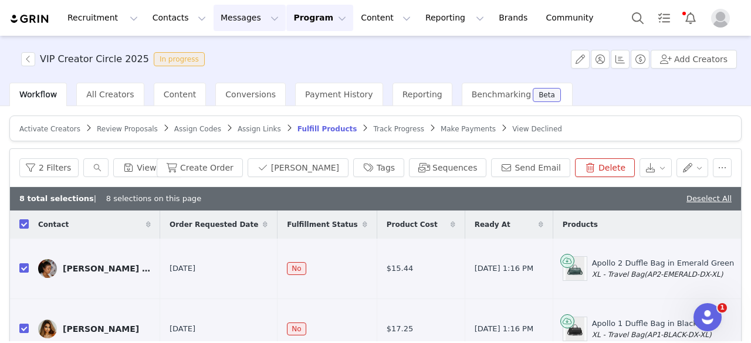
scroll to position [0, 708]
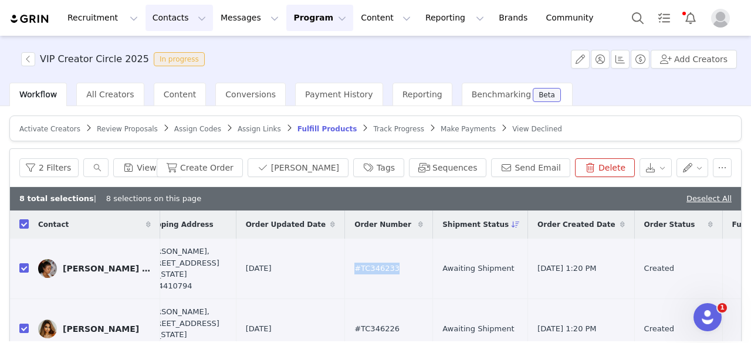
click at [168, 20] on button "Contacts Contacts" at bounding box center [178, 18] width 67 height 26
click at [154, 77] on p "Prospects" at bounding box center [162, 73] width 39 height 12
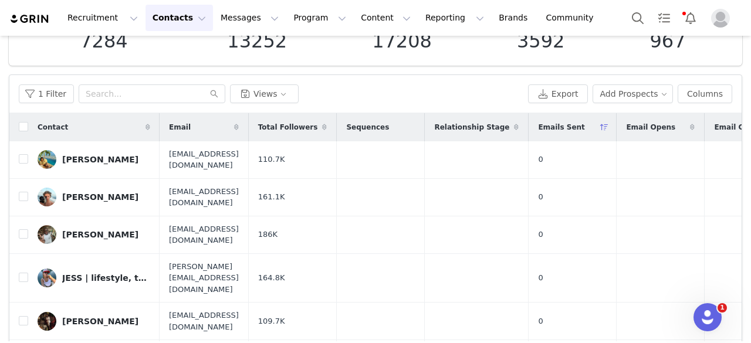
scroll to position [114, 0]
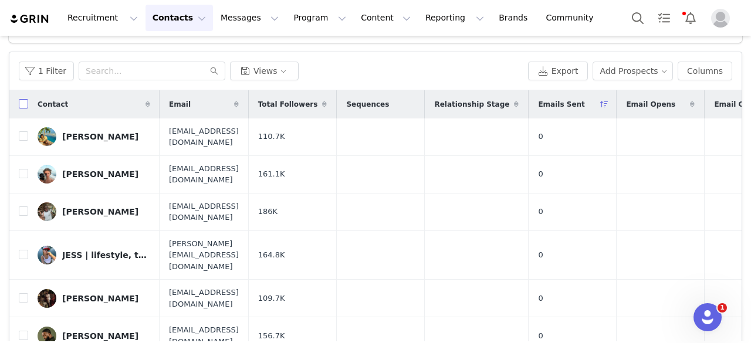
click at [21, 104] on input "checkbox" at bounding box center [23, 103] width 9 height 9
checkbox input "true"
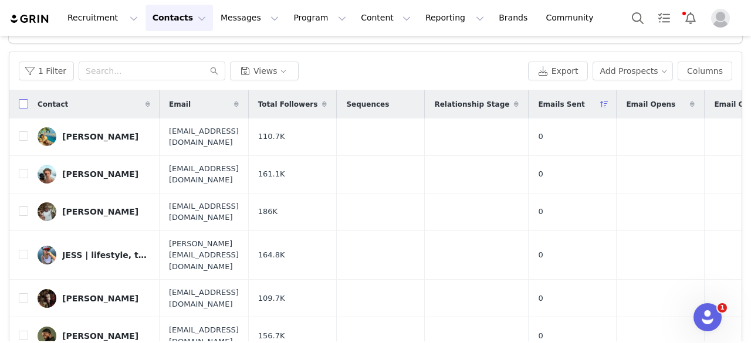
checkbox input "true"
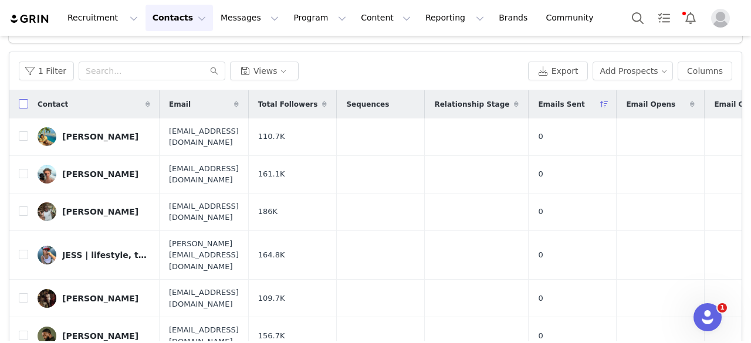
checkbox input "true"
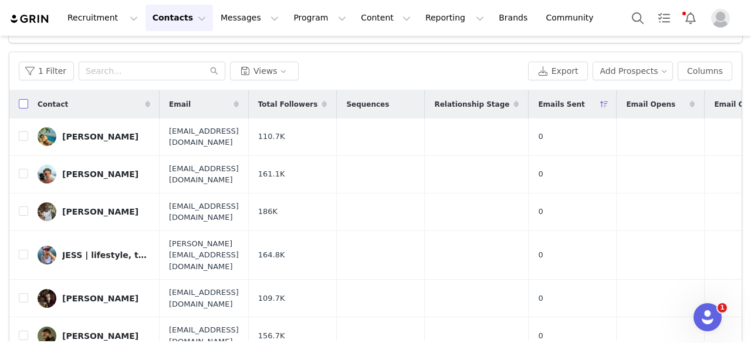
checkbox input "true"
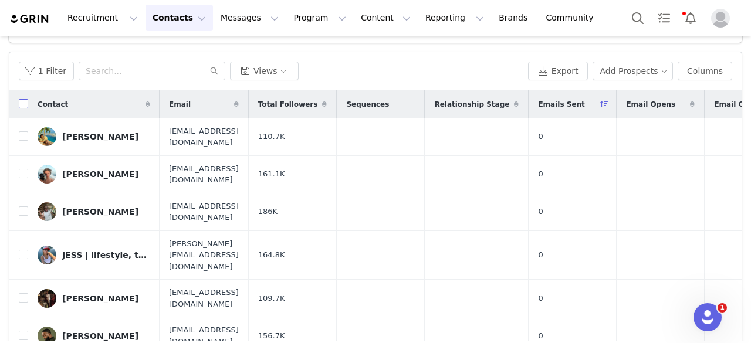
checkbox input "true"
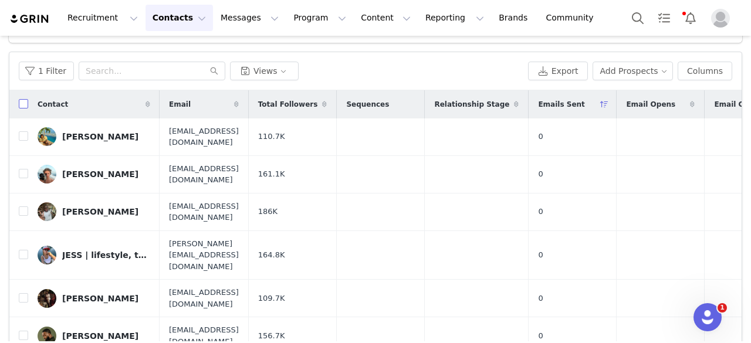
checkbox input "true"
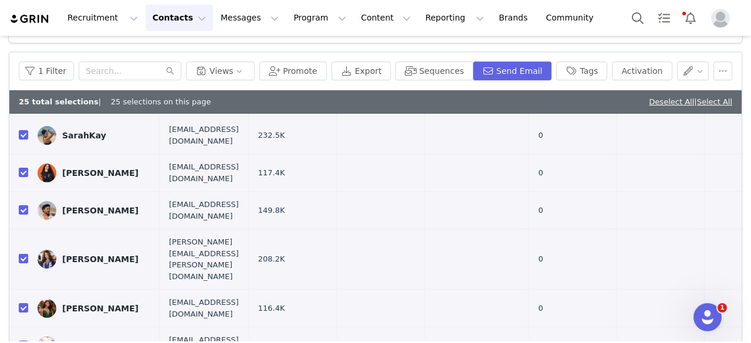
scroll to position [184, 0]
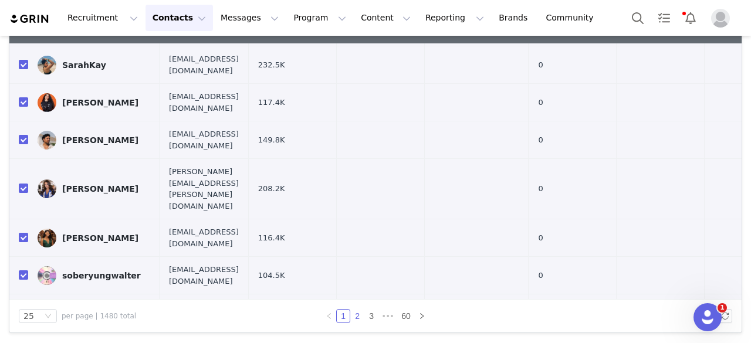
click at [351, 316] on link "2" at bounding box center [357, 316] width 13 height 13
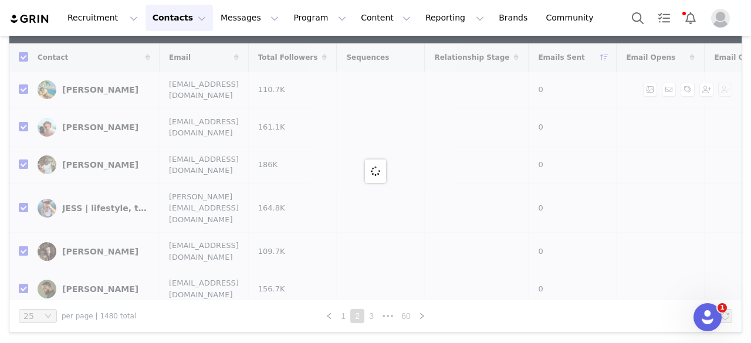
checkbox input "false"
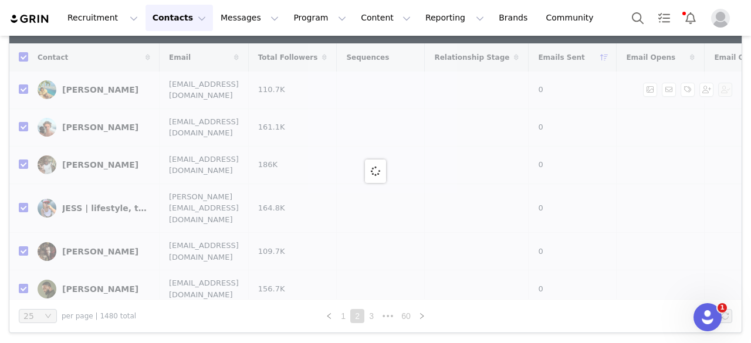
checkbox input "false"
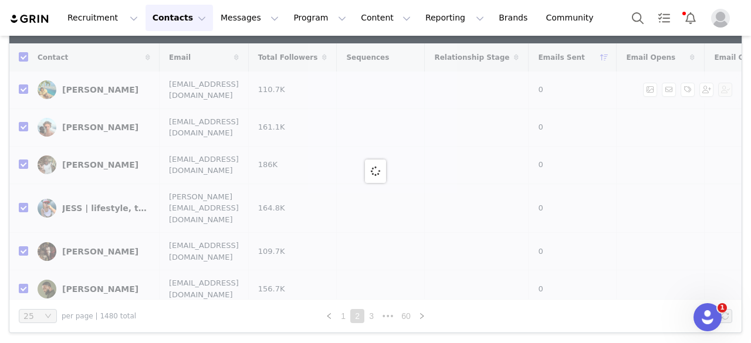
checkbox input "false"
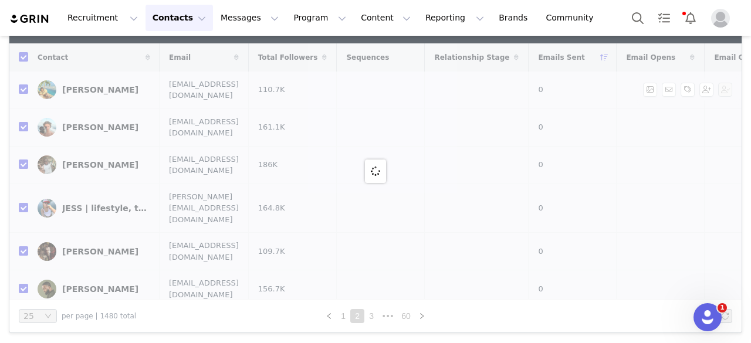
checkbox input "false"
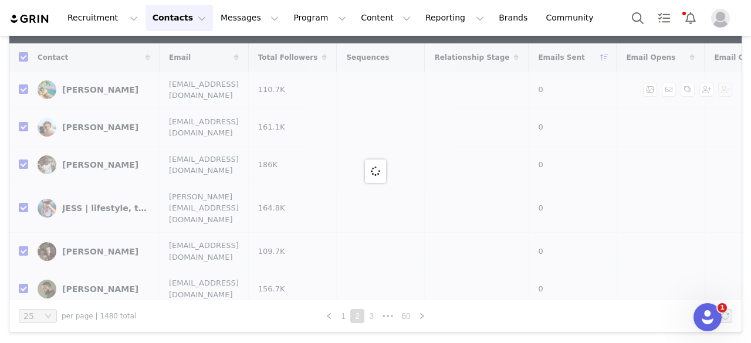
checkbox input "false"
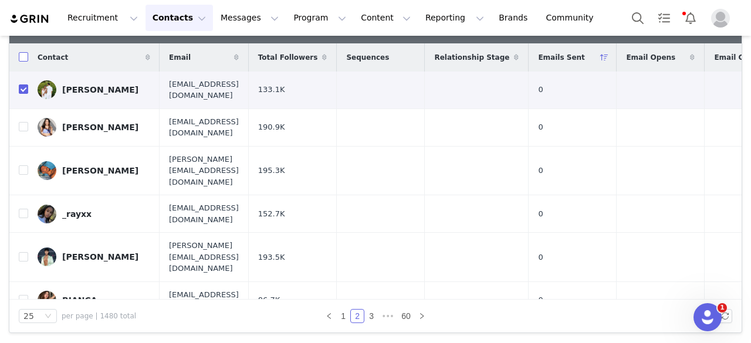
click at [23, 57] on input "checkbox" at bounding box center [23, 56] width 9 height 9
checkbox input "true"
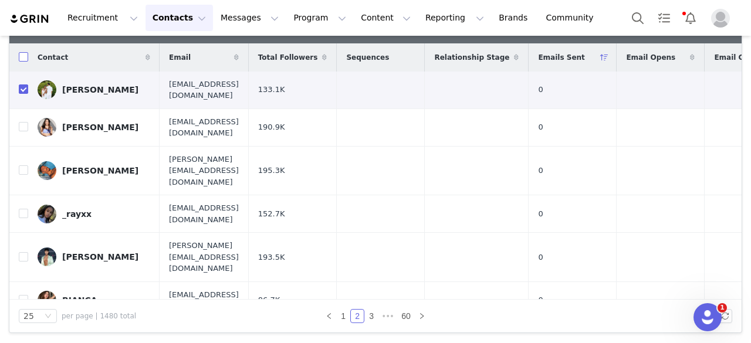
checkbox input "true"
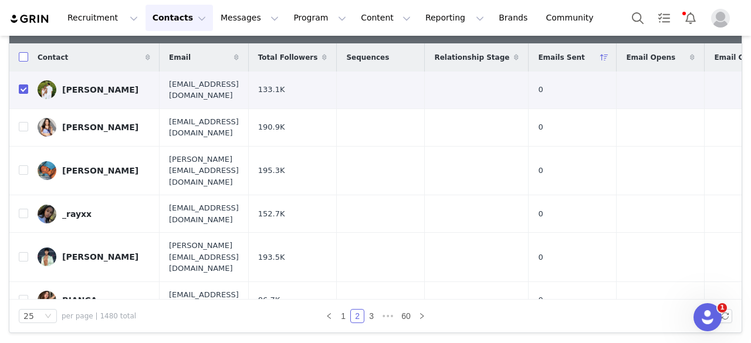
checkbox input "true"
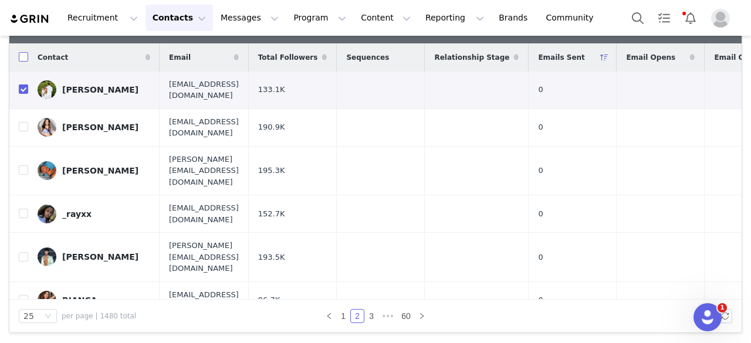
checkbox input "true"
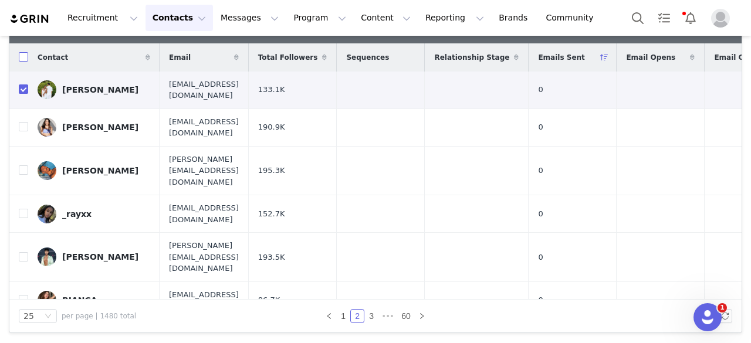
checkbox input "true"
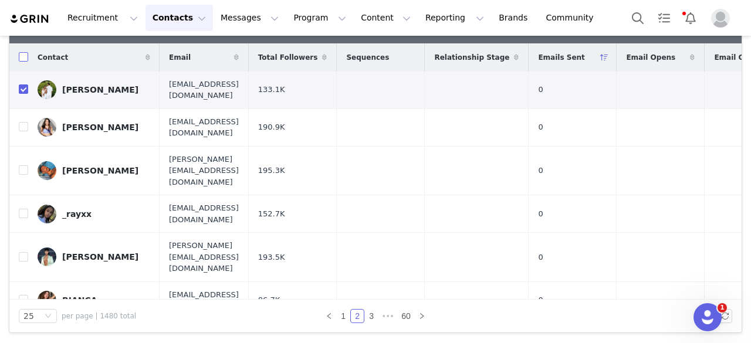
checkbox input "true"
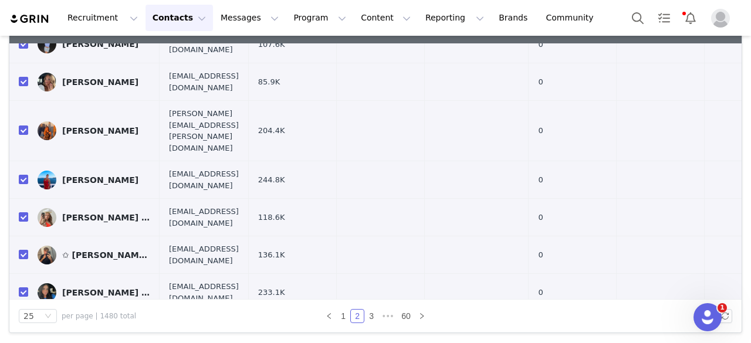
scroll to position [611, 0]
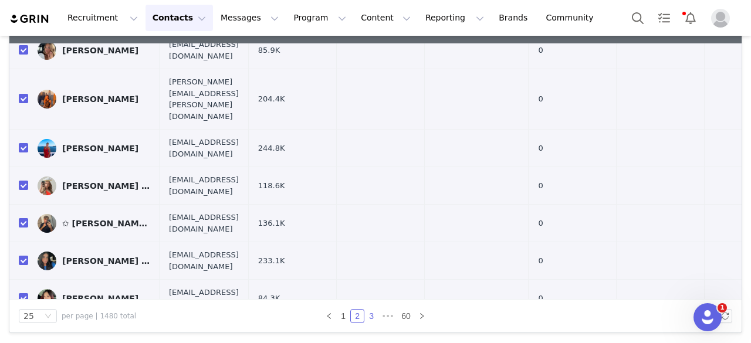
click at [369, 314] on link "3" at bounding box center [371, 316] width 13 height 13
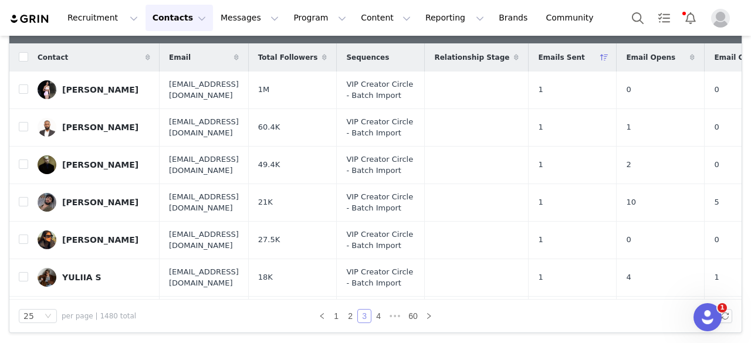
checkbox input "false"
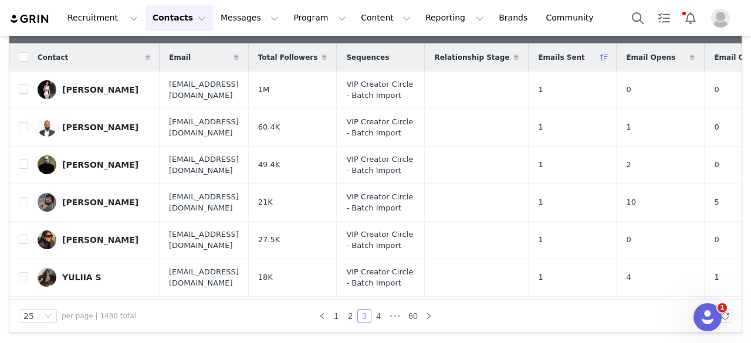
checkbox input "false"
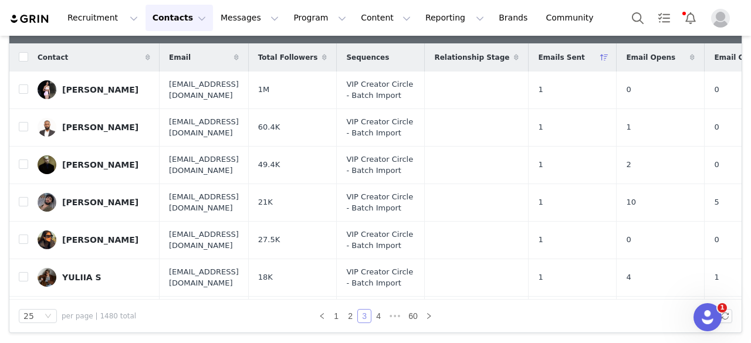
checkbox input "false"
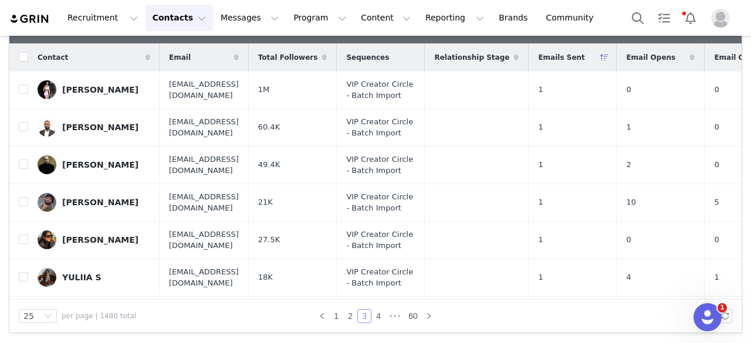
checkbox input "false"
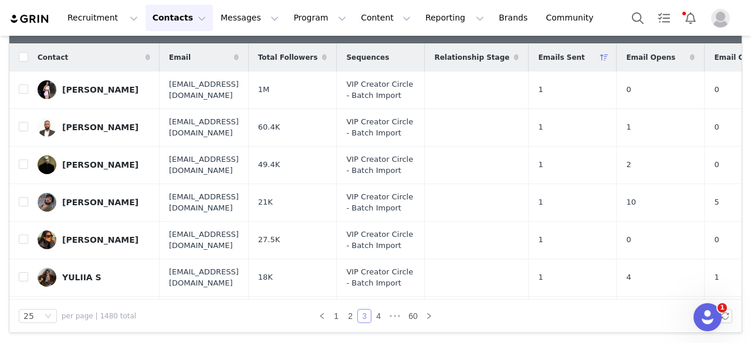
checkbox input "false"
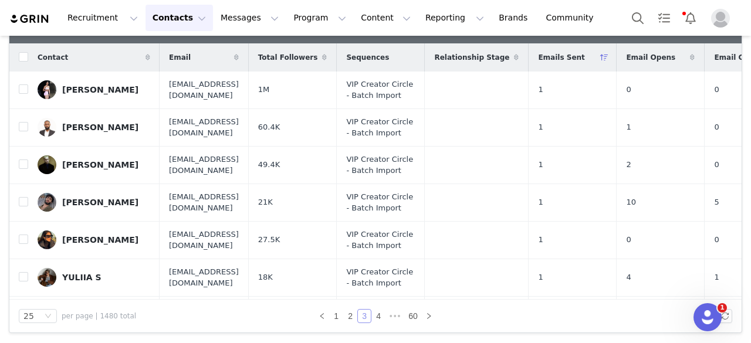
checkbox input "false"
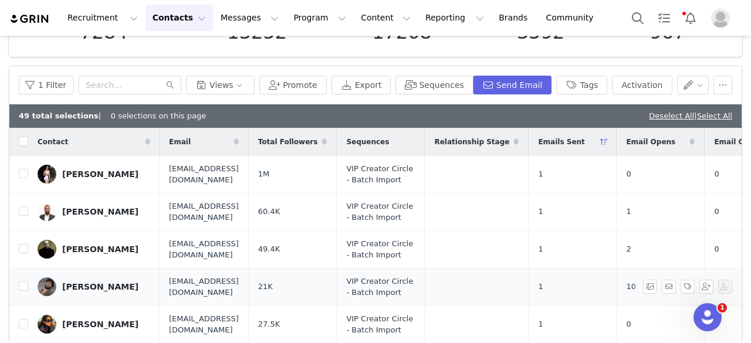
scroll to position [97, 0]
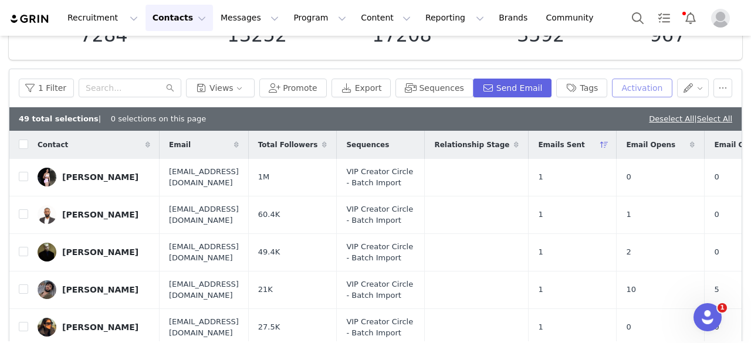
click at [633, 85] on button "Activation" at bounding box center [642, 88] width 60 height 19
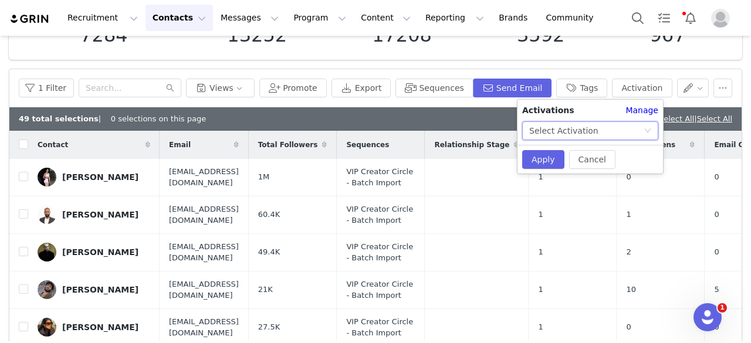
click at [579, 133] on div "Select Activation" at bounding box center [563, 131] width 69 height 18
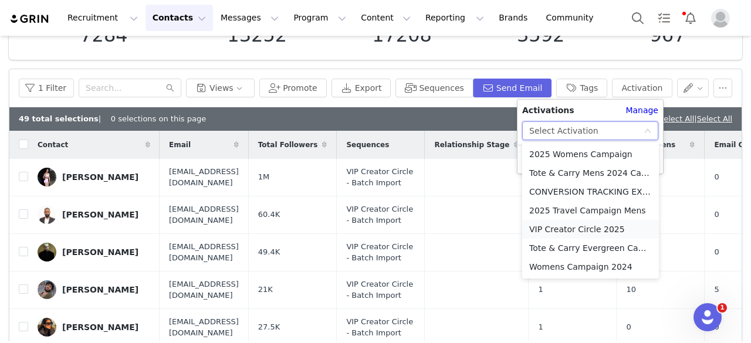
click at [562, 225] on li "VIP Creator Circle 2025" at bounding box center [590, 229] width 137 height 19
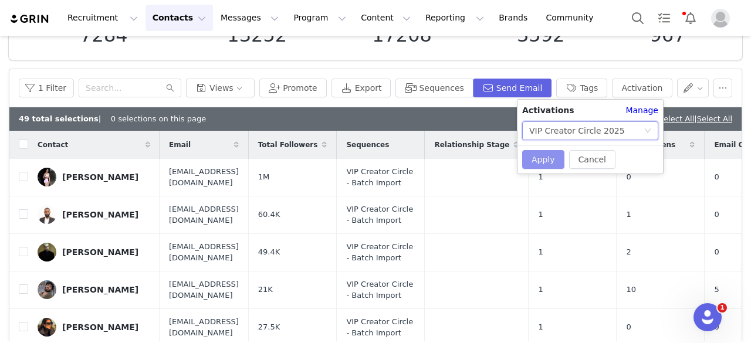
click at [535, 164] on button "Apply" at bounding box center [543, 159] width 42 height 19
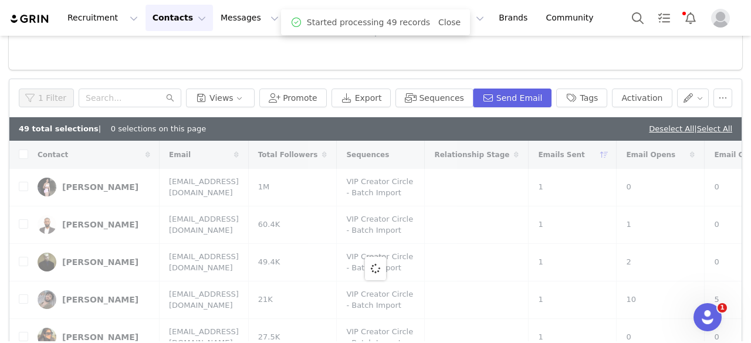
checkbox input "true"
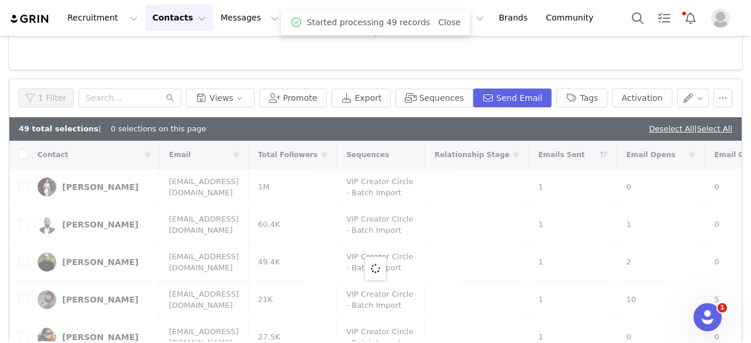
checkbox input "true"
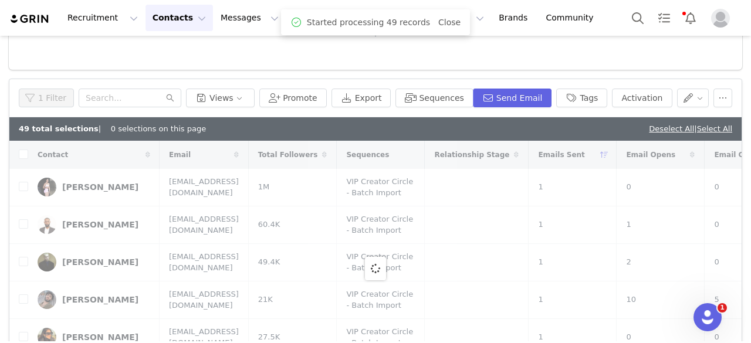
checkbox input "true"
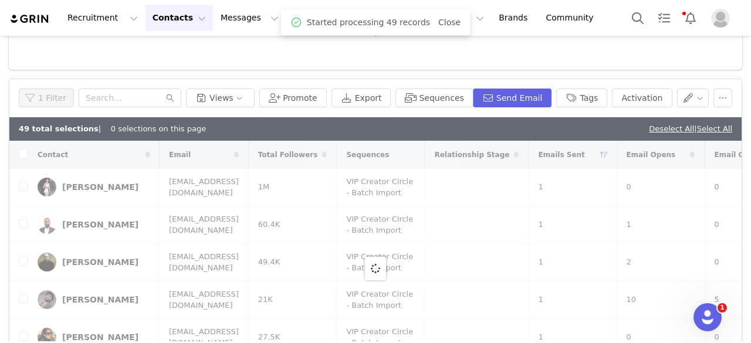
checkbox input "true"
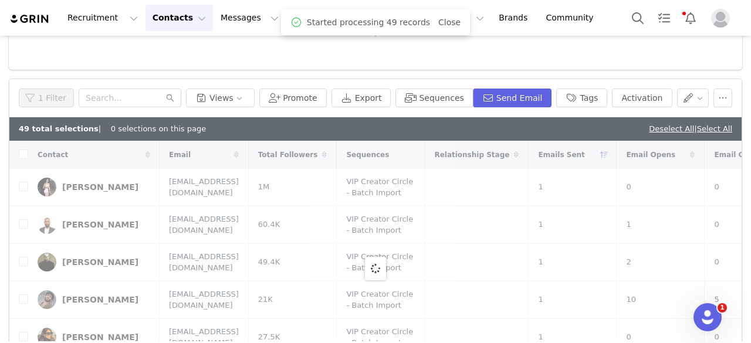
checkbox input "true"
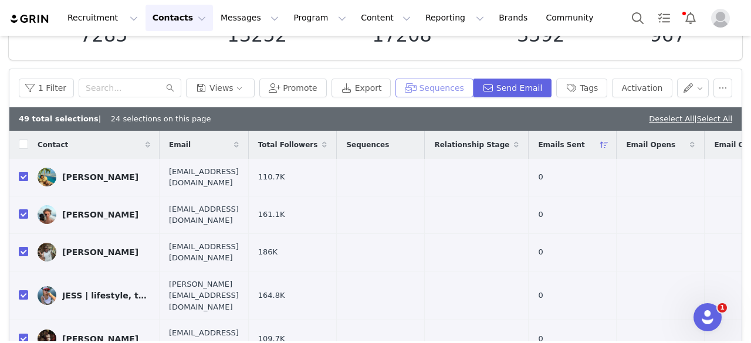
click at [432, 92] on button "Sequences" at bounding box center [433, 88] width 77 height 19
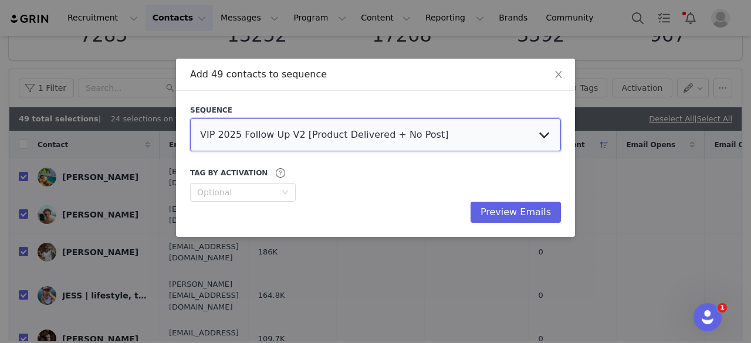
click at [325, 138] on select "VIP 2025 Follow Up V2 [Product Delivered + No Post] VIP Creator Circle - [PERSO…" at bounding box center [375, 134] width 371 height 33
select select "5e7da1e0-9e3b-4cc6-90f8-11ad60451feb"
click at [190, 118] on select "VIP 2025 Follow Up V2 [Product Delivered + No Post] VIP Creator Circle - [PERSO…" at bounding box center [375, 134] width 371 height 33
click at [243, 190] on div "Optional" at bounding box center [236, 192] width 79 height 12
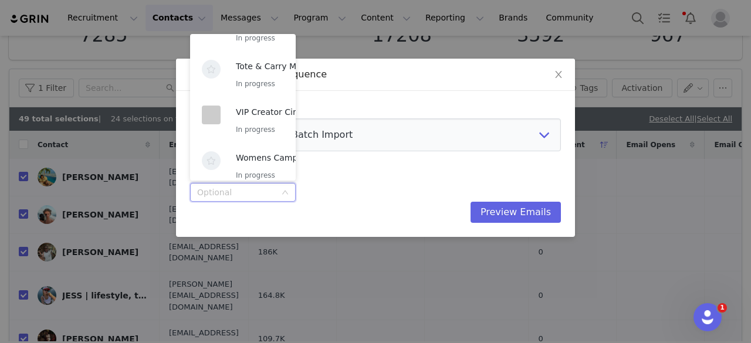
scroll to position [178, 0]
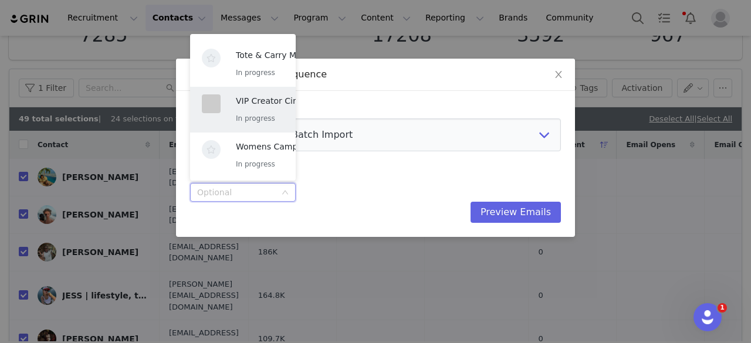
click at [253, 116] on p "In progress" at bounding box center [284, 118] width 96 height 13
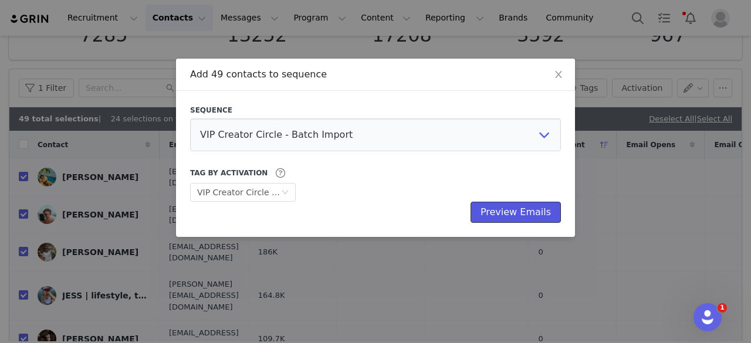
click at [516, 206] on button "Preview Emails" at bounding box center [515, 212] width 90 height 21
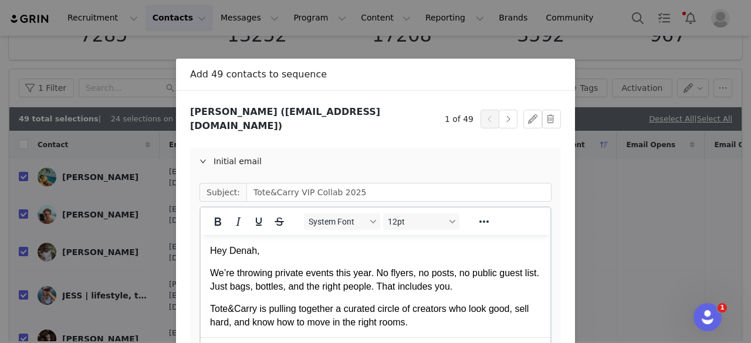
scroll to position [0, 0]
click at [504, 116] on button "button" at bounding box center [507, 119] width 19 height 19
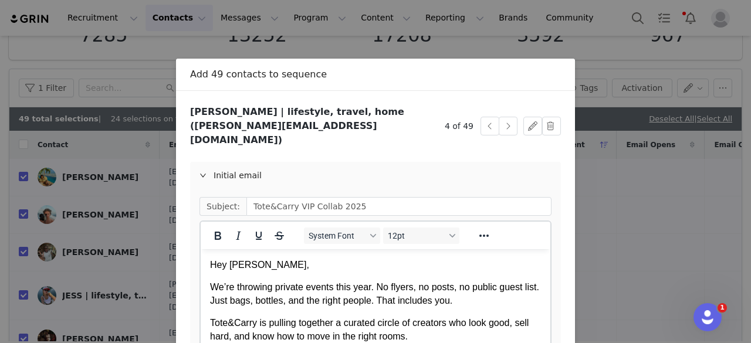
click at [246, 269] on p "Hey [PERSON_NAME]," at bounding box center [375, 265] width 331 height 13
click at [239, 162] on div "Initial email" at bounding box center [375, 175] width 371 height 27
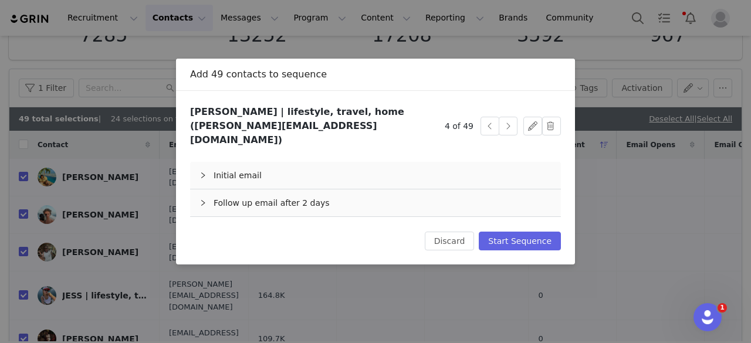
click at [265, 189] on div "Follow up email after 2 days" at bounding box center [375, 202] width 371 height 27
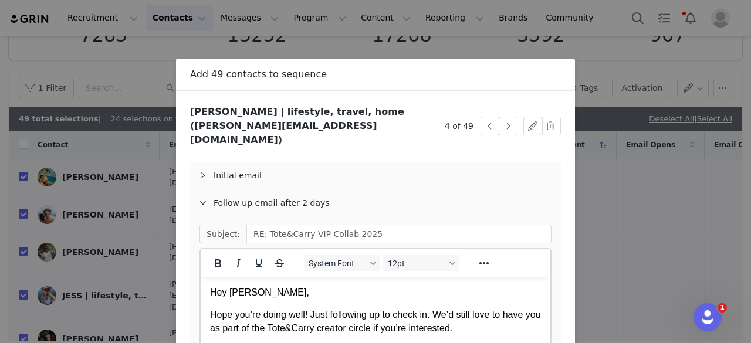
click at [250, 292] on p "Hey [PERSON_NAME]," at bounding box center [375, 292] width 331 height 13
click at [245, 292] on p "Hey [PERSON_NAME]," at bounding box center [375, 292] width 331 height 13
click at [498, 117] on button "button" at bounding box center [507, 126] width 19 height 19
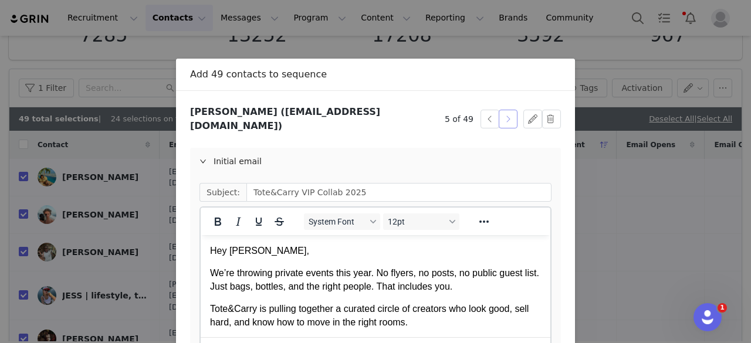
click at [500, 116] on button "button" at bounding box center [507, 119] width 19 height 19
click at [242, 256] on p "Hey hey," at bounding box center [375, 251] width 331 height 13
click at [236, 148] on div "Initial email" at bounding box center [375, 161] width 371 height 27
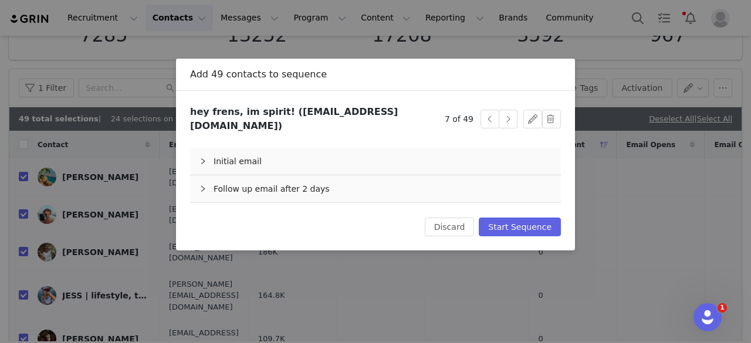
click at [259, 177] on div "Follow up email after 2 days" at bounding box center [375, 188] width 371 height 27
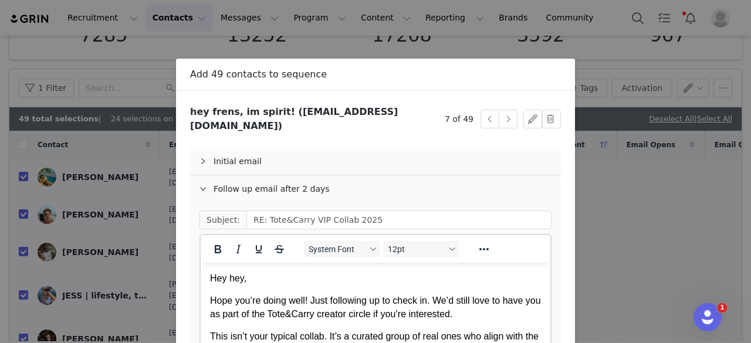
click at [242, 283] on p "Hey hey," at bounding box center [375, 278] width 331 height 13
click at [507, 116] on button "button" at bounding box center [507, 119] width 19 height 19
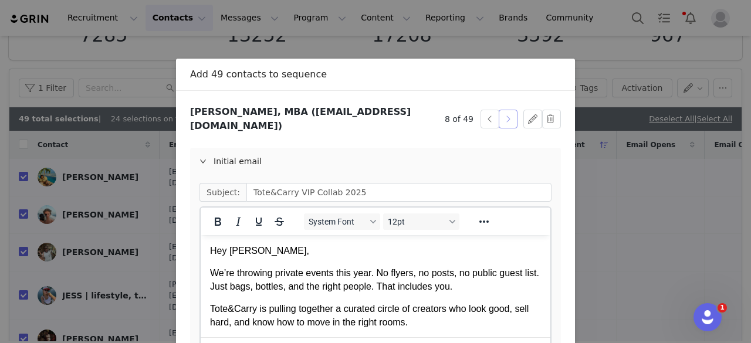
click at [507, 116] on button "button" at bounding box center [507, 119] width 19 height 19
click at [233, 253] on p "Hey [PERSON_NAME]," at bounding box center [375, 251] width 331 height 13
click at [272, 148] on div "Initial email" at bounding box center [375, 161] width 371 height 27
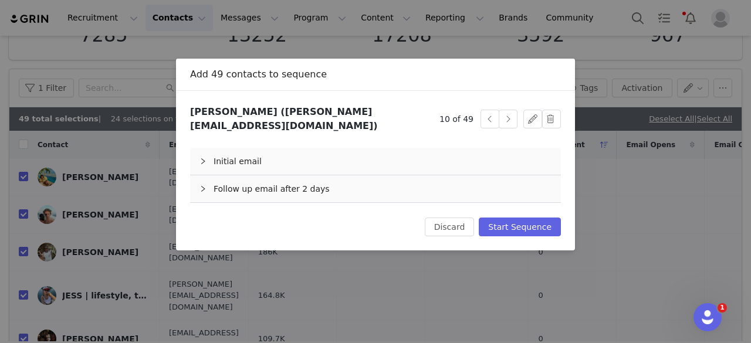
click at [256, 186] on div "Follow up email after 2 days" at bounding box center [375, 188] width 371 height 27
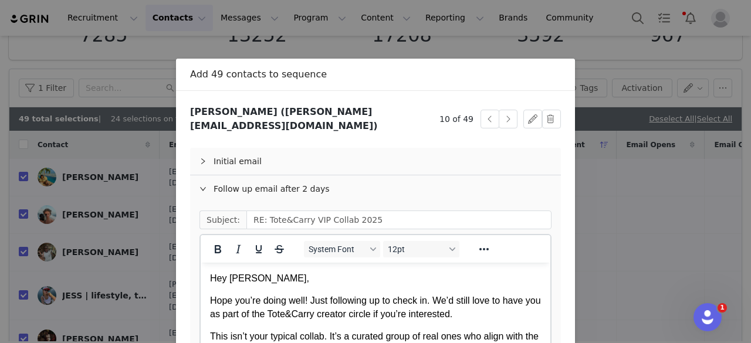
click at [234, 274] on p "Hey [PERSON_NAME]," at bounding box center [375, 278] width 331 height 13
click at [506, 115] on button "button" at bounding box center [507, 119] width 19 height 19
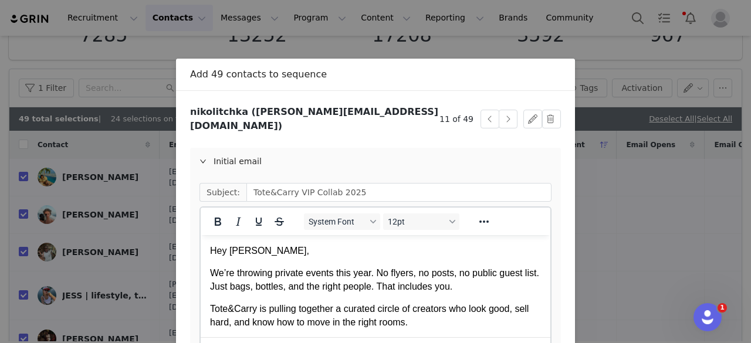
click at [271, 256] on p "Hey [PERSON_NAME]," at bounding box center [375, 251] width 331 height 13
click at [238, 156] on div "Initial email" at bounding box center [375, 161] width 371 height 27
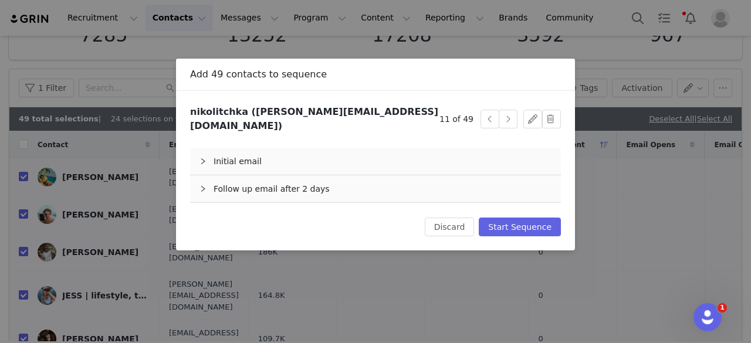
click at [261, 182] on div "Follow up email after 2 days" at bounding box center [375, 188] width 371 height 27
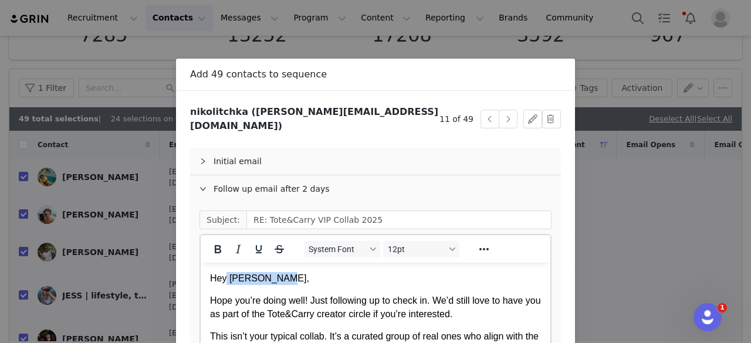
drag, startPoint x: 273, startPoint y: 281, endPoint x: 227, endPoint y: 281, distance: 45.7
click at [227, 281] on p "Hey [PERSON_NAME]," at bounding box center [375, 278] width 331 height 13
click at [502, 110] on button "button" at bounding box center [507, 119] width 19 height 19
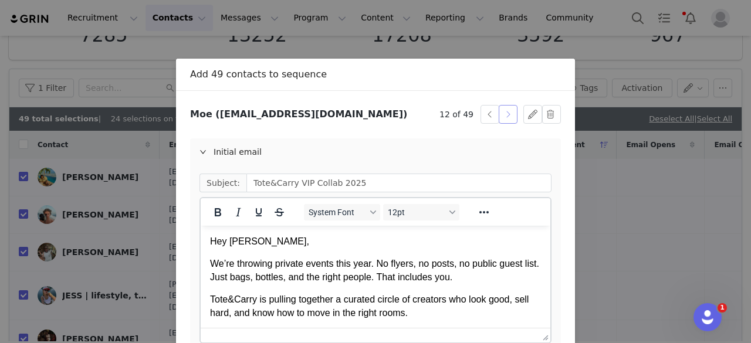
click at [502, 110] on button "button" at bounding box center [507, 114] width 19 height 19
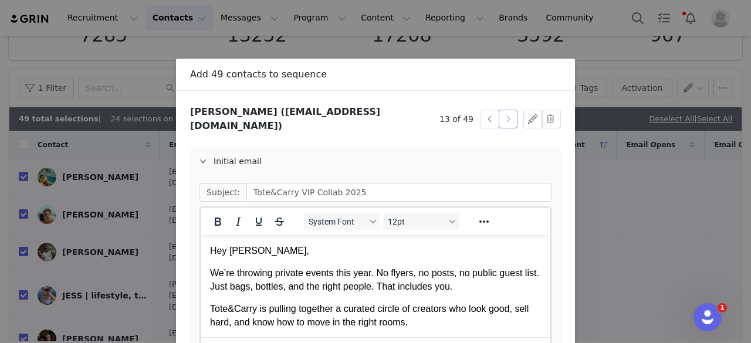
click at [502, 110] on button "button" at bounding box center [507, 119] width 19 height 19
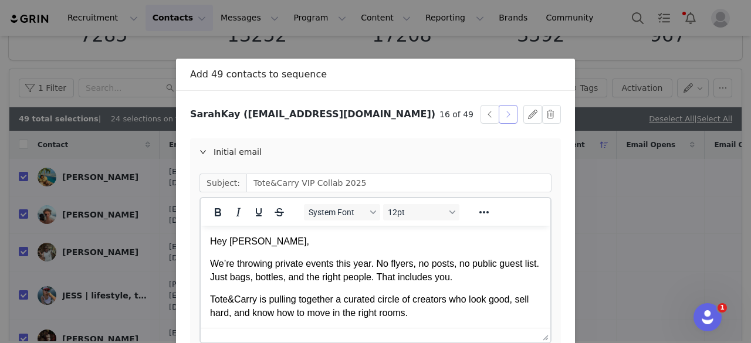
click at [502, 110] on button "button" at bounding box center [507, 114] width 19 height 19
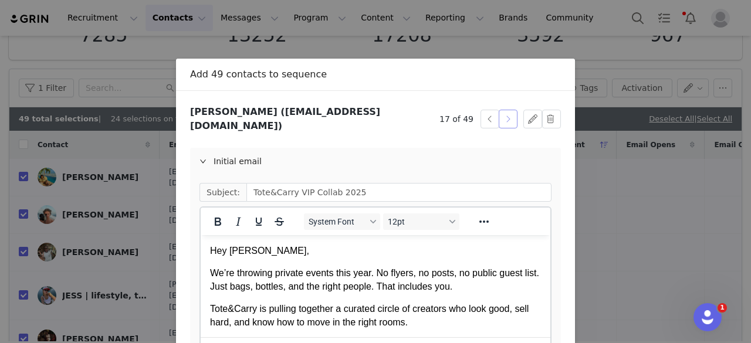
click at [502, 110] on button "button" at bounding box center [507, 119] width 19 height 19
click at [250, 250] on p "Hey [PERSON_NAME]," at bounding box center [375, 251] width 331 height 13
click at [242, 151] on div "Initial email" at bounding box center [375, 161] width 371 height 27
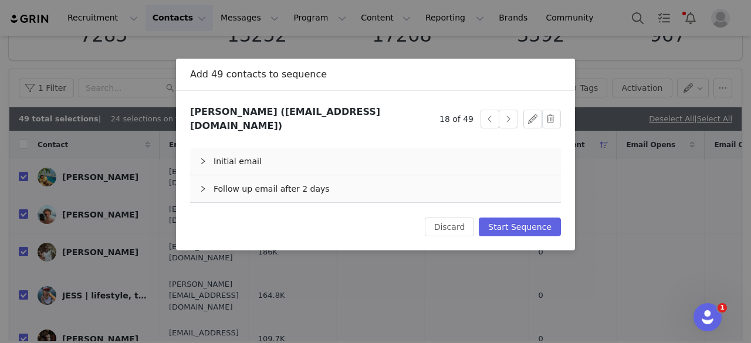
click at [259, 177] on div "Follow up email after 2 days" at bounding box center [375, 188] width 371 height 27
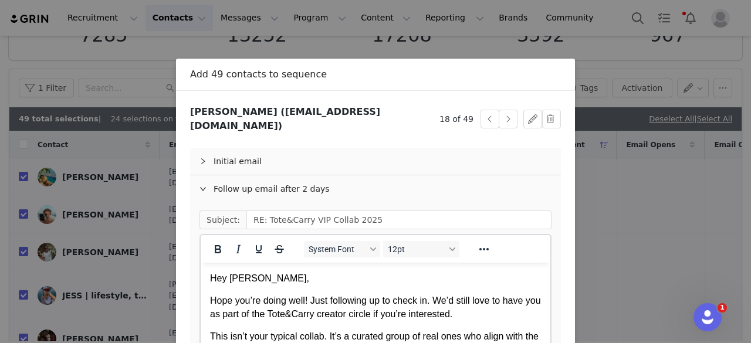
click at [250, 281] on p "Hey [PERSON_NAME]," at bounding box center [375, 278] width 331 height 13
click at [509, 111] on button "button" at bounding box center [507, 119] width 19 height 19
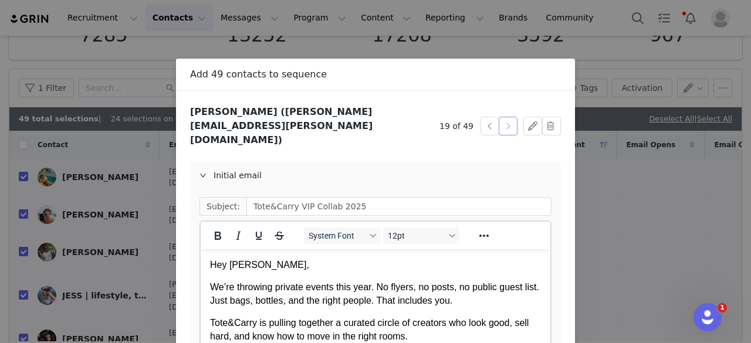
click at [509, 117] on button "button" at bounding box center [507, 126] width 19 height 19
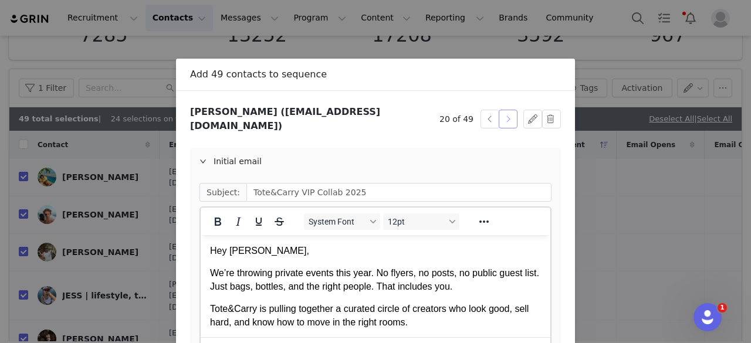
click at [509, 111] on button "button" at bounding box center [507, 119] width 19 height 19
drag, startPoint x: 279, startPoint y: 252, endPoint x: 229, endPoint y: 252, distance: 49.3
click at [229, 252] on p "Hey soberyungwalter," at bounding box center [375, 251] width 331 height 13
drag, startPoint x: 232, startPoint y: 165, endPoint x: 226, endPoint y: 150, distance: 16.6
click at [226, 150] on div "Initial email Subject: Tote&Carry VIP Collab 2025 System Font 12pt To open the …" at bounding box center [375, 281] width 371 height 266
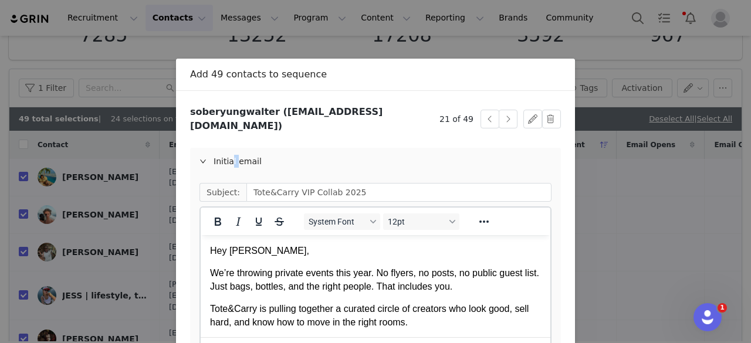
click at [226, 150] on div "Initial email" at bounding box center [375, 161] width 371 height 27
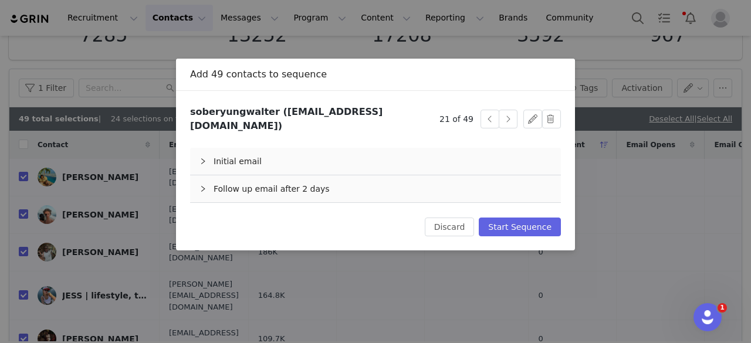
click at [252, 179] on div "Follow up email after 2 days" at bounding box center [375, 188] width 371 height 27
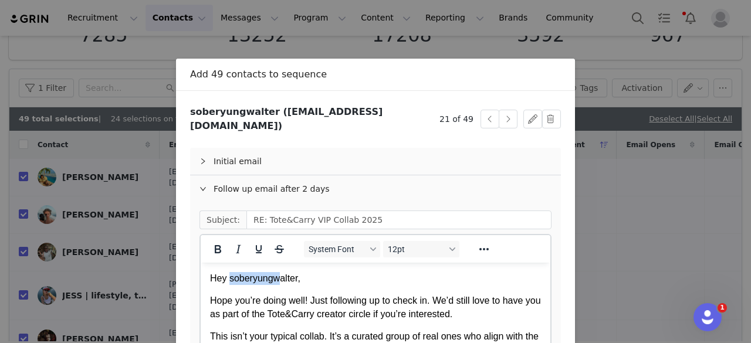
drag, startPoint x: 277, startPoint y: 280, endPoint x: 229, endPoint y: 281, distance: 48.1
click at [229, 281] on p "Hey soberyungwalter," at bounding box center [375, 278] width 331 height 13
click at [500, 114] on button "button" at bounding box center [507, 119] width 19 height 19
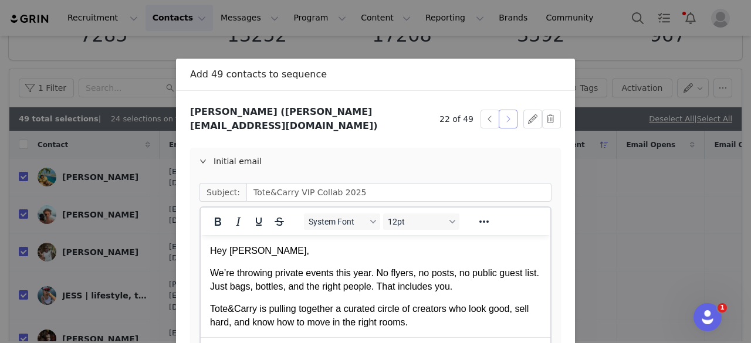
click at [500, 114] on button "button" at bounding box center [507, 119] width 19 height 19
click at [231, 250] on p "Hey koolie," at bounding box center [375, 251] width 331 height 13
click at [243, 158] on div "Initial email" at bounding box center [375, 161] width 371 height 27
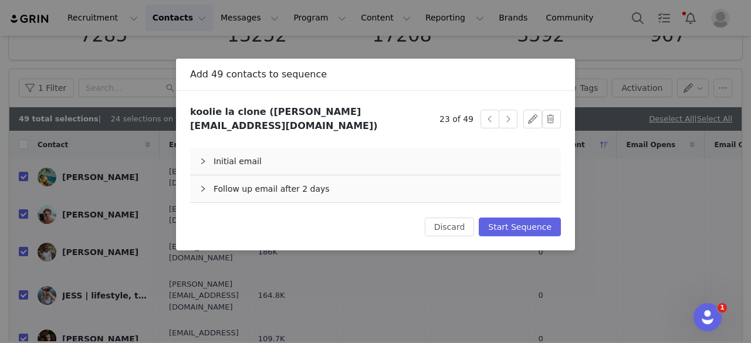
click at [247, 183] on div "Follow up email after 2 days" at bounding box center [375, 188] width 371 height 27
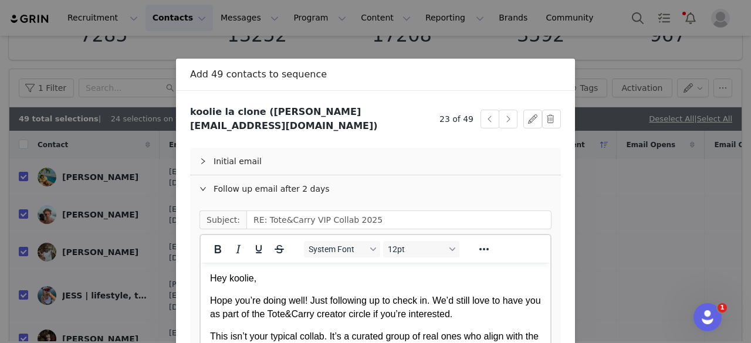
click at [232, 276] on p "Hey koolie," at bounding box center [375, 278] width 331 height 13
click at [498, 113] on button "button" at bounding box center [507, 119] width 19 height 19
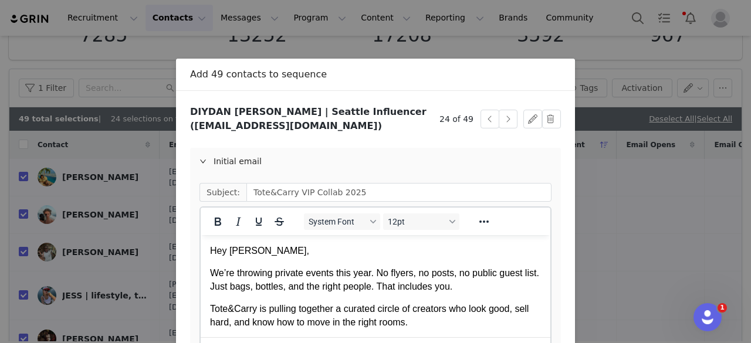
click at [262, 250] on p "Hey [PERSON_NAME]," at bounding box center [375, 251] width 331 height 13
click at [219, 155] on div "Initial email" at bounding box center [375, 161] width 371 height 27
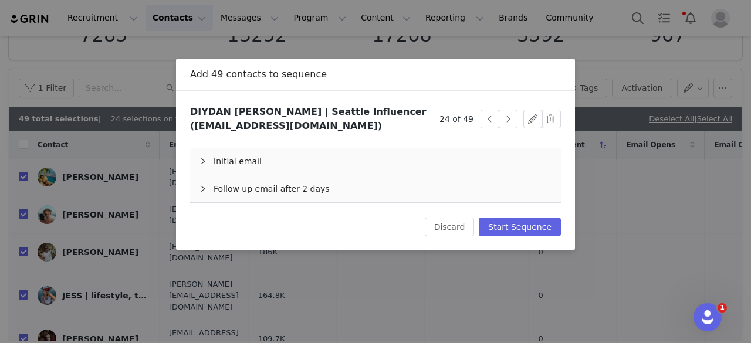
click at [259, 186] on div "Follow up email after 2 days" at bounding box center [375, 188] width 371 height 27
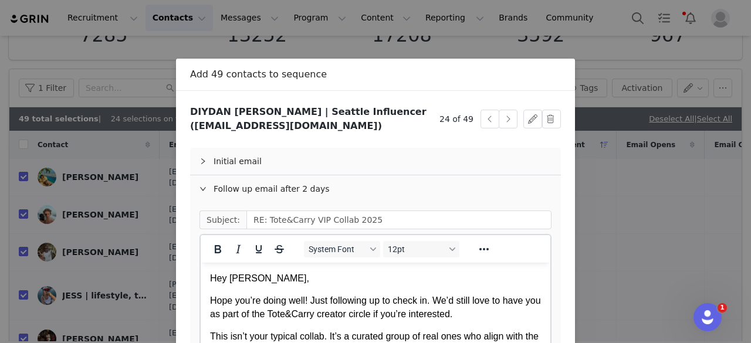
click at [261, 279] on p "Hey [PERSON_NAME]," at bounding box center [375, 278] width 331 height 13
click at [498, 128] on button "button" at bounding box center [507, 119] width 19 height 19
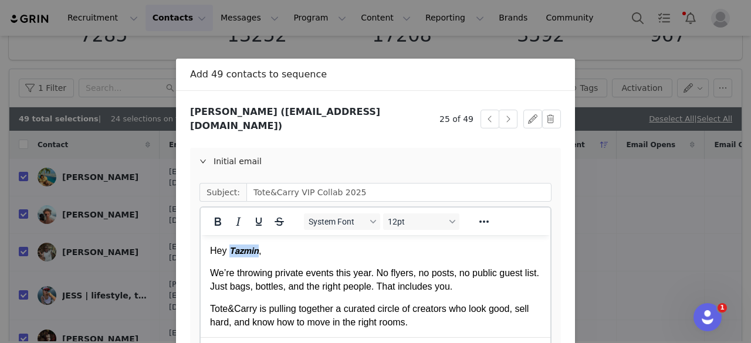
drag, startPoint x: 262, startPoint y: 253, endPoint x: 229, endPoint y: 249, distance: 32.5
click at [229, 249] on p "Hey 𝙏𝙖𝙯𝙢𝙞𝙣," at bounding box center [375, 251] width 331 height 13
click at [276, 164] on div "Initial email" at bounding box center [375, 161] width 371 height 27
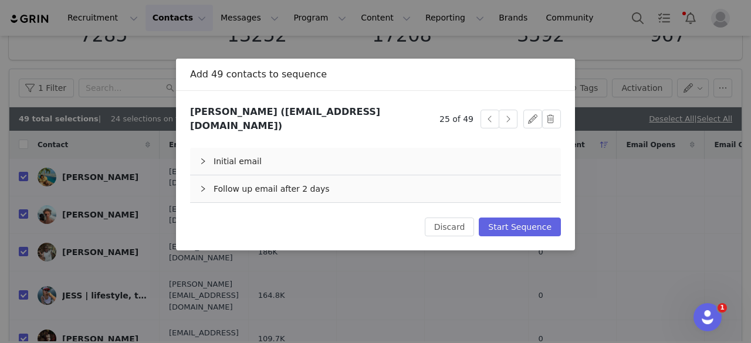
click at [263, 175] on div "Follow up email after 2 days" at bounding box center [375, 188] width 371 height 27
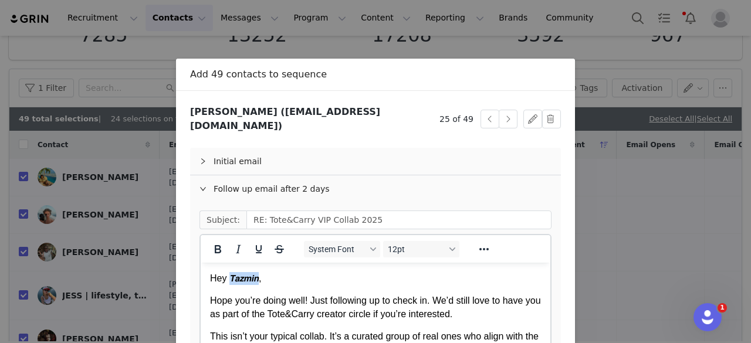
drag, startPoint x: 262, startPoint y: 279, endPoint x: 230, endPoint y: 275, distance: 31.3
click at [230, 275] on p "Hey 𝙏𝙖𝙯𝙢𝙞𝙣," at bounding box center [375, 278] width 331 height 13
click at [507, 116] on button "button" at bounding box center [507, 119] width 19 height 19
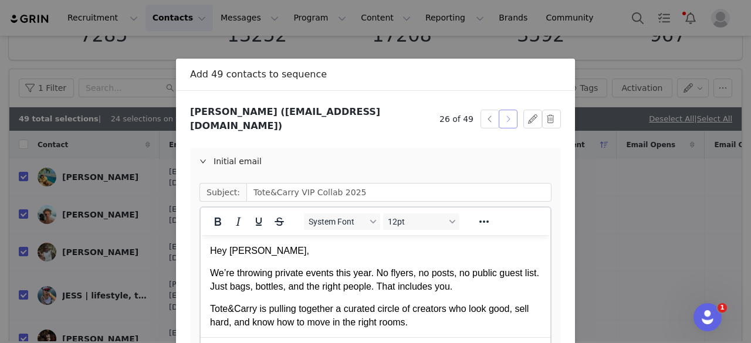
click at [507, 116] on button "button" at bounding box center [507, 119] width 19 height 19
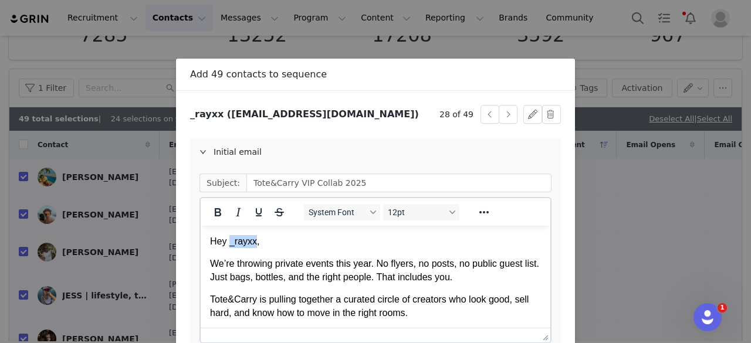
drag, startPoint x: 252, startPoint y: 243, endPoint x: 229, endPoint y: 242, distance: 22.3
click at [229, 242] on p "Hey _rayxx," at bounding box center [375, 241] width 331 height 13
click at [257, 150] on div "Initial email" at bounding box center [375, 151] width 371 height 27
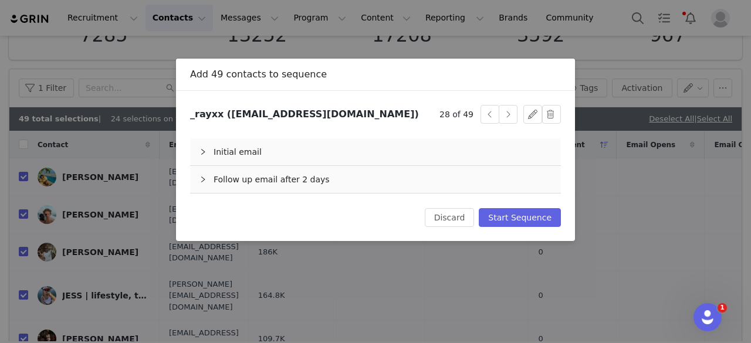
click at [269, 183] on div "Follow up email after 2 days" at bounding box center [375, 179] width 371 height 27
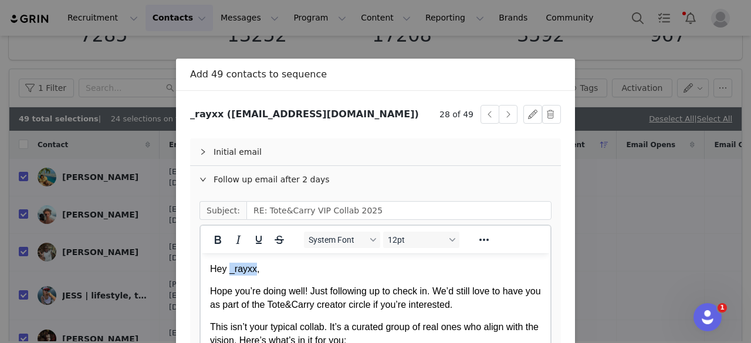
drag, startPoint x: 253, startPoint y: 266, endPoint x: 229, endPoint y: 267, distance: 24.1
click at [229, 267] on p "Hey _rayxx," at bounding box center [375, 269] width 331 height 13
click at [507, 113] on button "button" at bounding box center [507, 114] width 19 height 19
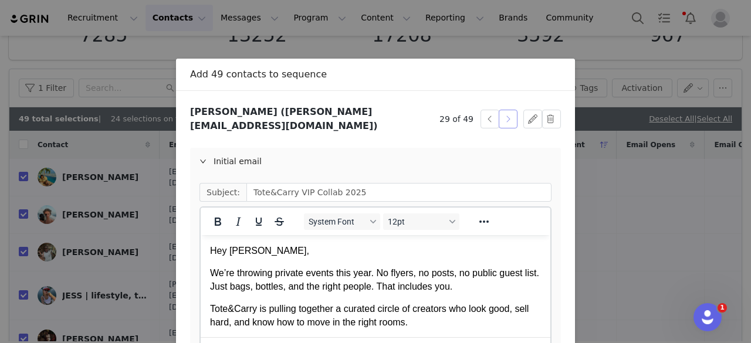
click at [507, 113] on button "button" at bounding box center [507, 119] width 19 height 19
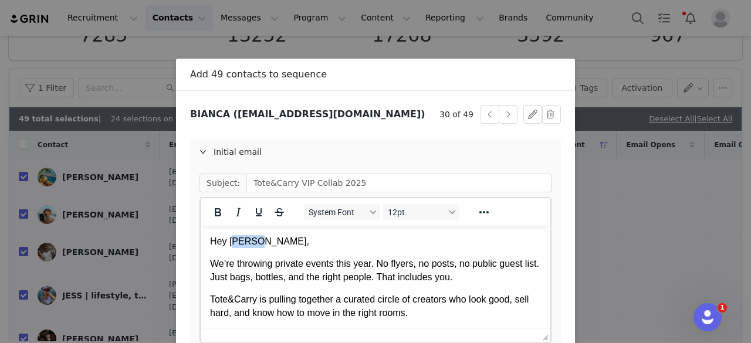
drag, startPoint x: 260, startPoint y: 239, endPoint x: 235, endPoint y: 242, distance: 25.4
click at [235, 242] on p "Hey [PERSON_NAME]," at bounding box center [375, 241] width 331 height 13
click at [221, 158] on div "Initial email" at bounding box center [375, 151] width 371 height 27
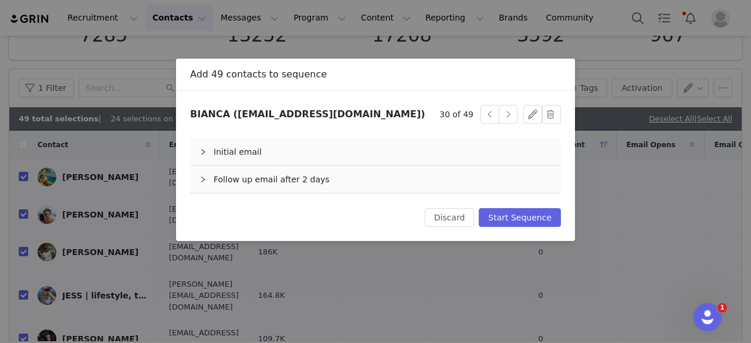
click at [304, 179] on div "Follow up email after 2 days" at bounding box center [375, 179] width 371 height 27
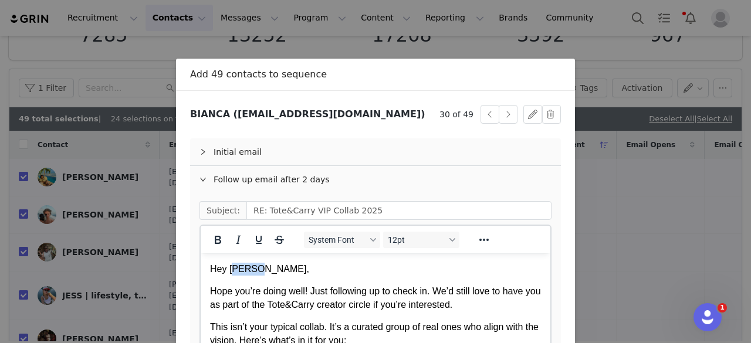
drag, startPoint x: 260, startPoint y: 268, endPoint x: 233, endPoint y: 267, distance: 26.4
click at [233, 267] on p "Hey [PERSON_NAME]," at bounding box center [375, 269] width 331 height 13
click at [510, 115] on button "button" at bounding box center [507, 114] width 19 height 19
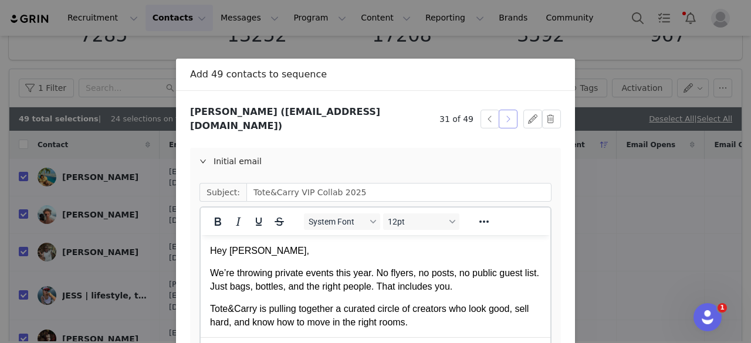
click at [507, 116] on button "button" at bounding box center [507, 119] width 19 height 19
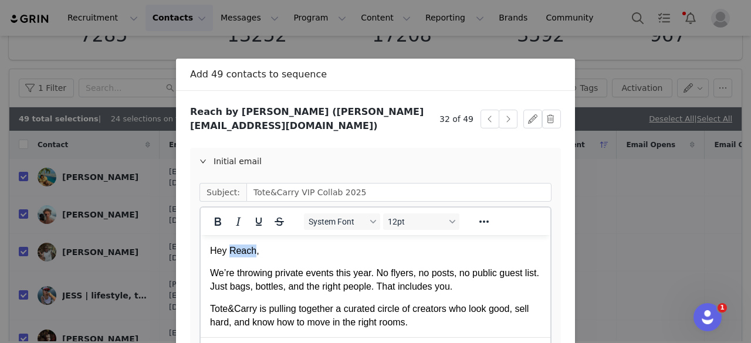
drag, startPoint x: 252, startPoint y: 250, endPoint x: 229, endPoint y: 250, distance: 22.3
click at [229, 250] on p "Hey Reach," at bounding box center [375, 251] width 331 height 13
click at [278, 148] on div "Initial email" at bounding box center [375, 161] width 371 height 27
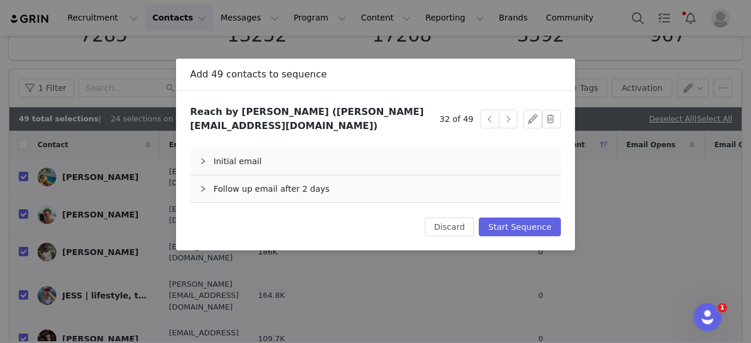
click at [286, 179] on div "Follow up email after 2 days" at bounding box center [375, 188] width 371 height 27
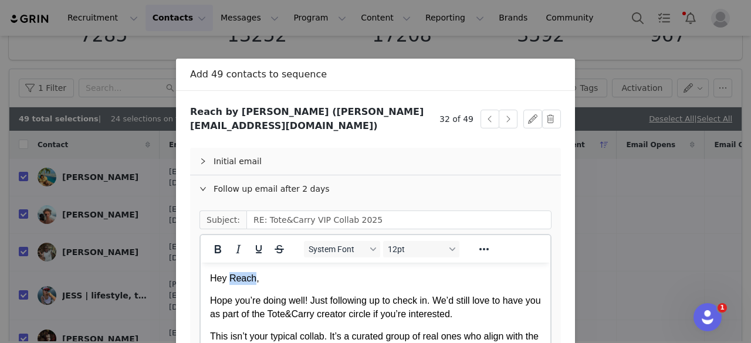
drag, startPoint x: 252, startPoint y: 279, endPoint x: 230, endPoint y: 274, distance: 22.2
click at [230, 274] on p "Hey Reach," at bounding box center [375, 278] width 331 height 13
click at [506, 110] on button "button" at bounding box center [507, 119] width 19 height 19
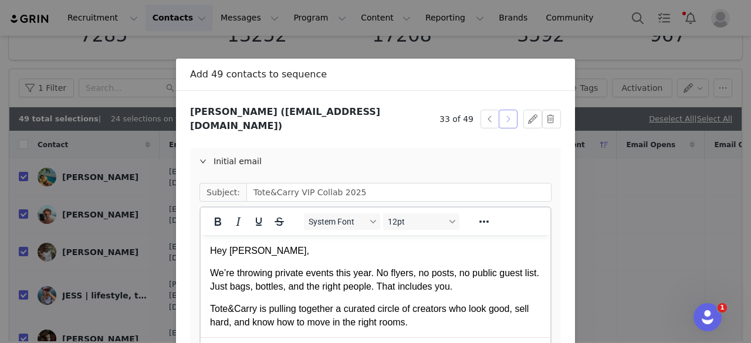
click at [506, 116] on button "button" at bounding box center [507, 119] width 19 height 19
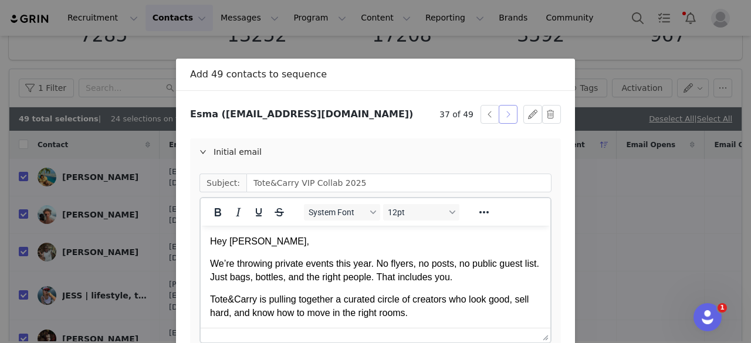
click at [506, 116] on button "button" at bounding box center [507, 114] width 19 height 19
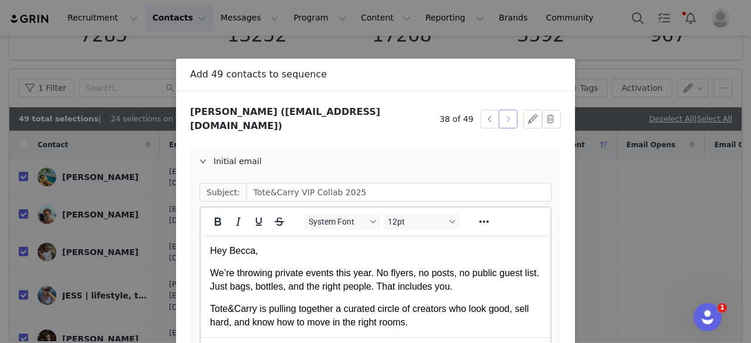
click at [506, 116] on button "button" at bounding box center [507, 119] width 19 height 19
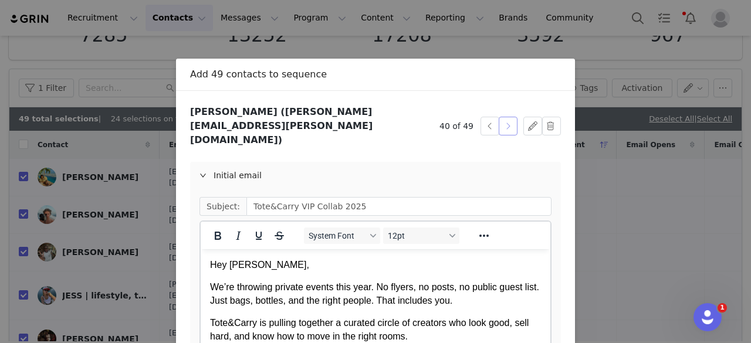
click at [506, 117] on button "button" at bounding box center [507, 126] width 19 height 19
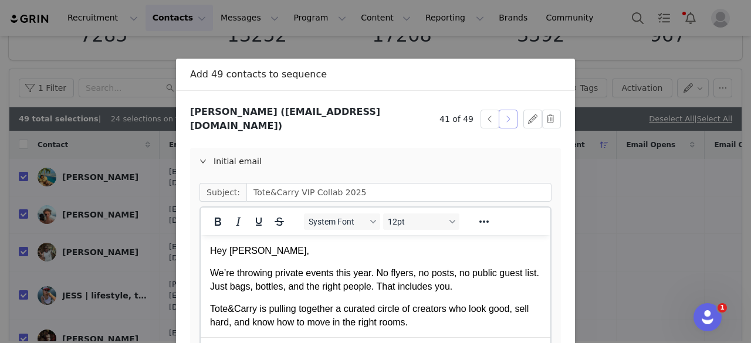
click at [506, 116] on button "button" at bounding box center [507, 119] width 19 height 19
click at [254, 249] on p "Hey [PERSON_NAME]," at bounding box center [375, 251] width 331 height 13
click at [245, 156] on div "Initial email" at bounding box center [375, 161] width 371 height 27
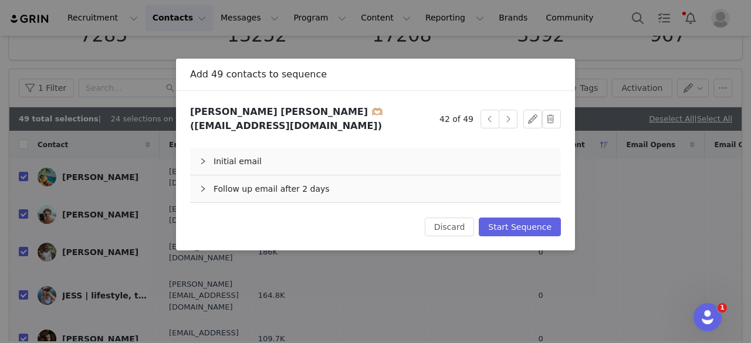
click at [262, 182] on div "Follow up email after 2 days" at bounding box center [375, 188] width 371 height 27
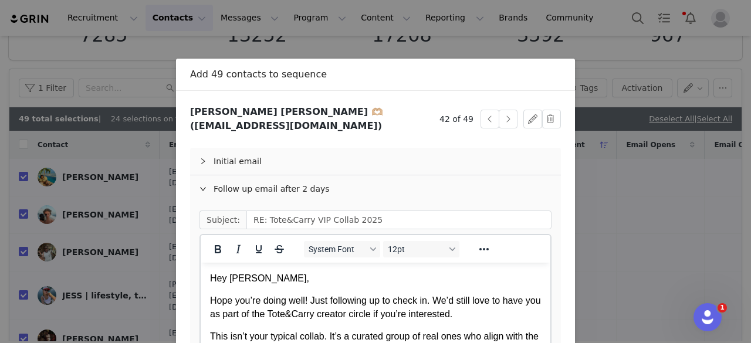
click at [253, 279] on p "Hey [PERSON_NAME]," at bounding box center [375, 278] width 331 height 13
click at [498, 112] on button "button" at bounding box center [507, 119] width 19 height 19
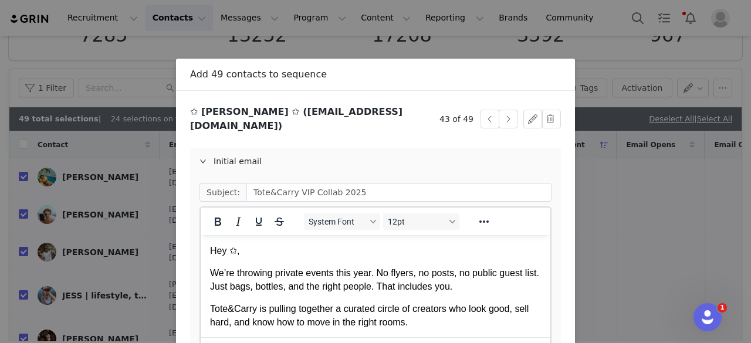
click at [234, 249] on p "Hey ✩," at bounding box center [375, 251] width 331 height 13
click at [273, 155] on div "Initial email" at bounding box center [375, 161] width 371 height 27
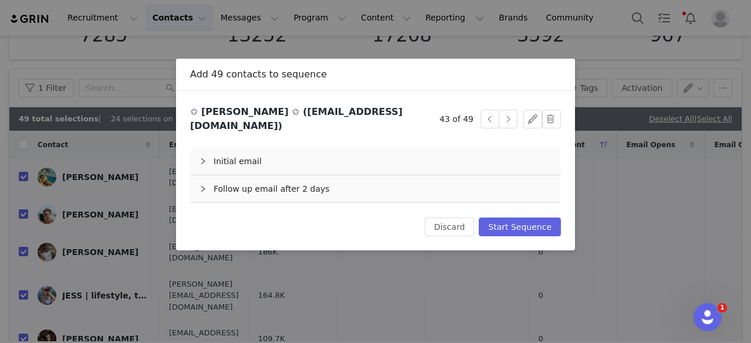
click at [280, 179] on div "Follow up email after 2 days" at bounding box center [375, 188] width 371 height 27
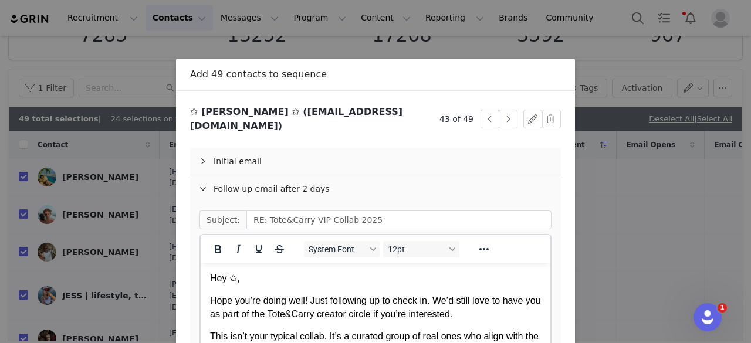
click at [236, 275] on p "Hey ✩," at bounding box center [375, 278] width 331 height 13
click at [502, 114] on button "button" at bounding box center [507, 119] width 19 height 19
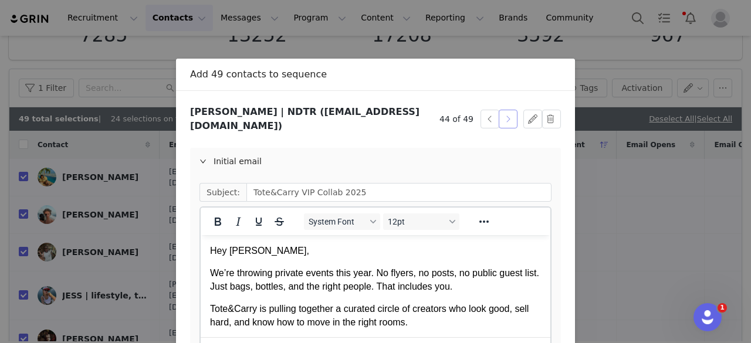
click at [502, 114] on button "button" at bounding box center [507, 119] width 19 height 19
click at [233, 253] on p "Hey [PERSON_NAME]," at bounding box center [375, 251] width 331 height 13
click at [266, 148] on div "Initial email" at bounding box center [375, 161] width 371 height 27
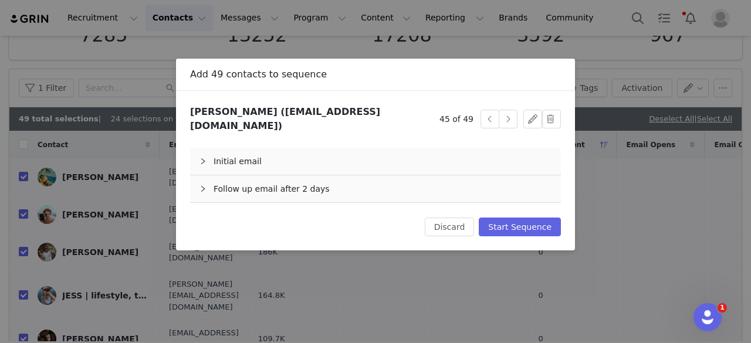
click at [293, 184] on div "Follow up email after 2 days" at bounding box center [375, 188] width 371 height 27
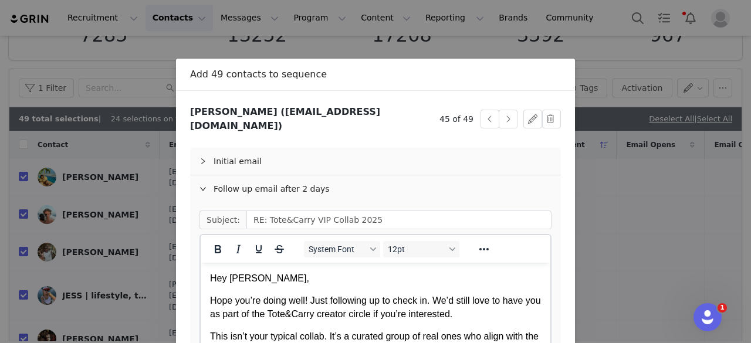
click at [230, 281] on p "Hey [PERSON_NAME]," at bounding box center [375, 278] width 331 height 13
click at [506, 117] on button "button" at bounding box center [507, 119] width 19 height 19
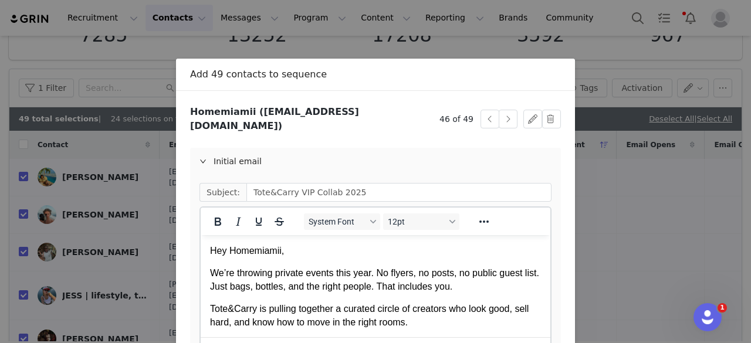
click at [280, 253] on p "Hey Homemiamii," at bounding box center [375, 251] width 331 height 13
click at [253, 150] on div "Initial email" at bounding box center [375, 161] width 371 height 27
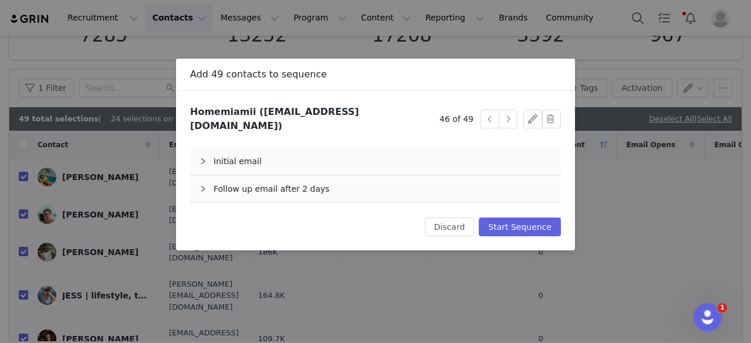
click at [287, 181] on div "Follow up email after 2 days" at bounding box center [375, 188] width 371 height 27
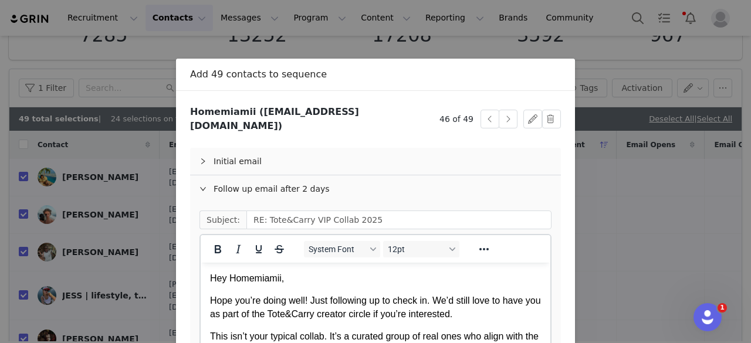
click at [280, 280] on p "Hey Homemiamii," at bounding box center [375, 278] width 331 height 13
click at [504, 110] on button "button" at bounding box center [507, 119] width 19 height 19
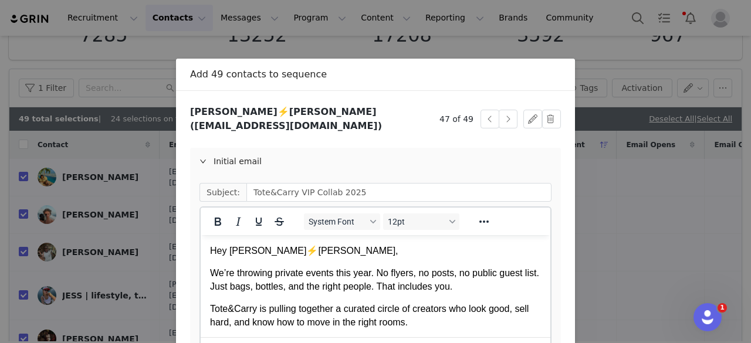
click at [280, 249] on p "Hey [PERSON_NAME]⚡️[PERSON_NAME]," at bounding box center [375, 251] width 331 height 13
click at [245, 148] on div "Initial email" at bounding box center [375, 161] width 371 height 27
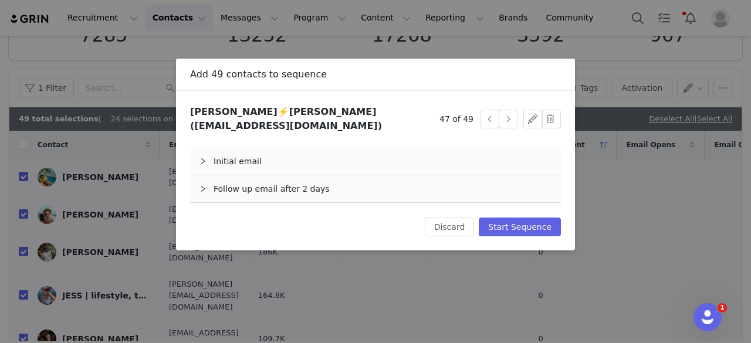
click at [243, 193] on div "[PERSON_NAME]⚡️[PERSON_NAME] ([EMAIL_ADDRESS][DOMAIN_NAME]) 47 of 49 Initial em…" at bounding box center [375, 170] width 371 height 131
click at [239, 187] on div "Follow up email after 2 days" at bounding box center [375, 188] width 371 height 27
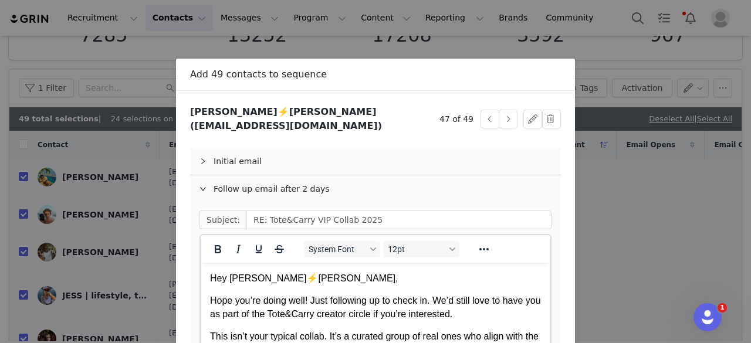
click at [280, 275] on p "Hey [PERSON_NAME]⚡️[PERSON_NAME]," at bounding box center [375, 278] width 331 height 13
click at [499, 117] on button "button" at bounding box center [507, 119] width 19 height 19
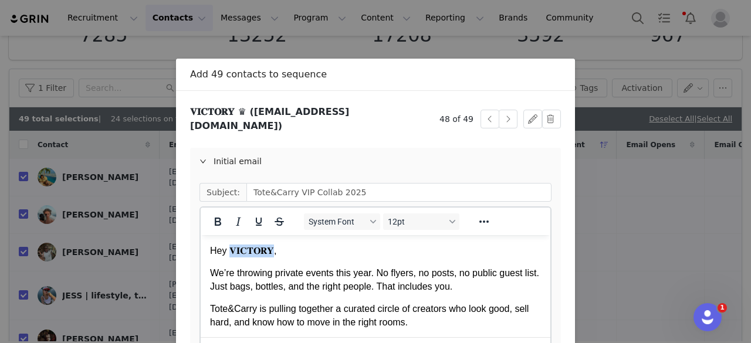
drag, startPoint x: 267, startPoint y: 252, endPoint x: 232, endPoint y: 249, distance: 35.4
click at [232, 249] on p "Hey 𝐕𝚰𝐂𝚻𝚶𝐑𝐘," at bounding box center [375, 251] width 331 height 13
click at [257, 152] on div "Initial email" at bounding box center [375, 161] width 371 height 27
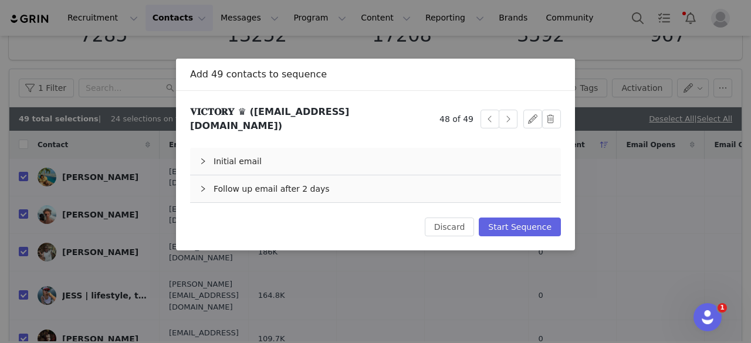
click at [271, 182] on div "Follow up email after 2 days" at bounding box center [375, 188] width 371 height 27
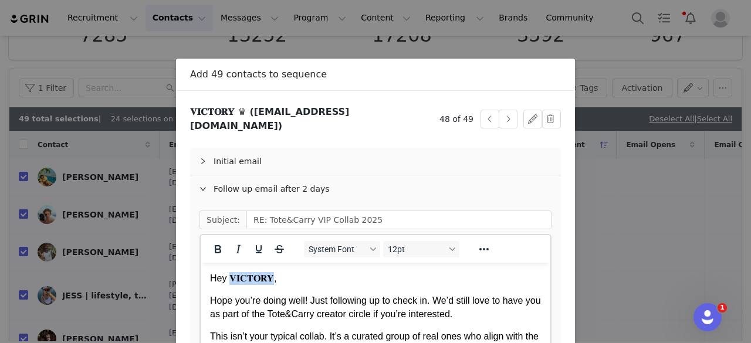
drag, startPoint x: 267, startPoint y: 276, endPoint x: 229, endPoint y: 274, distance: 38.2
click at [229, 274] on p "Hey 𝐕𝚰𝐂𝚻𝚶𝐑𝐘," at bounding box center [375, 278] width 331 height 13
click at [507, 117] on button "button" at bounding box center [507, 119] width 19 height 19
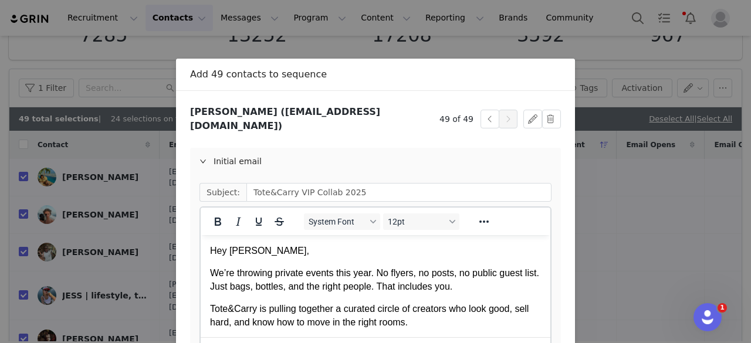
scroll to position [149, 0]
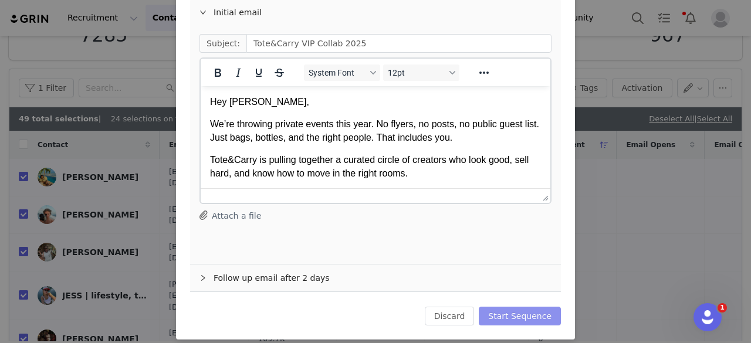
click at [500, 307] on button "Start Sequence" at bounding box center [520, 316] width 82 height 19
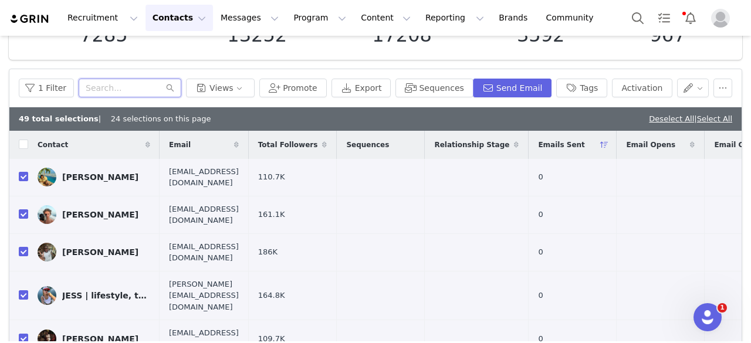
click at [114, 86] on input "text" at bounding box center [130, 88] width 103 height 19
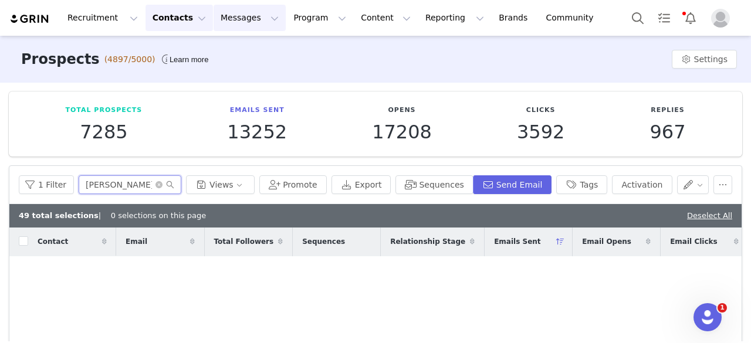
type input "[PERSON_NAME]"
click at [227, 9] on button "Messages Messages" at bounding box center [249, 18] width 72 height 26
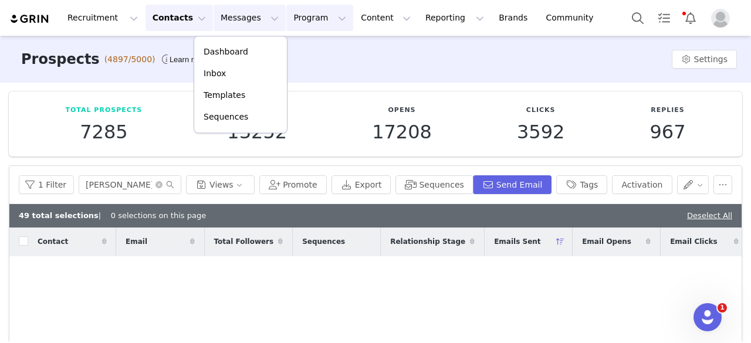
click at [286, 16] on button "Program Program" at bounding box center [319, 18] width 67 height 26
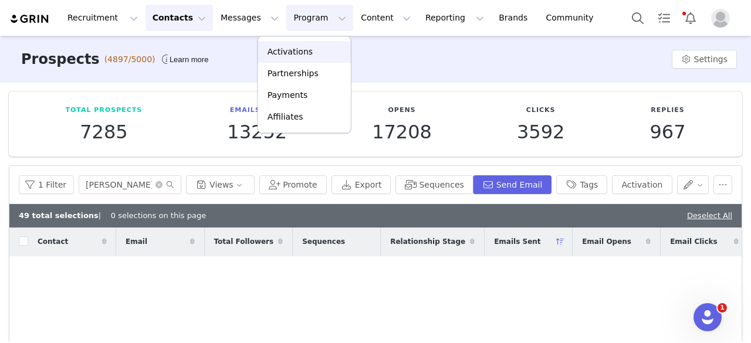
click at [277, 49] on p "Activations" at bounding box center [289, 52] width 45 height 12
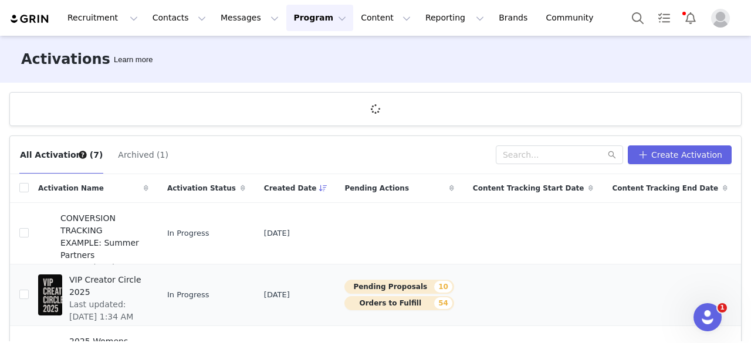
click at [122, 277] on span "VIP Creator Circle 2025" at bounding box center [105, 286] width 72 height 25
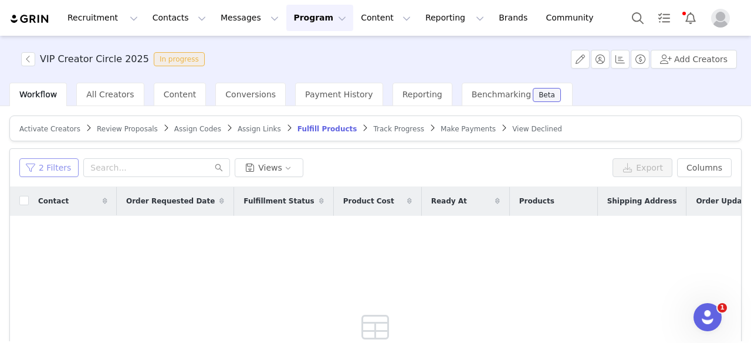
click at [45, 171] on button "2 Filters" at bounding box center [48, 167] width 59 height 19
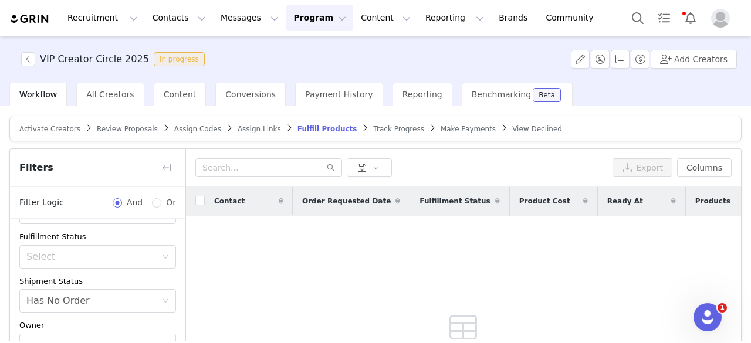
scroll to position [109, 0]
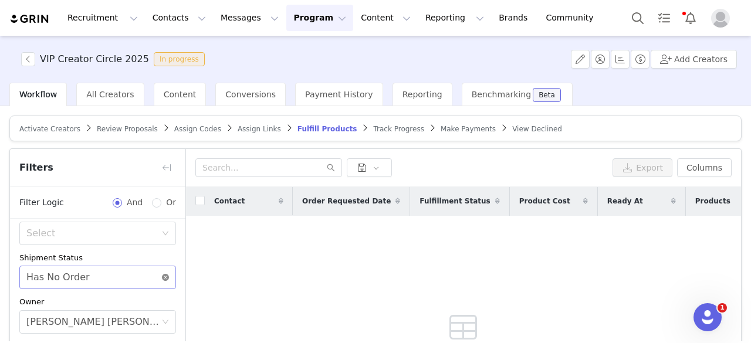
click at [162, 279] on icon "icon: close-circle" at bounding box center [165, 277] width 7 height 7
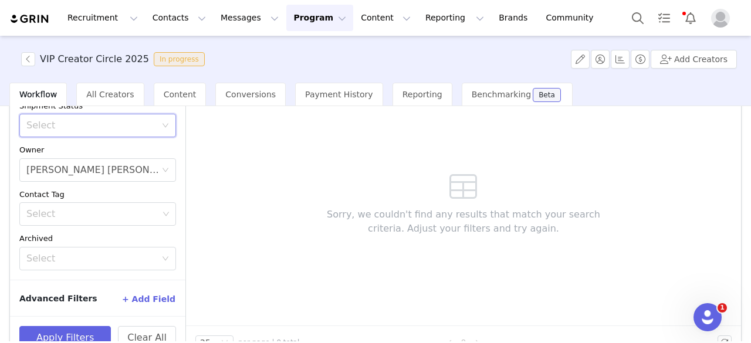
scroll to position [141, 0]
click at [83, 325] on button "Apply Filters" at bounding box center [64, 336] width 91 height 23
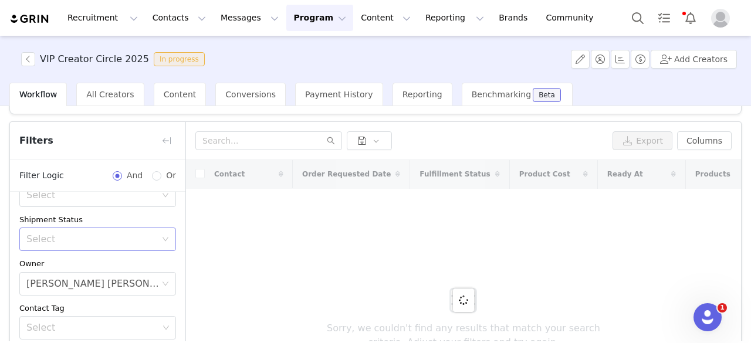
scroll to position [25, 0]
click at [167, 141] on button "button" at bounding box center [166, 142] width 19 height 19
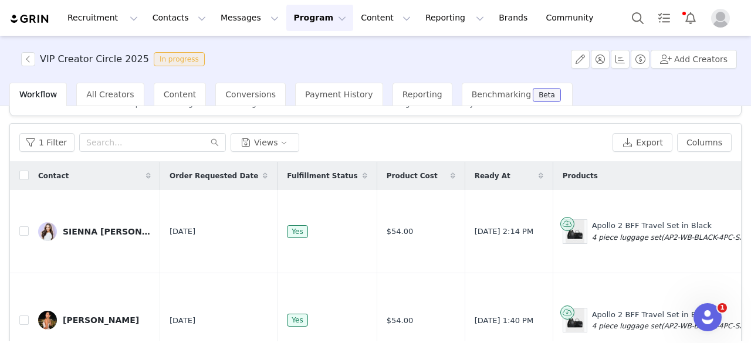
scroll to position [147, 0]
click at [151, 138] on input "text" at bounding box center [152, 142] width 147 height 19
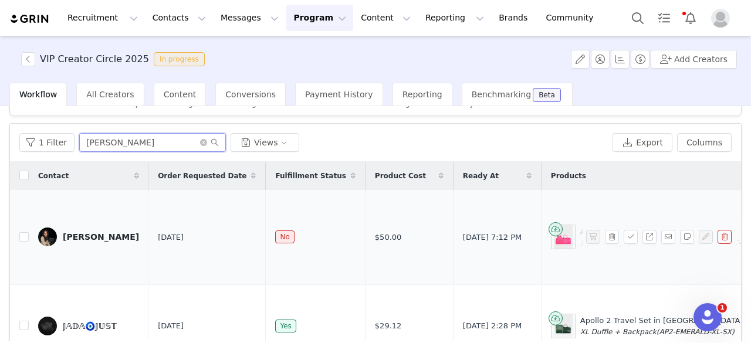
type input "[PERSON_NAME]"
click at [79, 232] on div "[PERSON_NAME]" at bounding box center [101, 236] width 76 height 9
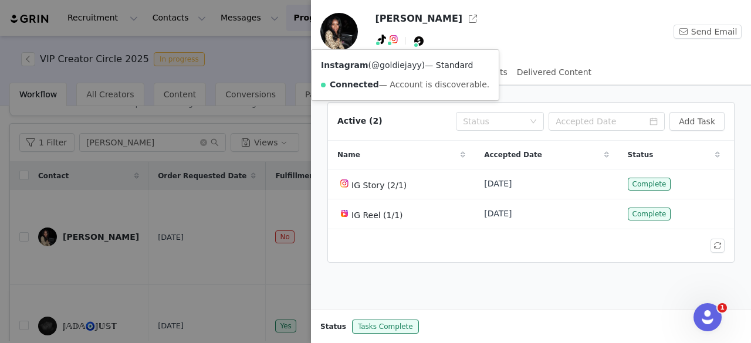
click at [393, 69] on link "@goldiejayy" at bounding box center [396, 64] width 50 height 9
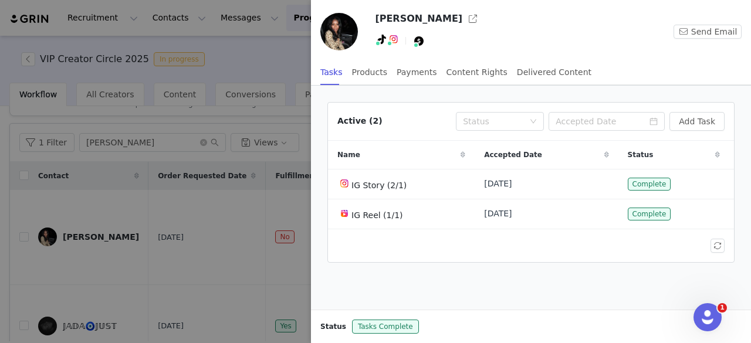
click at [265, 234] on div at bounding box center [375, 171] width 751 height 343
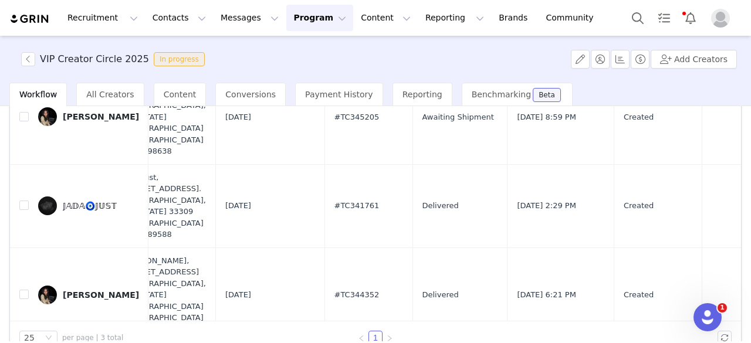
scroll to position [146, 0]
click at [84, 290] on div "[PERSON_NAME]" at bounding box center [101, 294] width 76 height 9
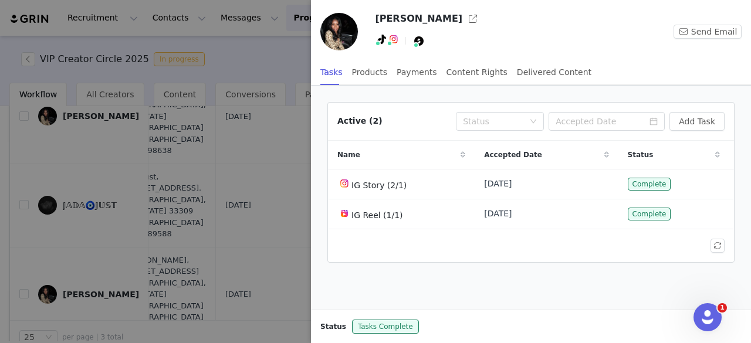
click at [434, 143] on div "Name" at bounding box center [401, 155] width 147 height 28
click at [265, 232] on div at bounding box center [375, 171] width 751 height 343
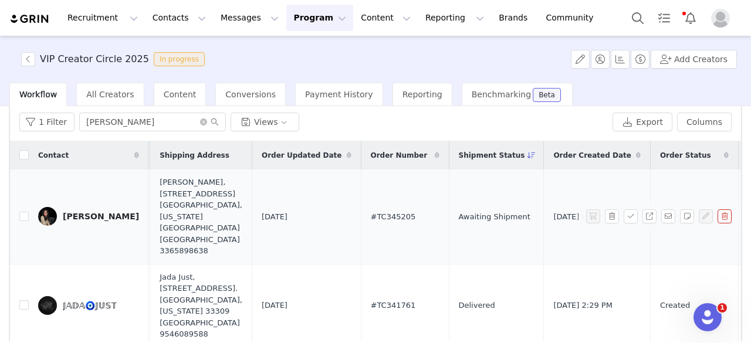
scroll to position [0, 677]
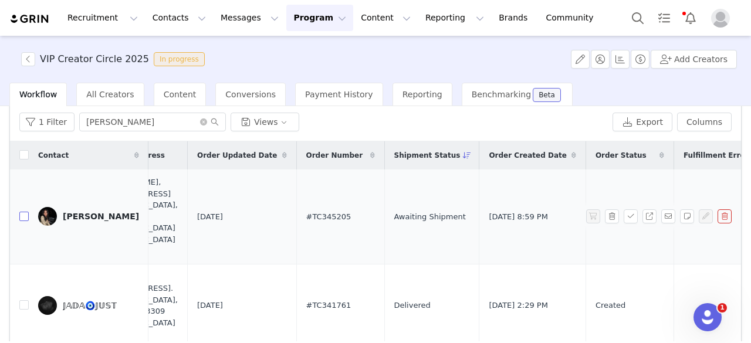
click at [27, 212] on input "checkbox" at bounding box center [23, 216] width 9 height 9
checkbox input "true"
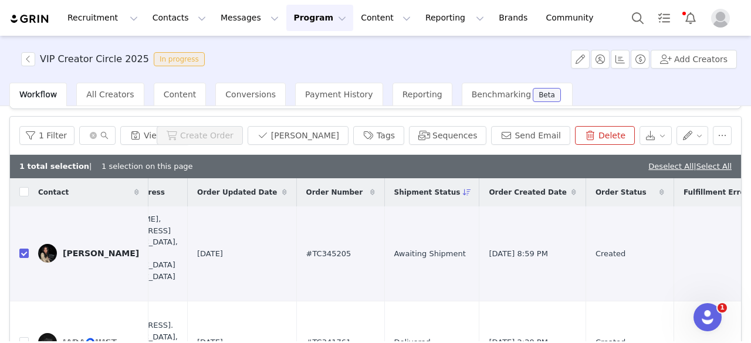
scroll to position [30, 0]
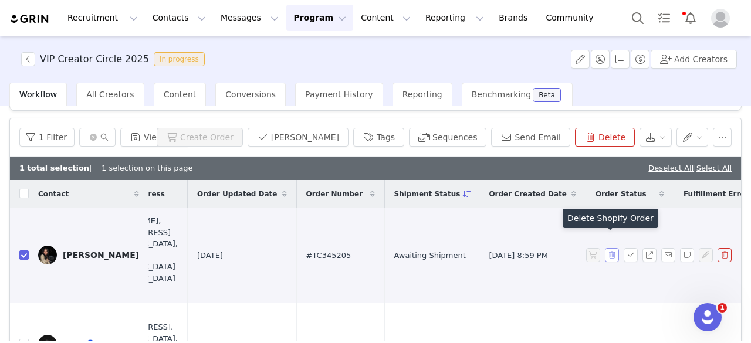
click at [605, 248] on button "button" at bounding box center [612, 255] width 14 height 14
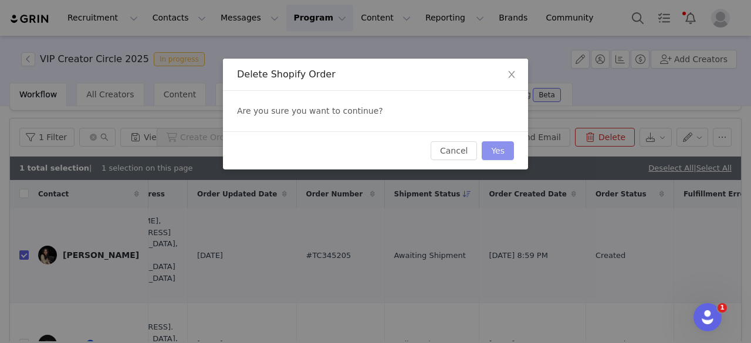
click at [504, 154] on button "Yes" at bounding box center [497, 150] width 32 height 19
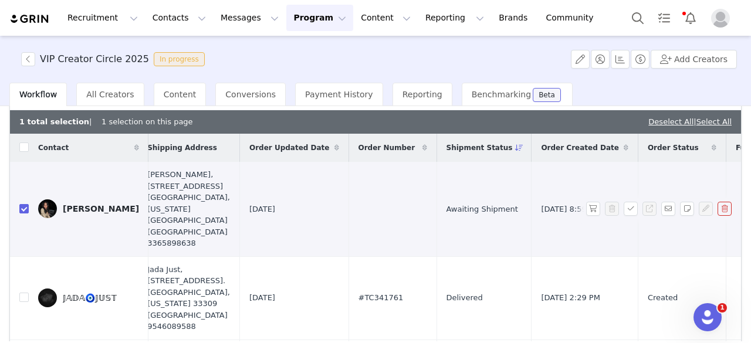
scroll to position [0, 677]
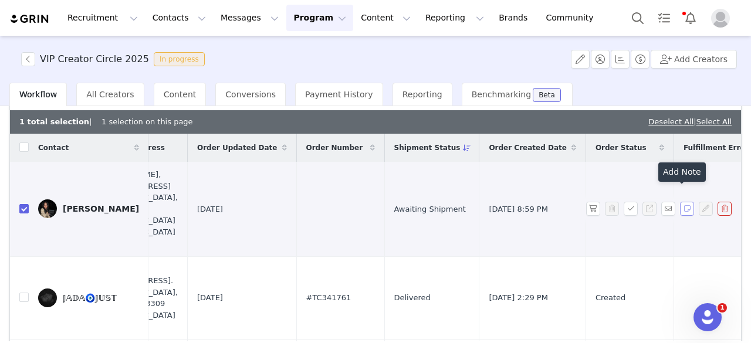
click at [680, 202] on button "button" at bounding box center [687, 209] width 14 height 14
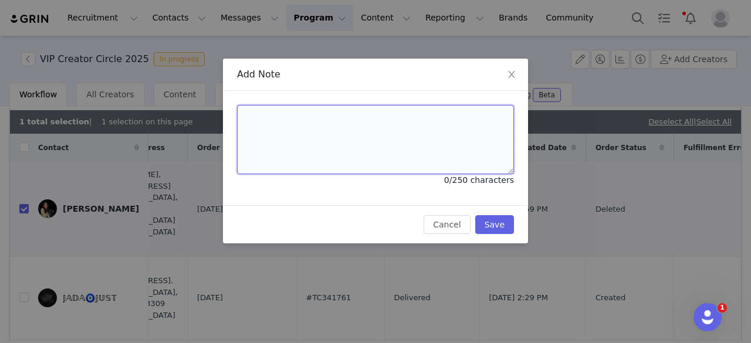
click at [392, 128] on textarea at bounding box center [375, 139] width 277 height 69
type textarea "Duplicate order"
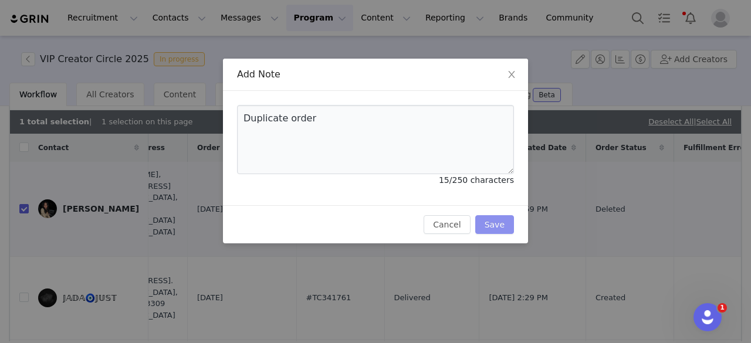
click at [489, 223] on button "Save" at bounding box center [494, 224] width 39 height 19
